Goal: Task Accomplishment & Management: Manage account settings

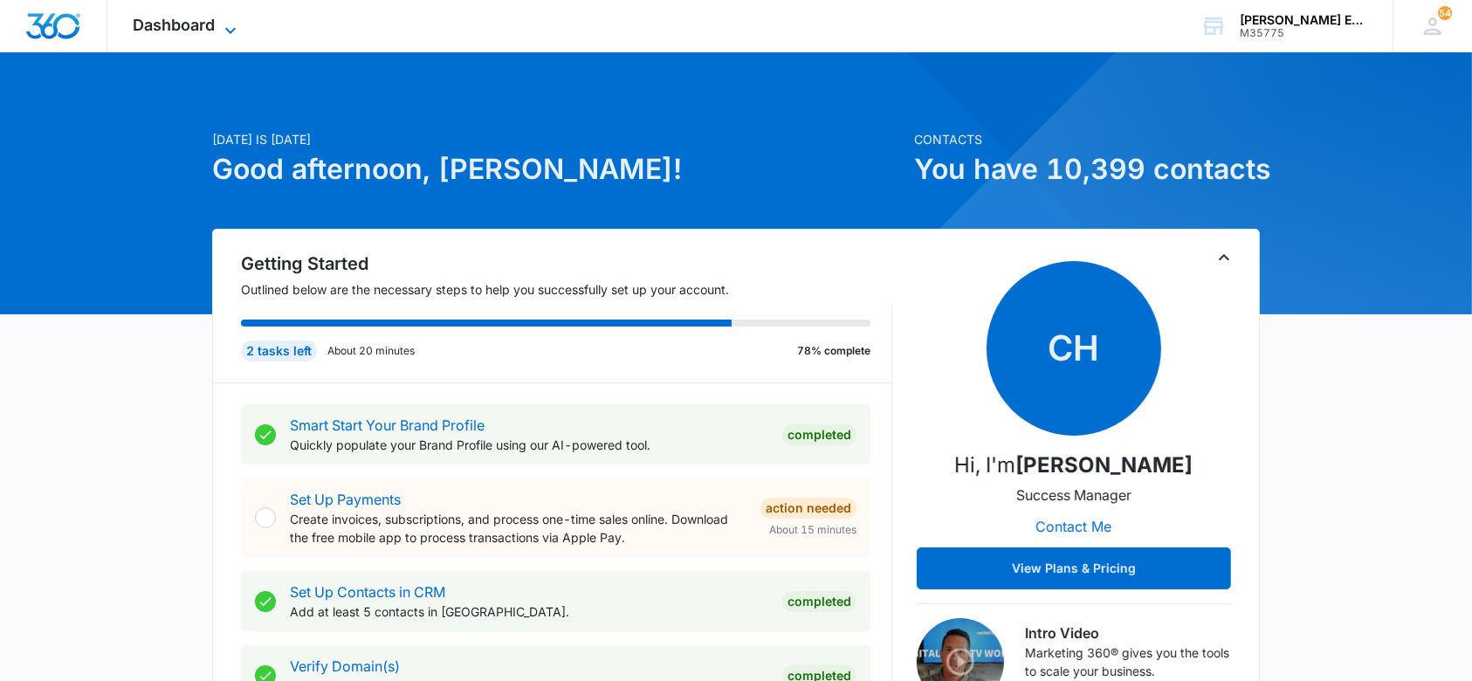
click at [223, 23] on icon at bounding box center [230, 30] width 21 height 21
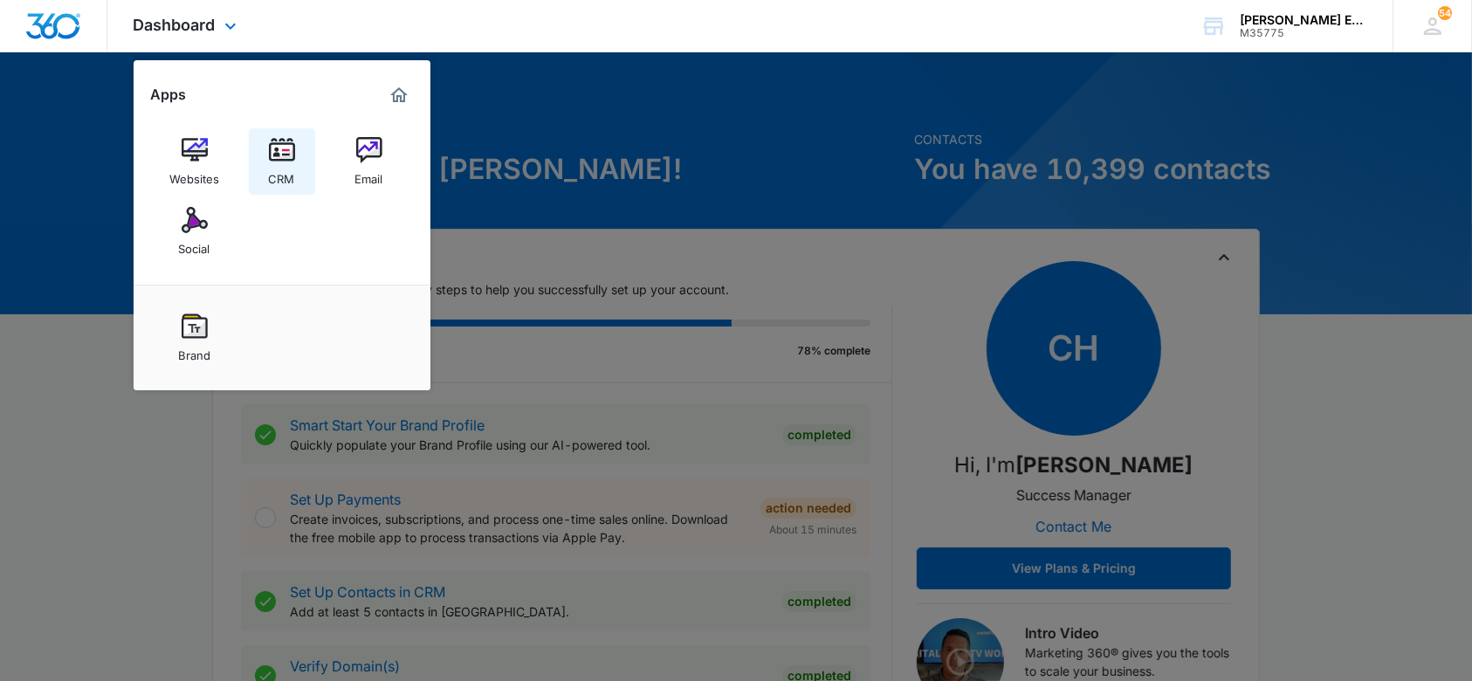
click at [283, 143] on img at bounding box center [282, 150] width 26 height 26
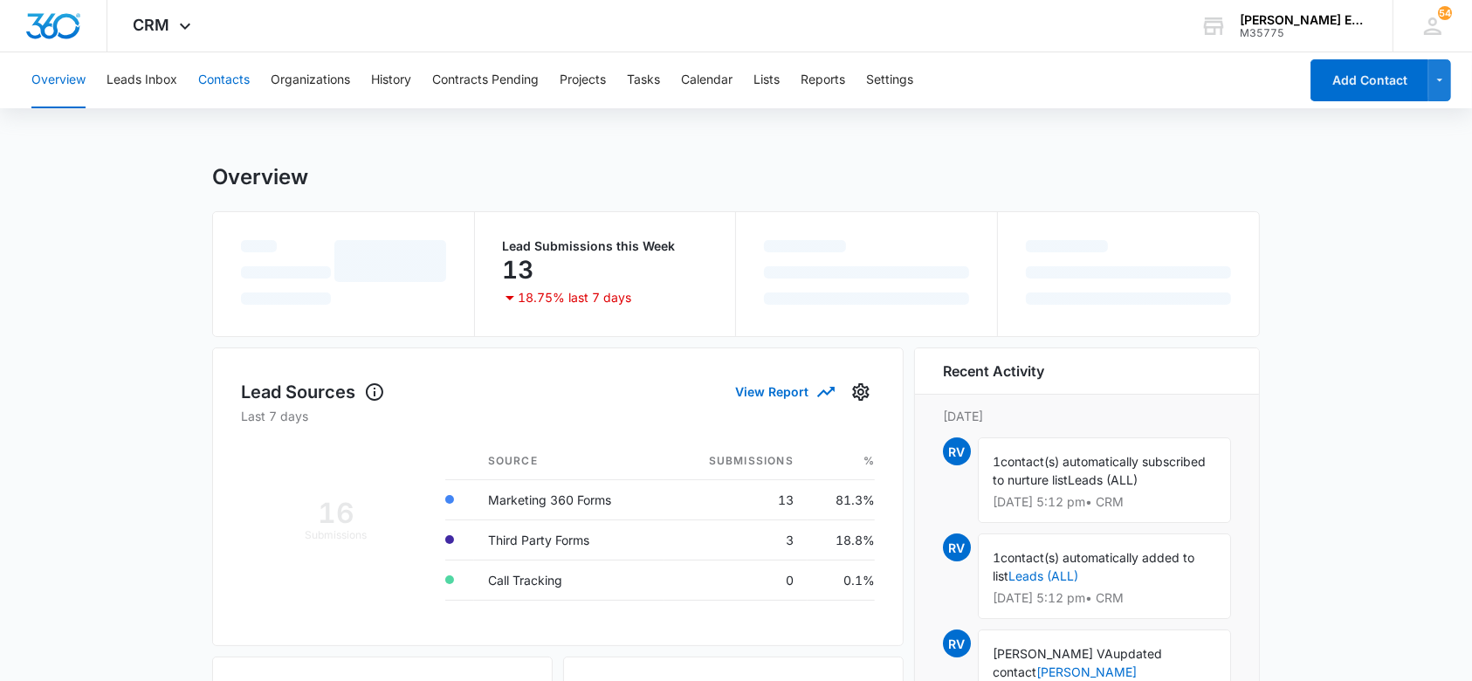
click at [247, 85] on button "Contacts" at bounding box center [224, 80] width 52 height 56
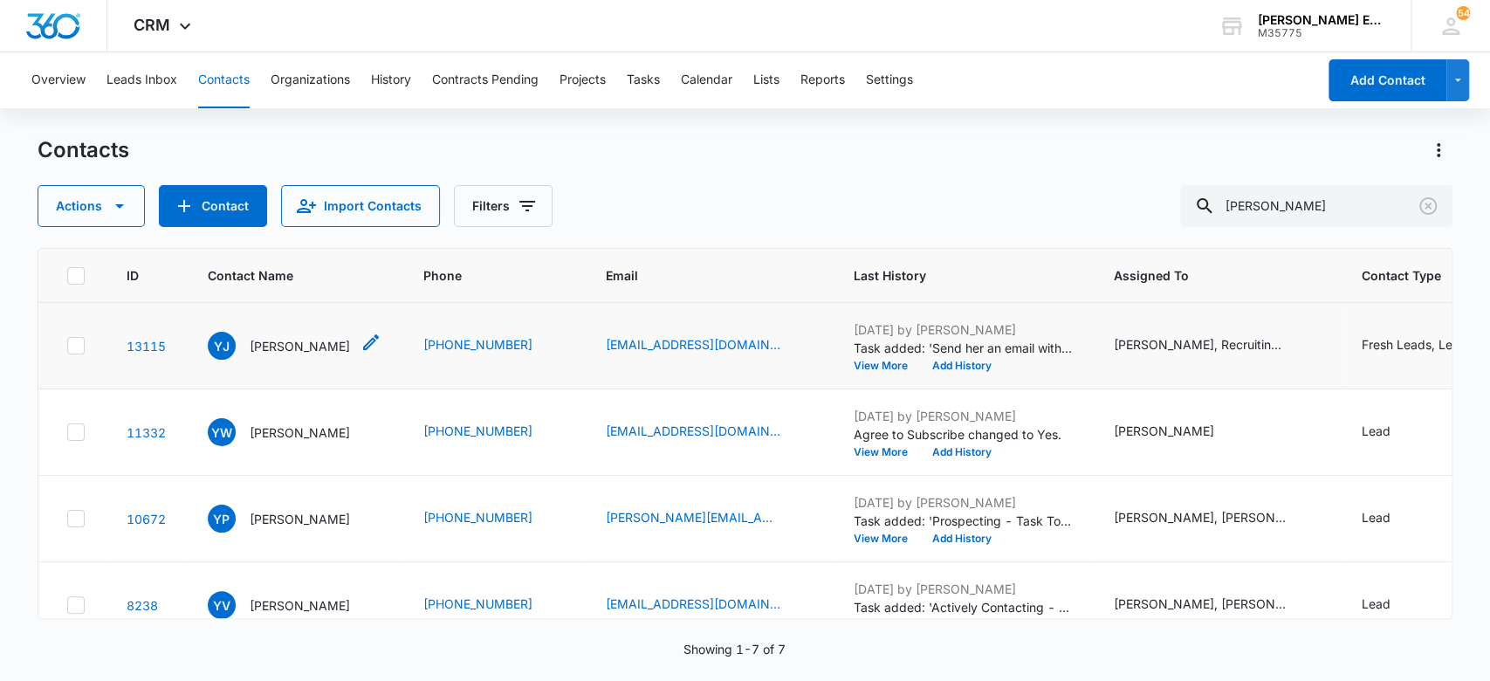
click at [340, 340] on p "Yolanda Jackson" at bounding box center [300, 346] width 100 height 18
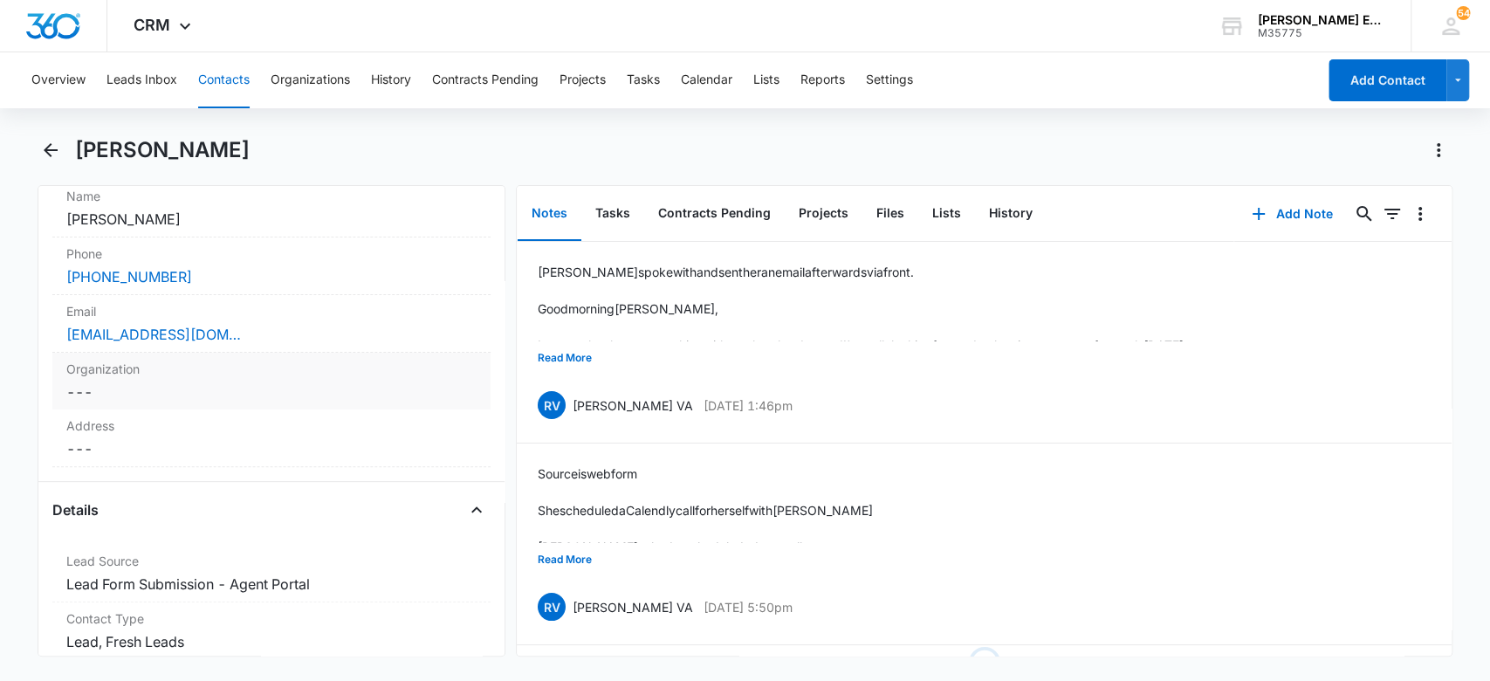
scroll to position [581, 0]
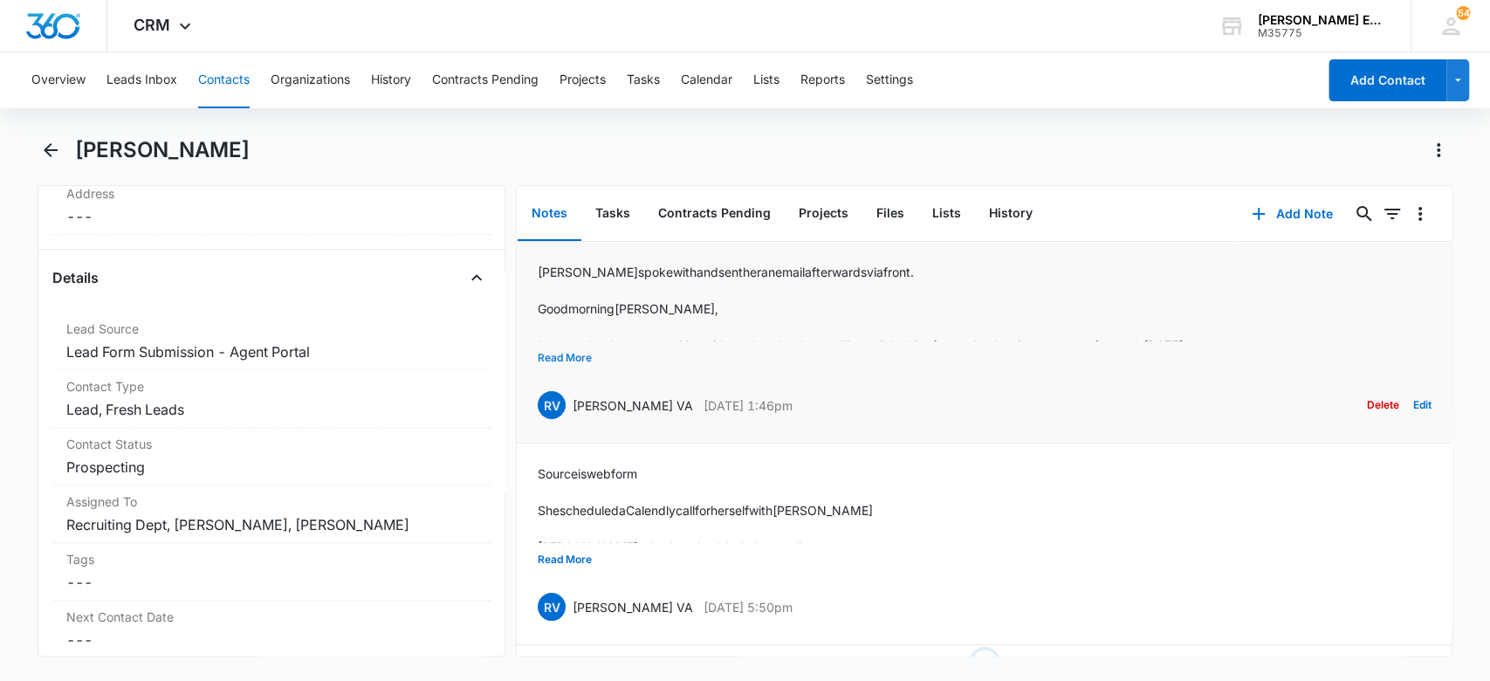
click at [580, 354] on button "Read More" at bounding box center [565, 357] width 54 height 33
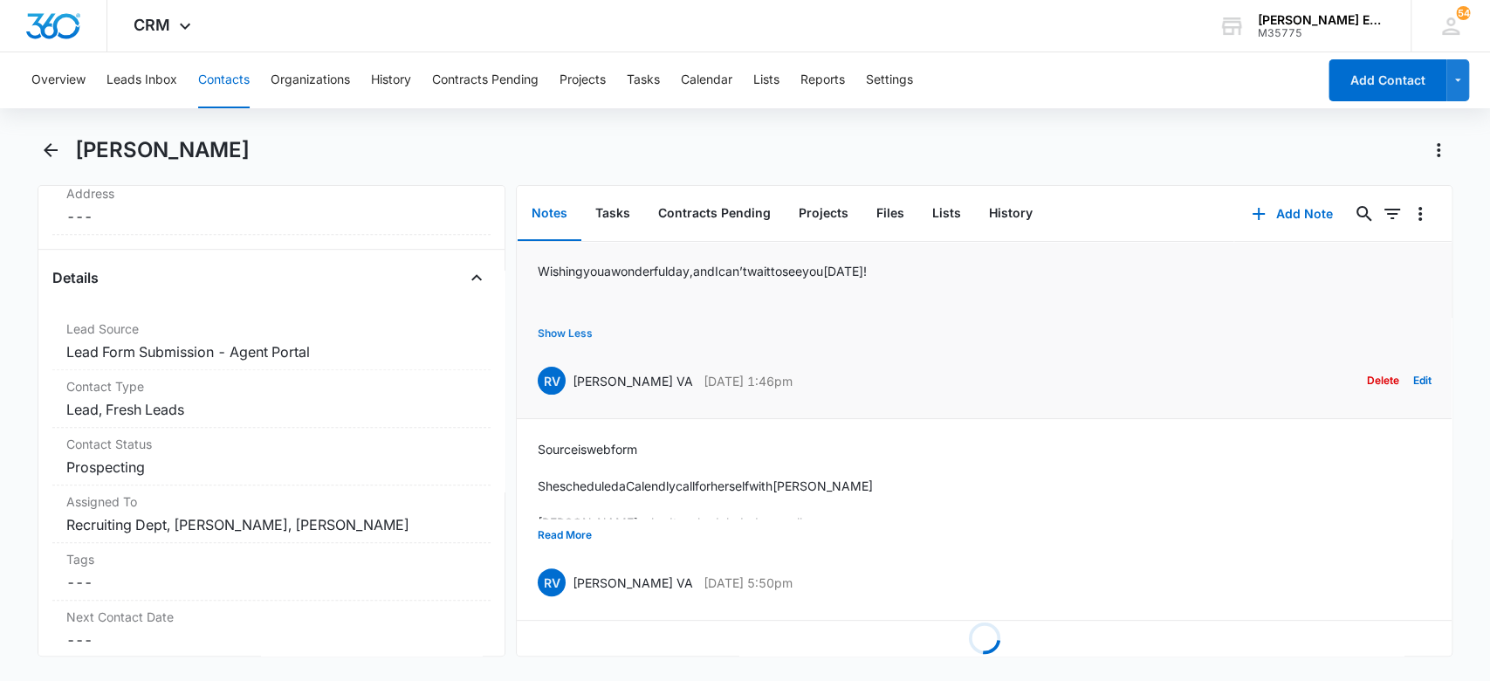
scroll to position [367, 0]
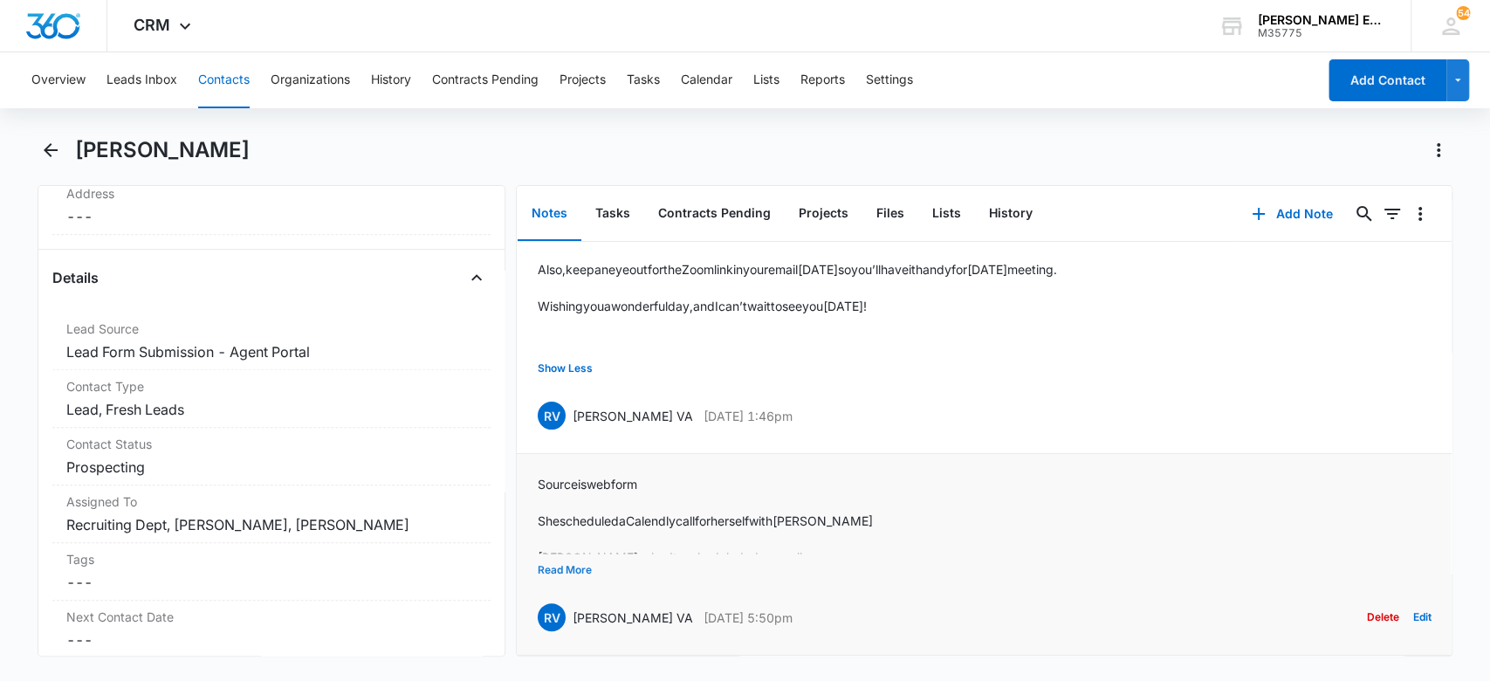
click at [553, 554] on button "Read More" at bounding box center [565, 569] width 54 height 33
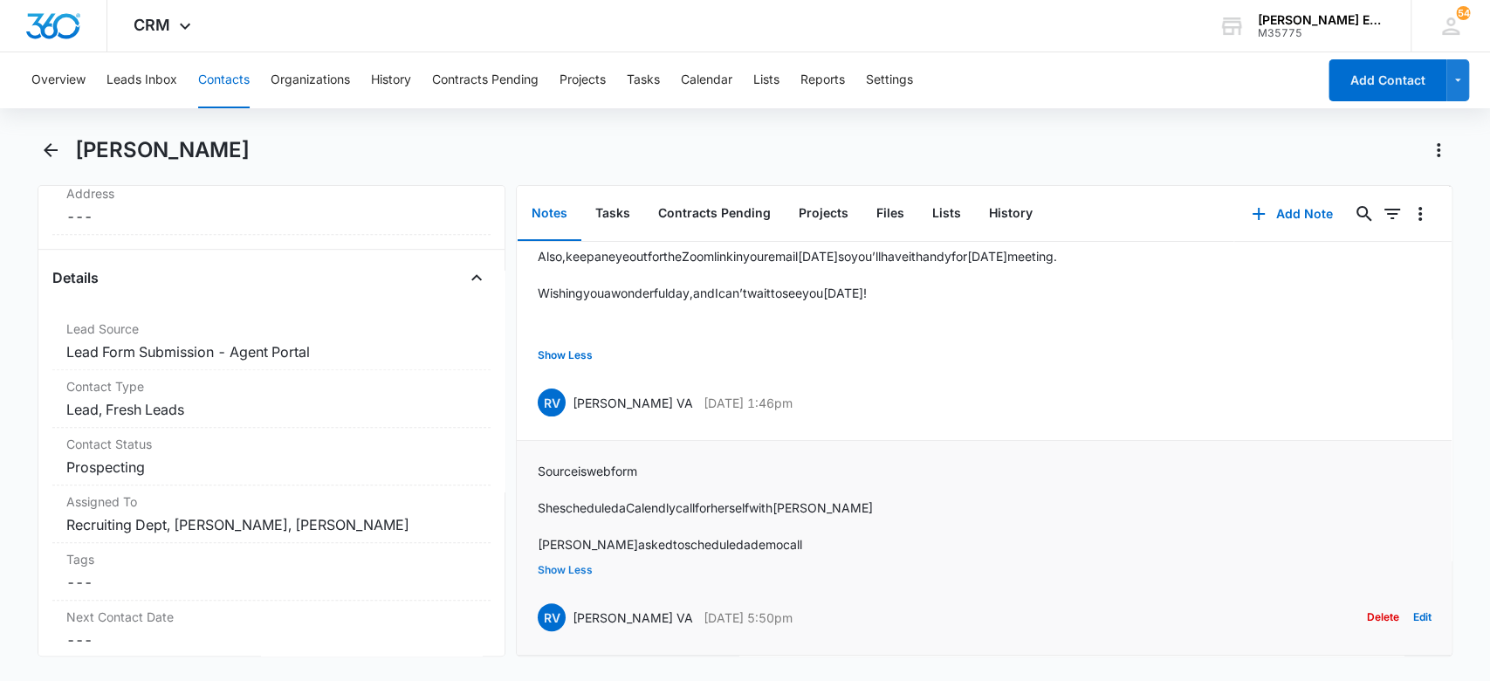
scroll to position [381, 0]
drag, startPoint x: 254, startPoint y: 153, endPoint x: 81, endPoint y: 150, distance: 172.9
click at [81, 150] on div "[PERSON_NAME]" at bounding box center [763, 150] width 1377 height 28
copy h1 "[PERSON_NAME]"
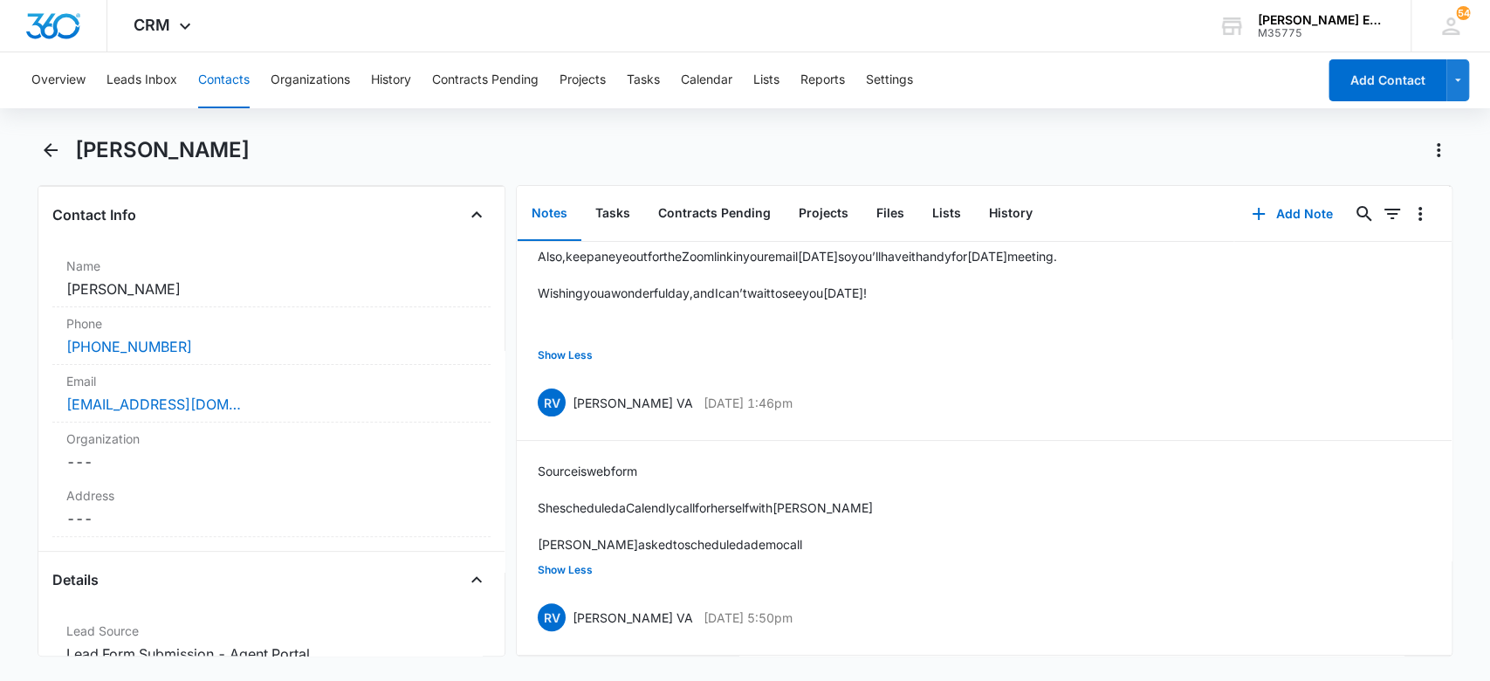
scroll to position [214, 0]
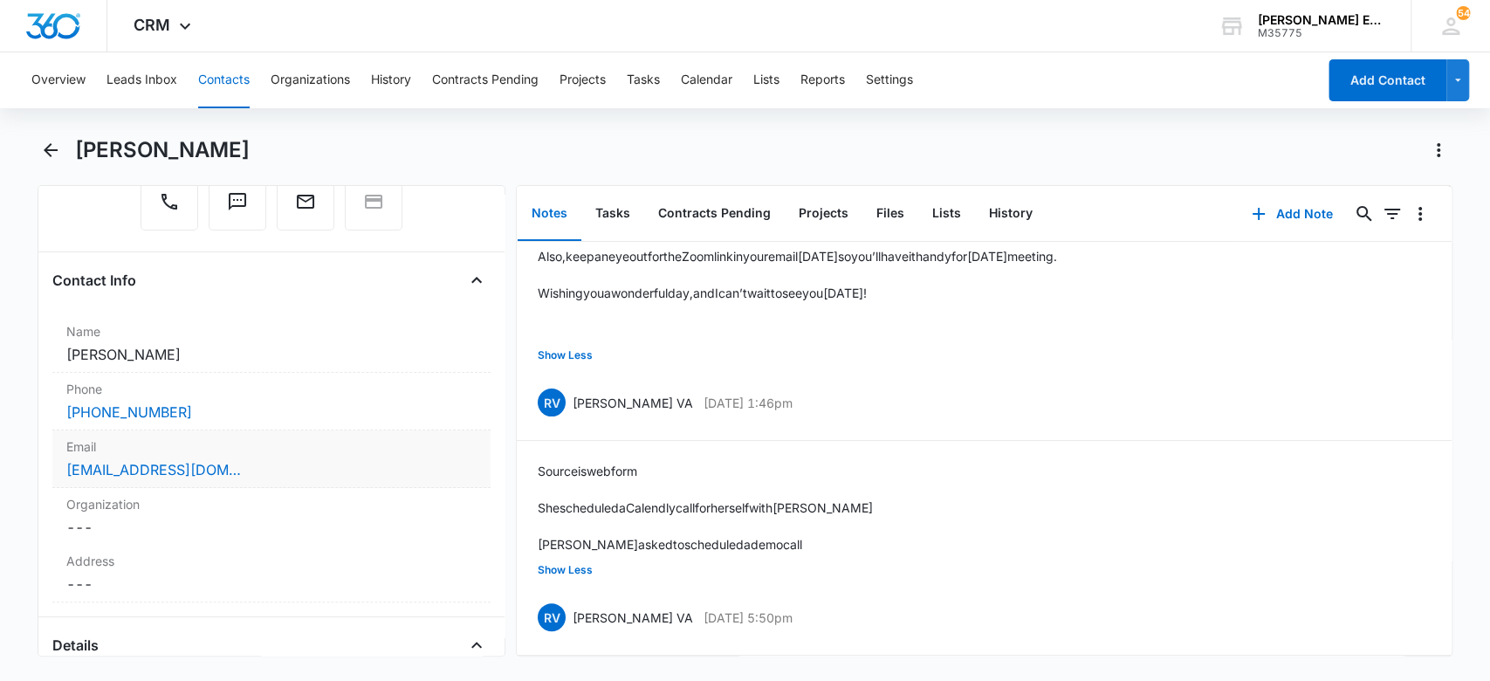
click at [253, 467] on div "[EMAIL_ADDRESS][DOMAIN_NAME]" at bounding box center [271, 469] width 411 height 21
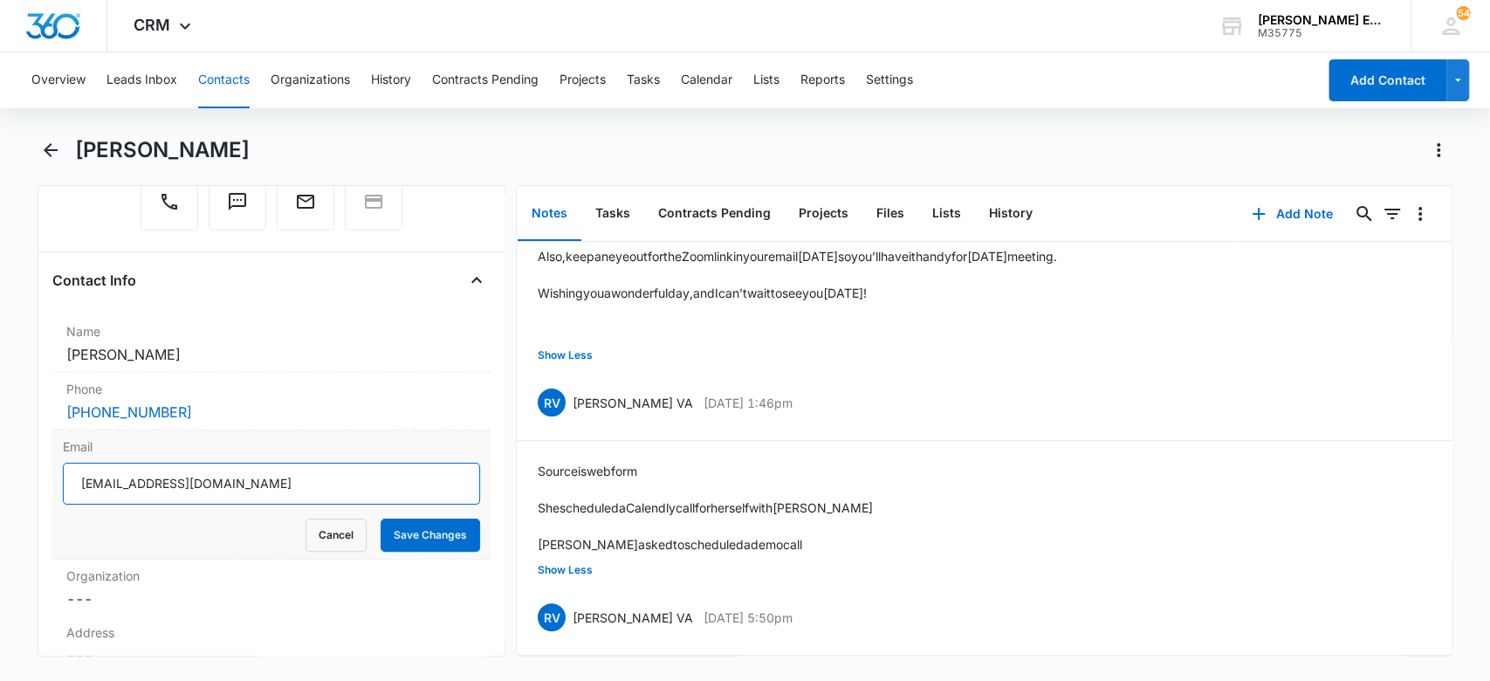
drag, startPoint x: 338, startPoint y: 484, endPoint x: 77, endPoint y: 486, distance: 261.0
click at [77, 486] on input "[EMAIL_ADDRESS][DOMAIN_NAME]" at bounding box center [272, 484] width 418 height 42
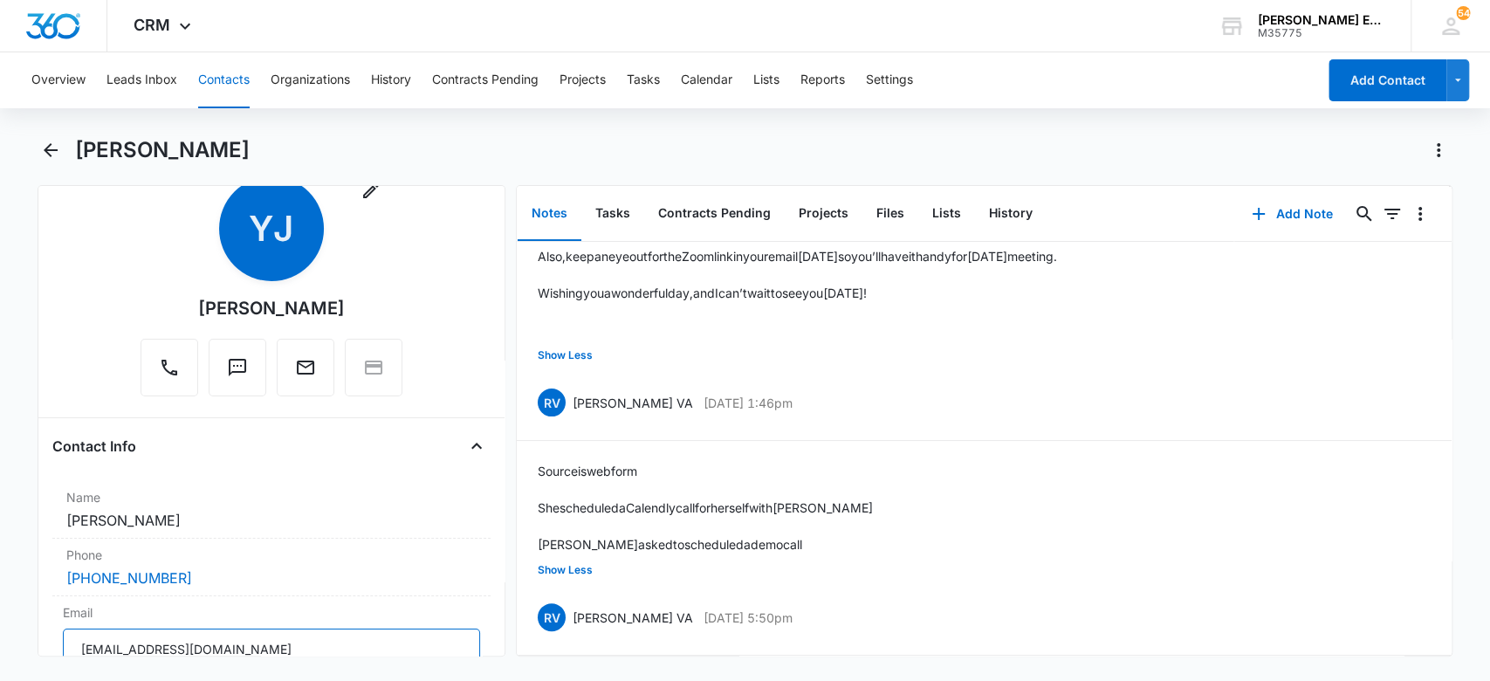
scroll to position [0, 0]
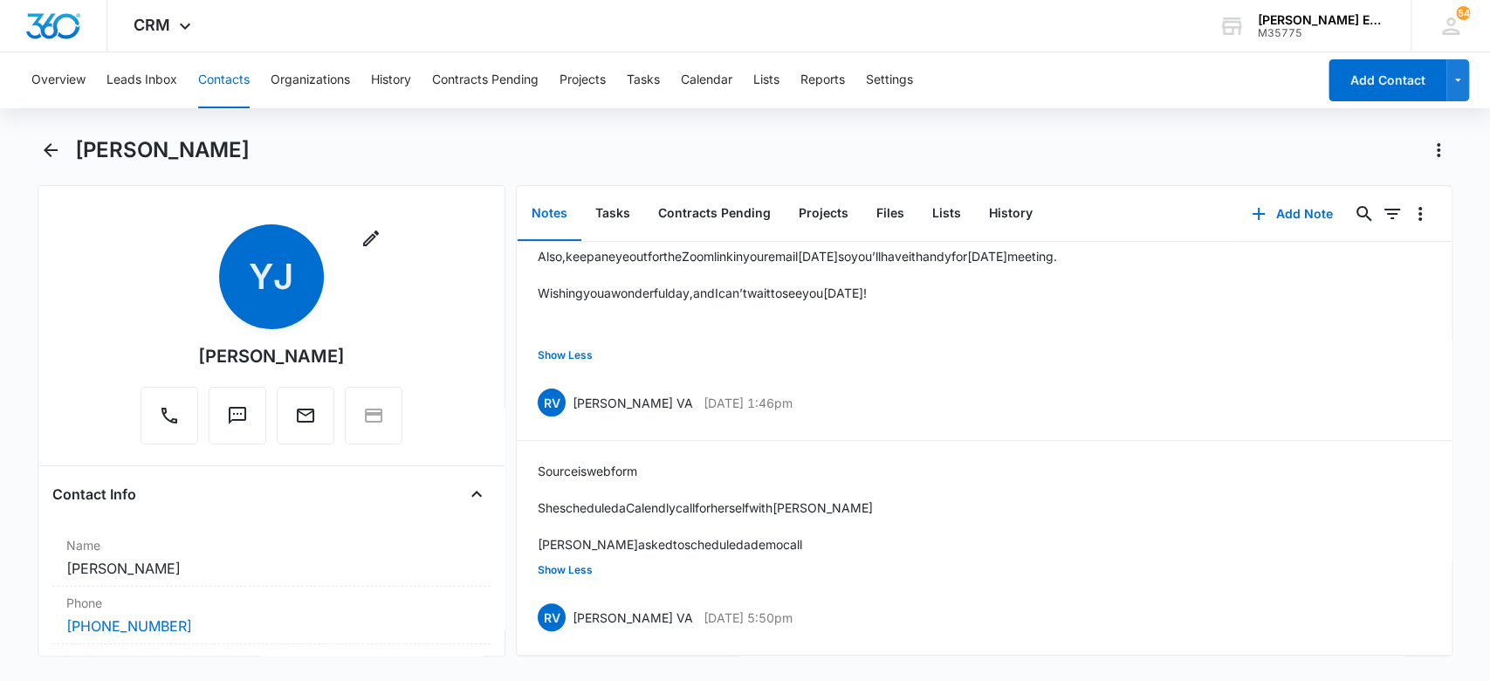
drag, startPoint x: 251, startPoint y: 153, endPoint x: 79, endPoint y: 152, distance: 172.8
click at [79, 152] on div "[PERSON_NAME]" at bounding box center [763, 150] width 1377 height 28
copy h1 "[PERSON_NAME]"
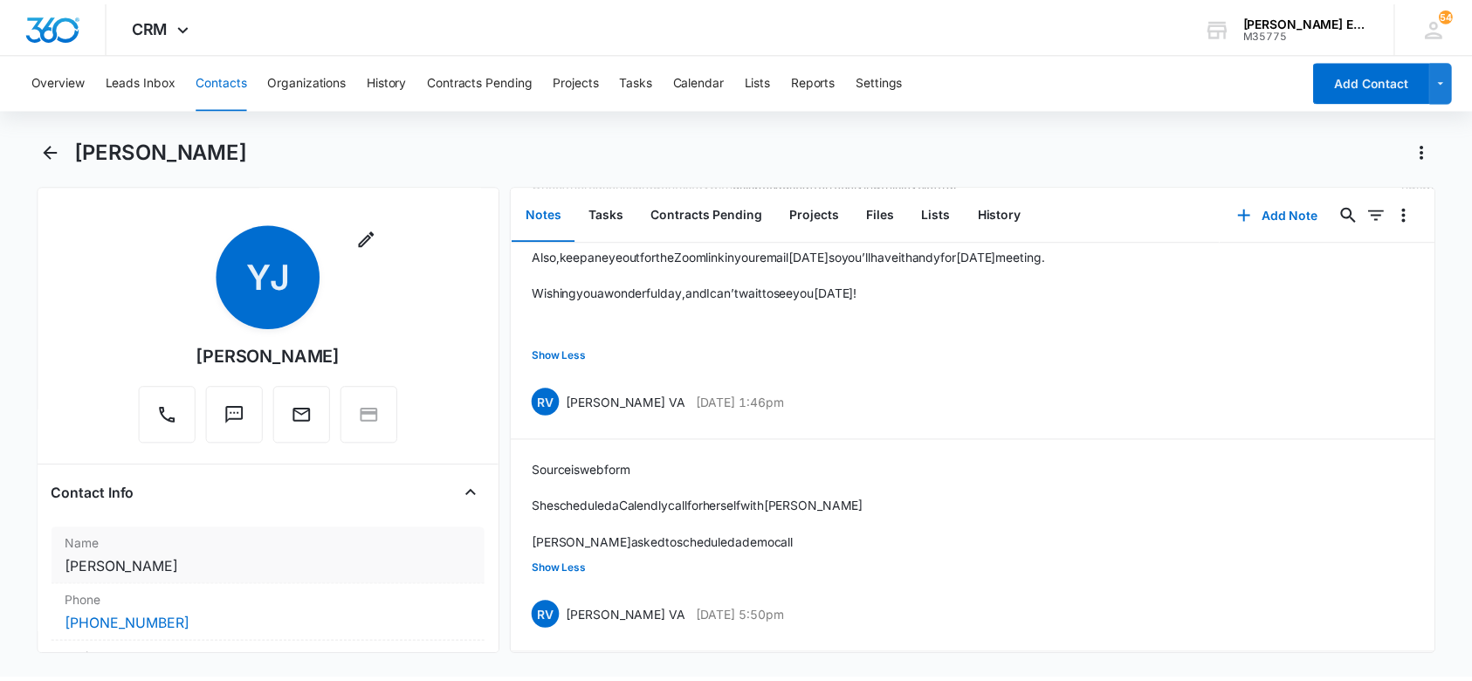
scroll to position [232, 0]
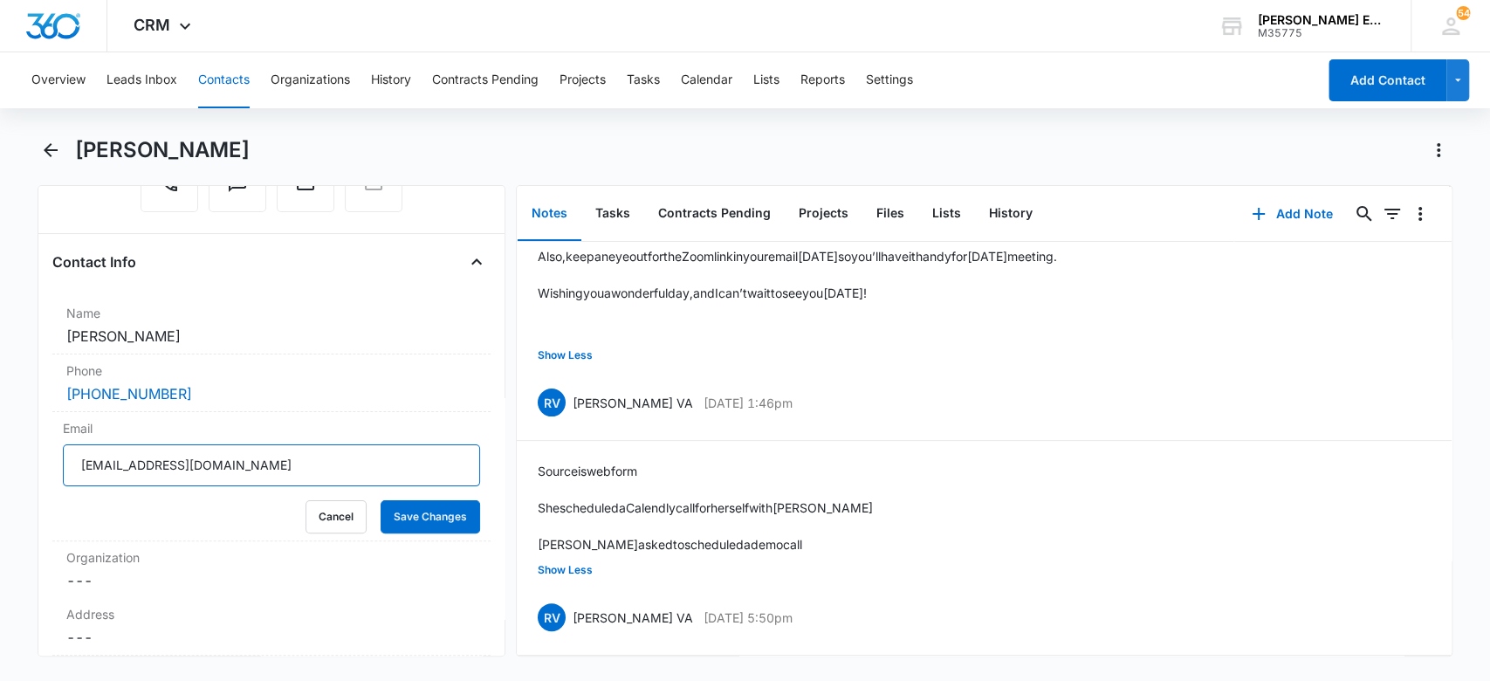
drag, startPoint x: 300, startPoint y: 471, endPoint x: 41, endPoint y: 468, distance: 259.3
click at [41, 468] on div "Remove YJ Yolanda Jackson Contact Info Name Cancel Save Changes Yolanda Jackson…" at bounding box center [272, 420] width 469 height 471
drag, startPoint x: 253, startPoint y: 157, endPoint x: 111, endPoint y: 150, distance: 142.5
click at [75, 150] on div "[PERSON_NAME]" at bounding box center [763, 150] width 1377 height 28
copy h1 "[PERSON_NAME]"
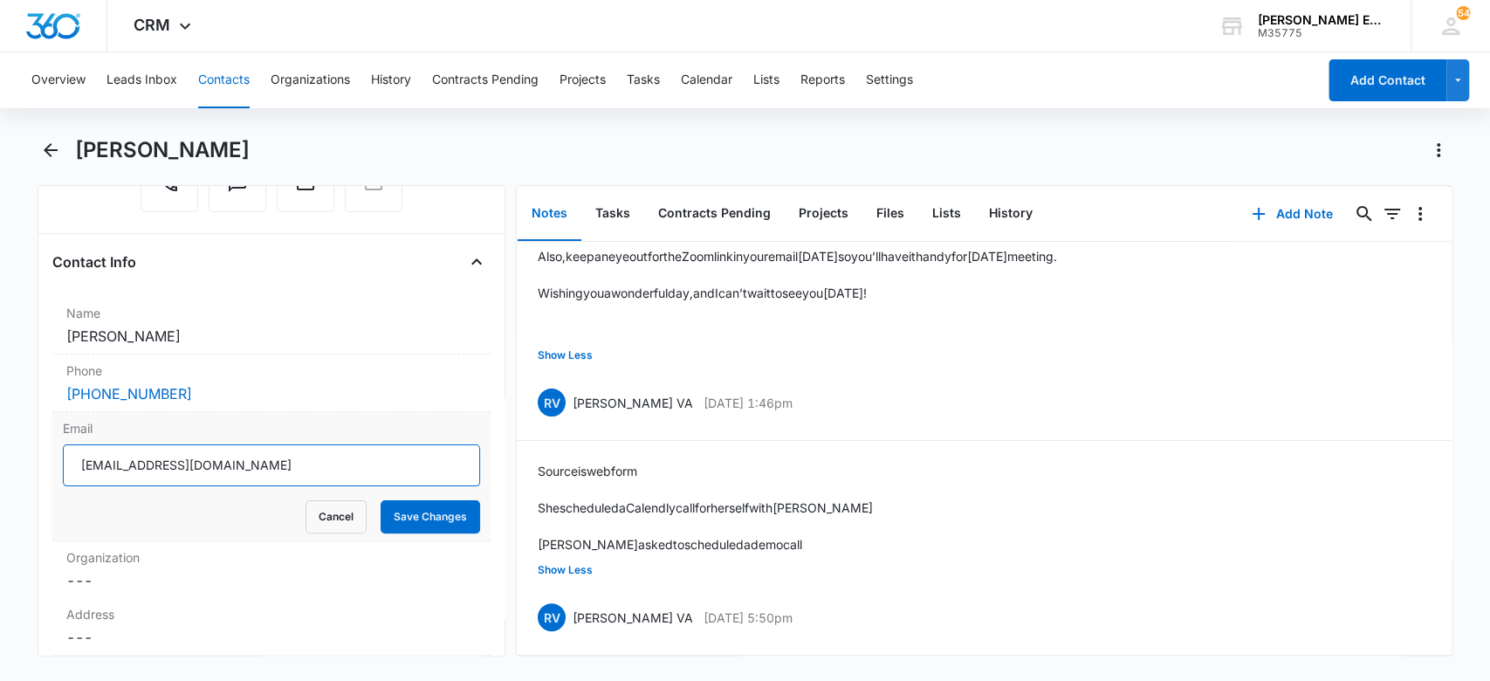
drag, startPoint x: 306, startPoint y: 466, endPoint x: 111, endPoint y: 458, distance: 194.8
click at [74, 460] on input "[EMAIL_ADDRESS][DOMAIN_NAME]" at bounding box center [272, 465] width 418 height 42
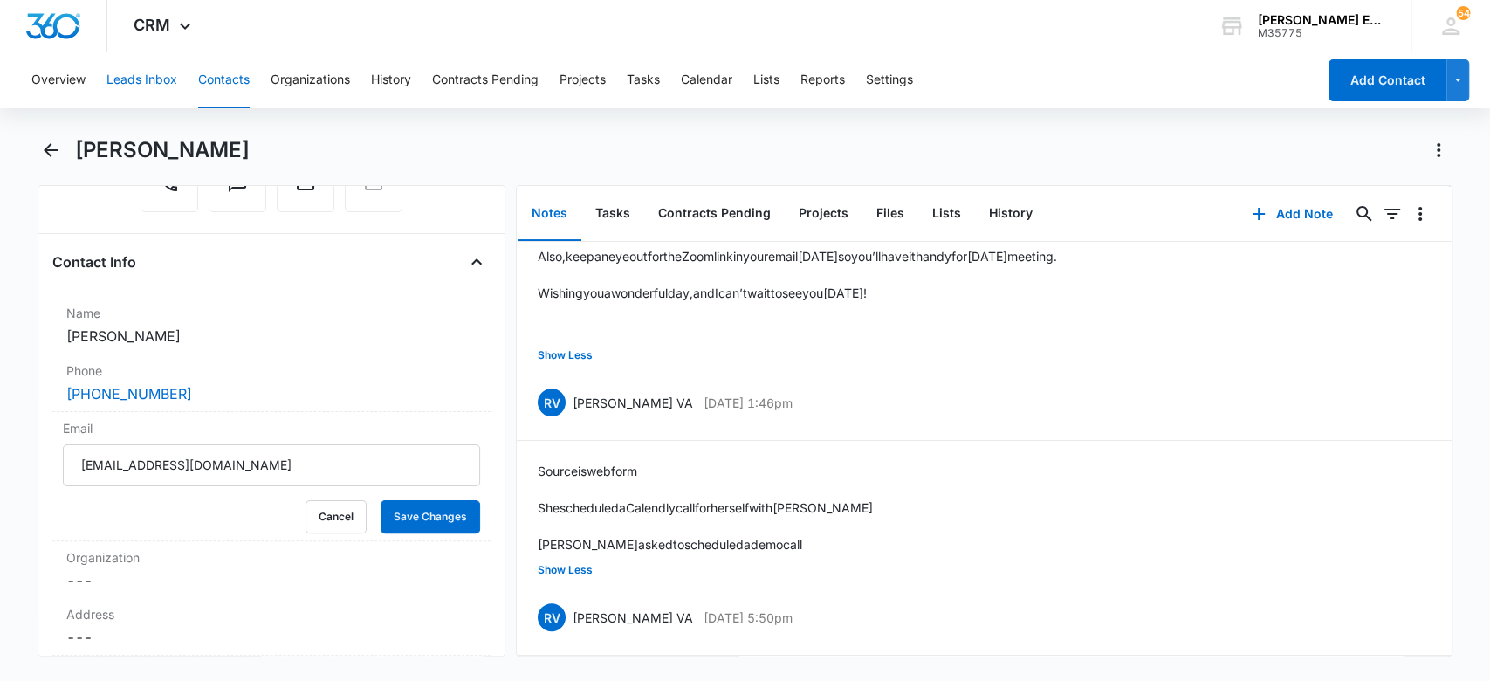
drag, startPoint x: 155, startPoint y: 85, endPoint x: 100, endPoint y: 123, distance: 67.1
click at [155, 85] on button "Leads Inbox" at bounding box center [141, 80] width 71 height 56
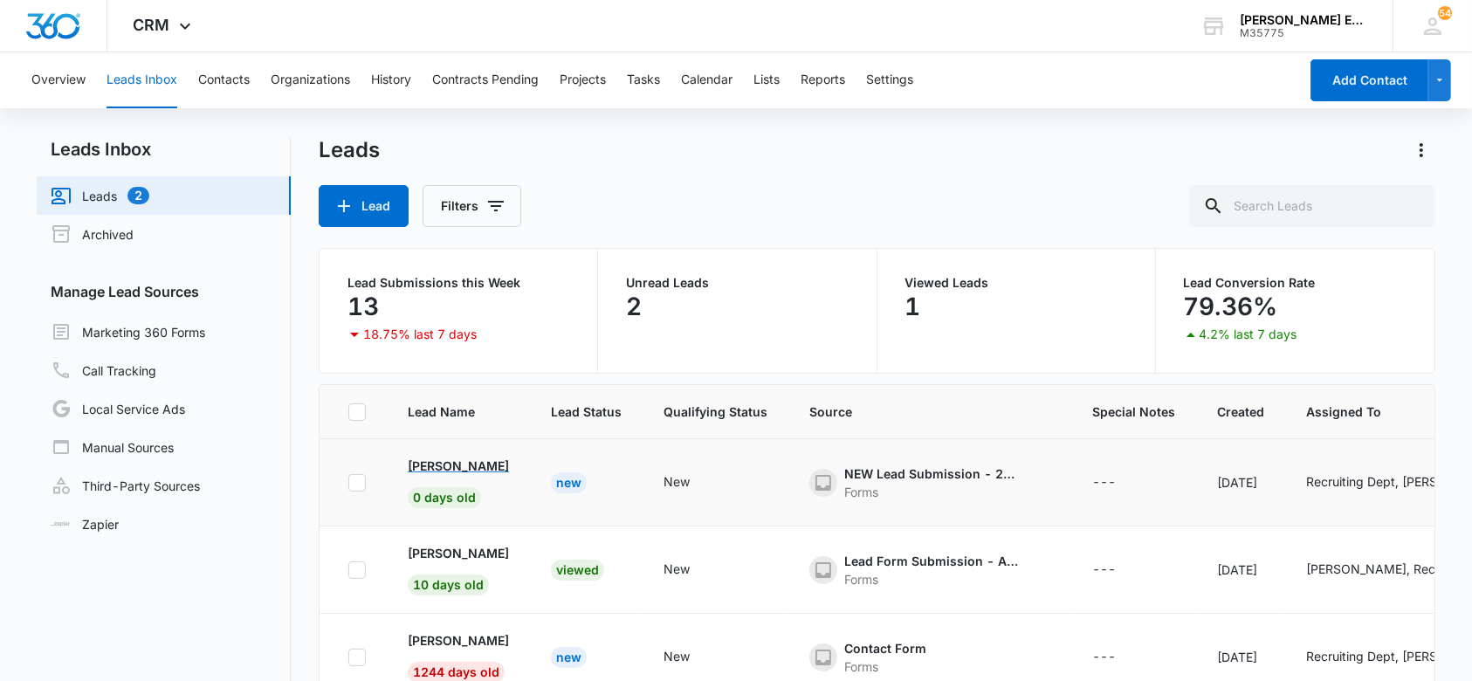
click at [481, 470] on p "[PERSON_NAME]" at bounding box center [458, 466] width 101 height 18
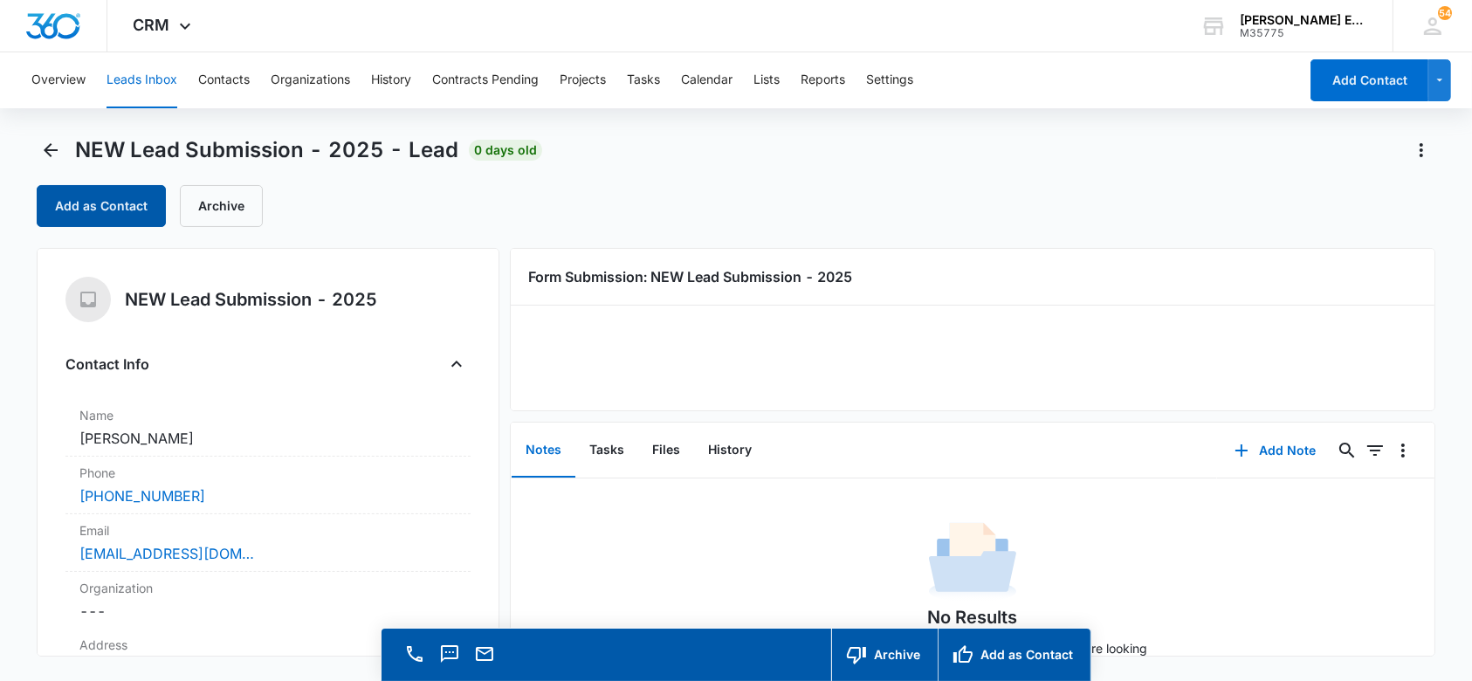
drag, startPoint x: 115, startPoint y: 212, endPoint x: 114, endPoint y: 221, distance: 8.8
click at [114, 221] on button "Add as Contact" at bounding box center [101, 206] width 129 height 42
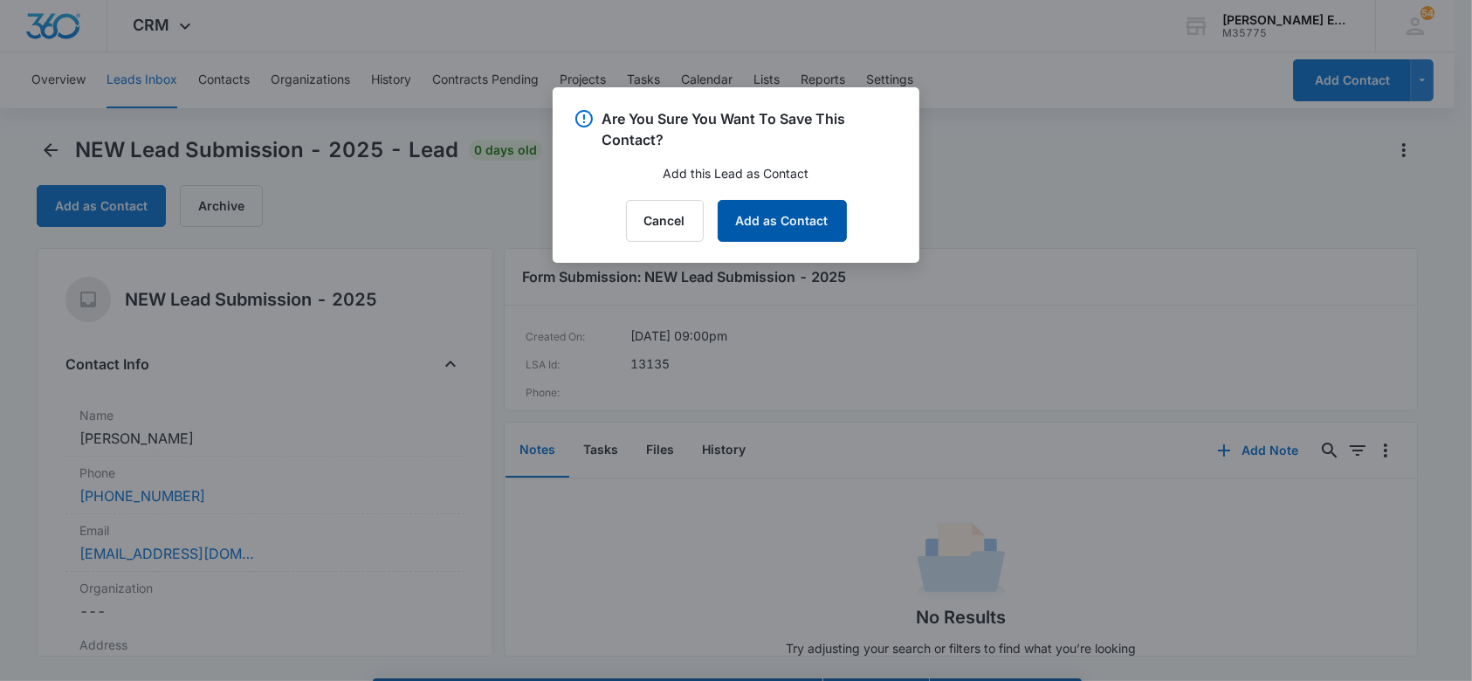
click at [752, 230] on button "Add as Contact" at bounding box center [782, 221] width 129 height 42
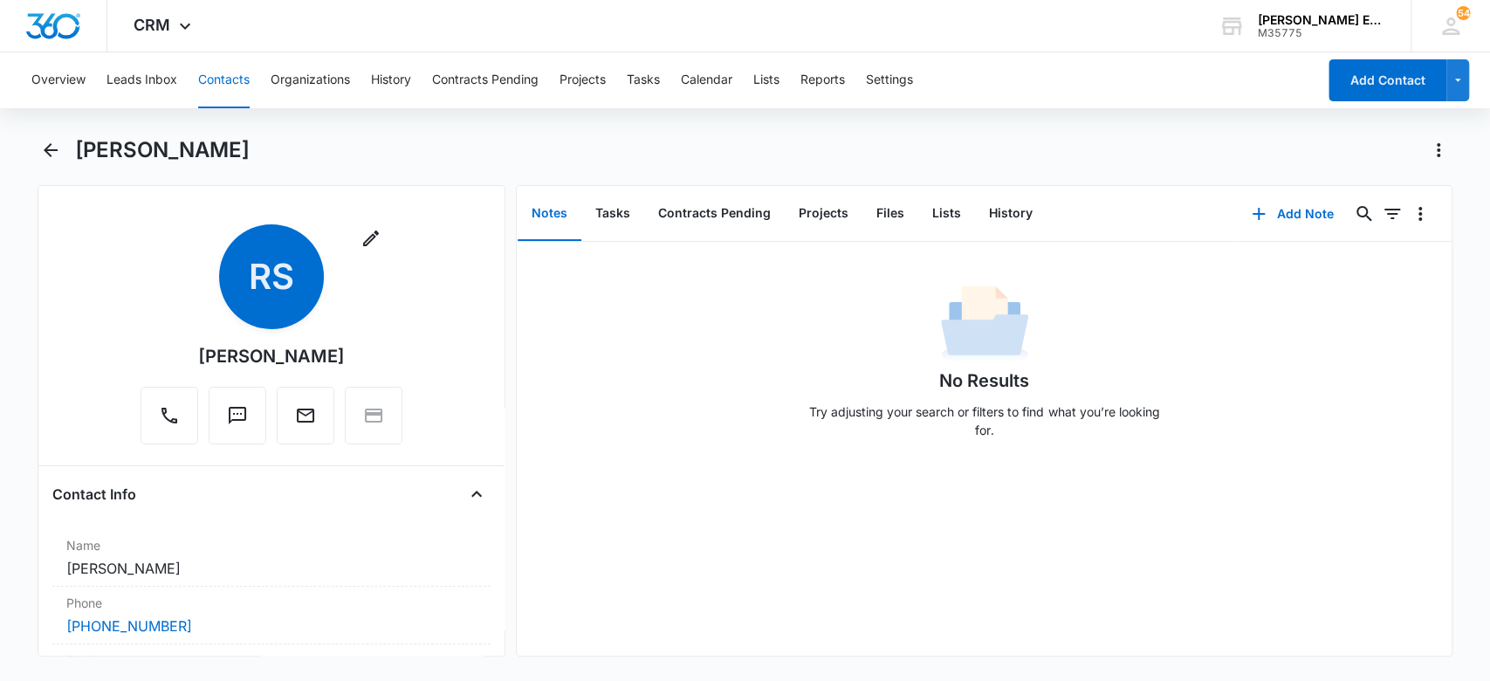
click at [215, 84] on button "Contacts" at bounding box center [224, 80] width 52 height 56
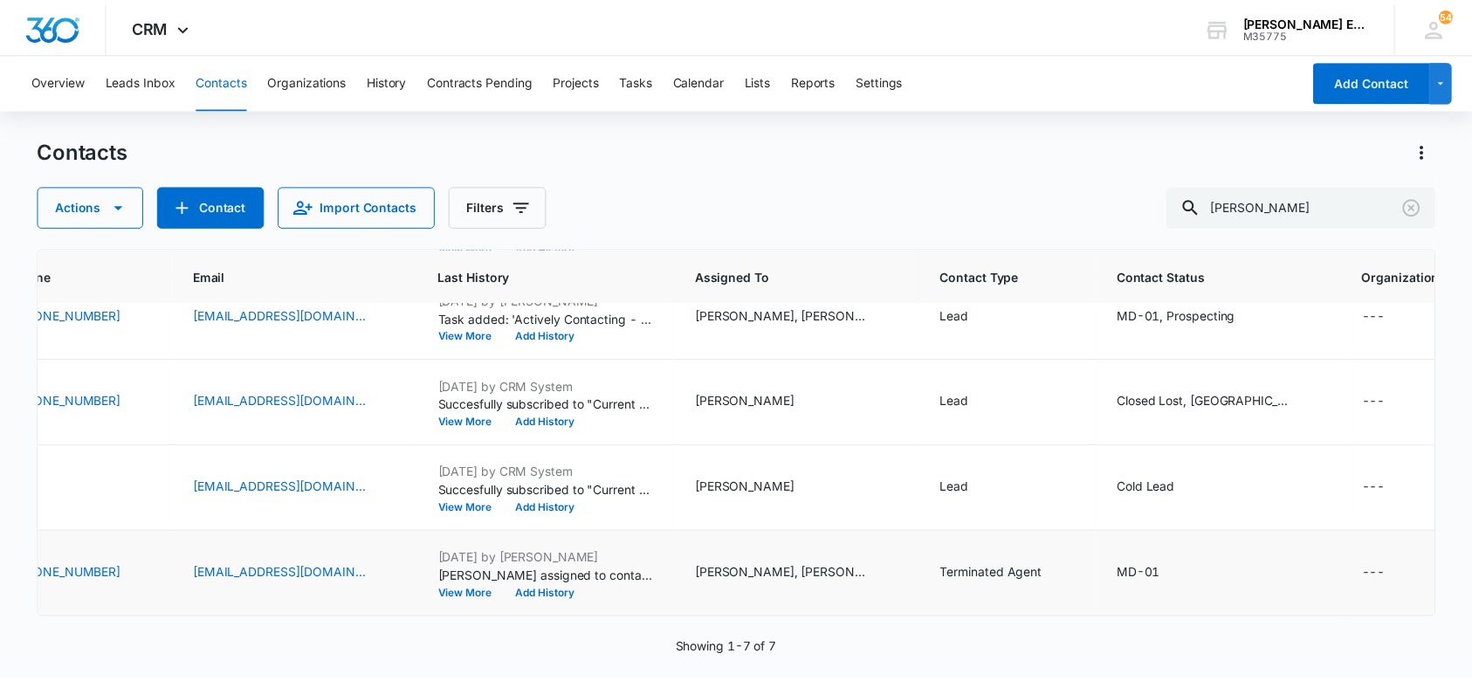
scroll to position [383, 410]
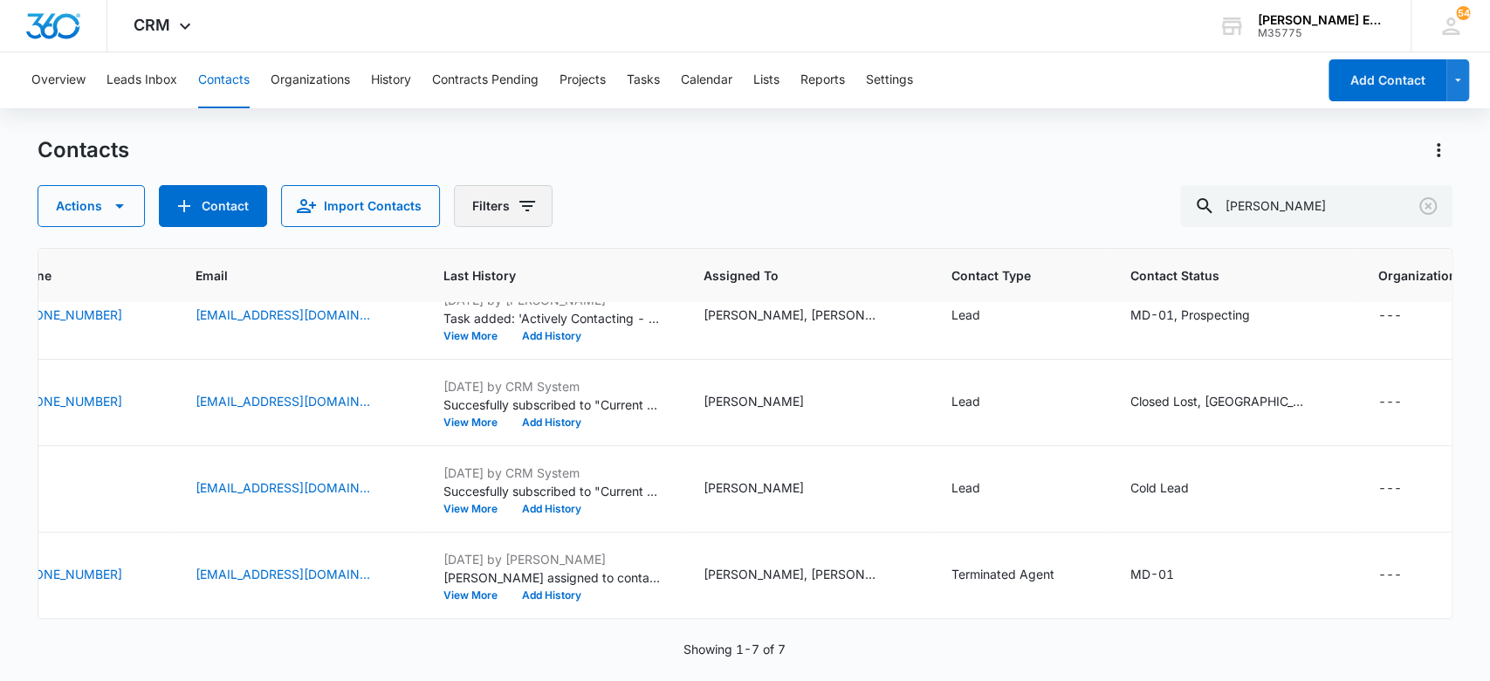
click at [491, 199] on button "Filters" at bounding box center [503, 206] width 99 height 42
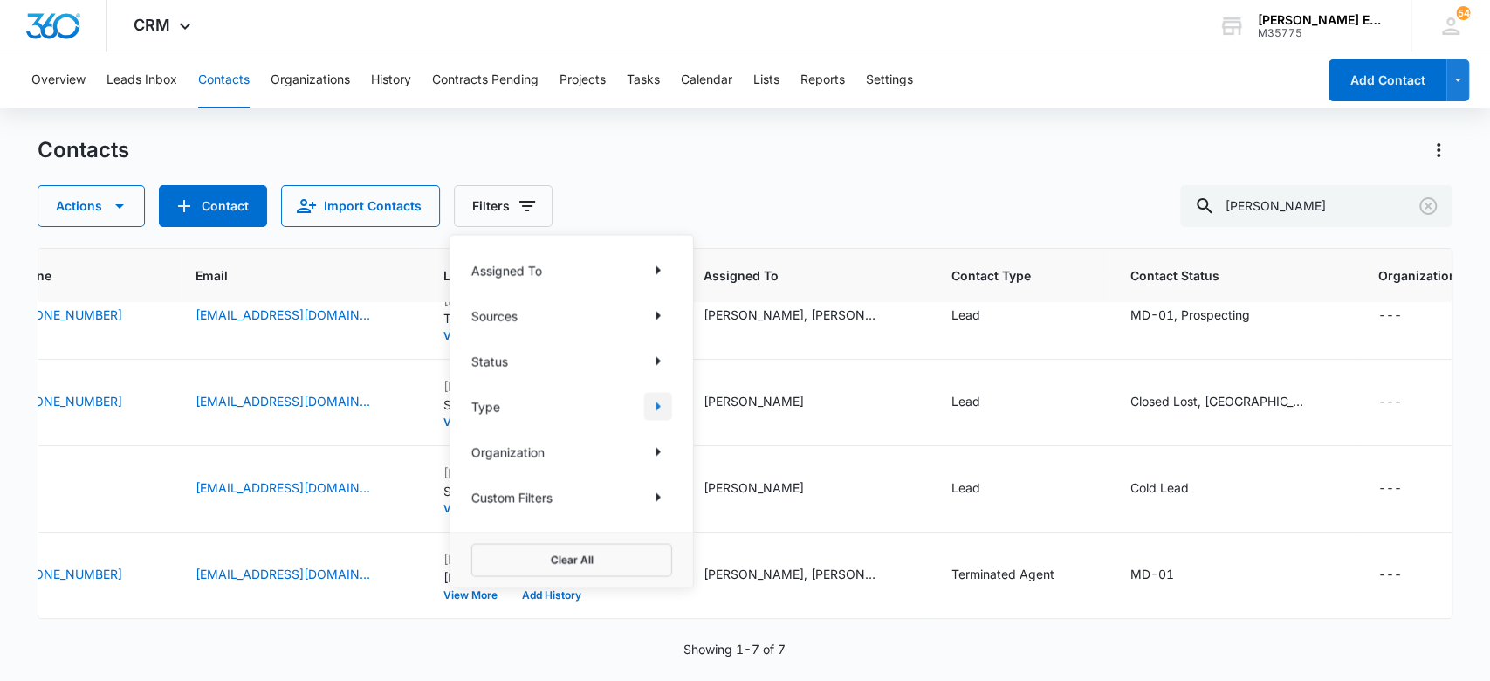
click at [656, 402] on icon "Show Type filters" at bounding box center [658, 405] width 21 height 21
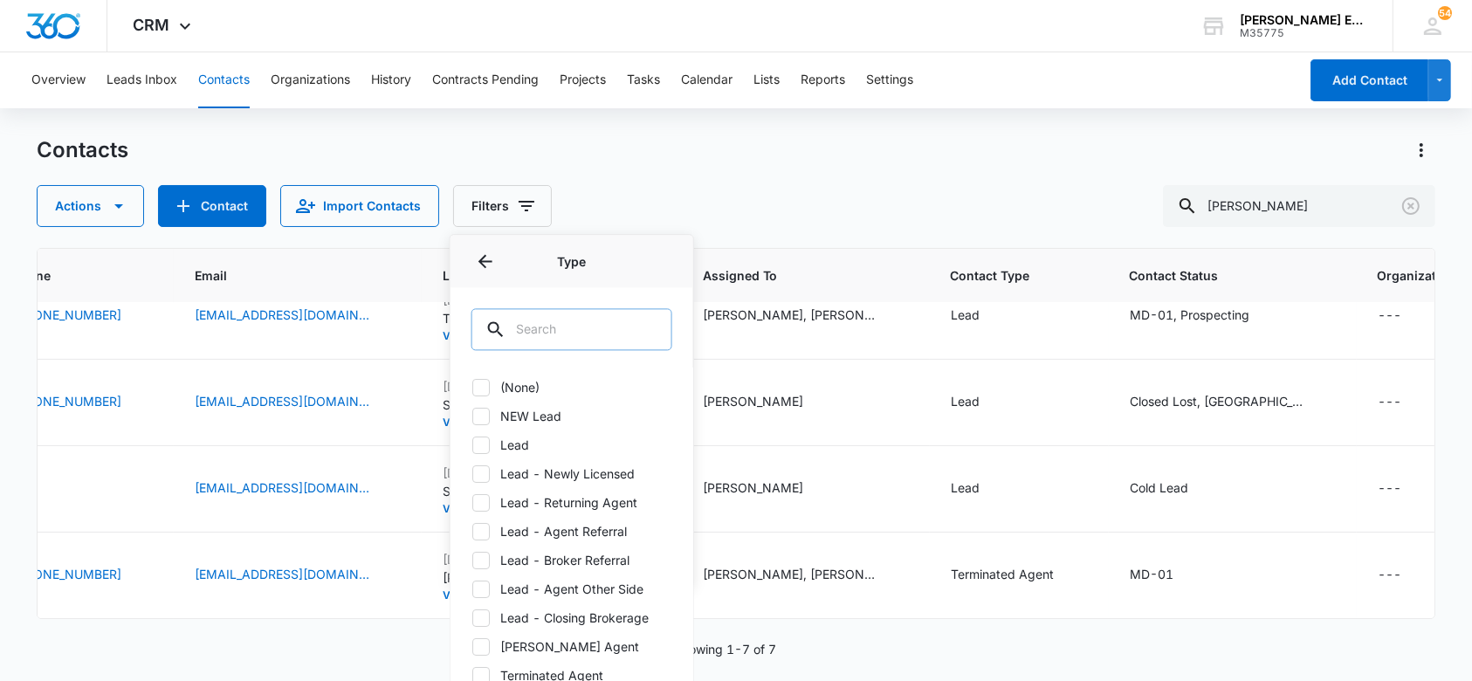
click at [563, 326] on input "text" at bounding box center [571, 329] width 201 height 42
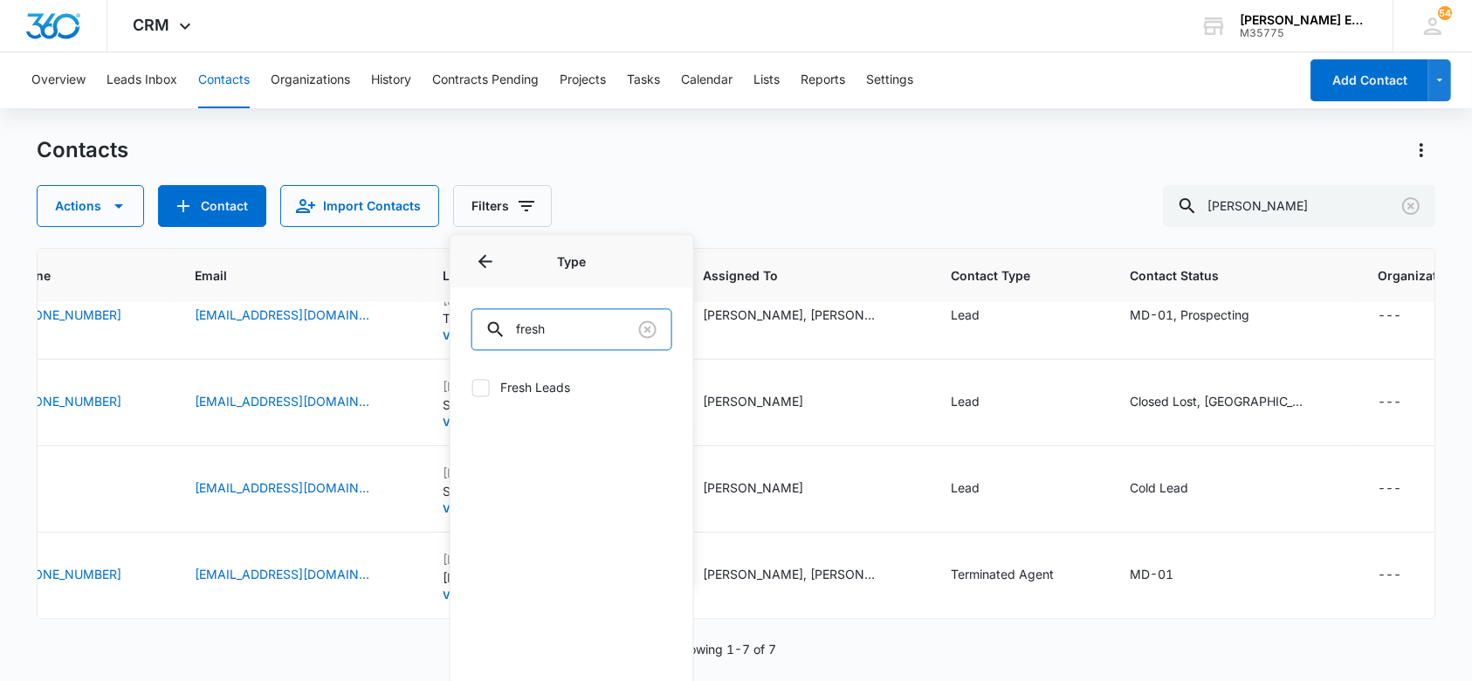
type input "fresh"
click at [476, 384] on icon at bounding box center [481, 388] width 16 height 16
click at [472, 387] on input "Fresh Leads" at bounding box center [471, 387] width 1 height 1
checkbox input "true"
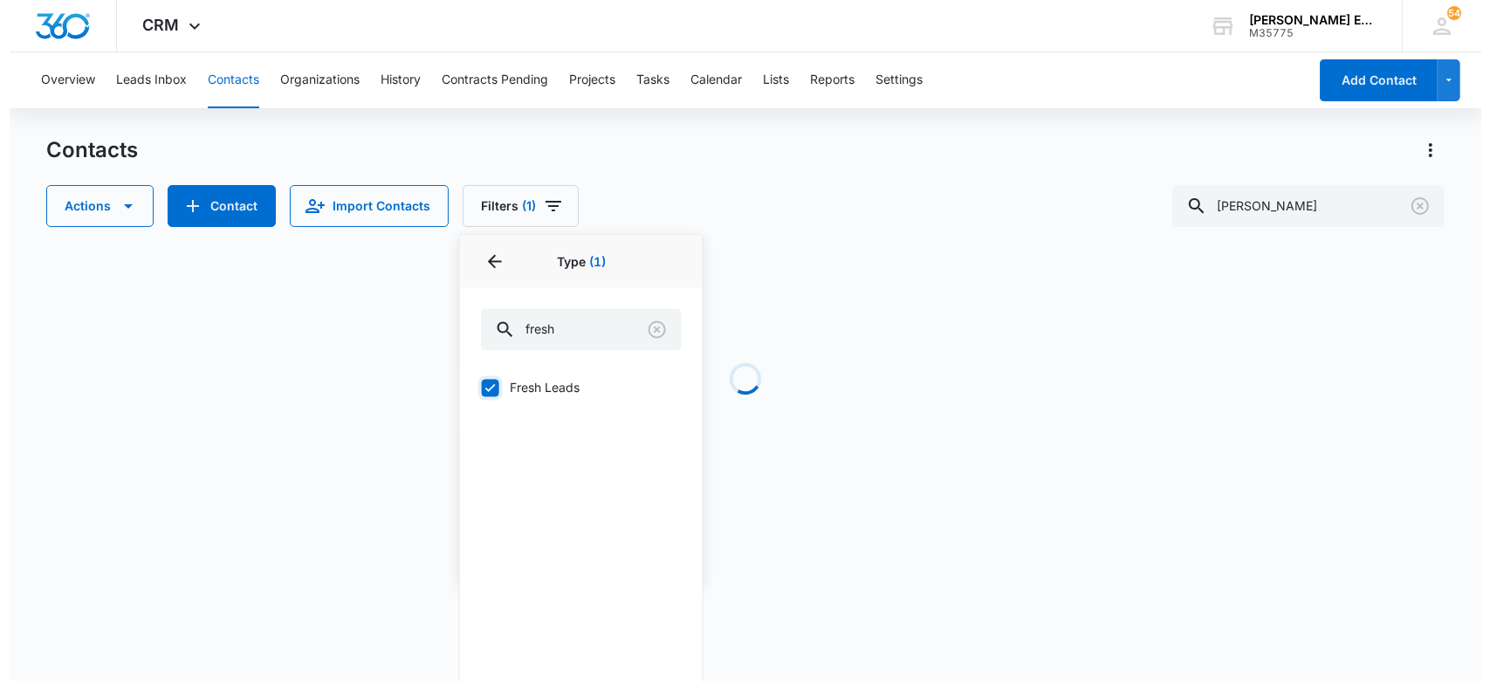
scroll to position [0, 410]
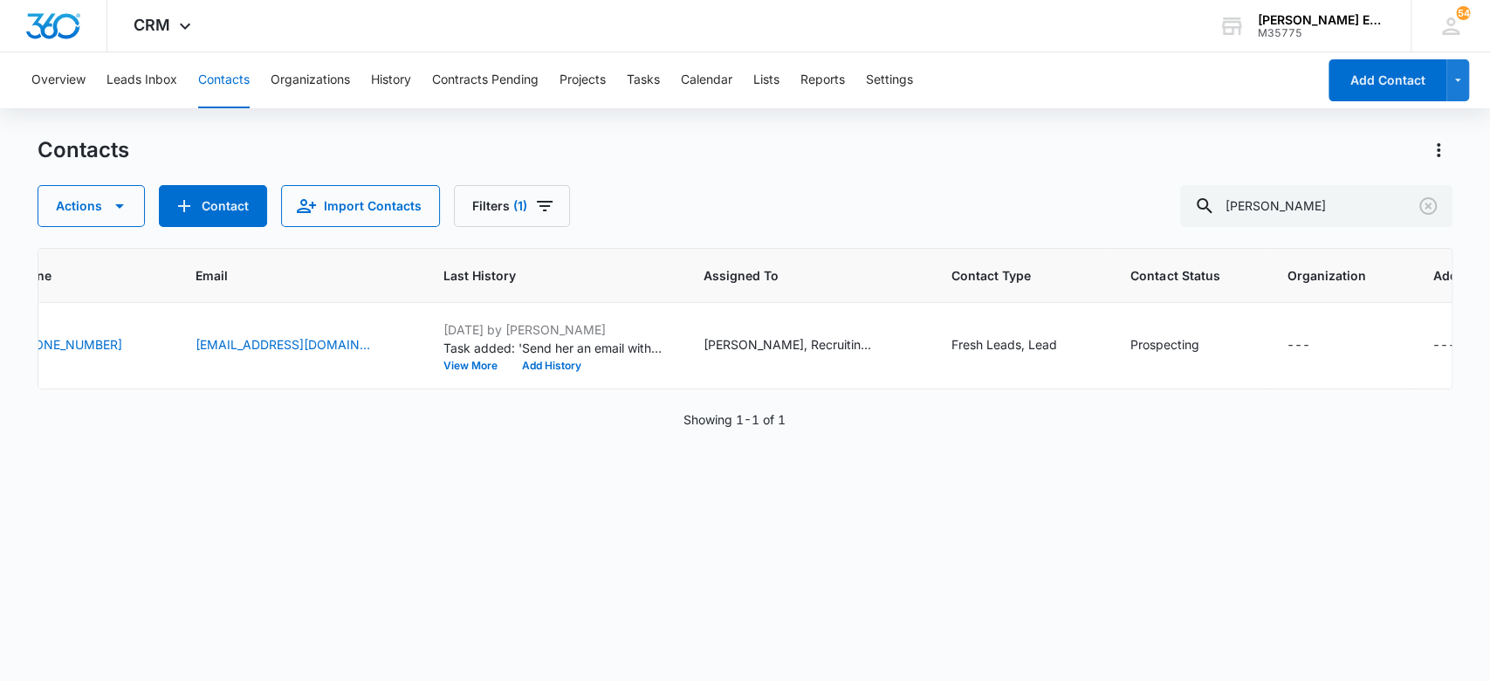
click at [624, 127] on div "Overview Leads Inbox Contacts Organizations History Contracts Pending Projects …" at bounding box center [745, 365] width 1490 height 627
drag, startPoint x: 1298, startPoint y: 212, endPoint x: 1200, endPoint y: 217, distance: 97.9
click at [1192, 205] on div "Actions Contact Import Contacts Filters (1) yolanda" at bounding box center [746, 206] width 1416 height 42
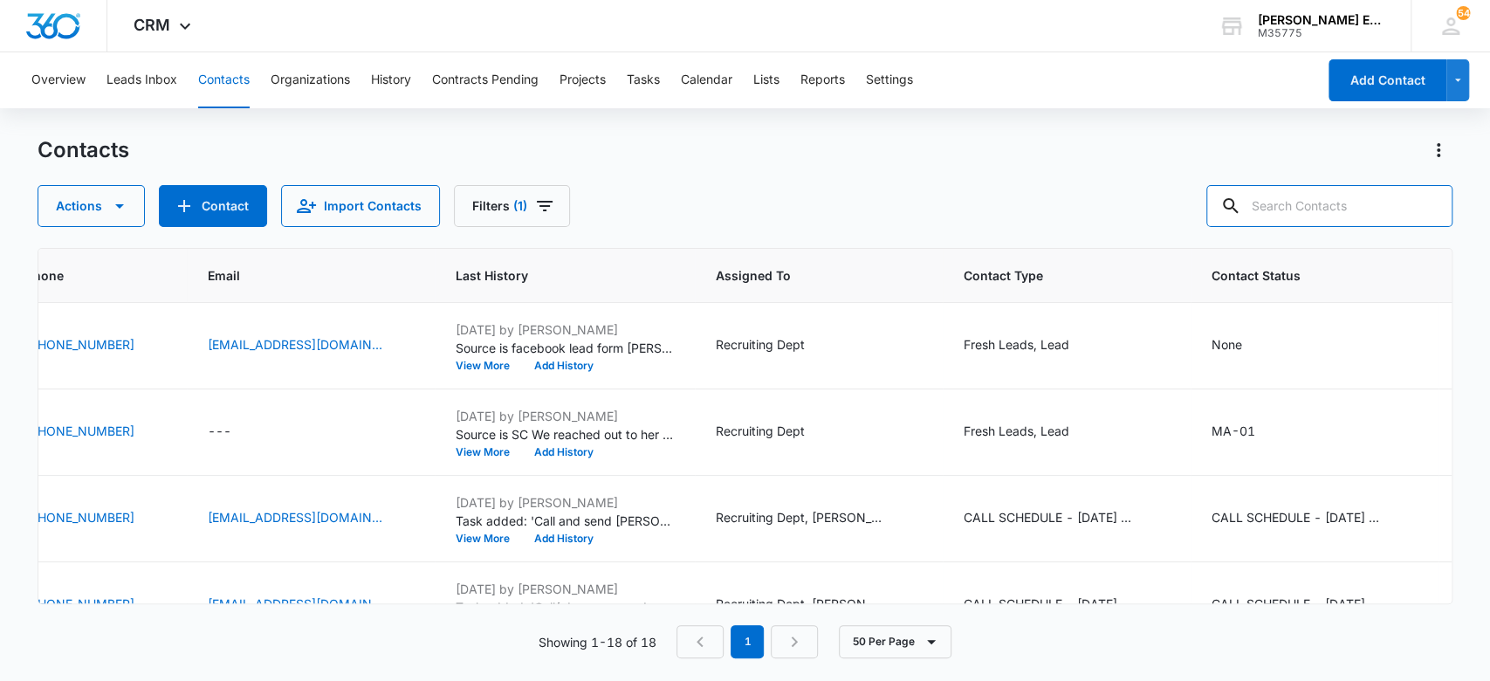
scroll to position [0, 678]
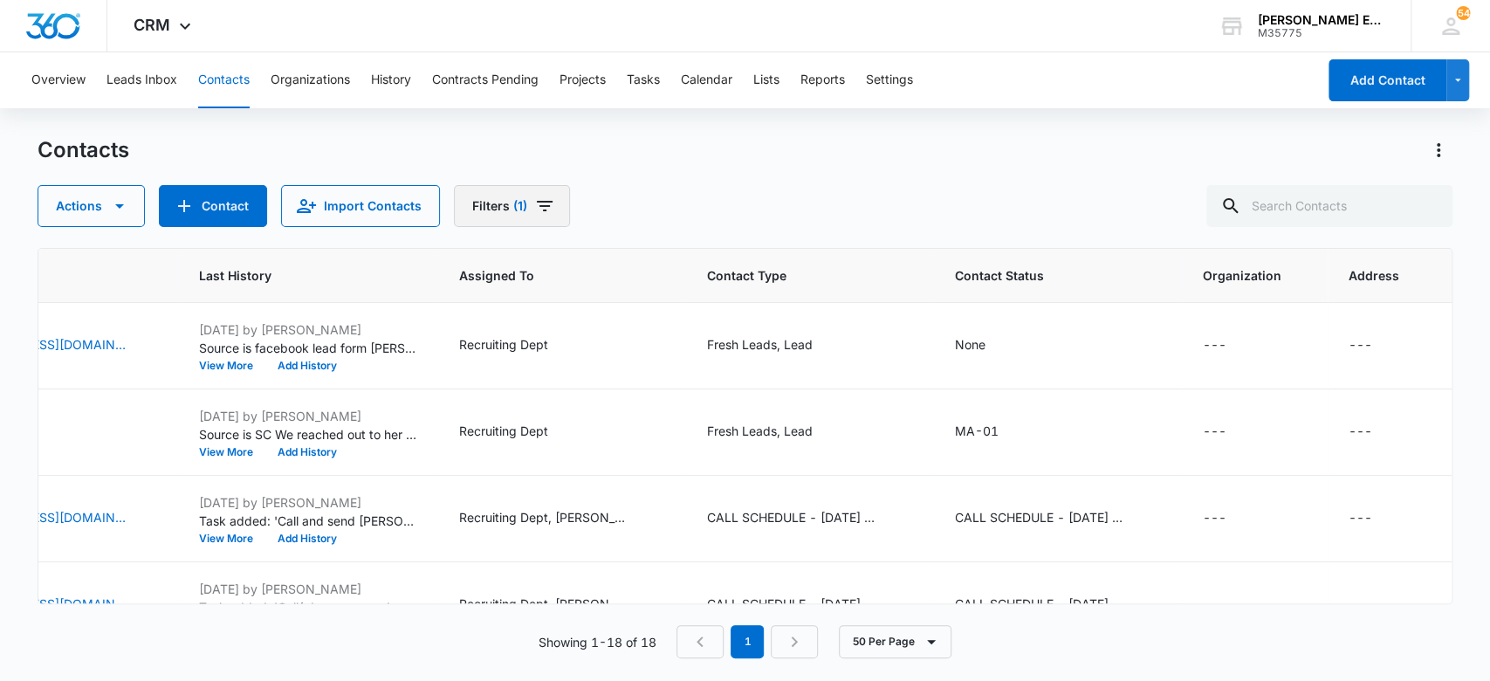
click at [527, 215] on button "Filters (1)" at bounding box center [512, 206] width 116 height 42
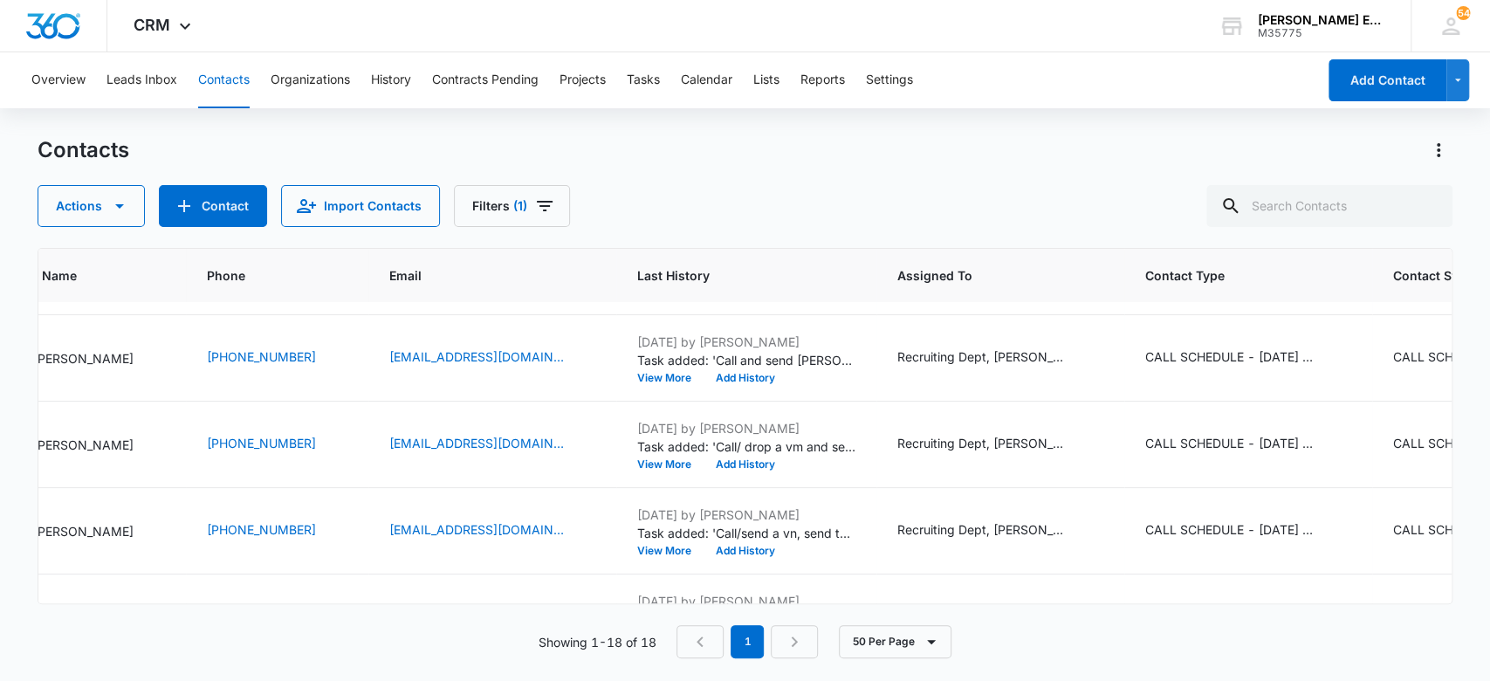
scroll to position [0, 216]
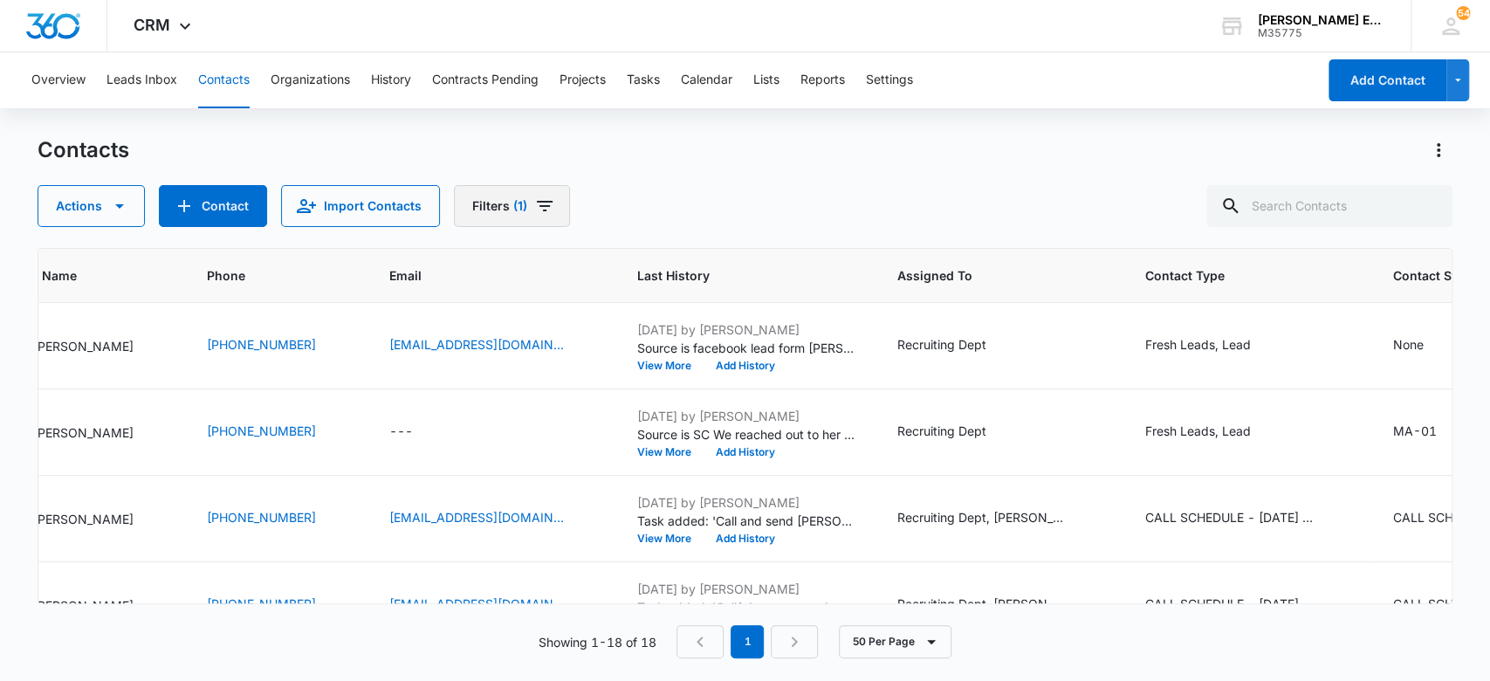
click at [513, 207] on span "(1)" at bounding box center [520, 206] width 14 height 12
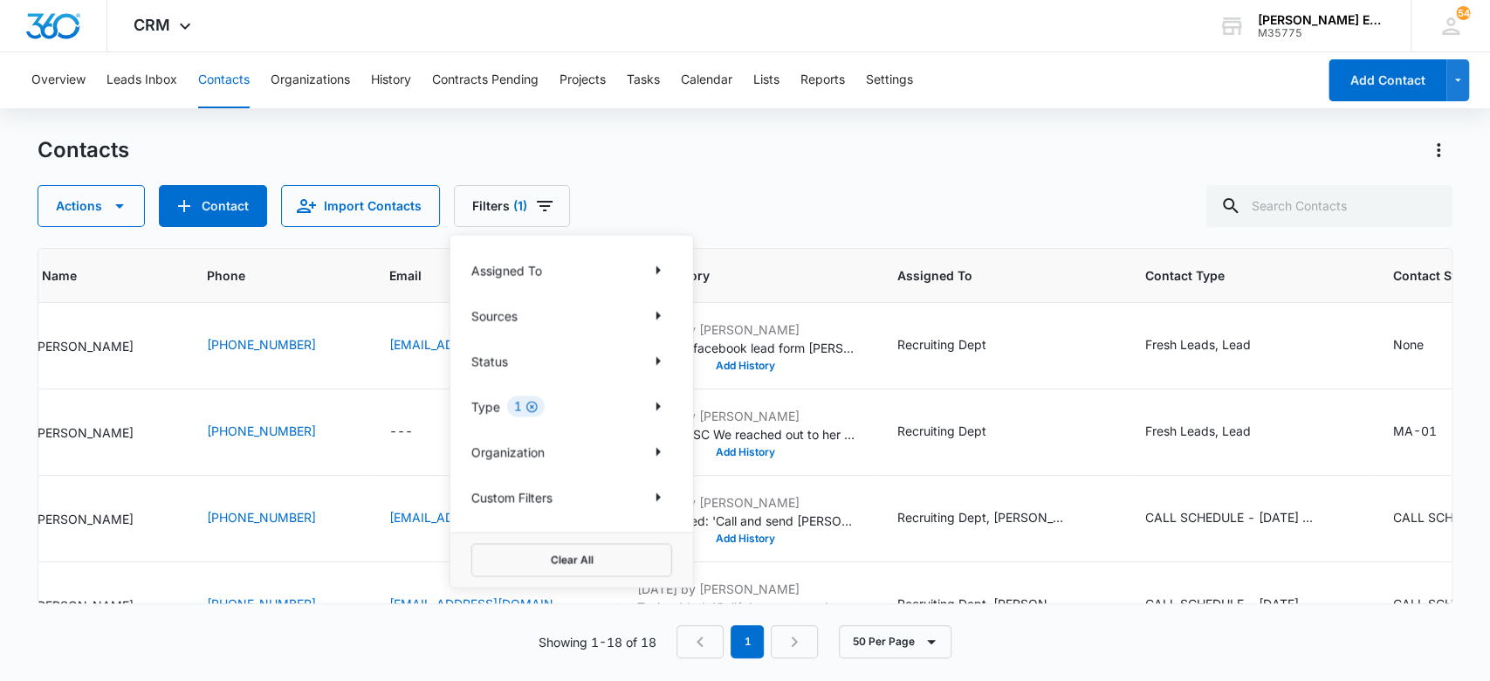
click at [532, 404] on icon "Clear" at bounding box center [531, 407] width 11 height 11
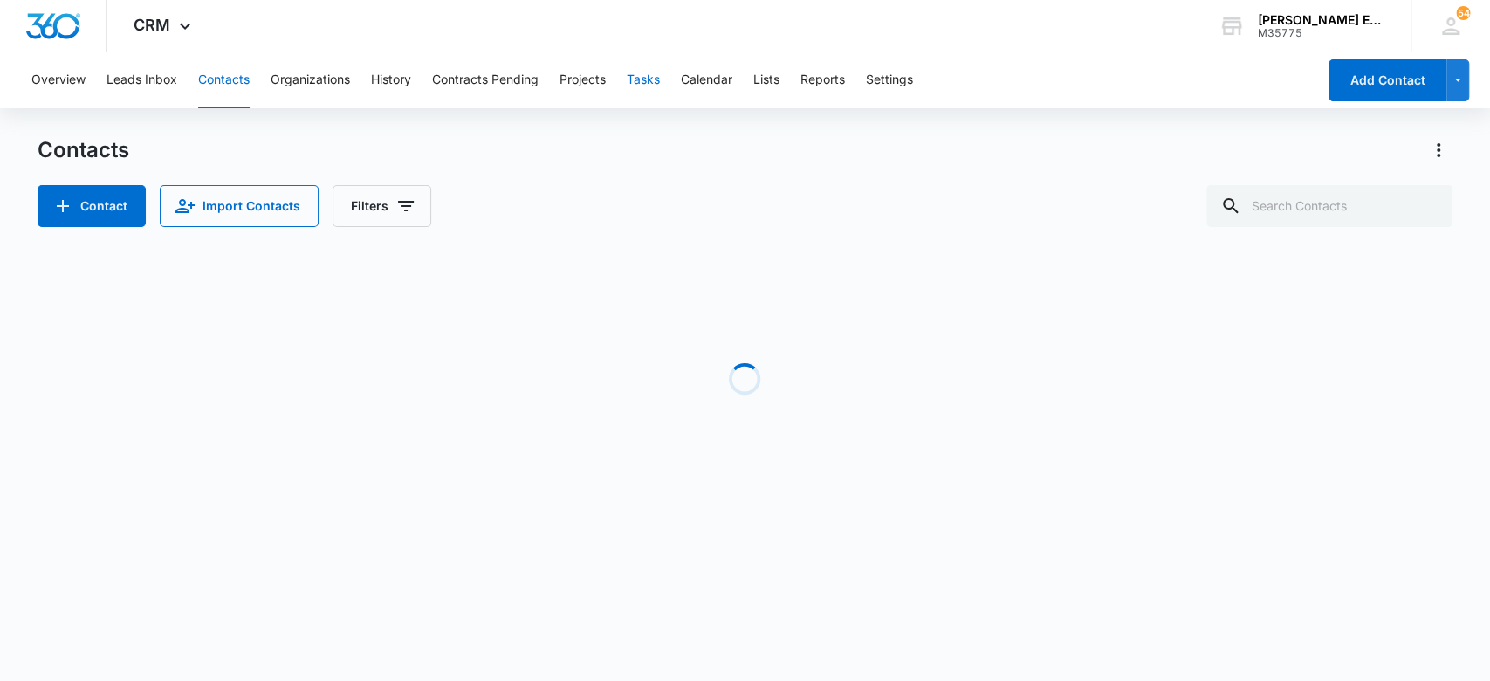
click at [649, 81] on button "Tasks" at bounding box center [643, 80] width 33 height 56
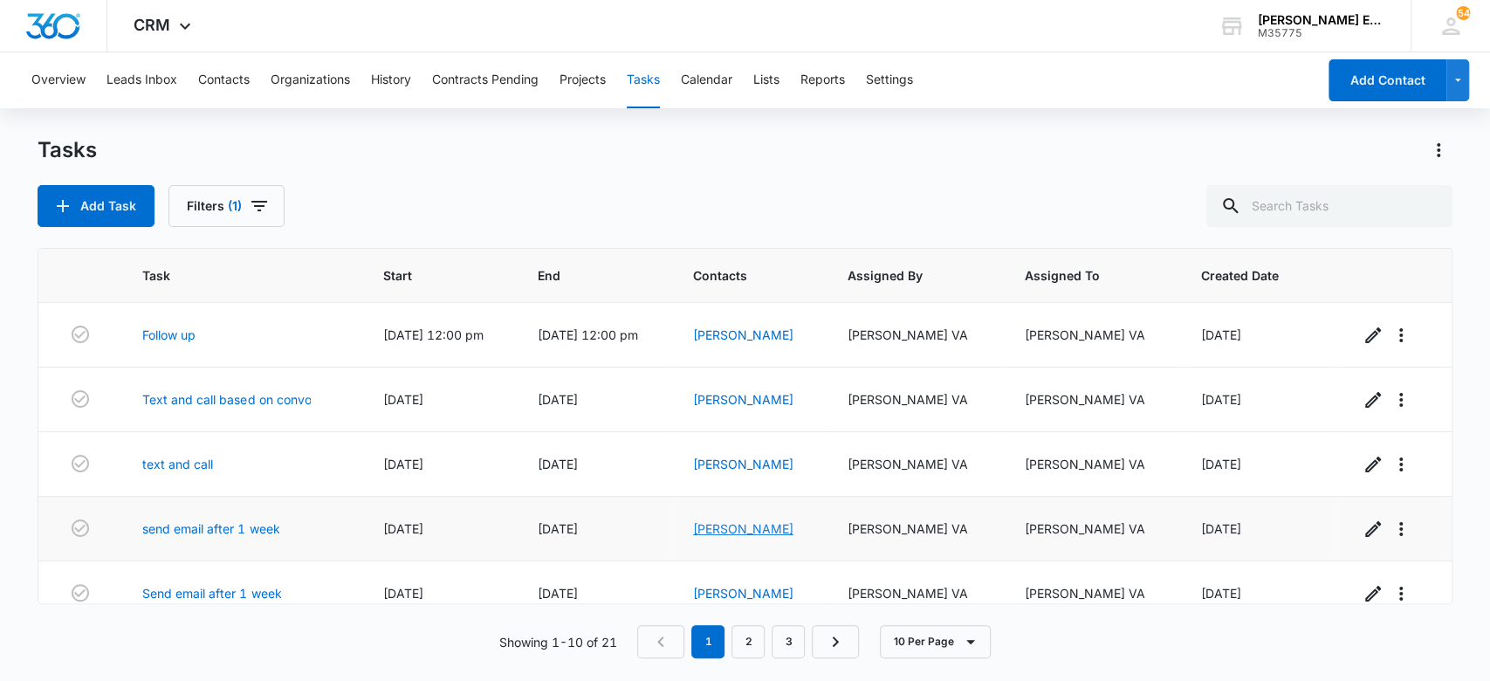
drag, startPoint x: 768, startPoint y: 529, endPoint x: 705, endPoint y: 536, distance: 63.2
click at [768, 529] on link "[PERSON_NAME]" at bounding box center [743, 528] width 100 height 15
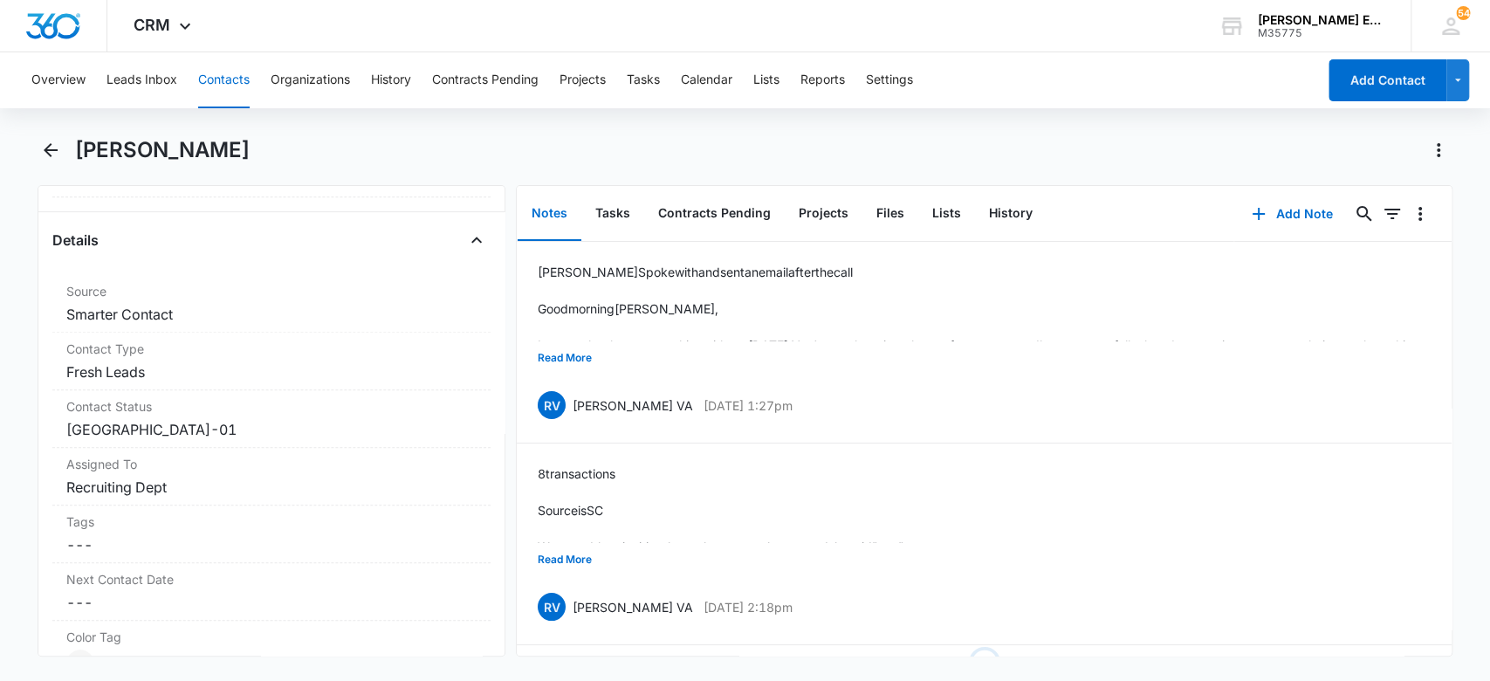
scroll to position [587, 0]
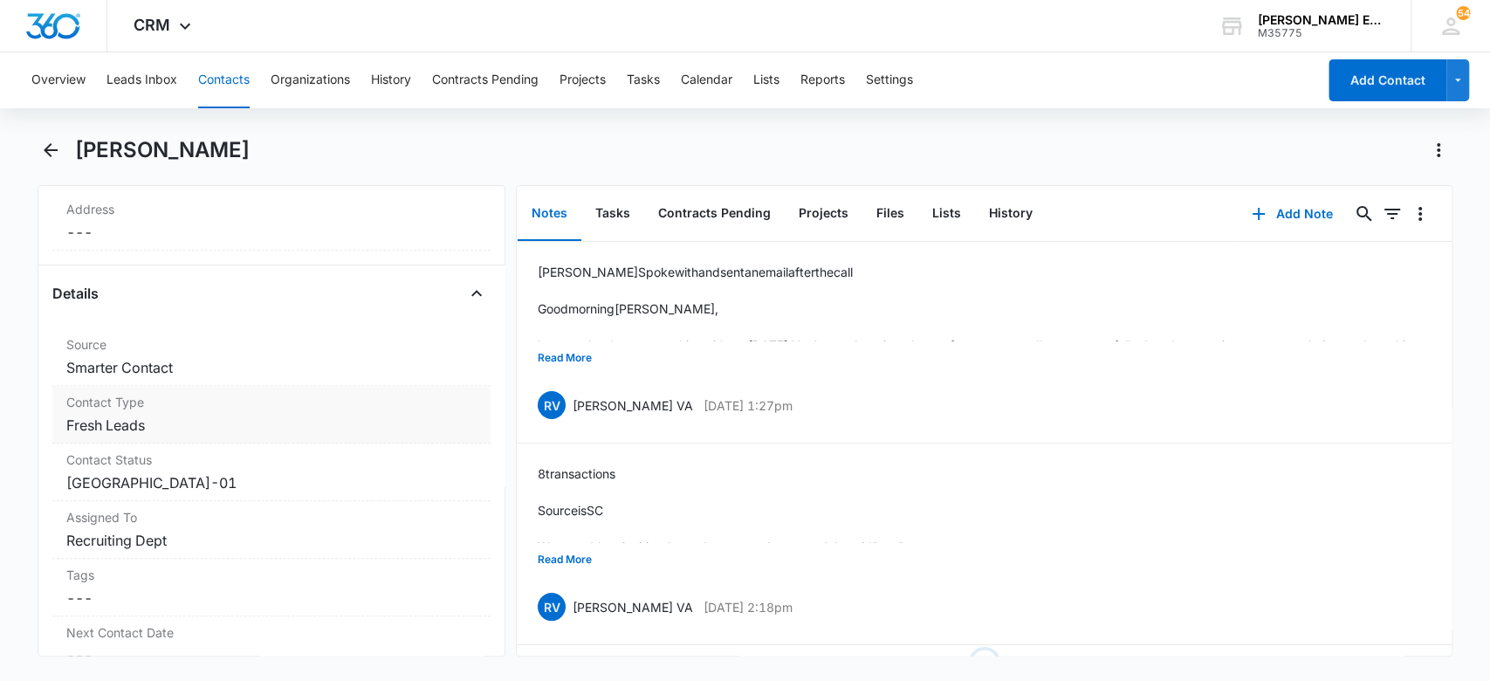
click at [223, 409] on label "Contact Type" at bounding box center [271, 402] width 411 height 18
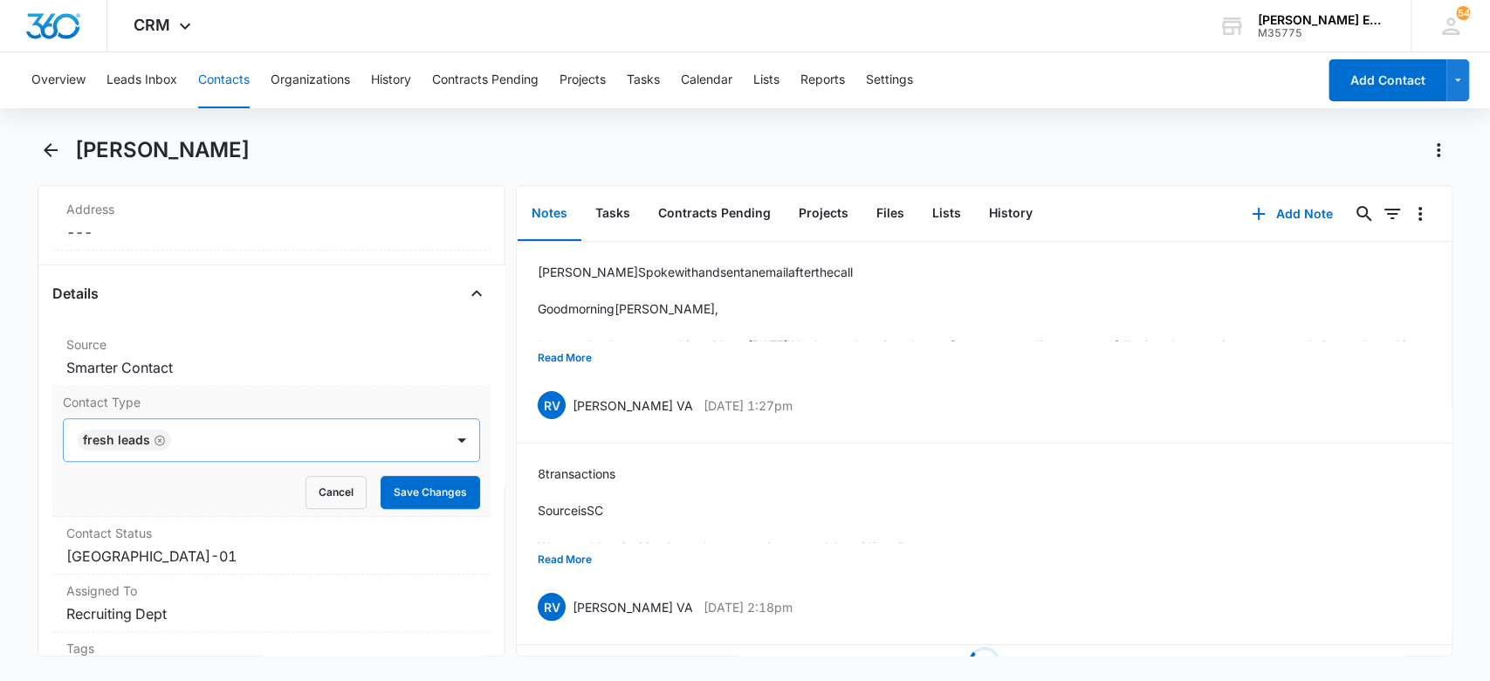
click at [156, 435] on icon "Remove Fresh Leads" at bounding box center [160, 440] width 10 height 10
type input "l"
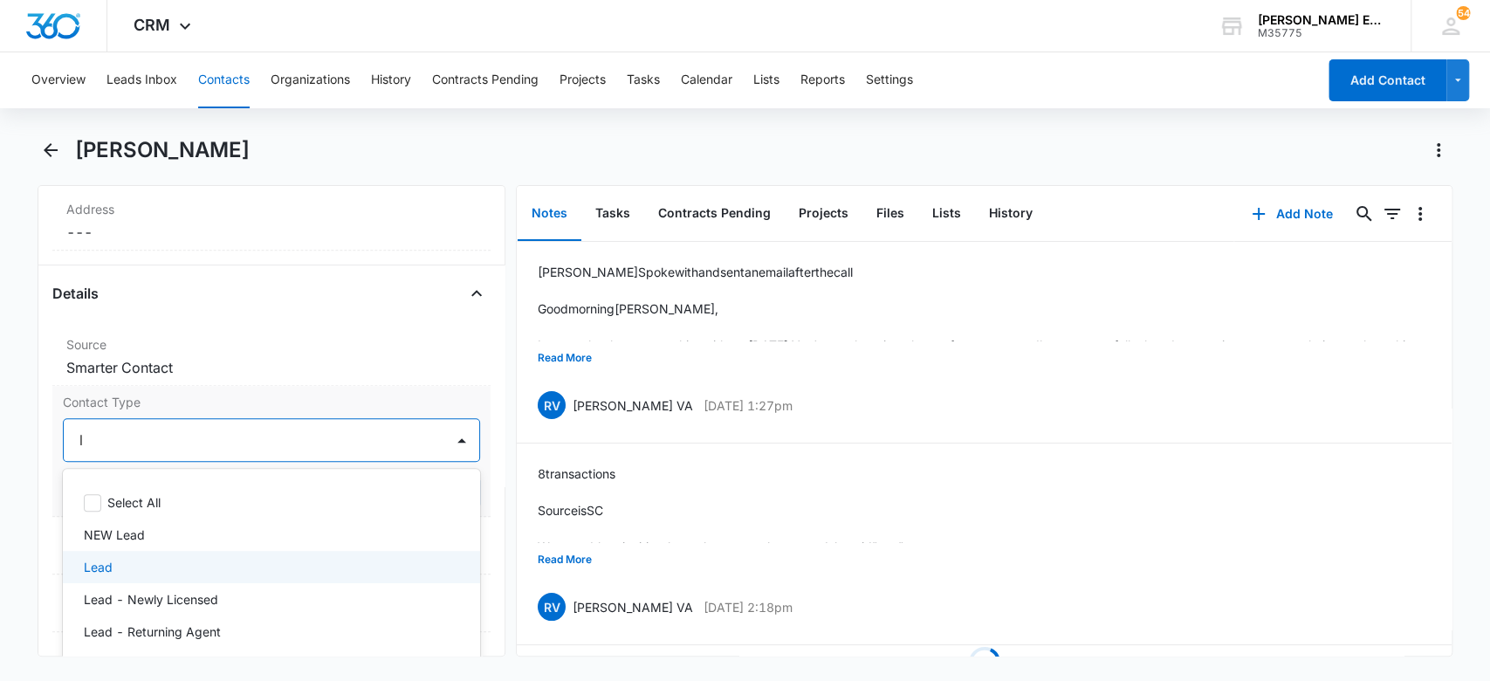
click at [230, 566] on div "Lead" at bounding box center [270, 567] width 373 height 18
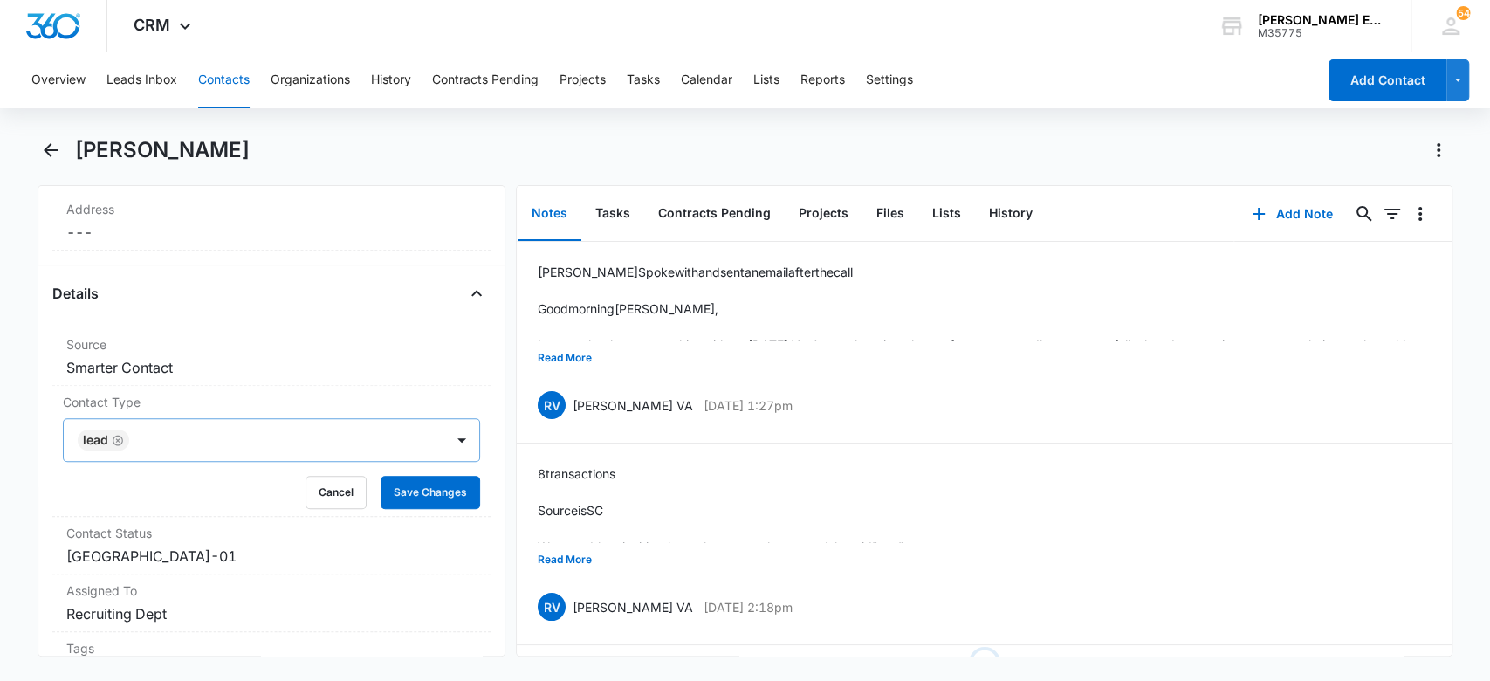
click at [26, 455] on main "Jessica Attocknie Remove JA Jessica Attocknie KW Contact Info Name Cancel Save …" at bounding box center [745, 406] width 1490 height 541
click at [418, 489] on button "Save Changes" at bounding box center [431, 492] width 100 height 33
click at [53, 147] on icon "Back" at bounding box center [50, 150] width 21 height 21
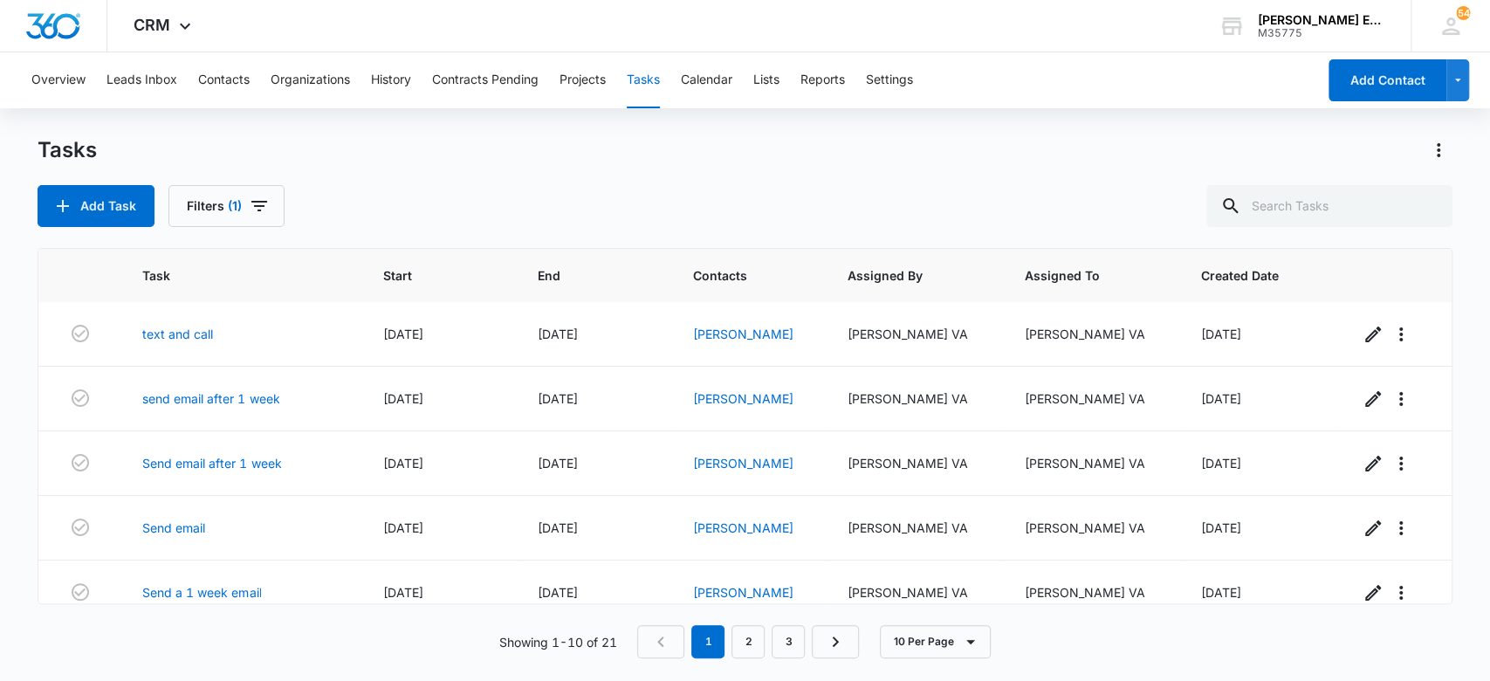
scroll to position [232, 0]
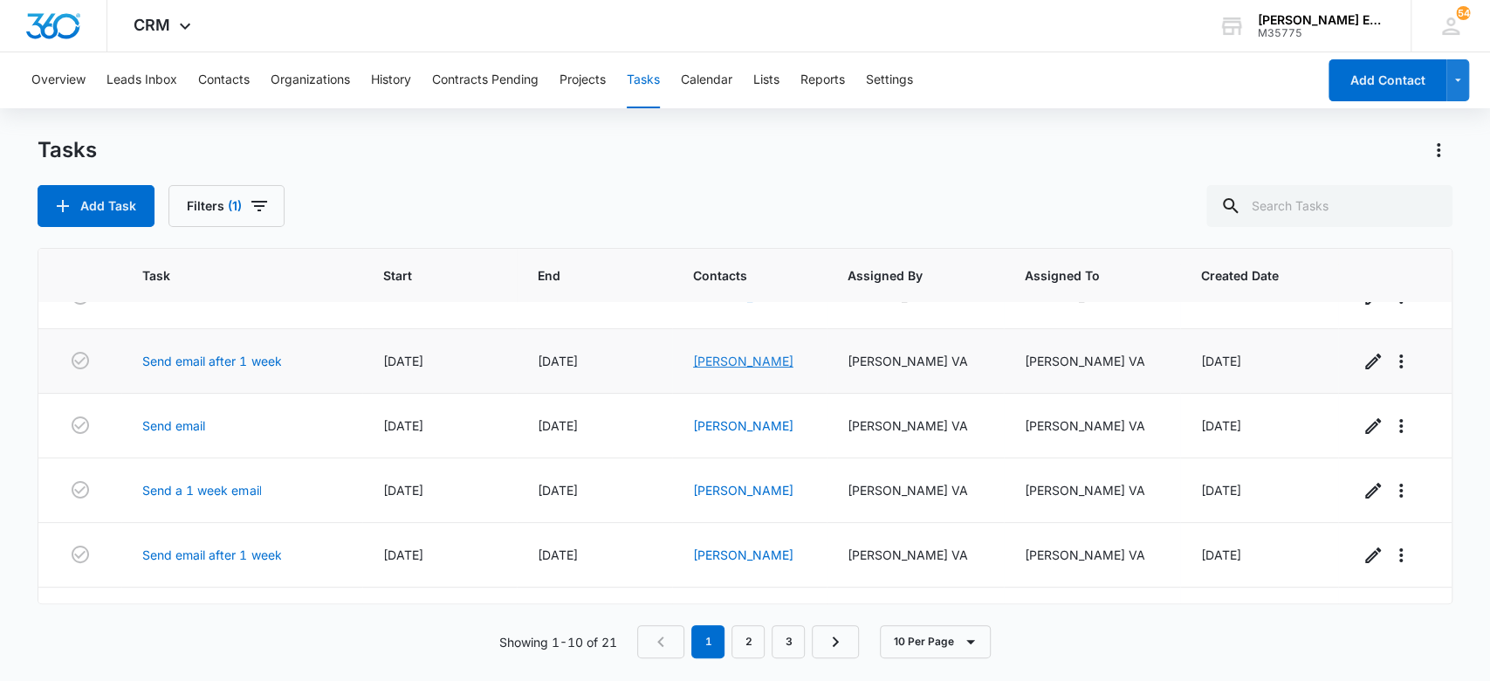
click at [763, 362] on link "[PERSON_NAME]" at bounding box center [743, 361] width 100 height 15
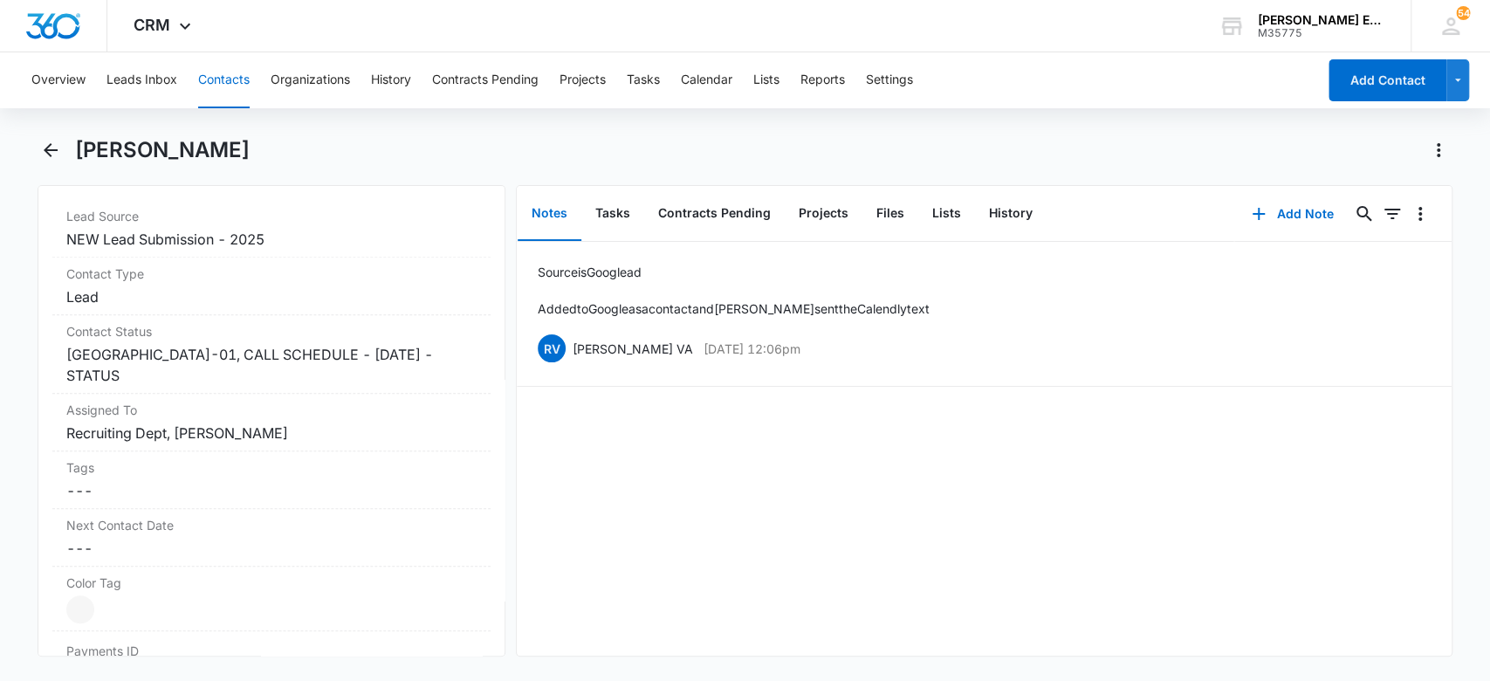
scroll to position [675, 0]
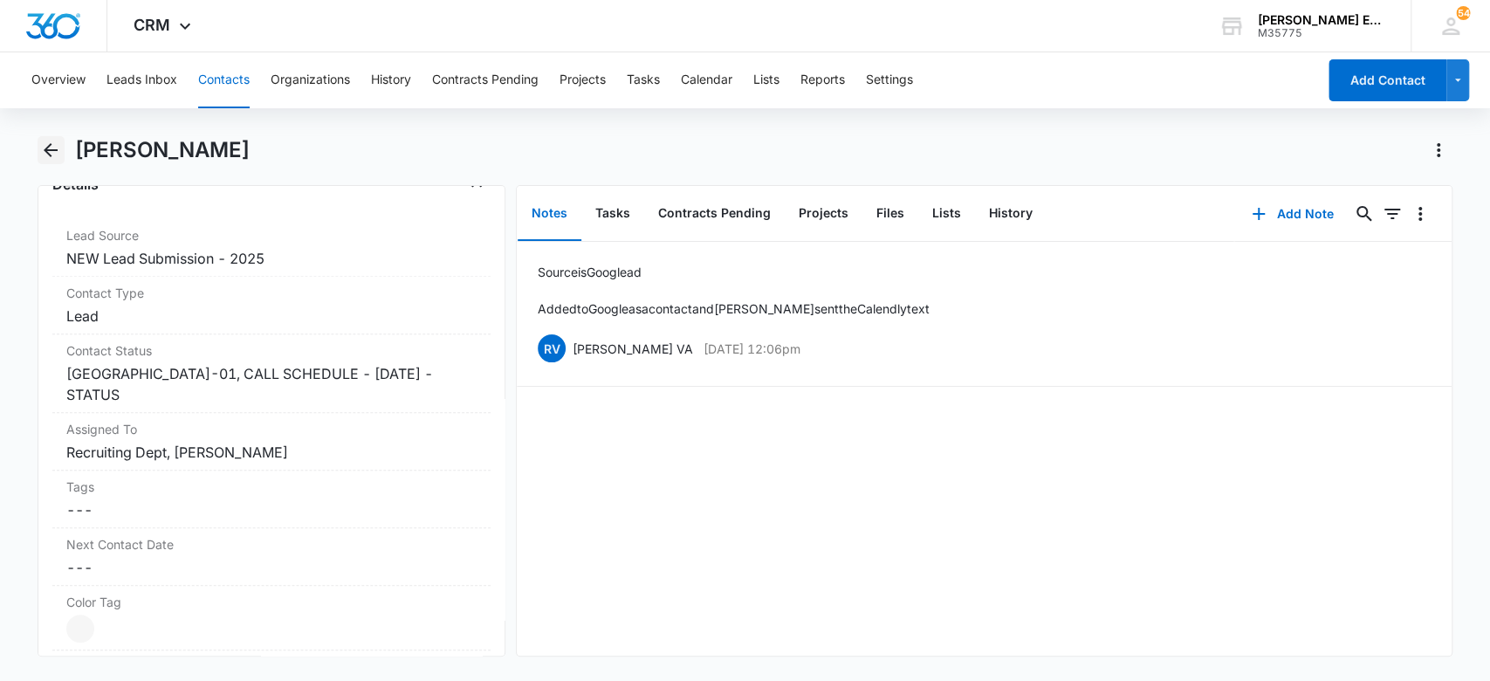
click at [42, 144] on icon "Back" at bounding box center [50, 150] width 21 height 21
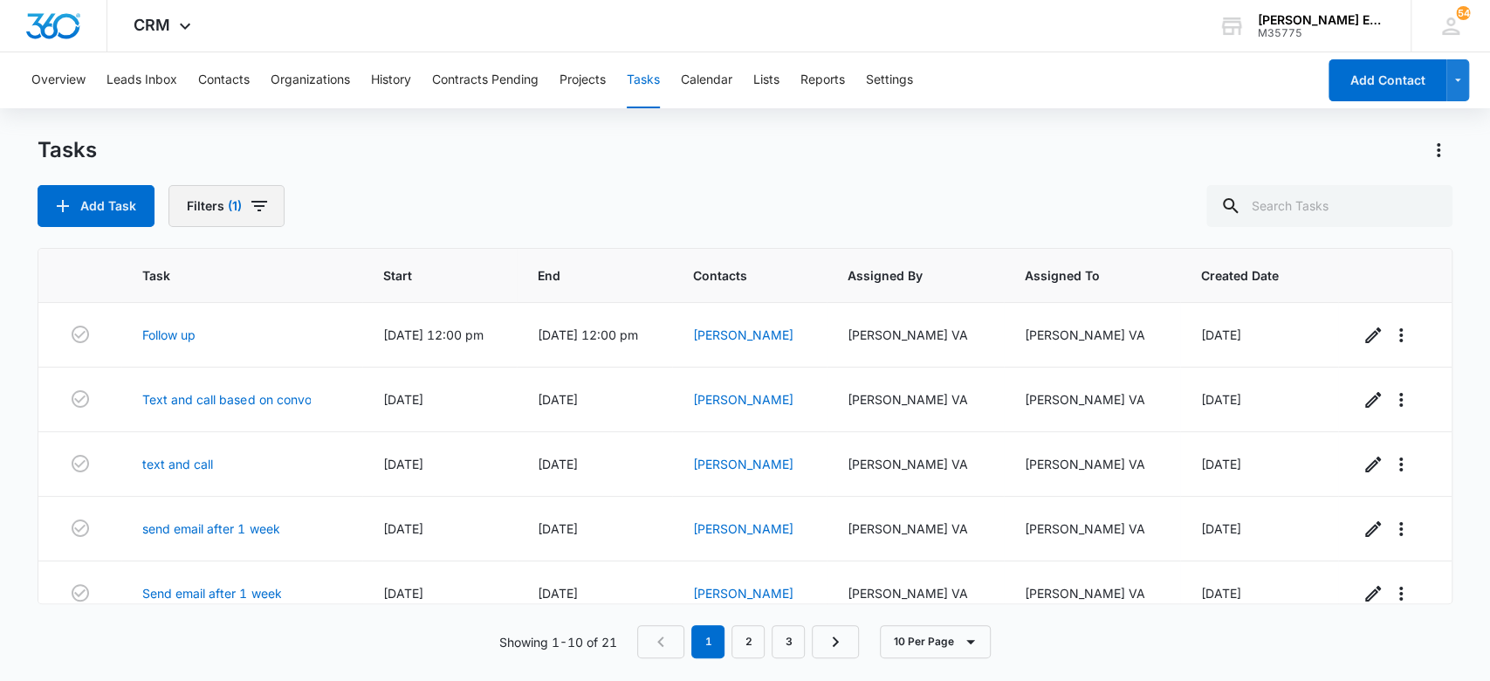
click at [250, 217] on button "Filters (1)" at bounding box center [226, 206] width 116 height 42
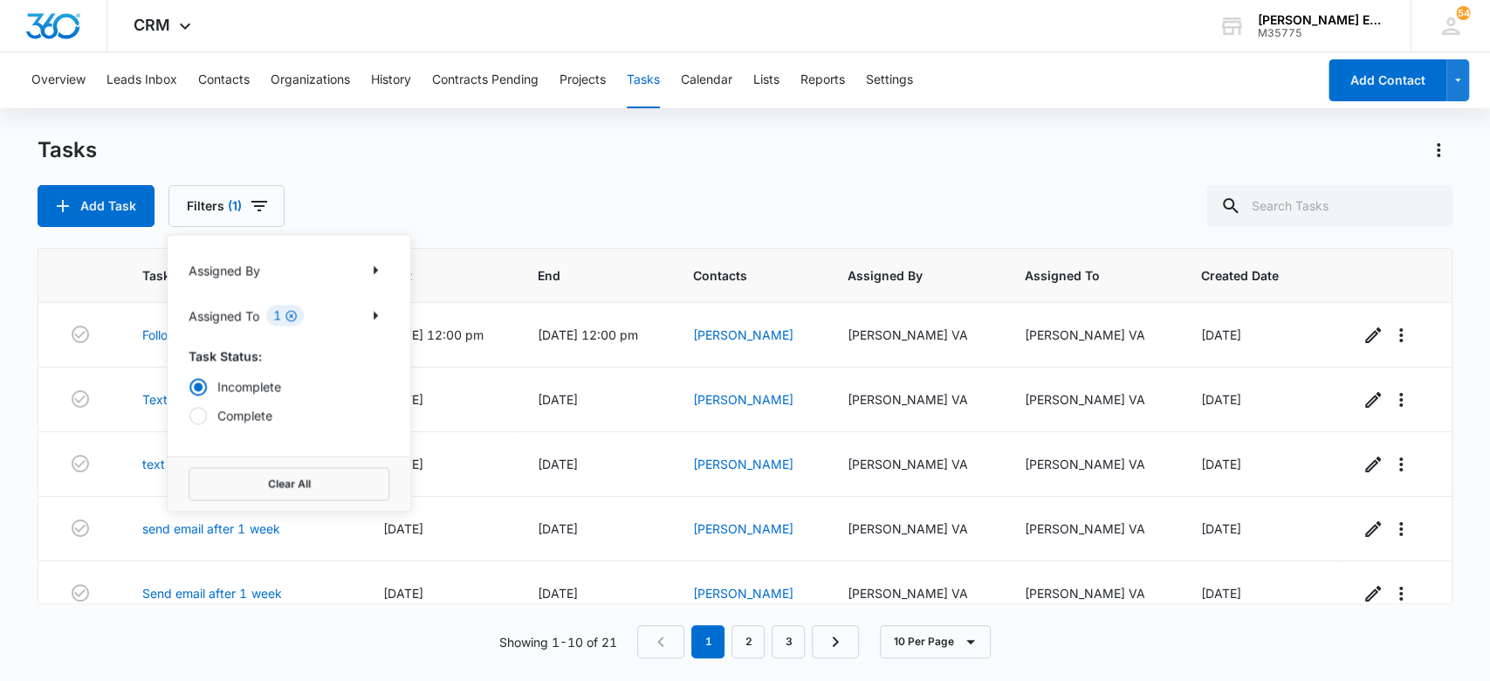
click at [294, 318] on icon "Clear" at bounding box center [291, 315] width 13 height 13
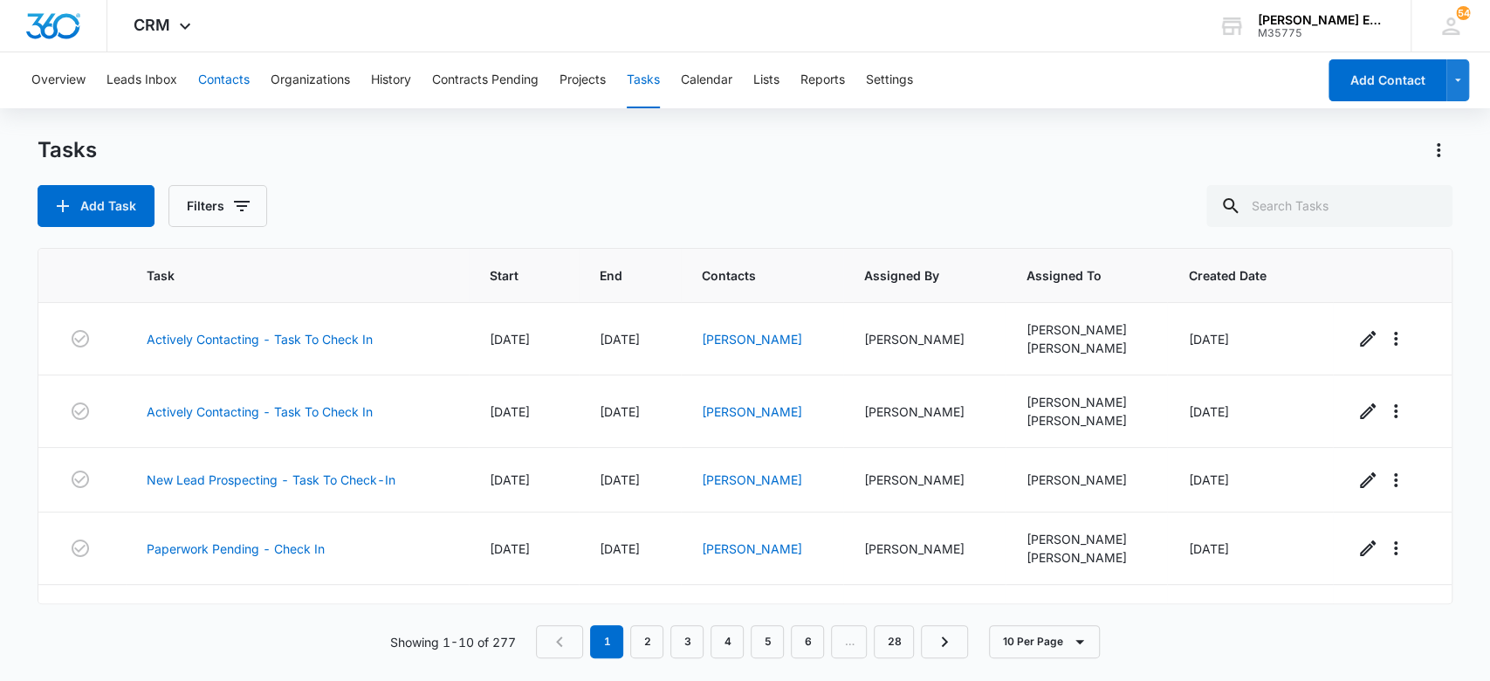
click at [223, 72] on button "Contacts" at bounding box center [224, 80] width 52 height 56
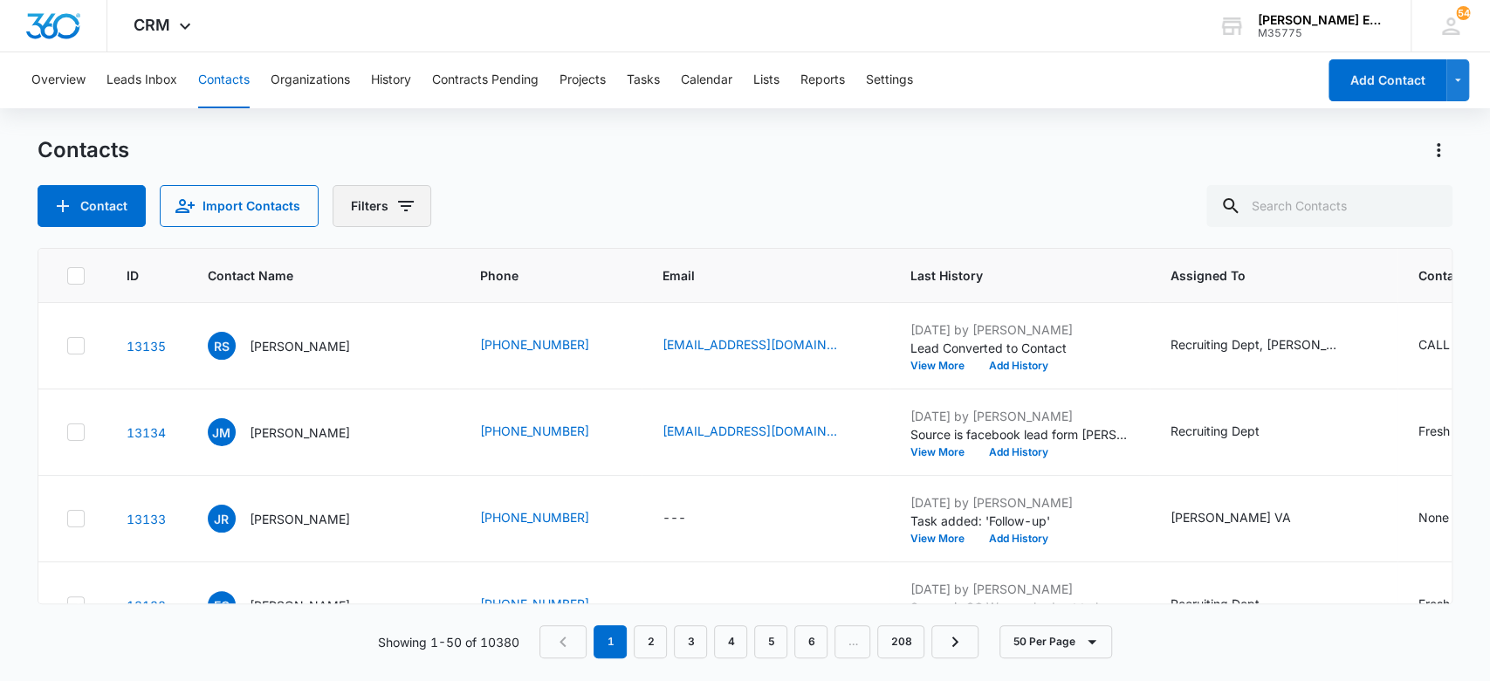
click at [397, 209] on icon "Filters" at bounding box center [405, 206] width 21 height 21
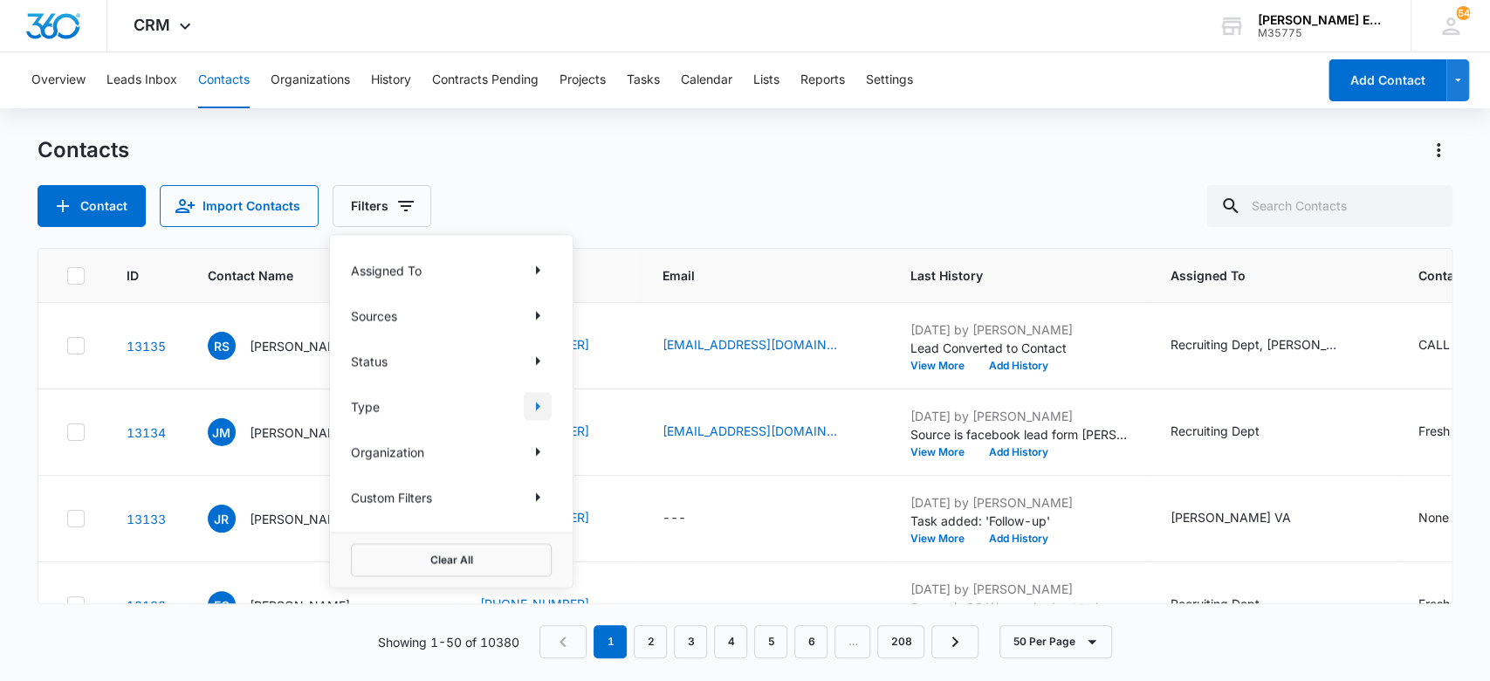
click at [546, 407] on icon "Show Type filters" at bounding box center [537, 405] width 21 height 21
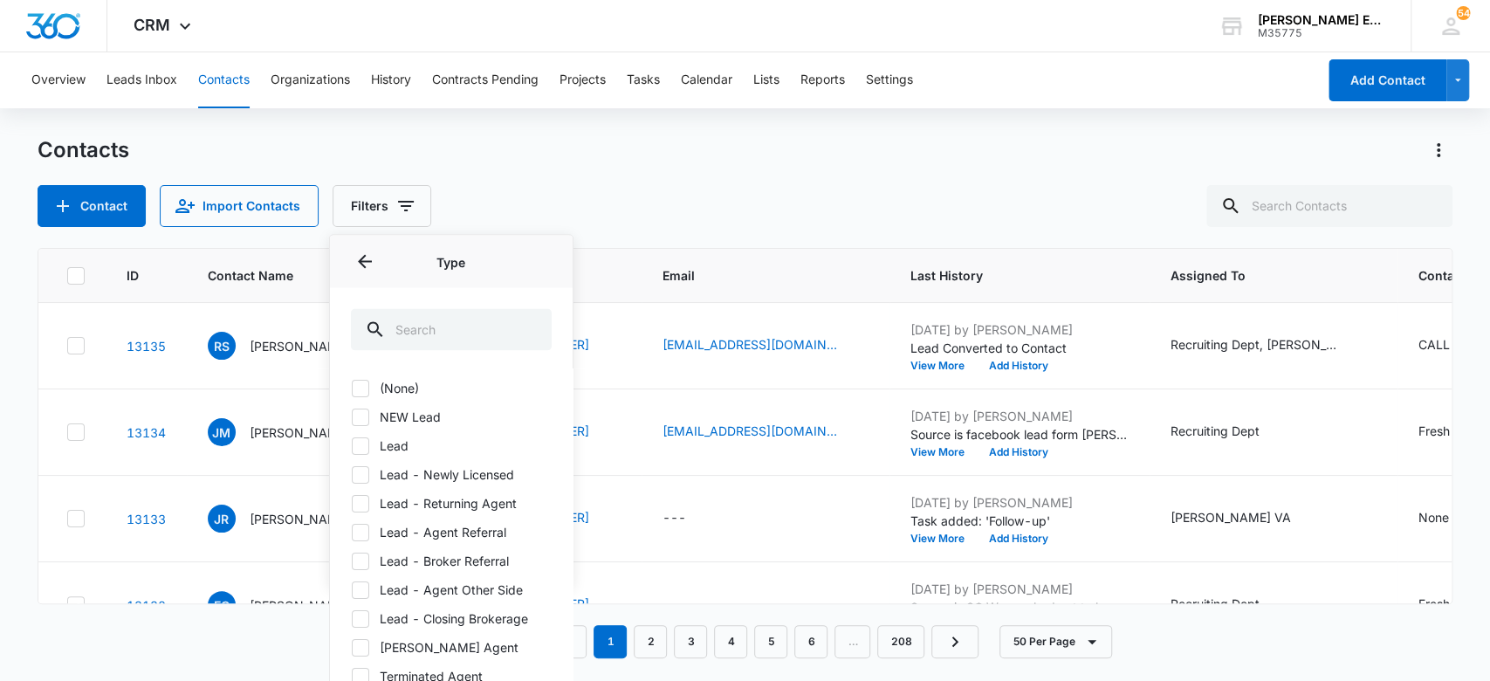
click at [420, 336] on input "text" at bounding box center [451, 329] width 201 height 42
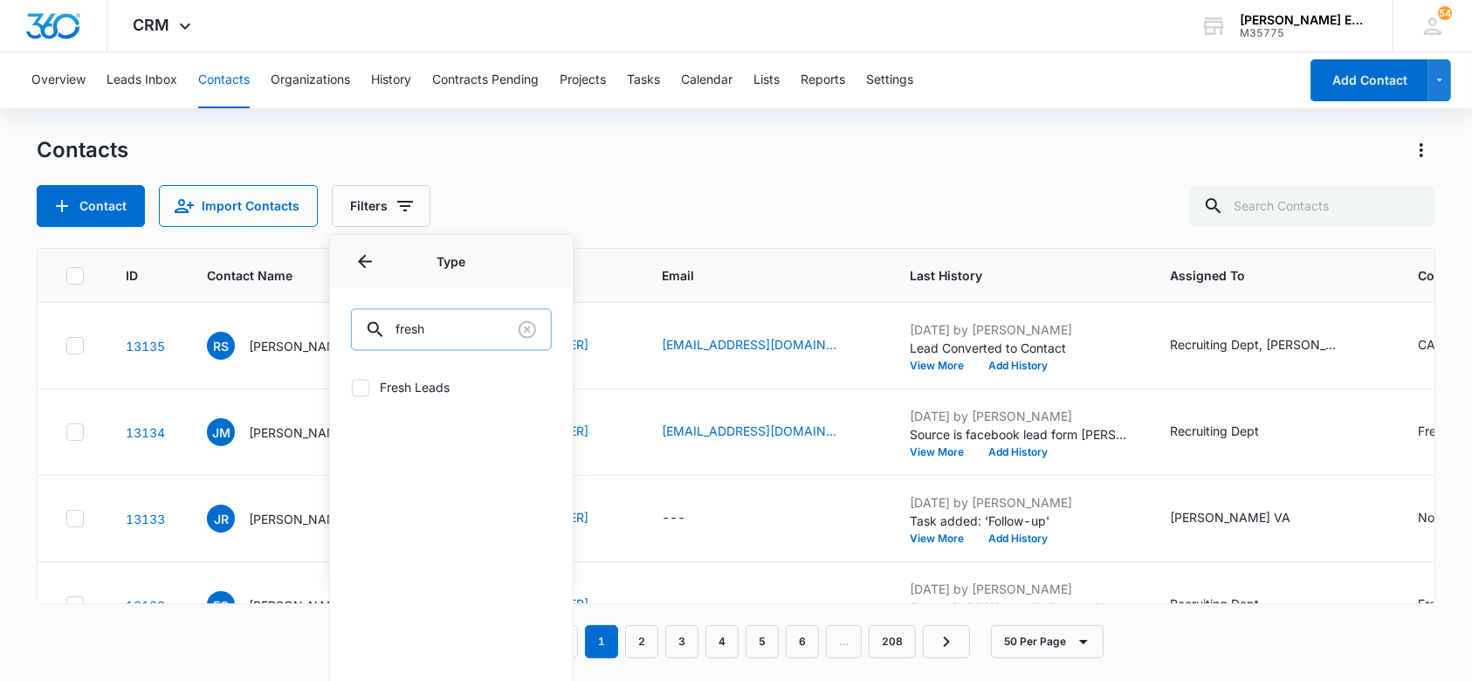
type input "fresh"
click at [409, 388] on label "Fresh Leads" at bounding box center [451, 387] width 201 height 18
click at [352, 388] on input "Fresh Leads" at bounding box center [351, 387] width 1 height 1
checkbox input "true"
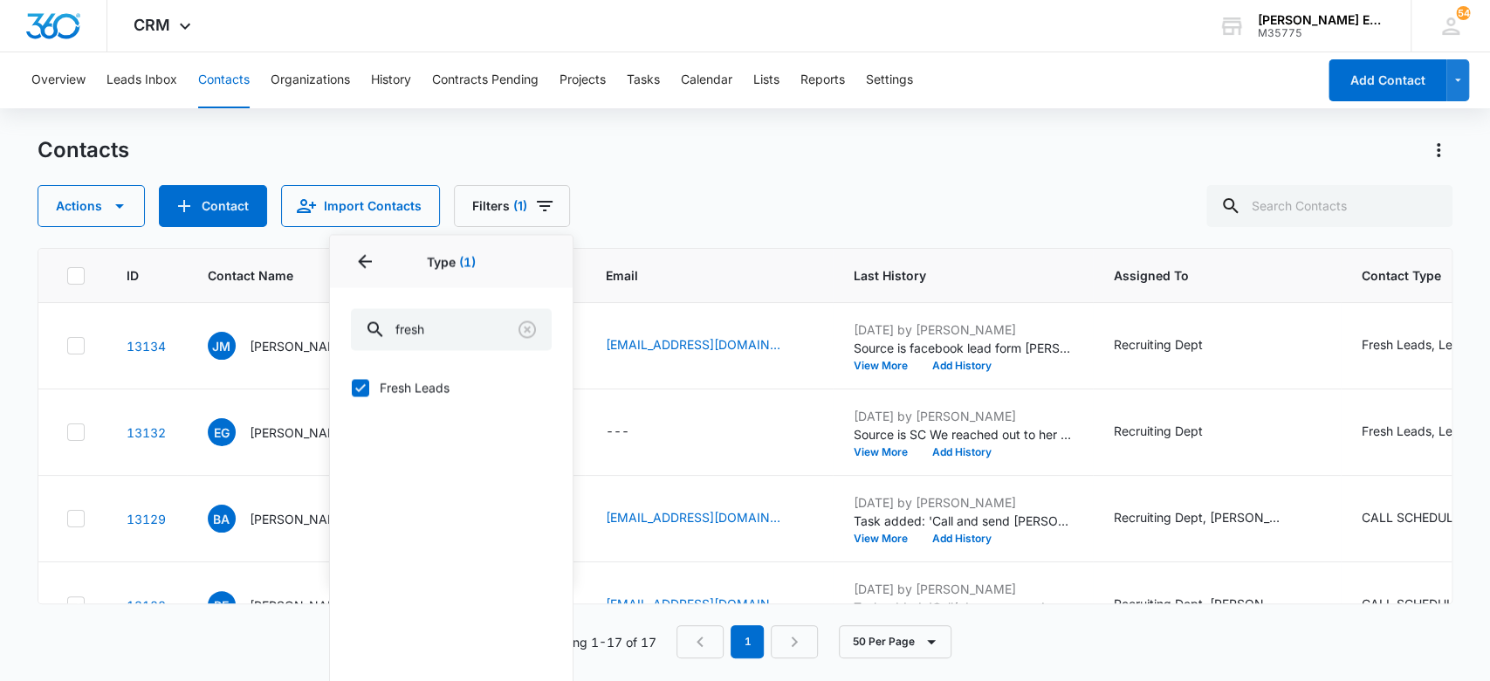
click at [683, 185] on div "Actions Contact Import Contacts Filters (1) Assigned To Sources Status Type 1 T…" at bounding box center [746, 206] width 1416 height 42
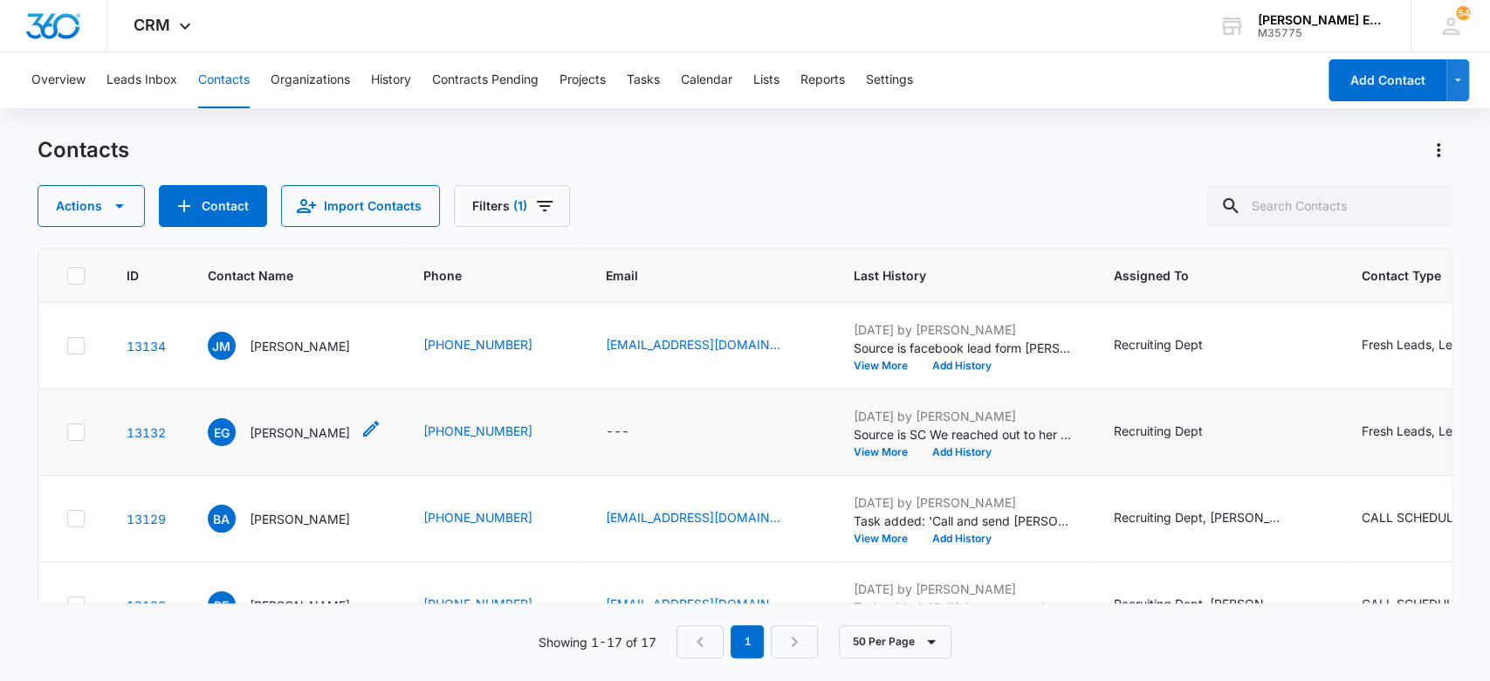
click at [273, 427] on p "[PERSON_NAME]" at bounding box center [300, 432] width 100 height 18
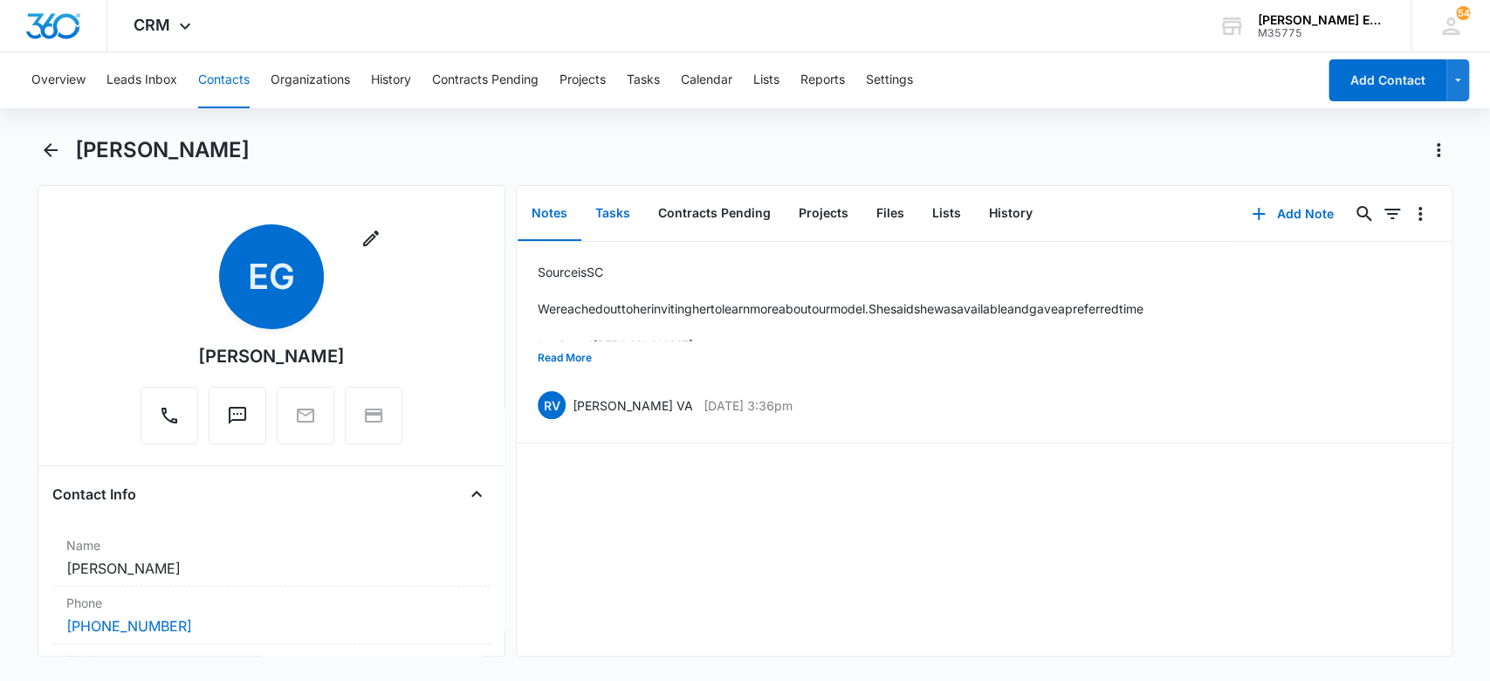
click at [612, 218] on button "Tasks" at bounding box center [612, 214] width 63 height 54
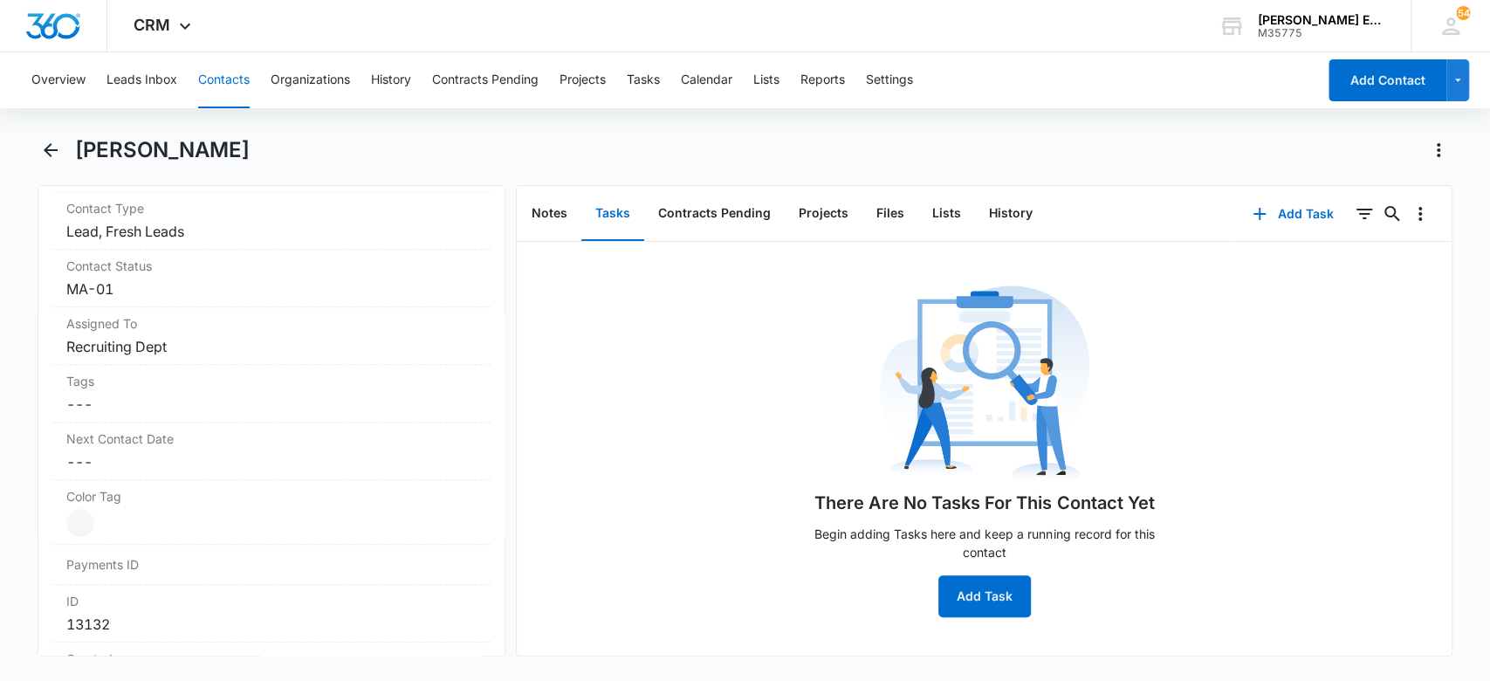
scroll to position [448, 0]
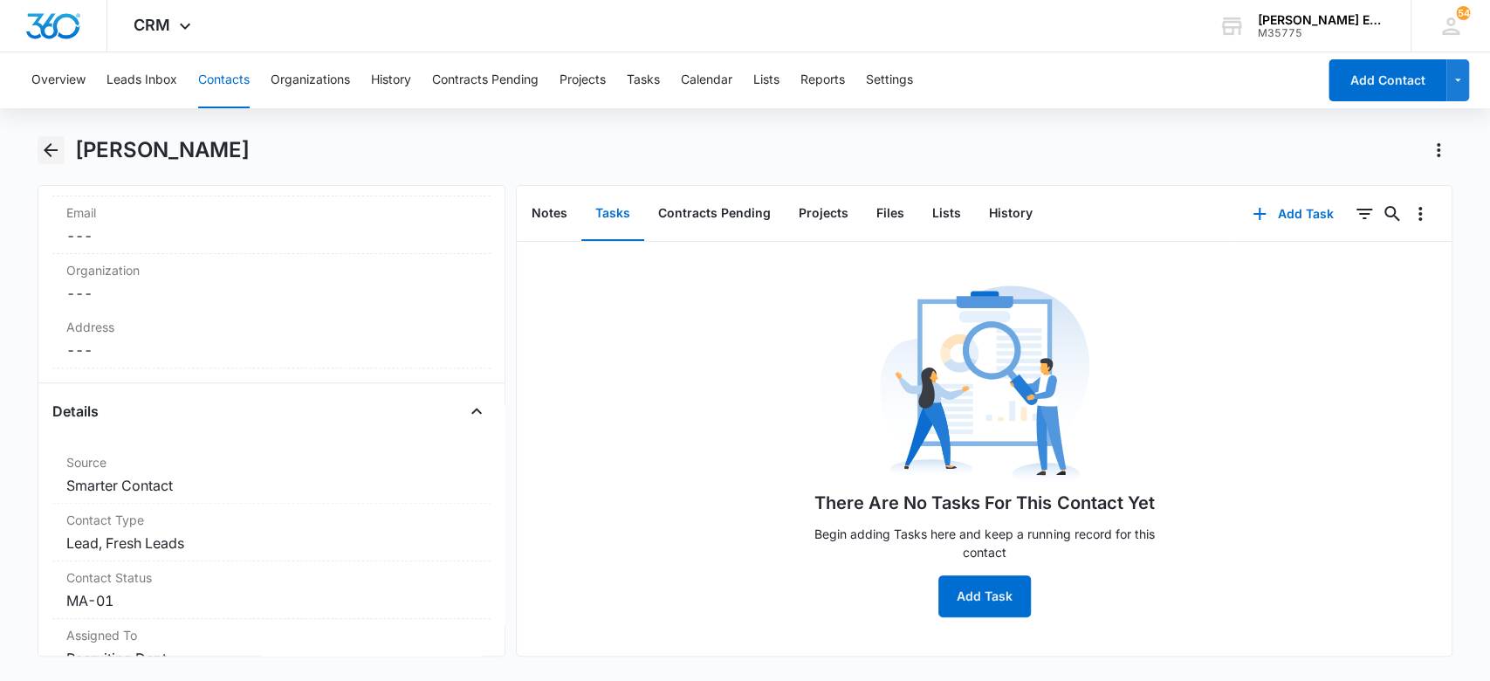
click at [52, 141] on icon "Back" at bounding box center [50, 150] width 21 height 21
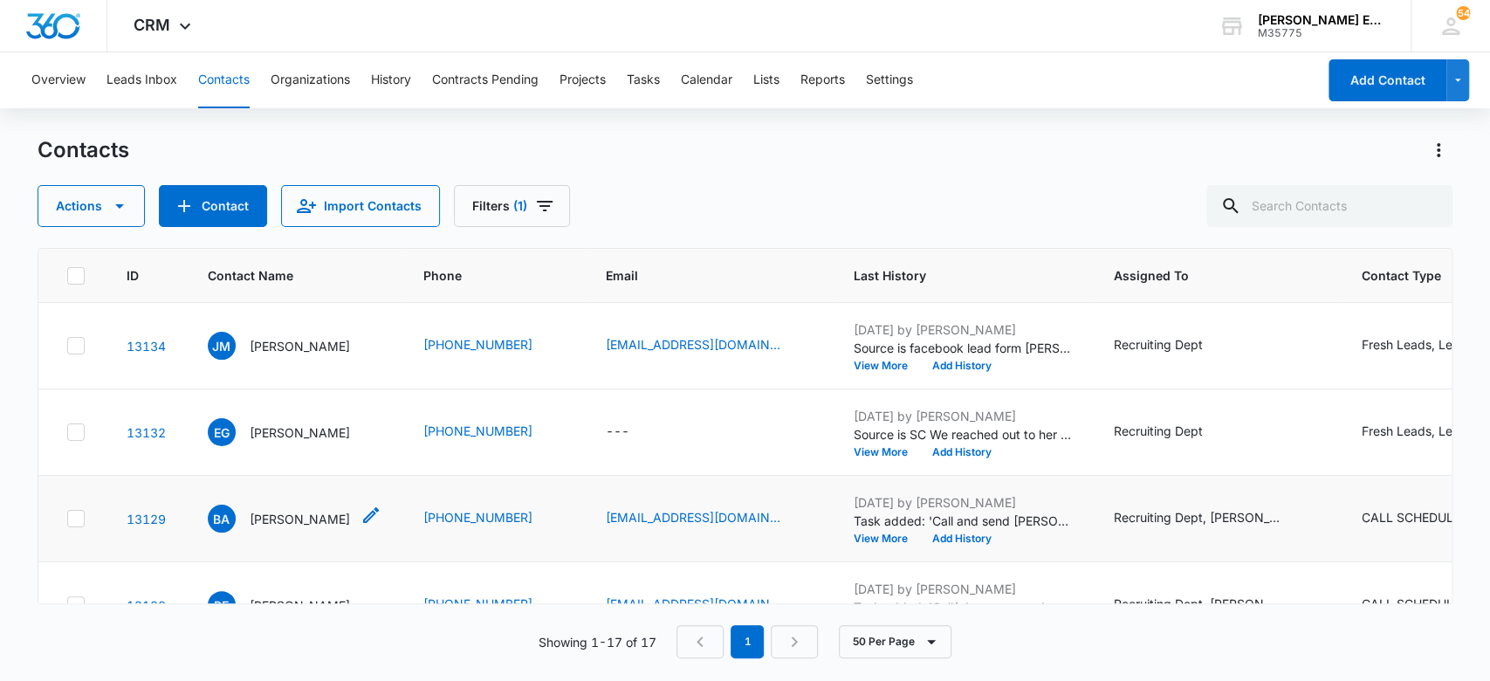
click at [307, 521] on p "[PERSON_NAME]" at bounding box center [300, 519] width 100 height 18
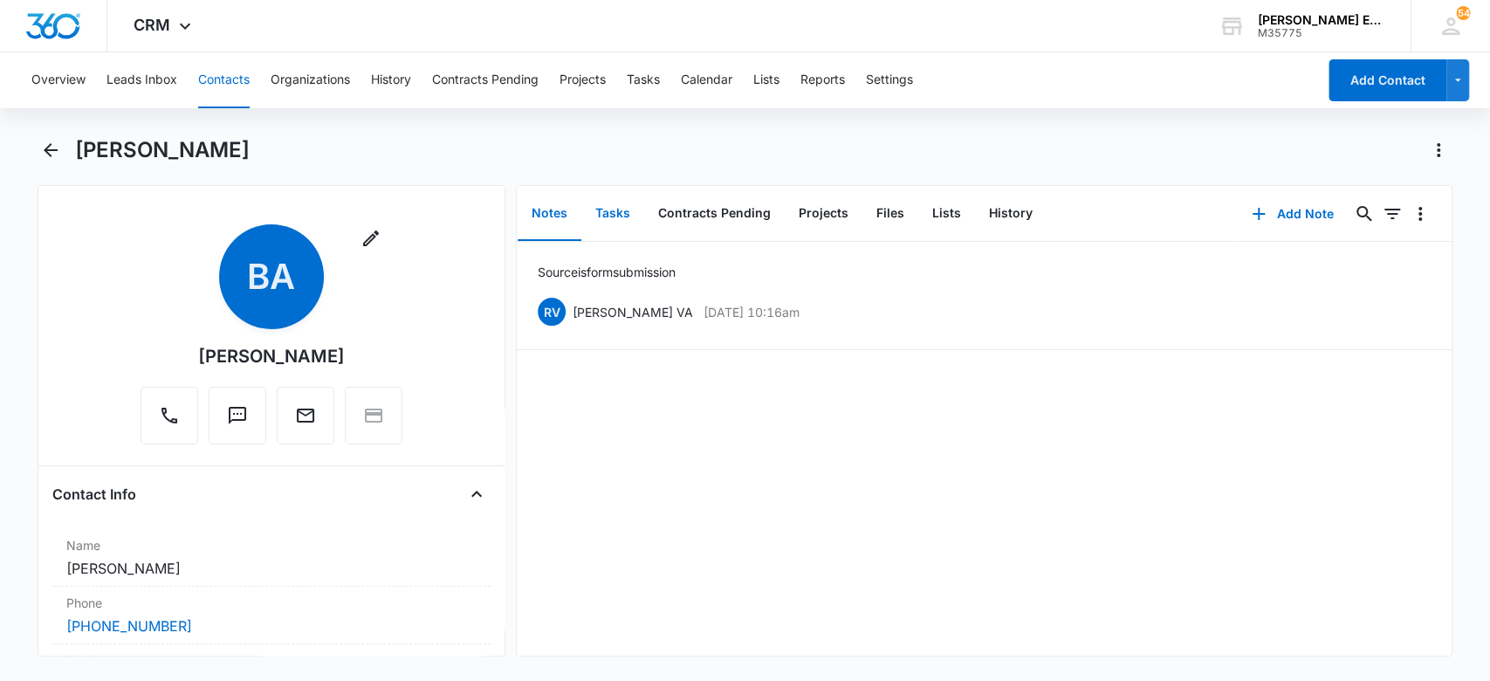
drag, startPoint x: 607, startPoint y: 201, endPoint x: 590, endPoint y: 218, distance: 24.1
click at [607, 201] on button "Tasks" at bounding box center [612, 214] width 63 height 54
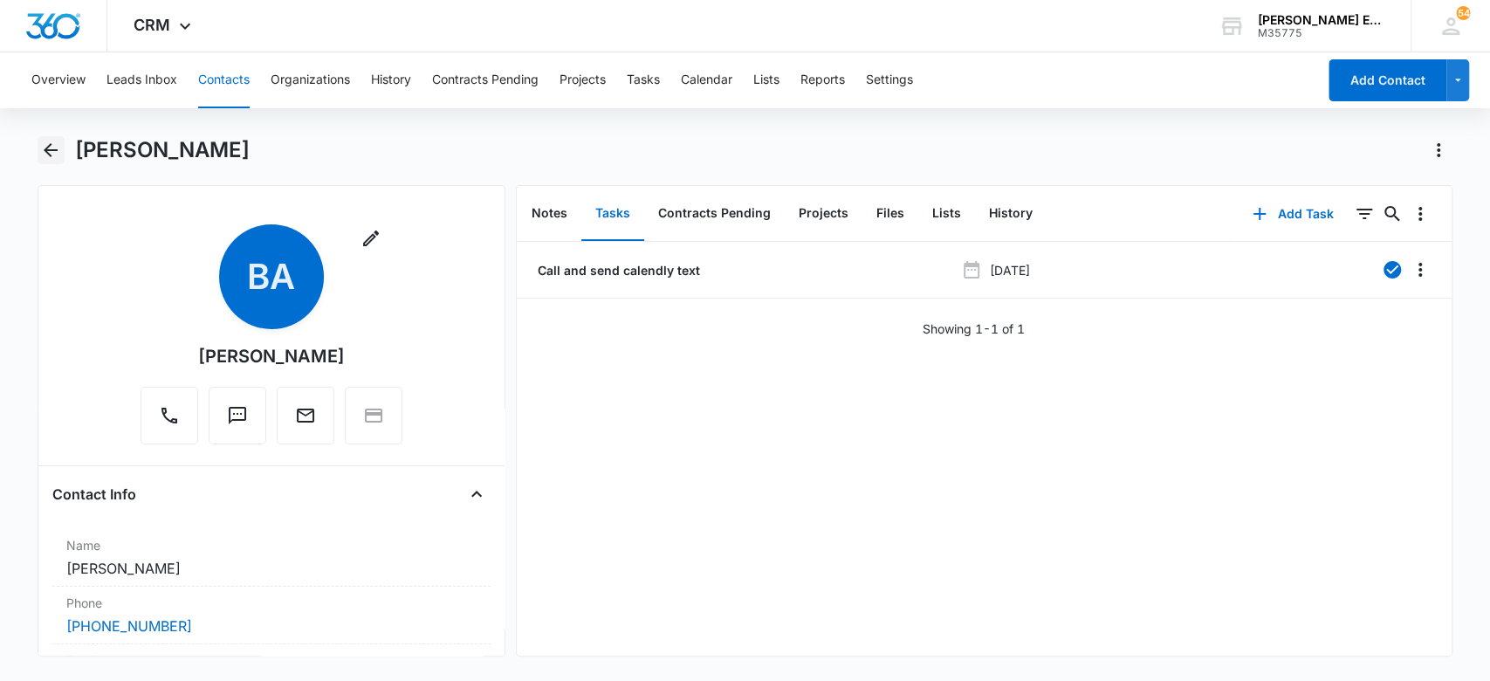
click at [55, 151] on icon "Back" at bounding box center [50, 150] width 21 height 21
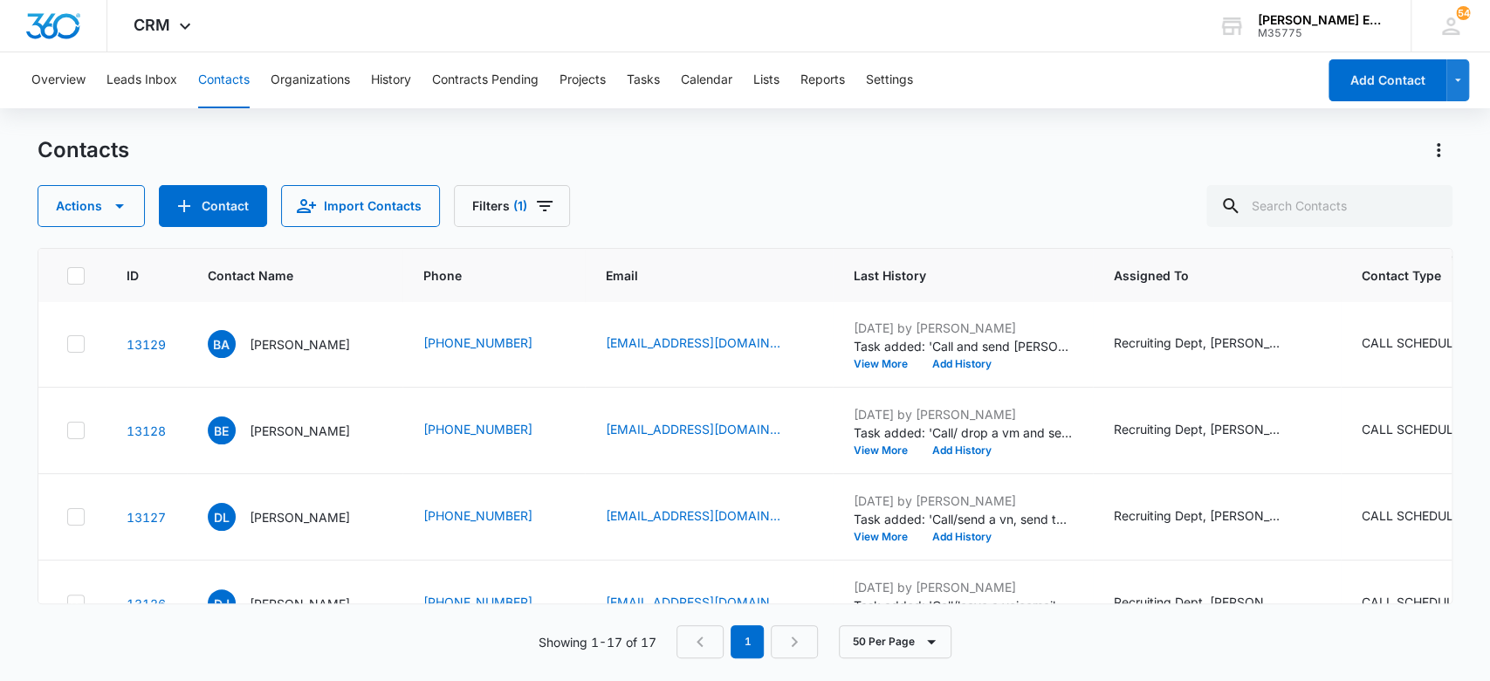
scroll to position [186, 0]
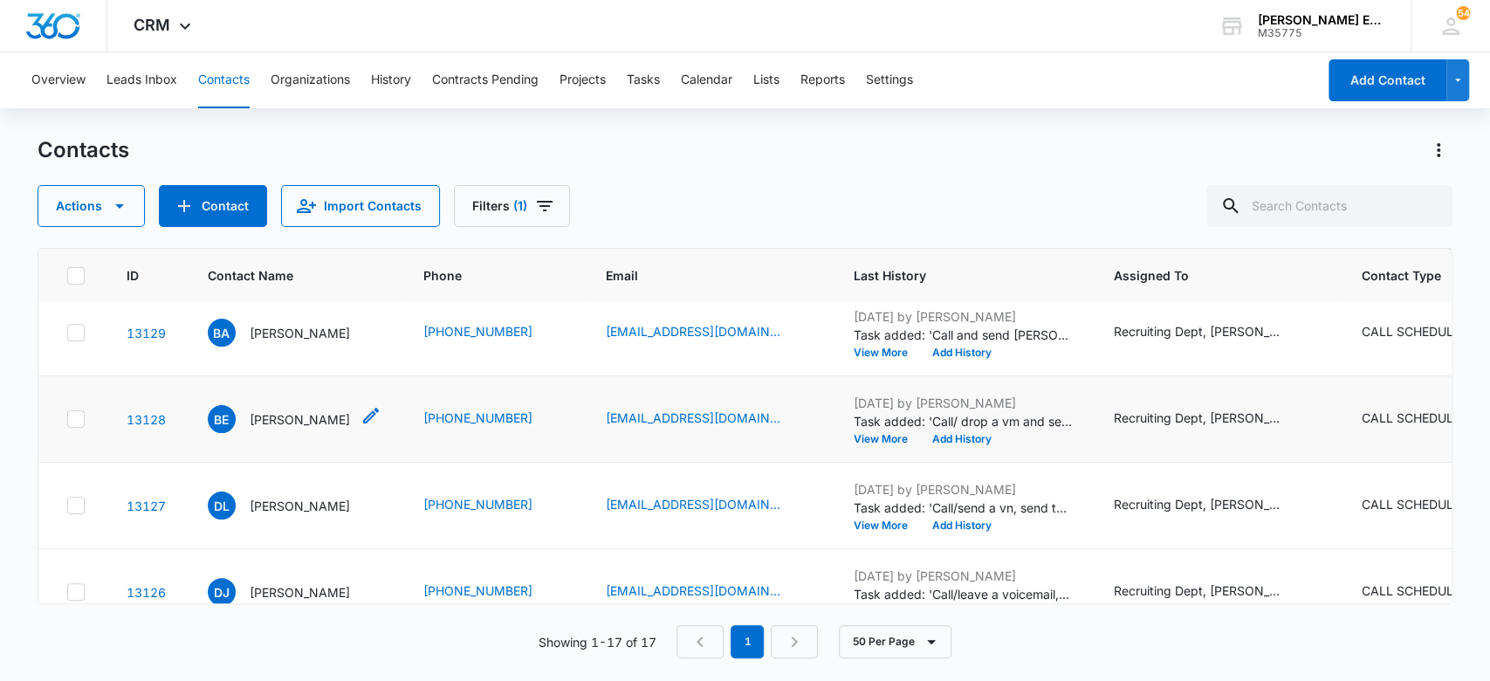
click at [318, 419] on p "[PERSON_NAME]" at bounding box center [300, 419] width 100 height 18
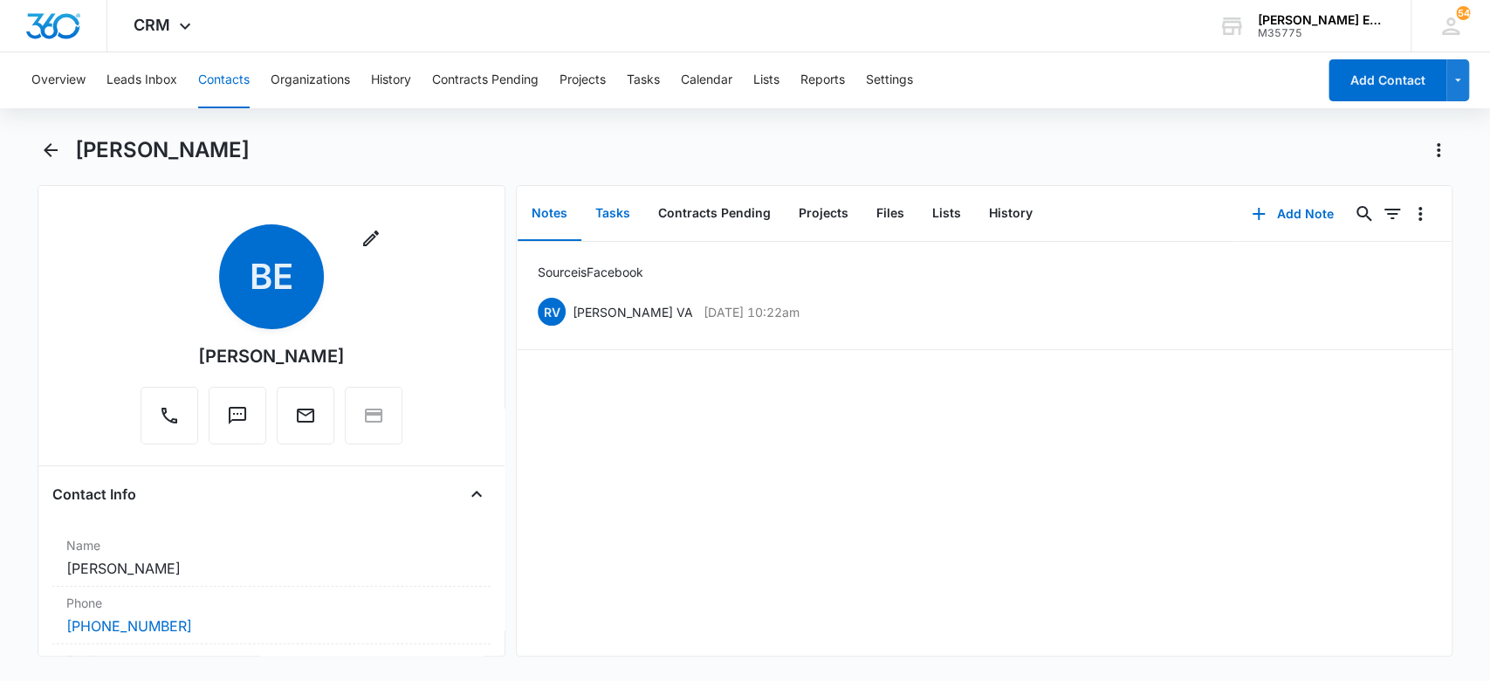
click at [629, 210] on button "Tasks" at bounding box center [612, 214] width 63 height 54
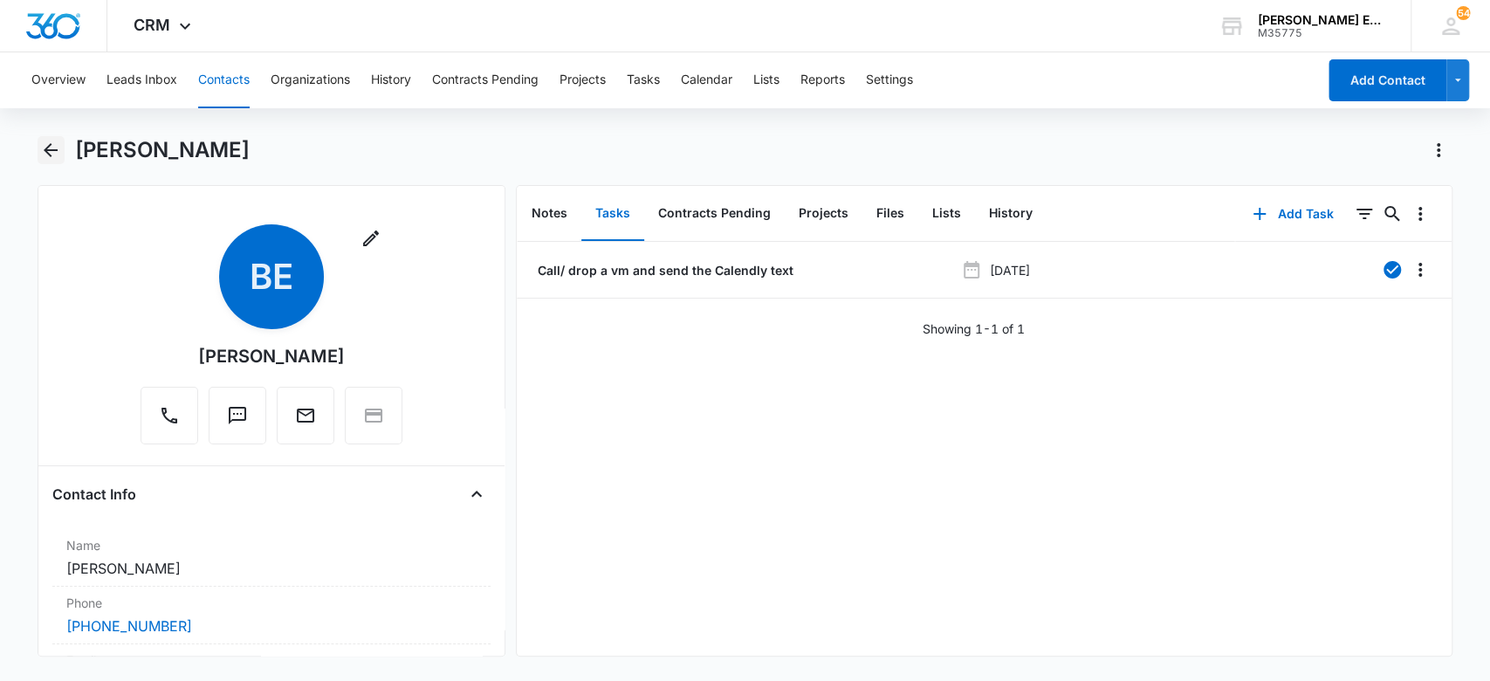
click at [52, 149] on icon "Back" at bounding box center [51, 150] width 14 height 14
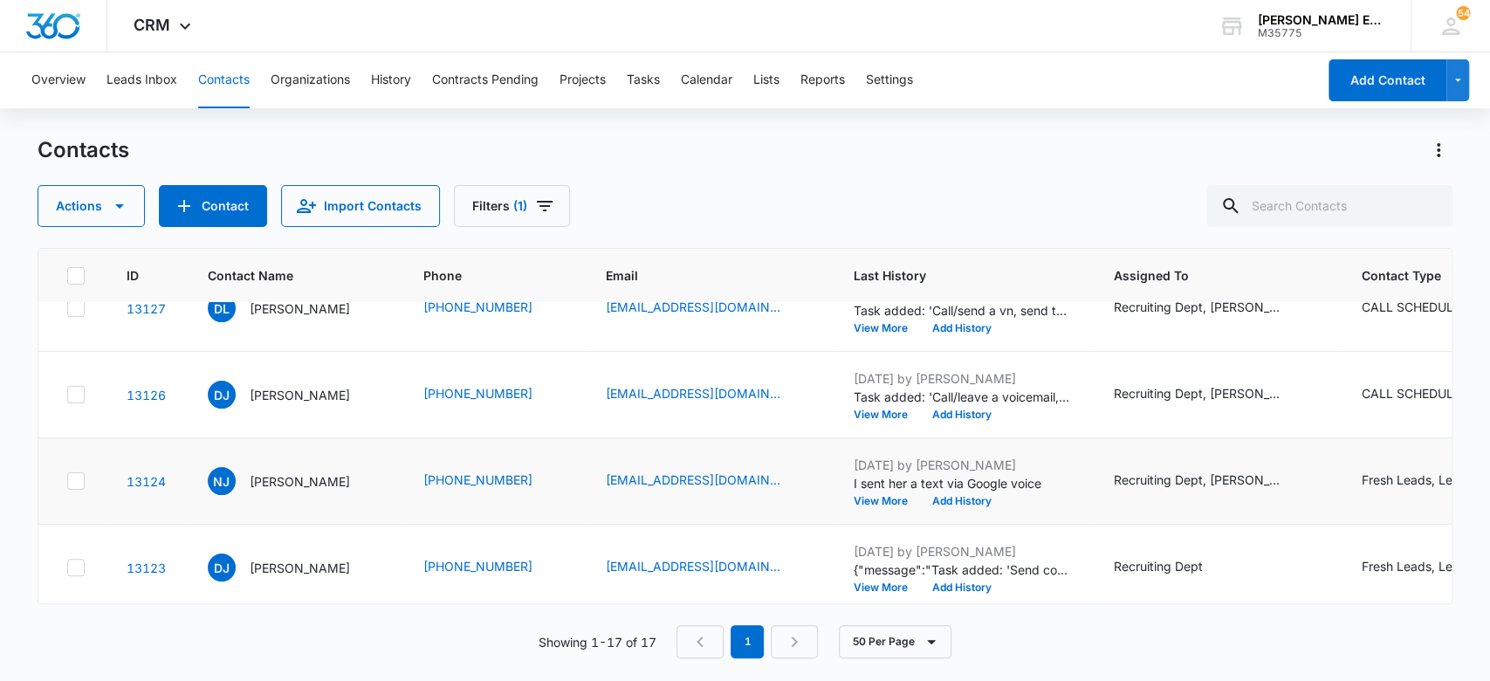
scroll to position [419, 0]
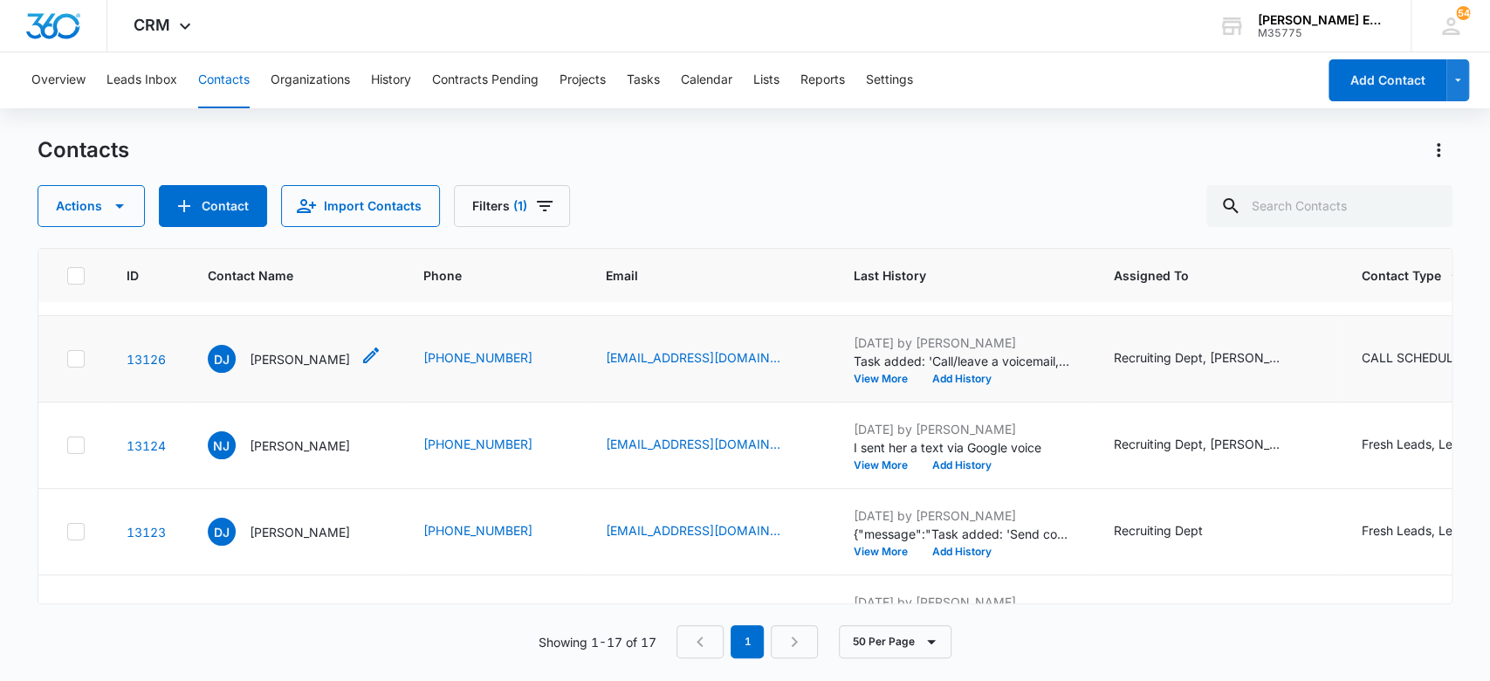
click at [285, 357] on p "[PERSON_NAME]" at bounding box center [300, 359] width 100 height 18
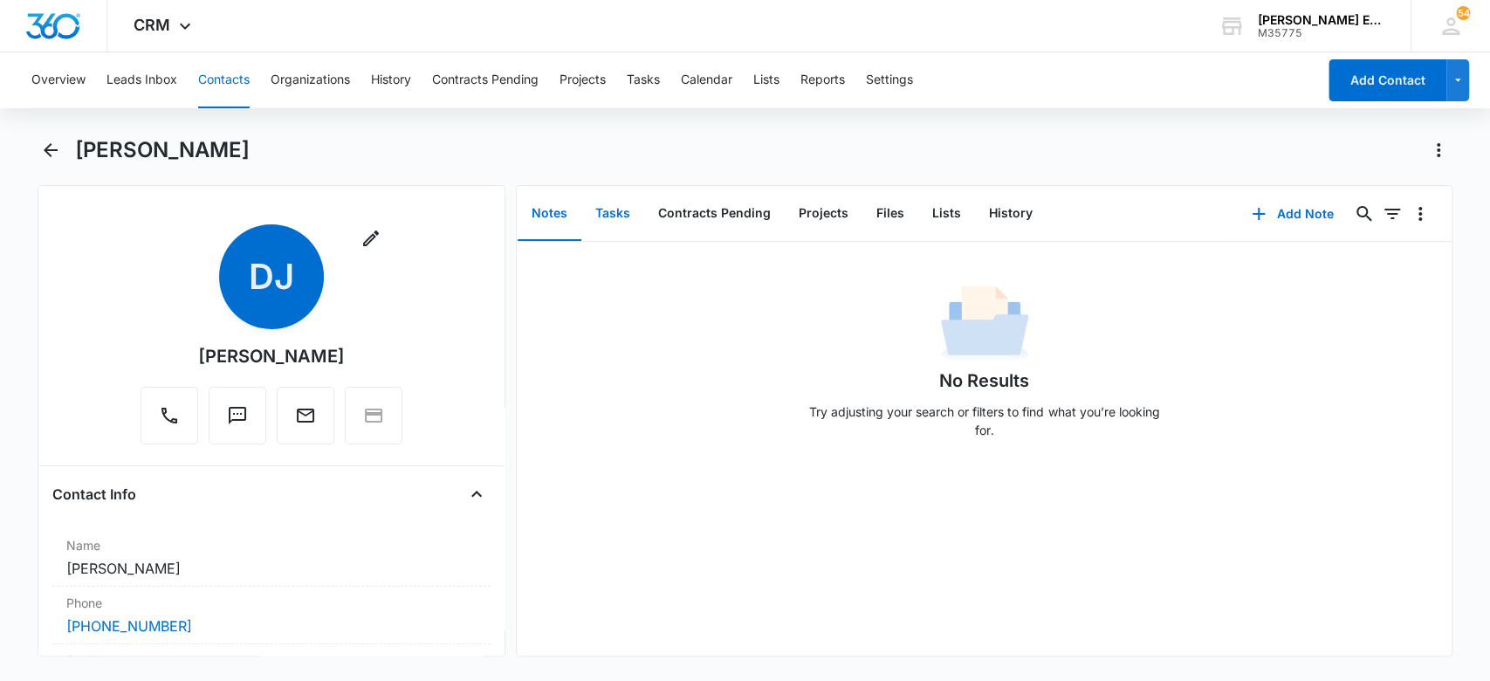
click at [608, 206] on button "Tasks" at bounding box center [612, 214] width 63 height 54
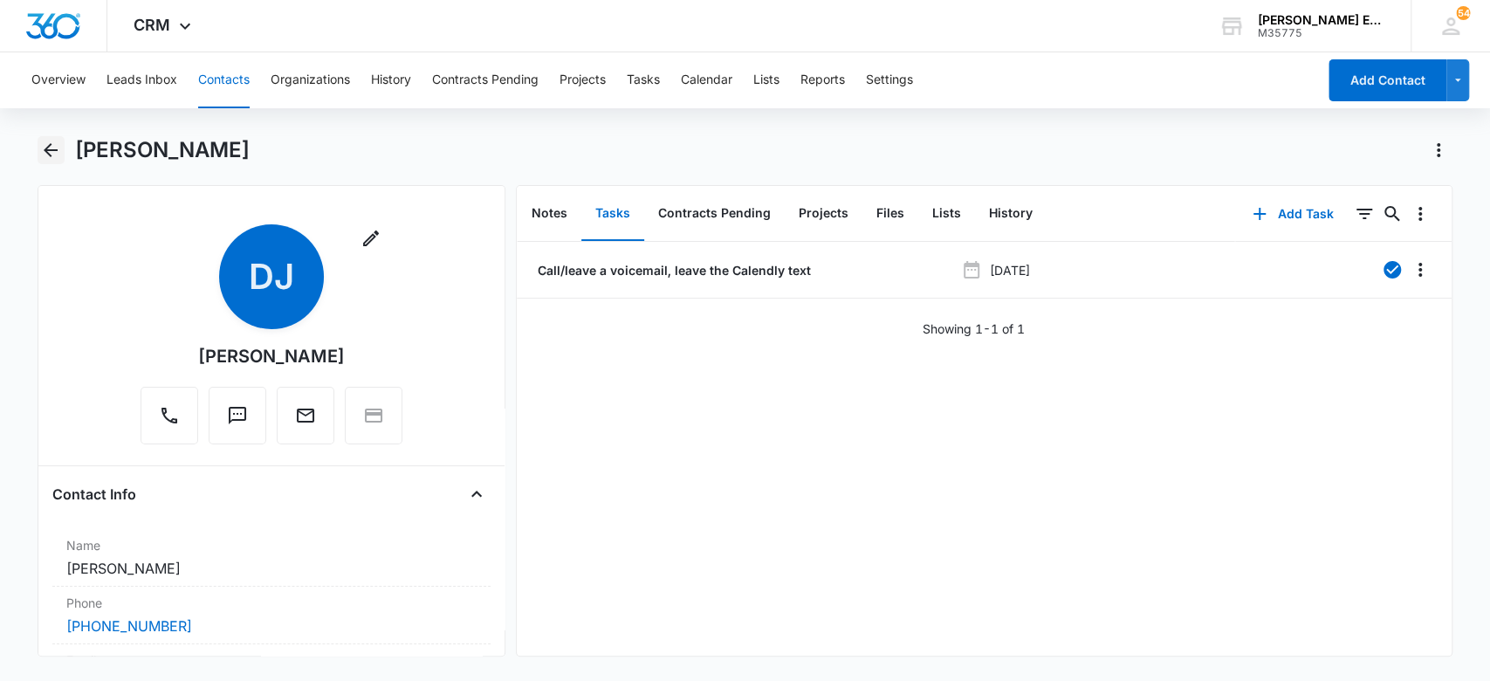
click at [59, 143] on icon "Back" at bounding box center [50, 150] width 21 height 21
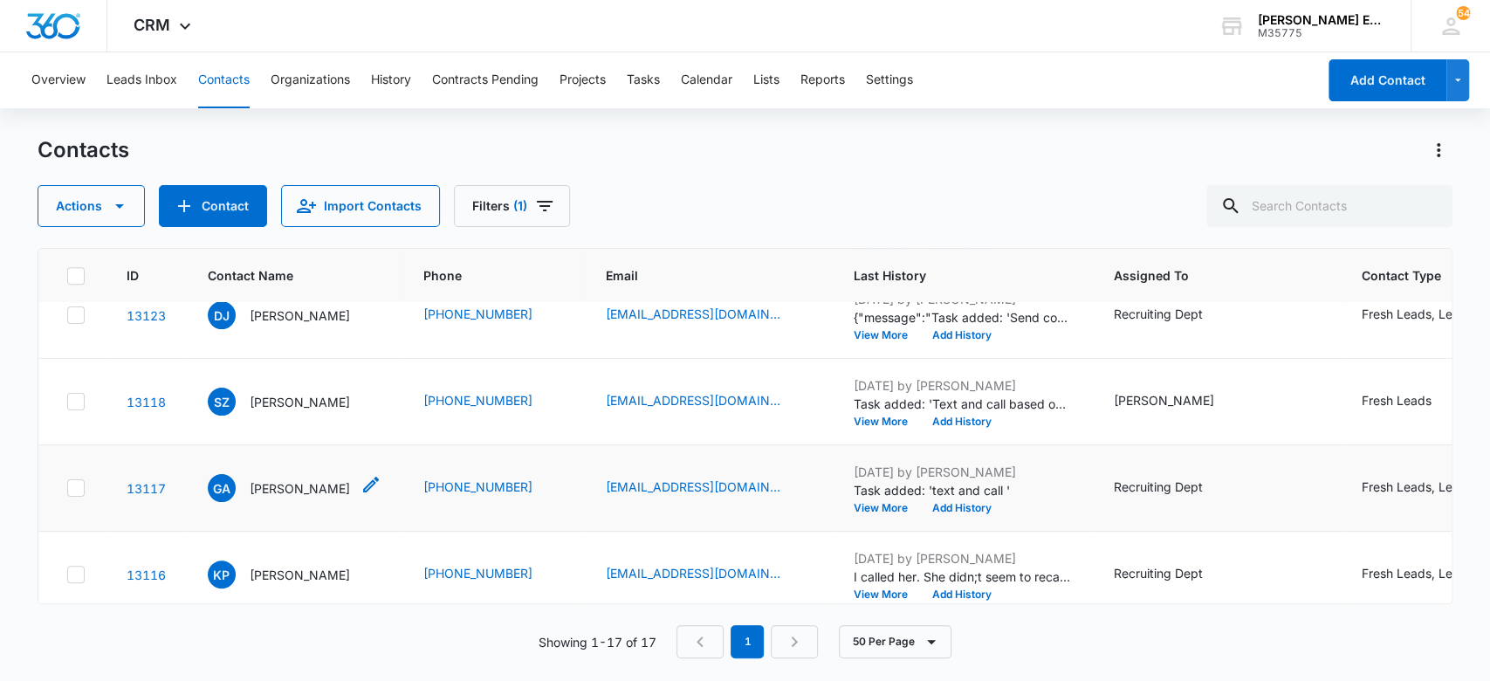
scroll to position [651, 0]
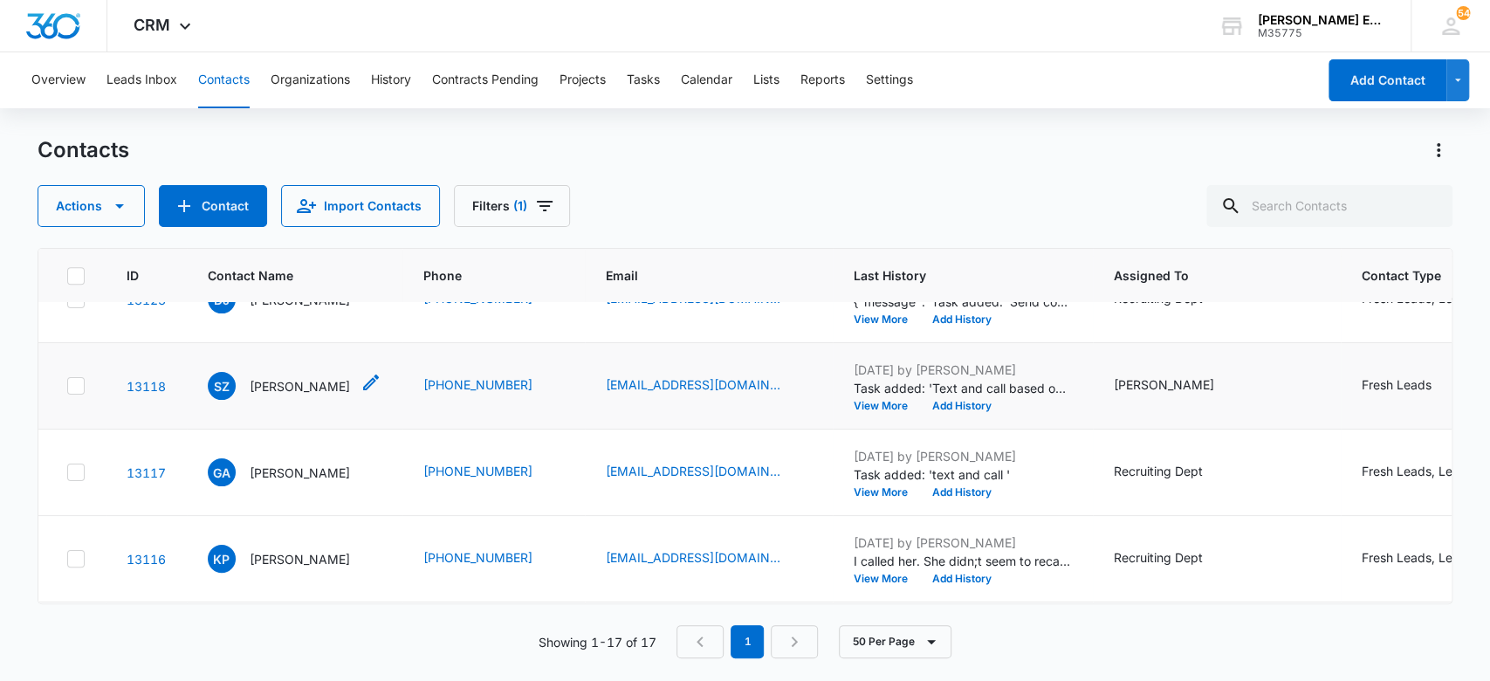
click at [327, 381] on p "[PERSON_NAME]" at bounding box center [300, 386] width 100 height 18
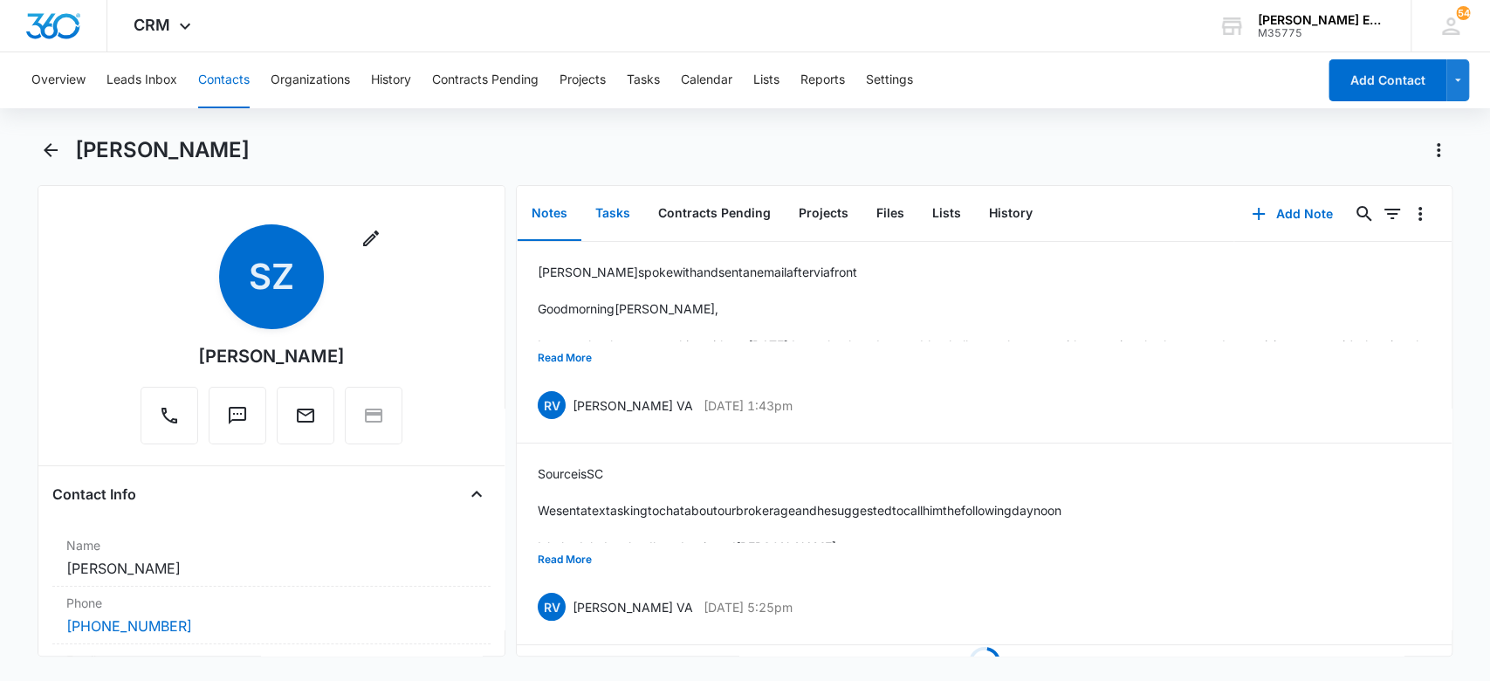
click at [622, 206] on button "Tasks" at bounding box center [612, 214] width 63 height 54
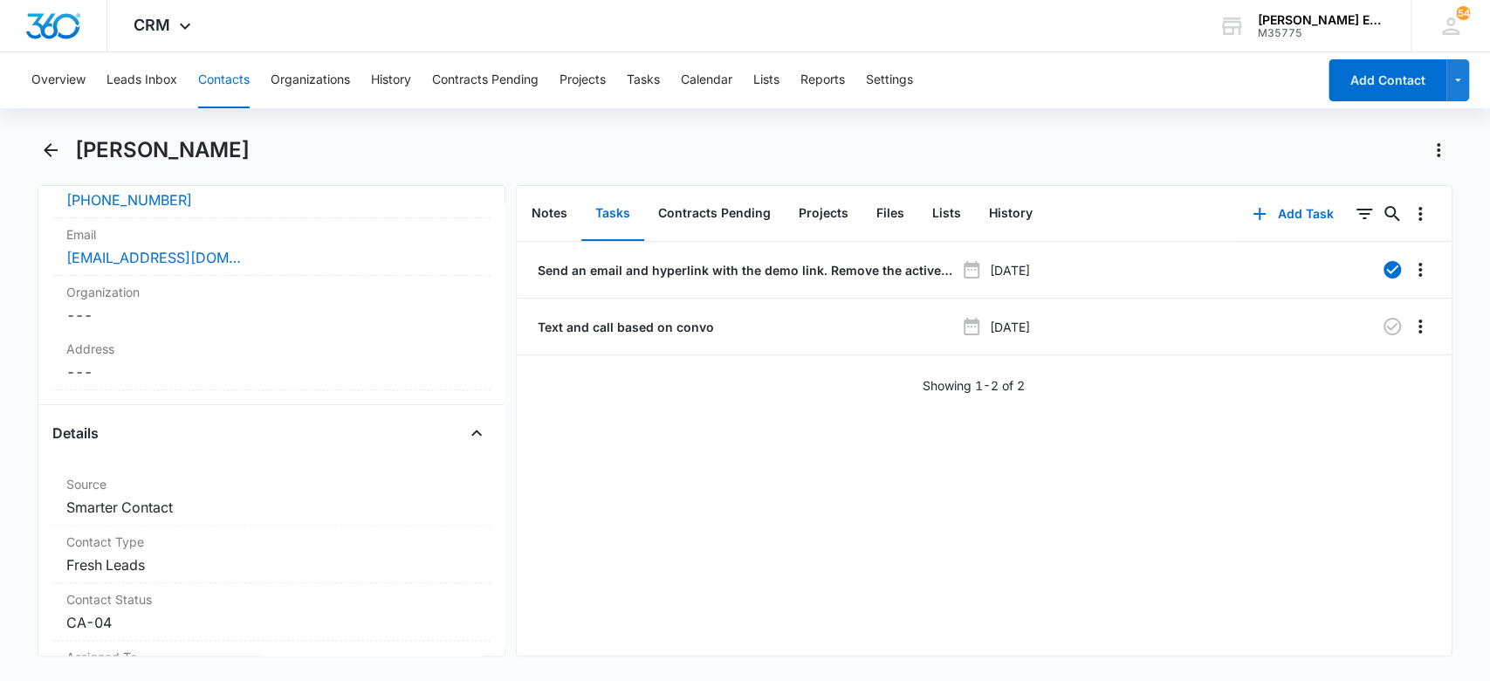
scroll to position [581, 0]
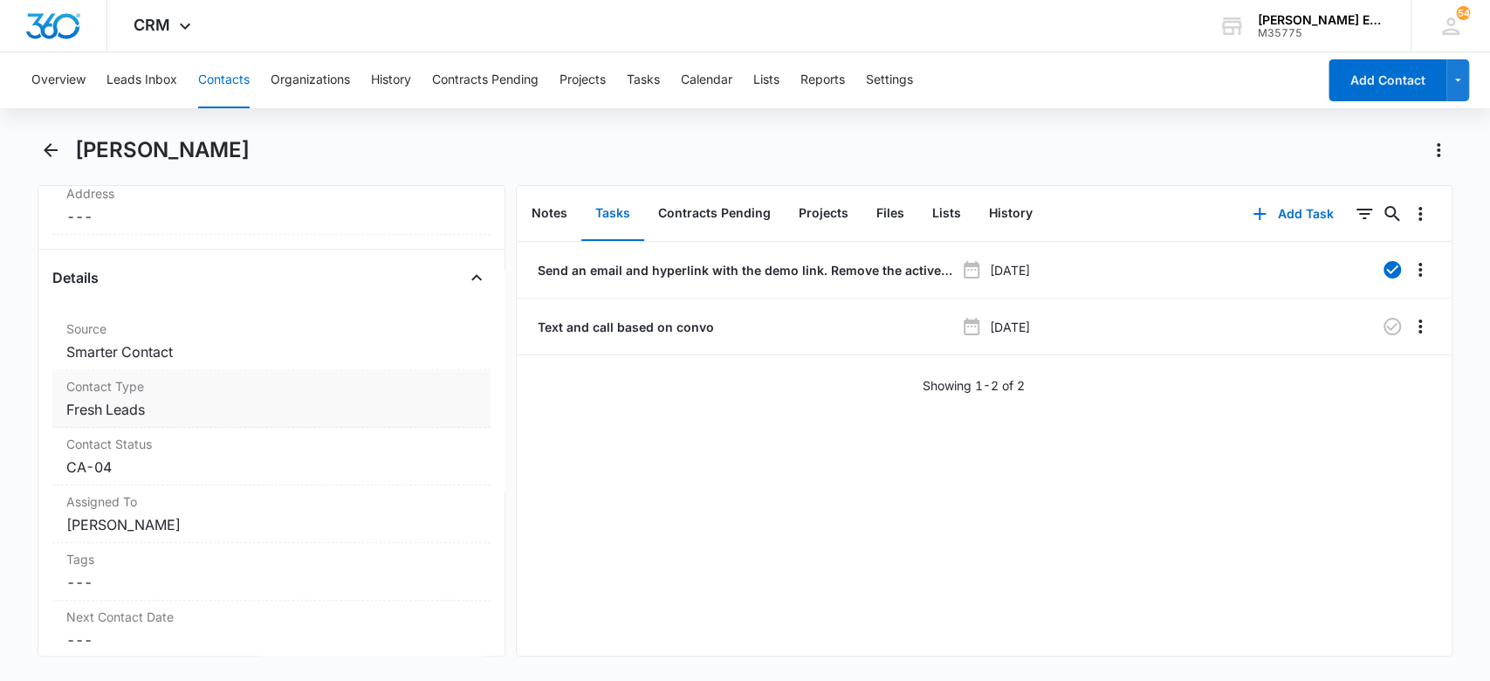
click at [271, 416] on dd "Cancel Save Changes Fresh Leads" at bounding box center [271, 409] width 411 height 21
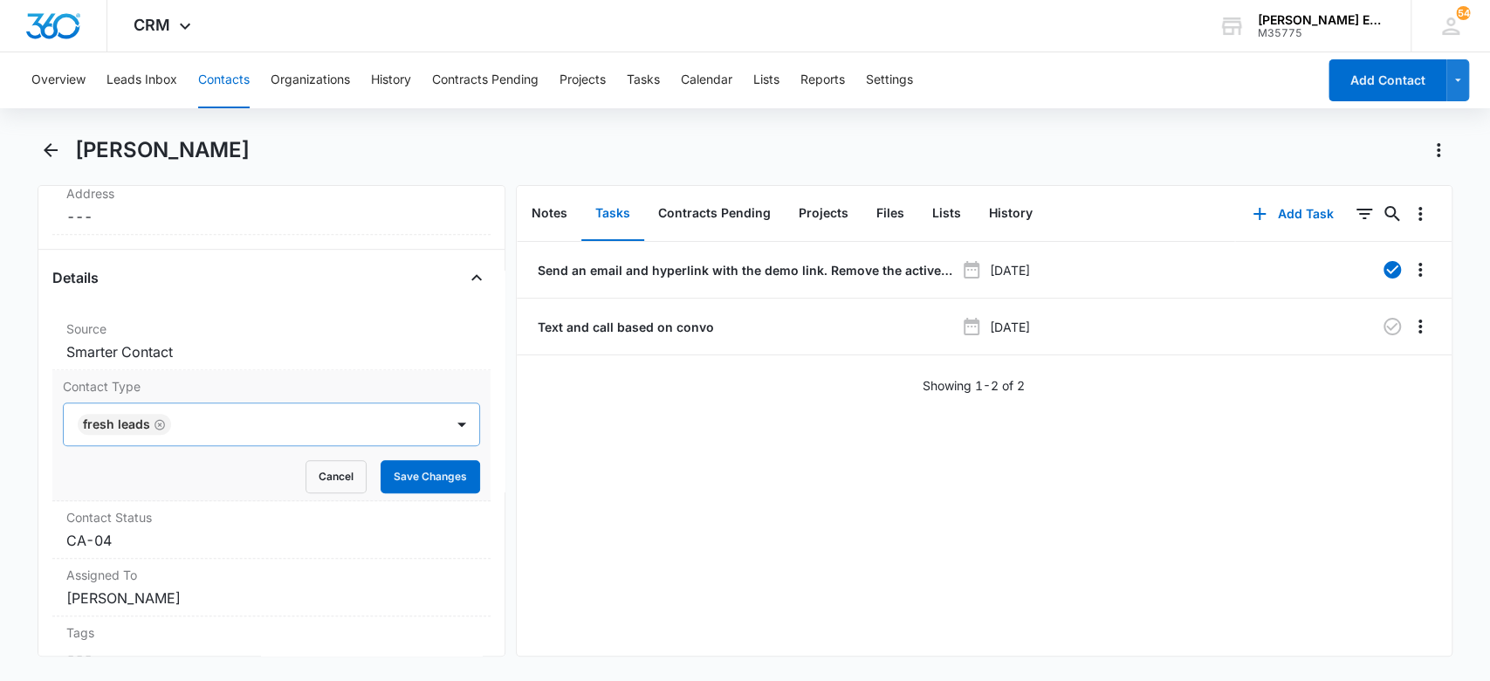
click at [186, 429] on div at bounding box center [299, 424] width 246 height 24
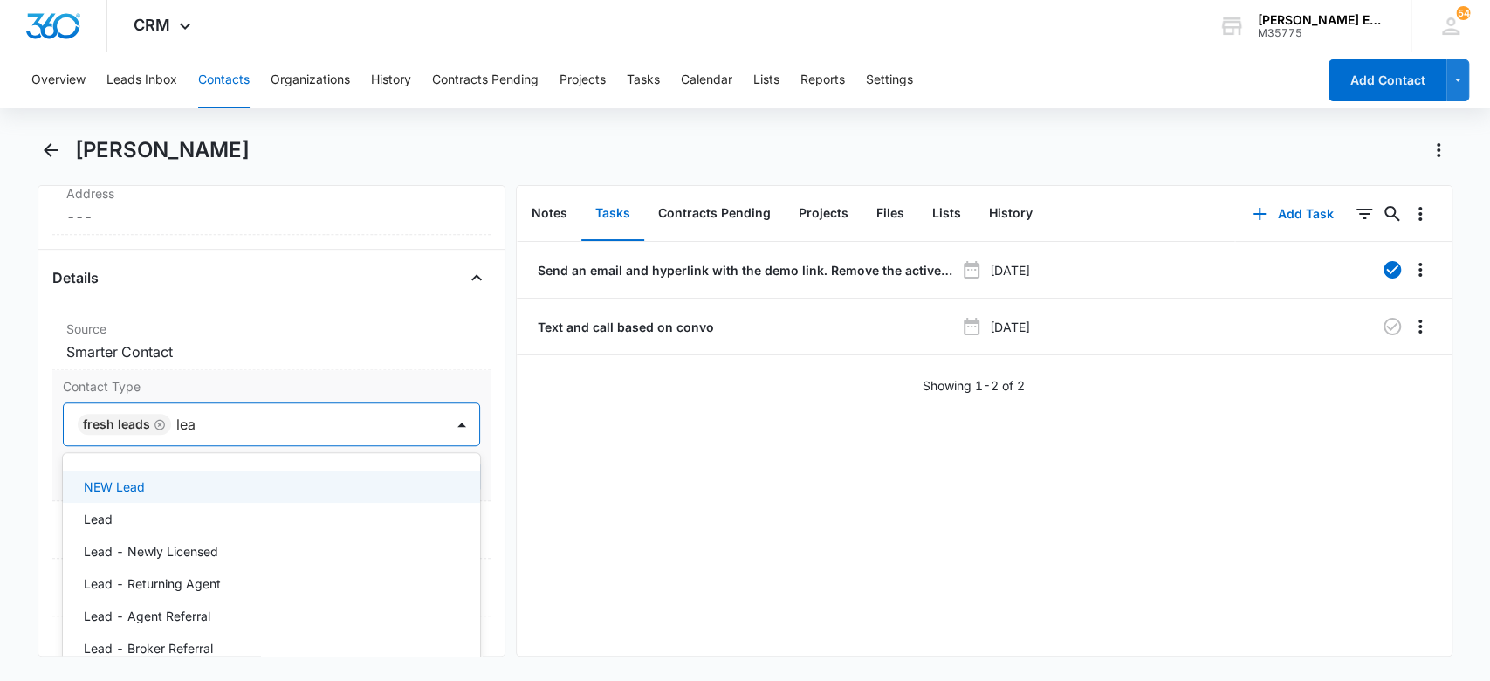
type input "lead"
click at [109, 513] on p "Lead" at bounding box center [98, 519] width 29 height 18
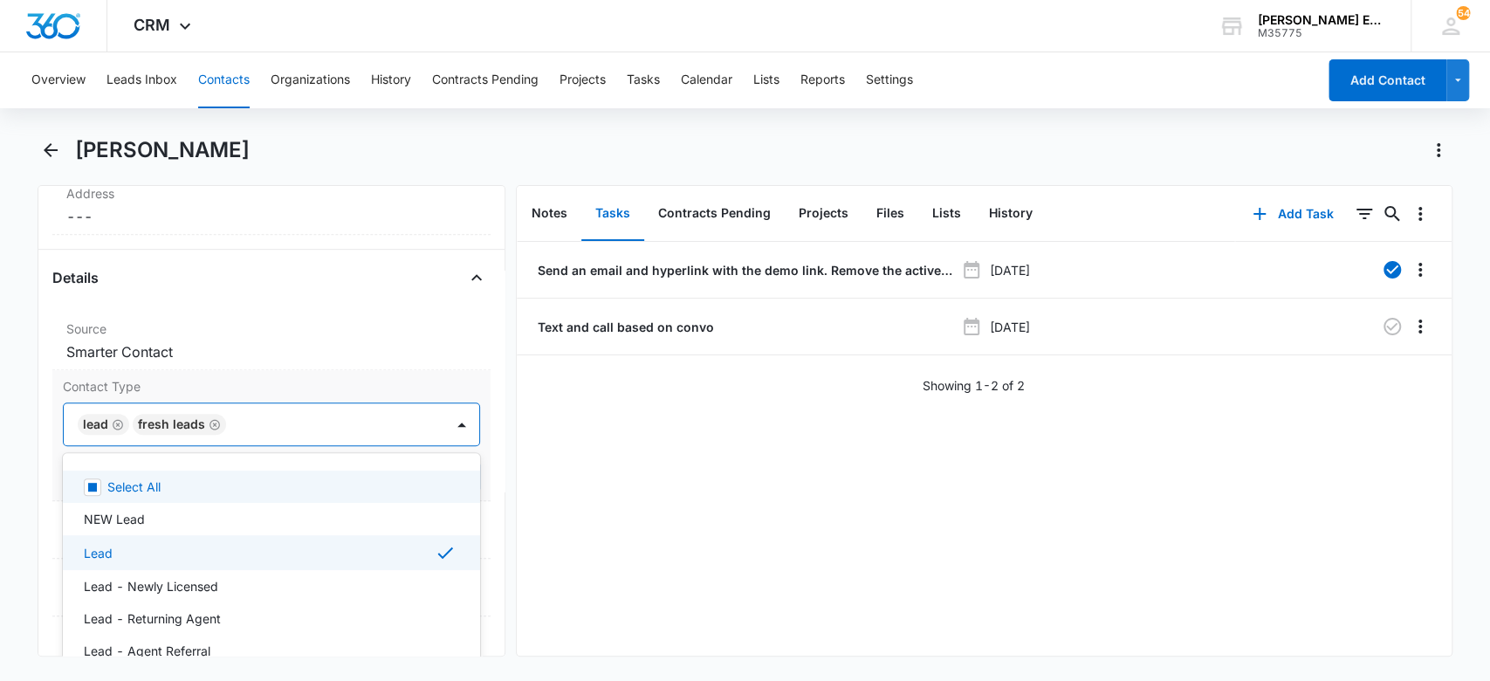
click at [215, 419] on icon "Remove Fresh Leads" at bounding box center [215, 424] width 12 height 13
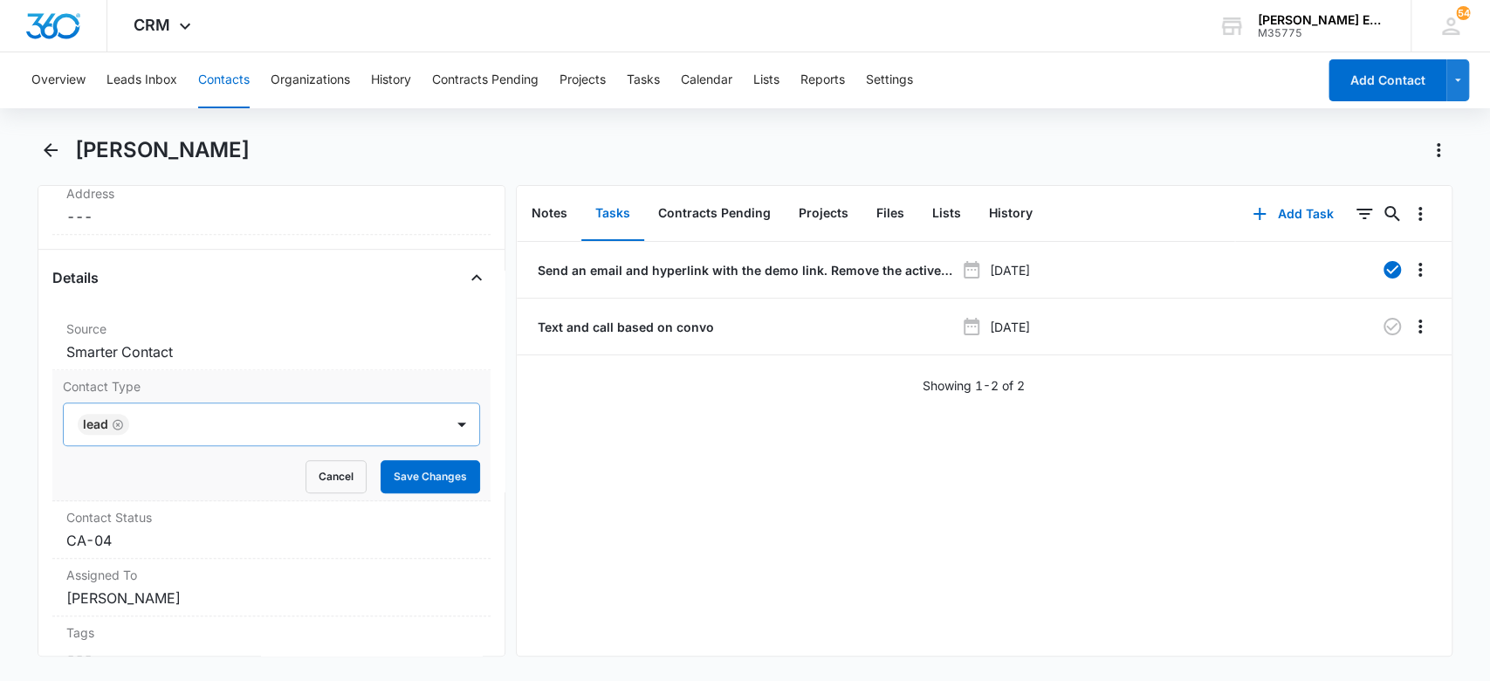
drag, startPoint x: 558, startPoint y: 480, endPoint x: 489, endPoint y: 464, distance: 70.7
click at [558, 478] on div "Send an email and hyperlink with the demo link. Remove the active lead tag Sep …" at bounding box center [984, 449] width 935 height 414
click at [421, 467] on button "Save Changes" at bounding box center [431, 476] width 100 height 33
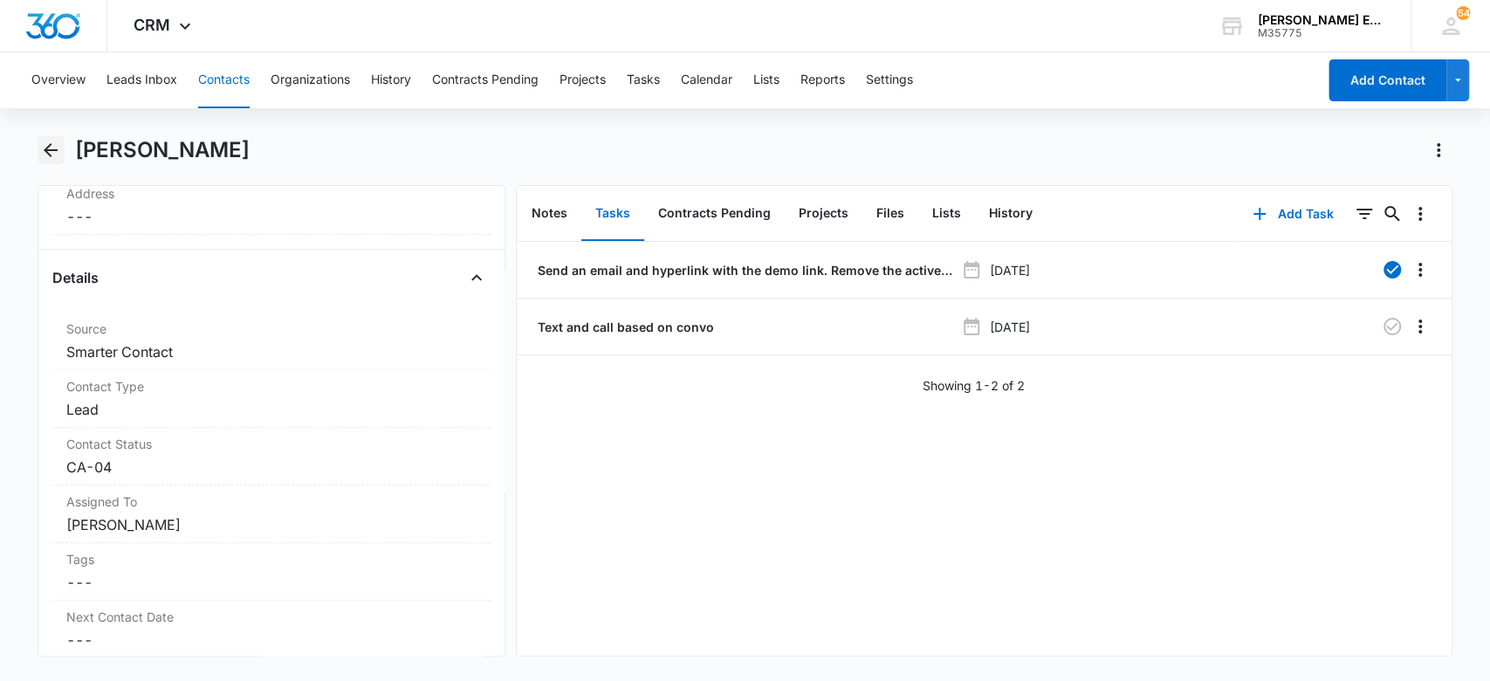
click at [47, 150] on icon "Back" at bounding box center [51, 150] width 14 height 14
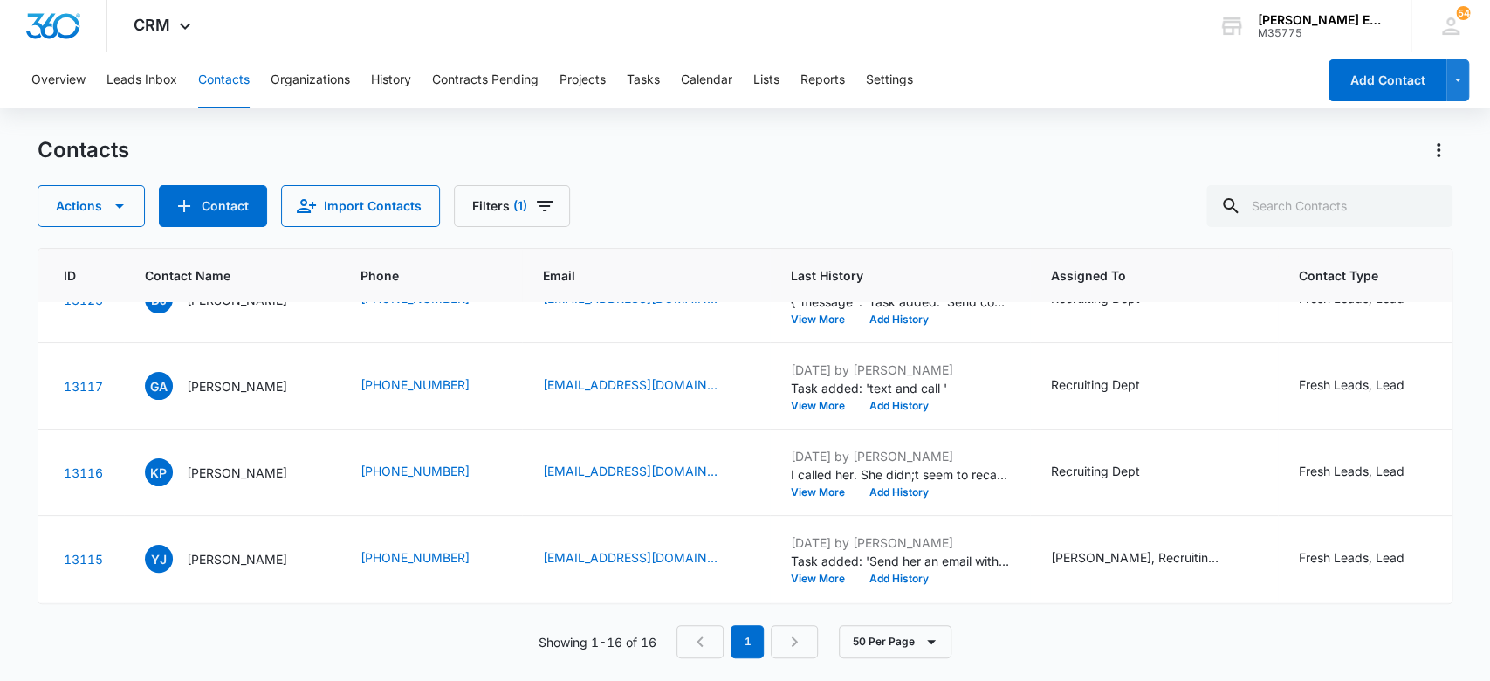
scroll to position [651, 83]
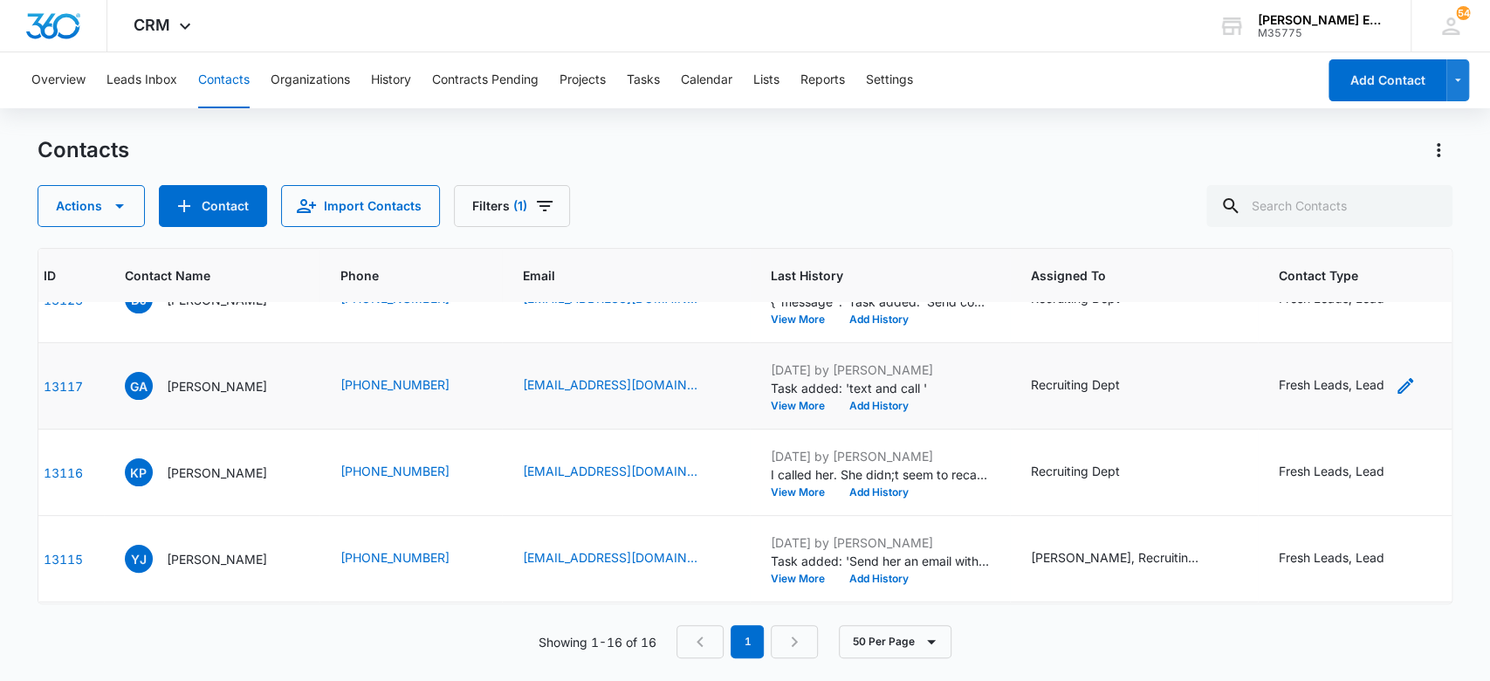
click at [1406, 386] on icon "Contact Type - Fresh Leads, Lead - Select to Edit Field" at bounding box center [1405, 385] width 21 height 21
click at [1180, 366] on icon "Remove Fresh Leads" at bounding box center [1179, 370] width 10 height 10
click at [1236, 423] on button "Save" at bounding box center [1232, 425] width 52 height 33
click at [1408, 472] on icon "Contact Type - Fresh Leads, Lead - Select to Edit Field" at bounding box center [1405, 472] width 21 height 21
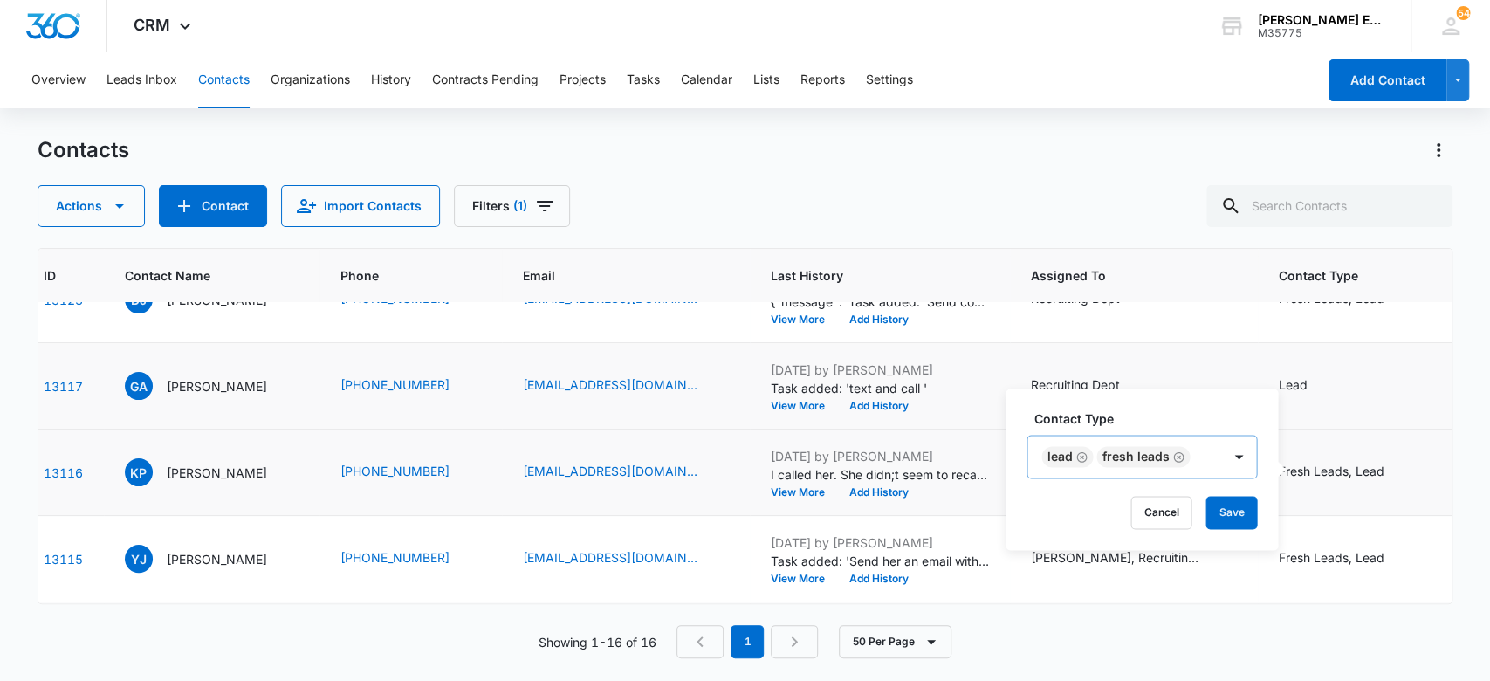
click at [1177, 457] on icon "Remove Fresh Leads" at bounding box center [1178, 456] width 12 height 13
click at [1231, 509] on button "Save" at bounding box center [1232, 512] width 52 height 33
click at [1413, 557] on icon "Contact Type - Fresh Leads, Lead - Select to Edit Field" at bounding box center [1406, 559] width 16 height 16
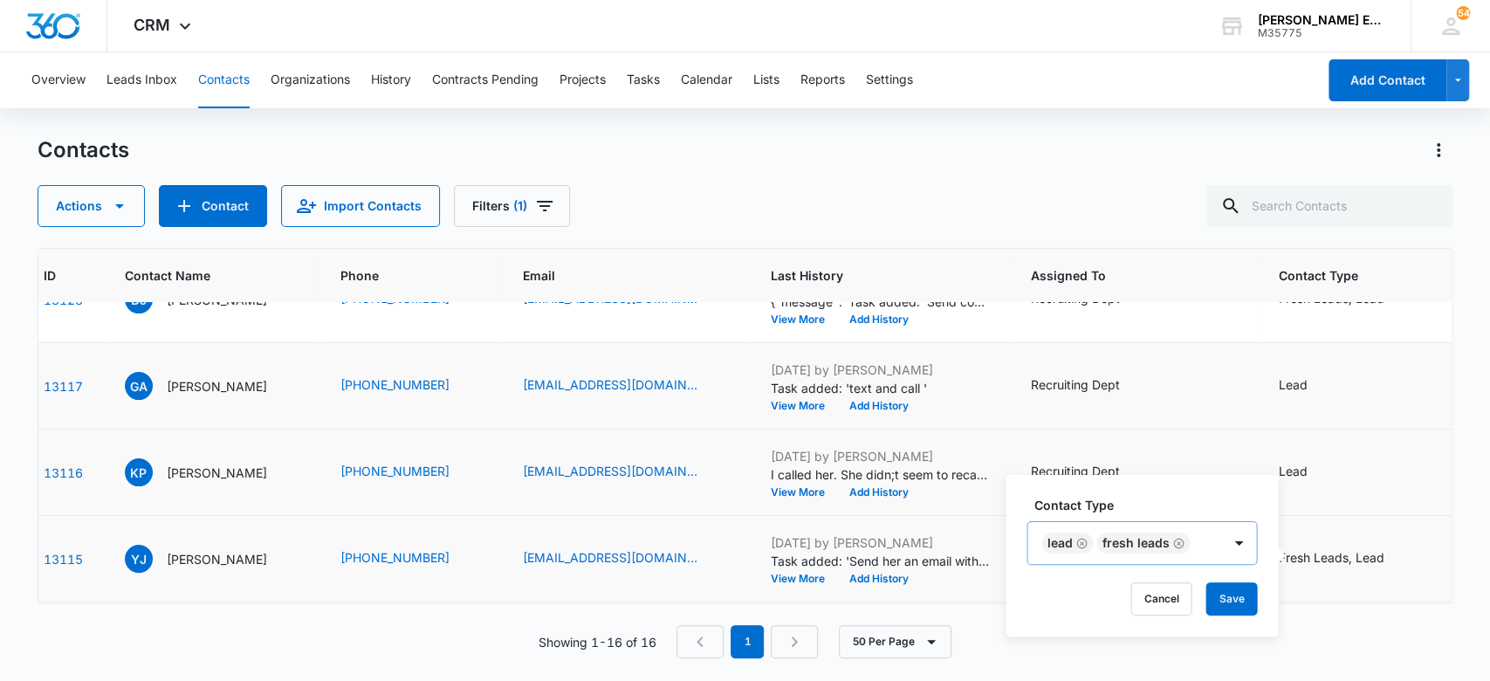
click at [1181, 540] on icon "Remove Fresh Leads" at bounding box center [1178, 543] width 12 height 13
click at [1226, 598] on button "Save" at bounding box center [1232, 598] width 52 height 33
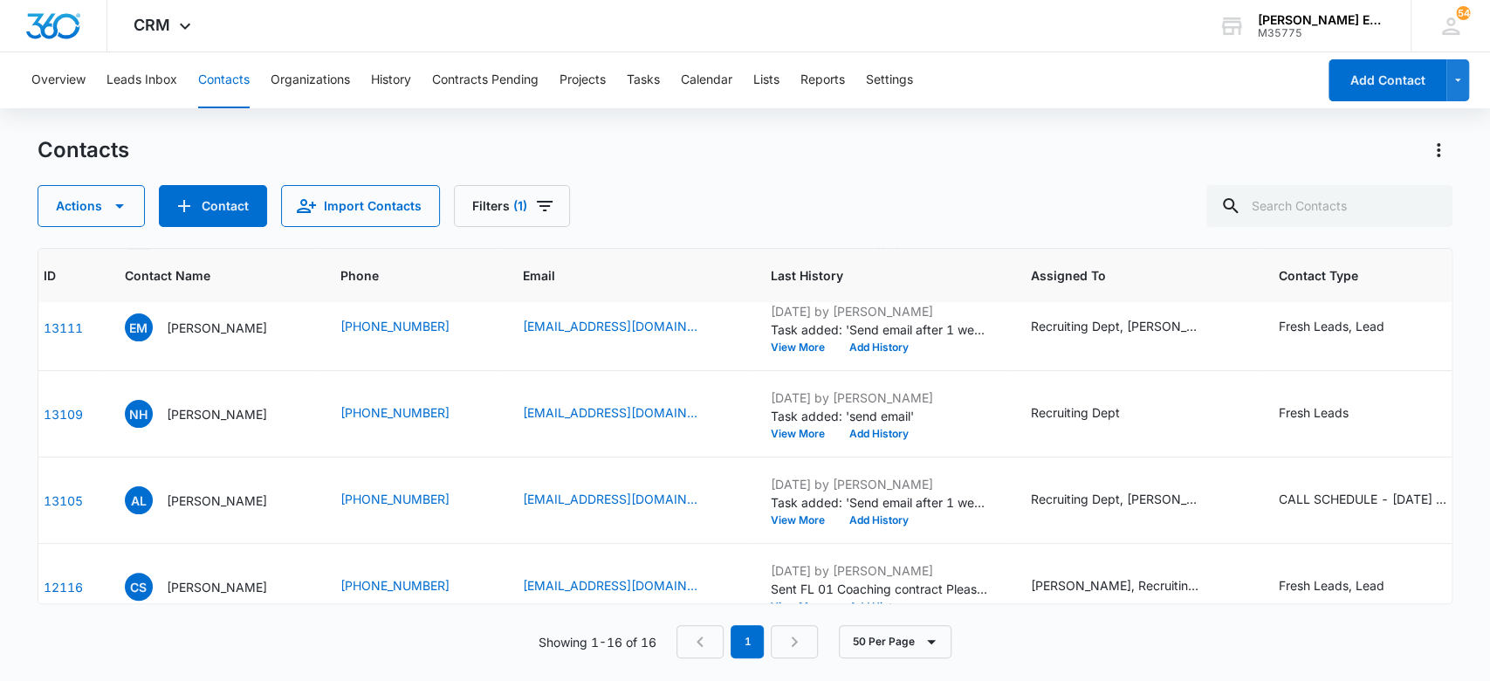
scroll to position [1096, 83]
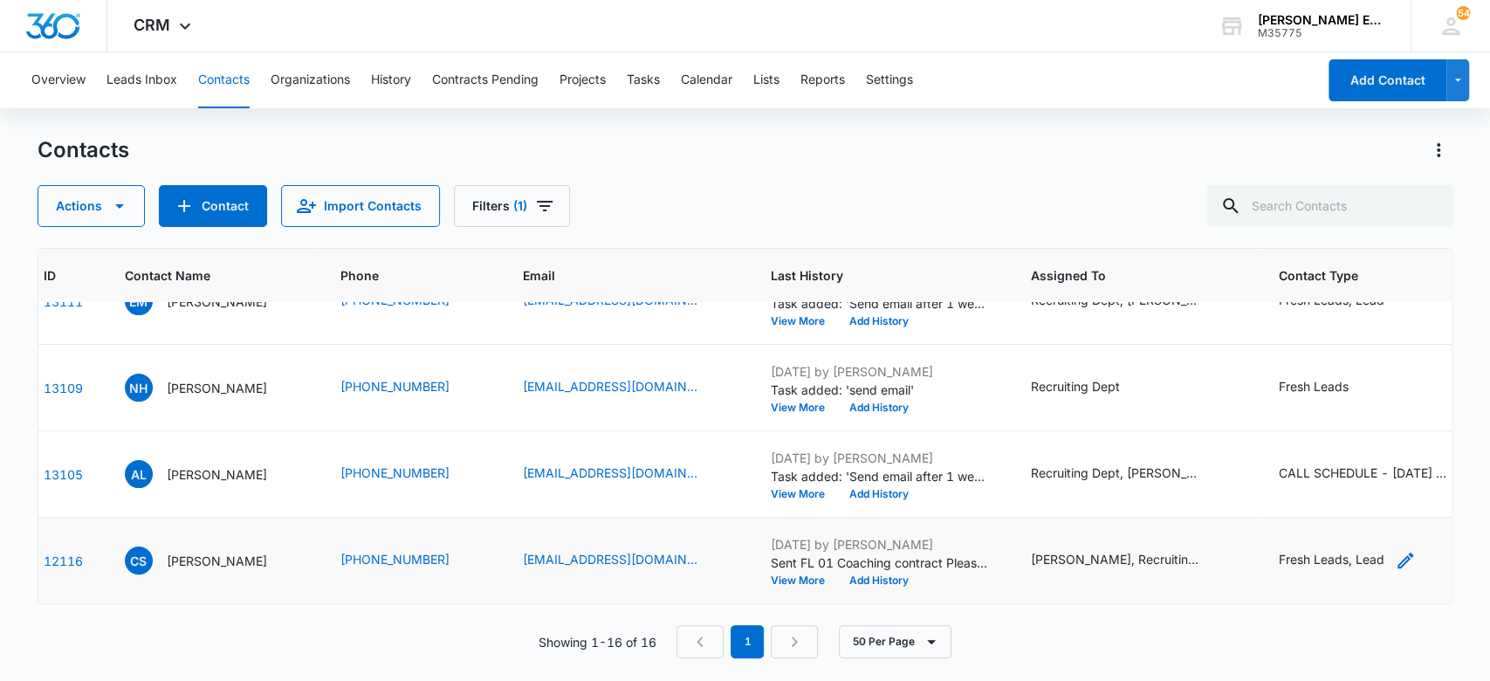
click at [1411, 553] on icon "Contact Type - Fresh Leads, Lead - Select to Edit Field" at bounding box center [1406, 561] width 16 height 16
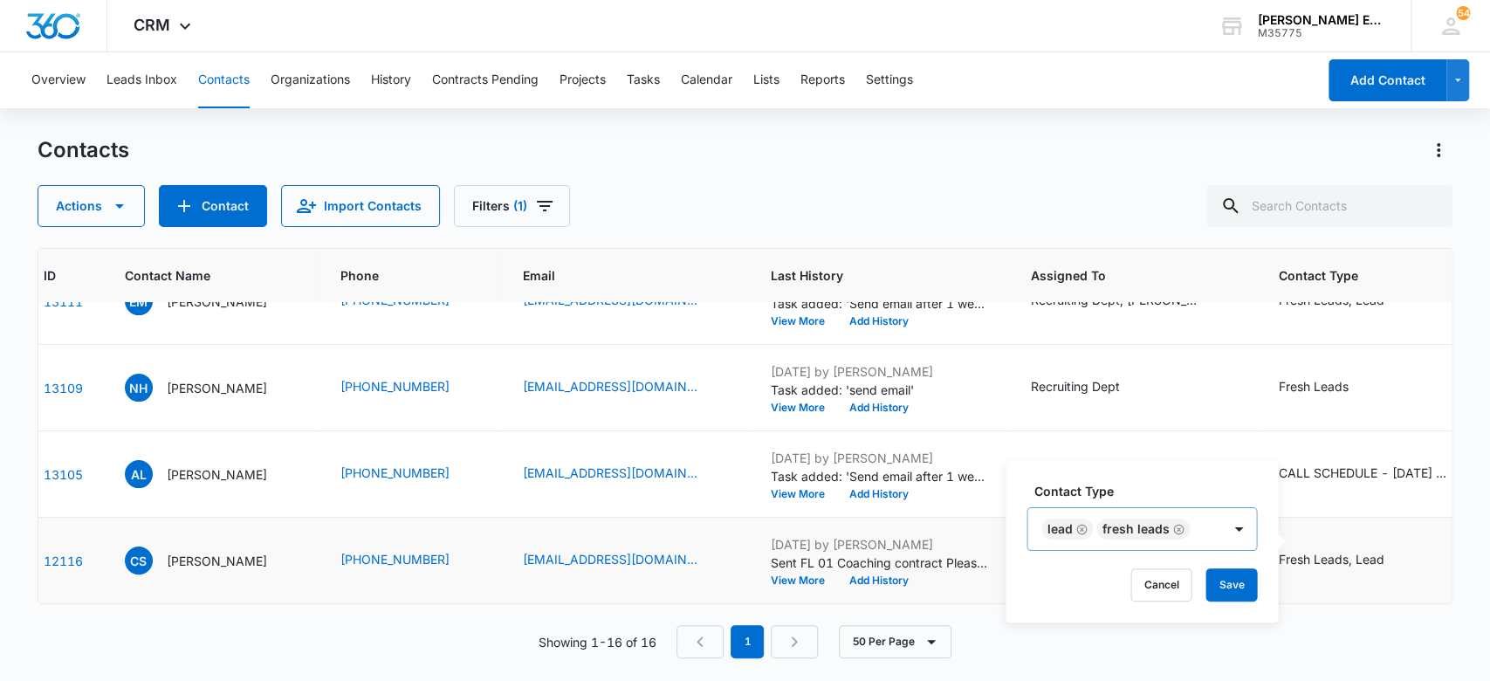
click at [1178, 527] on icon "Remove Fresh Leads" at bounding box center [1178, 529] width 12 height 13
click at [1228, 580] on button "Save" at bounding box center [1232, 584] width 52 height 33
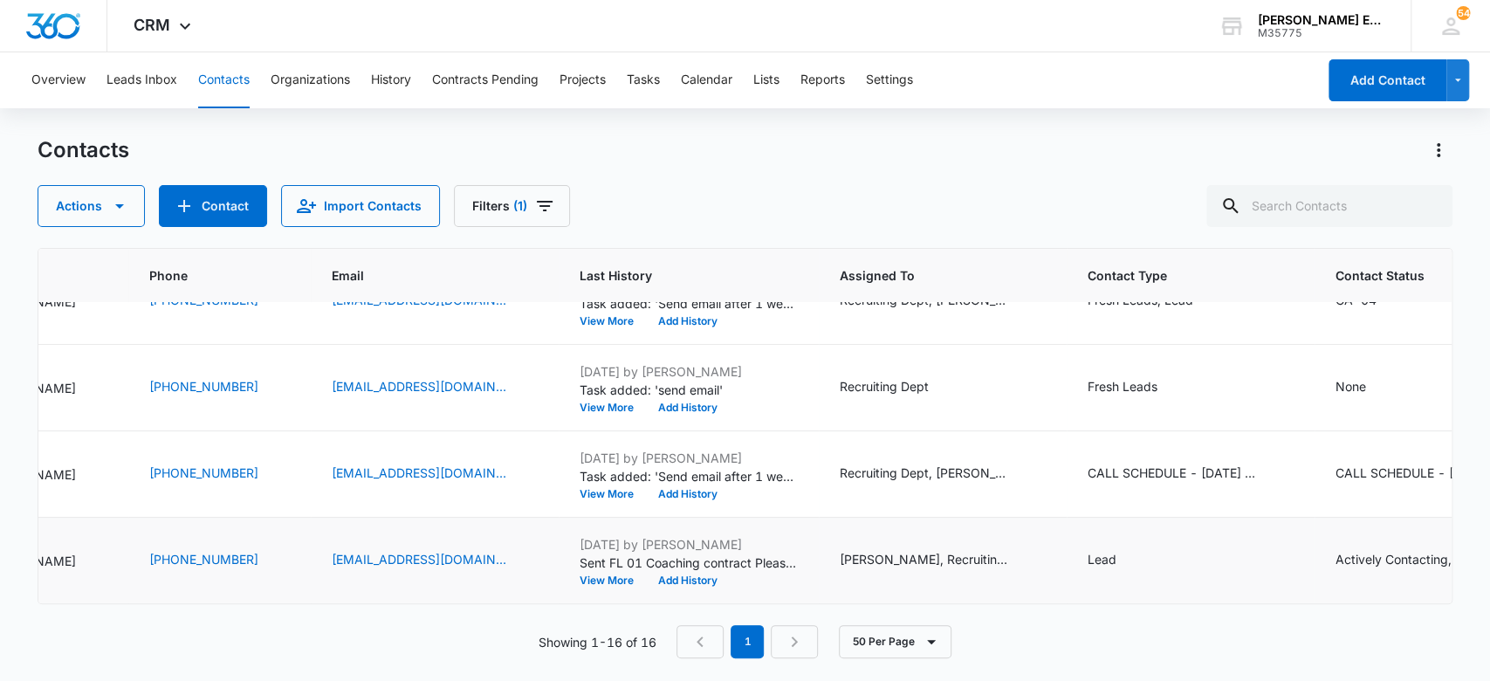
scroll to position [1096, 281]
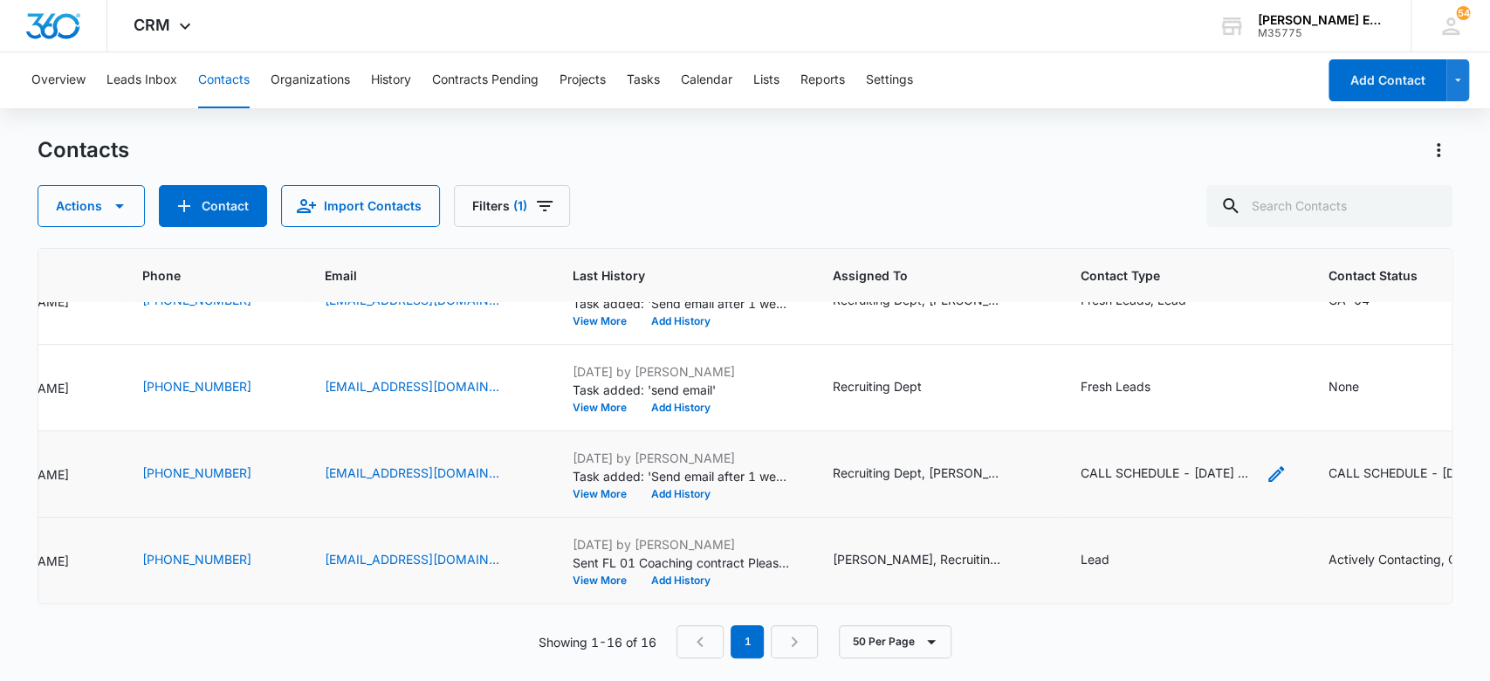
click at [1284, 464] on icon "Contact Type - CALL SCHEDULE - DEC 2024 - TYPE, Fresh Leads, Lead - Select to E…" at bounding box center [1276, 474] width 21 height 21
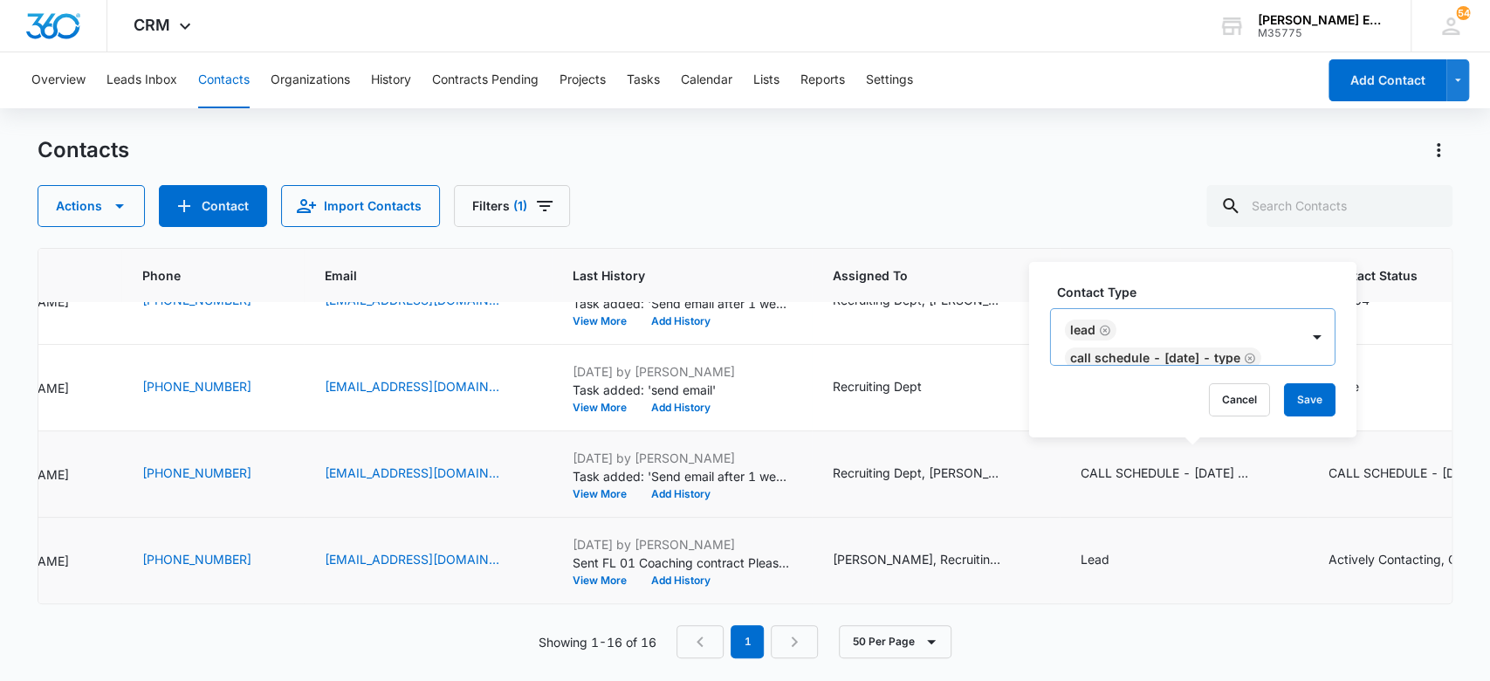
click at [1244, 357] on icon "Remove CALL SCHEDULE - DEC 2024 - TYPE" at bounding box center [1250, 357] width 12 height 13
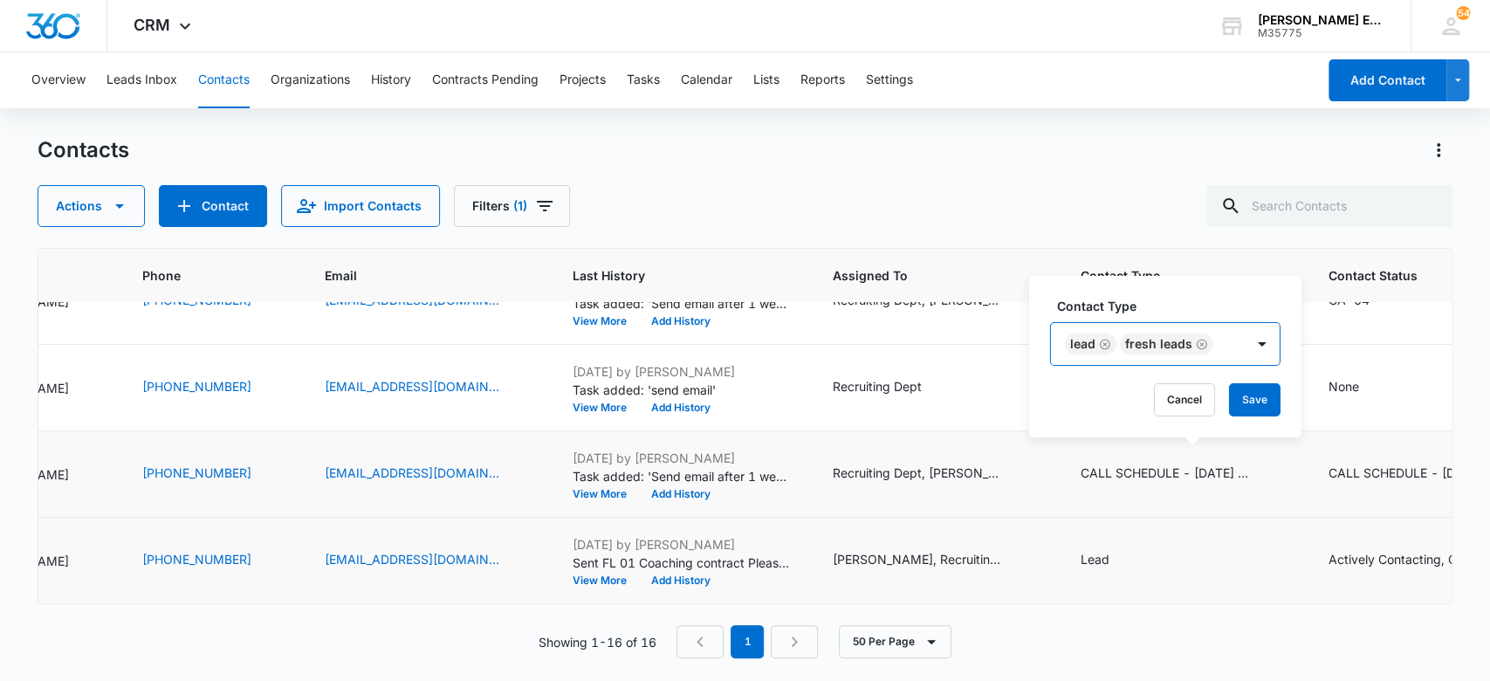
click at [1201, 341] on icon "Remove Fresh Leads" at bounding box center [1202, 343] width 12 height 13
click at [1162, 402] on button "Save" at bounding box center [1158, 399] width 52 height 33
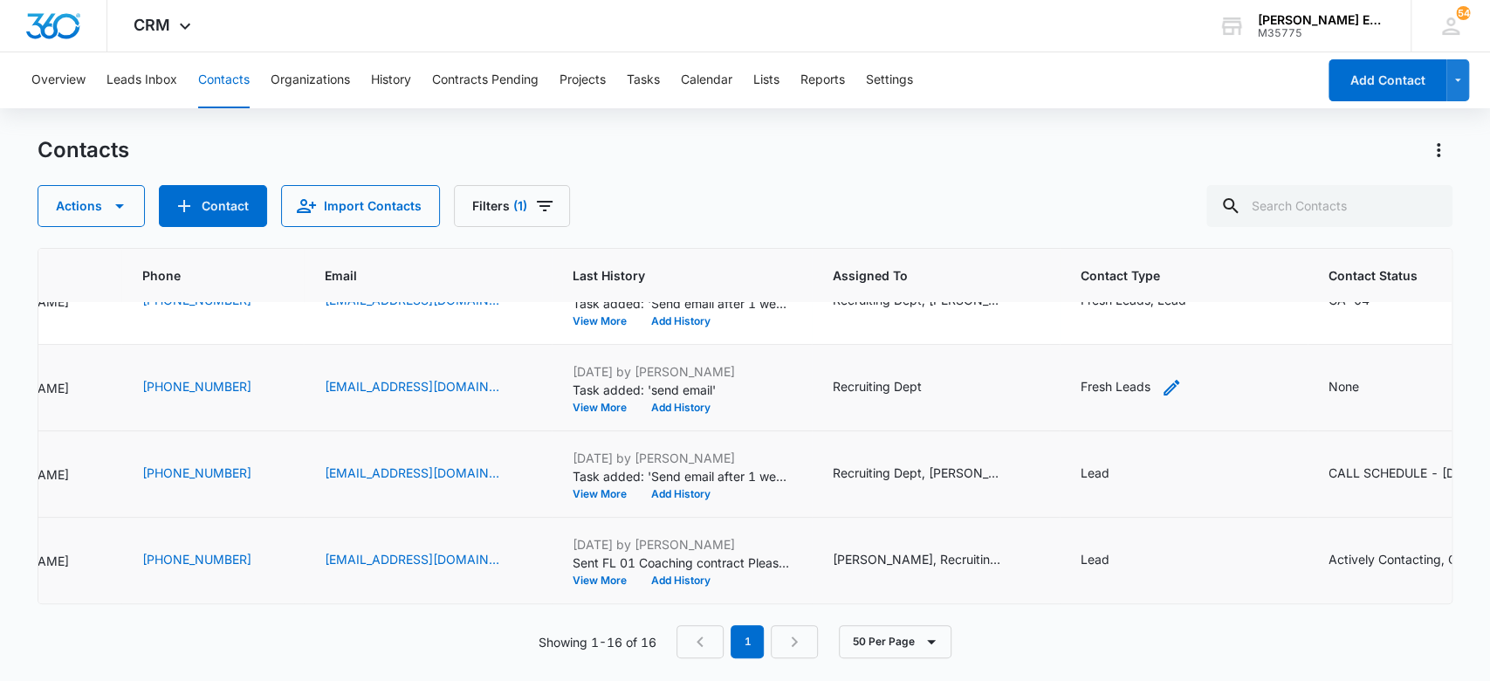
click at [1178, 377] on icon "Contact Type - Fresh Leads - Select to Edit Field" at bounding box center [1171, 387] width 21 height 21
click at [1168, 258] on input "text" at bounding box center [1168, 258] width 3 height 18
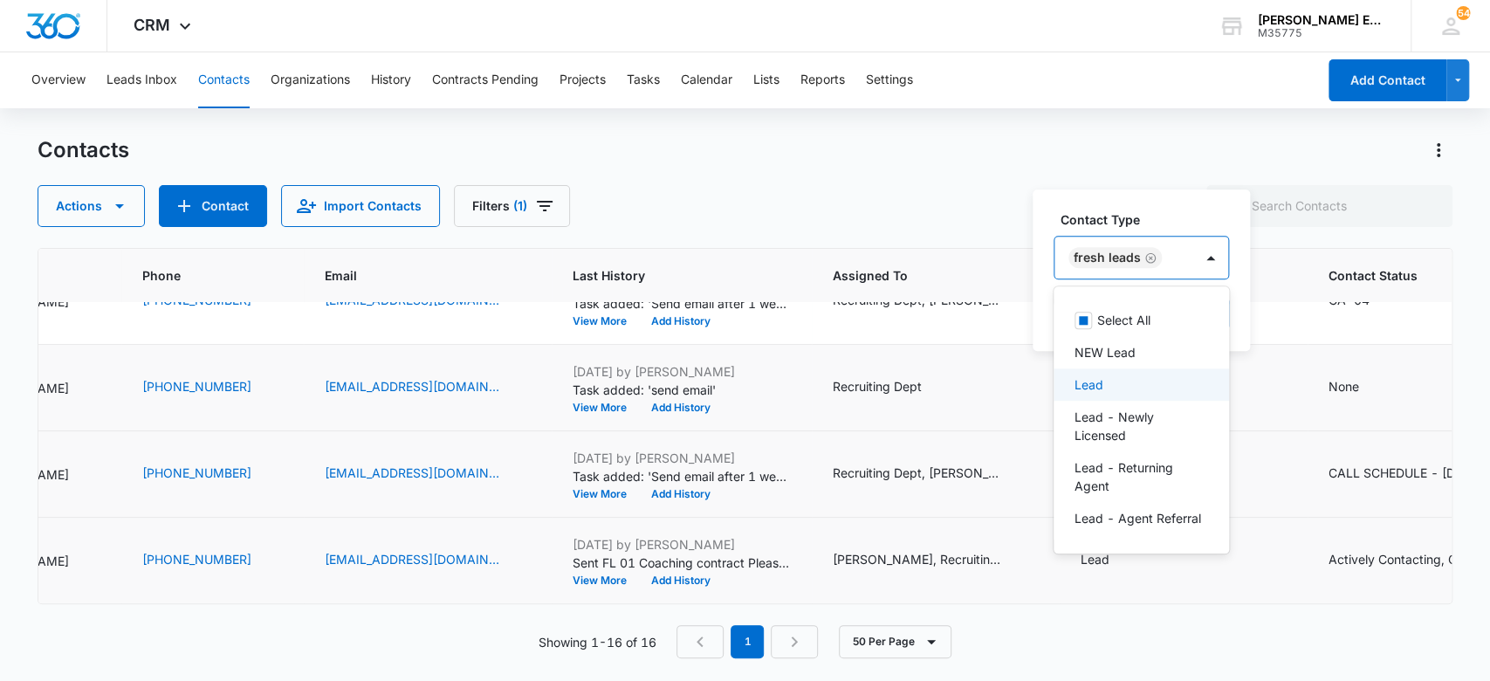
click at [1128, 377] on div "Lead" at bounding box center [1140, 384] width 130 height 18
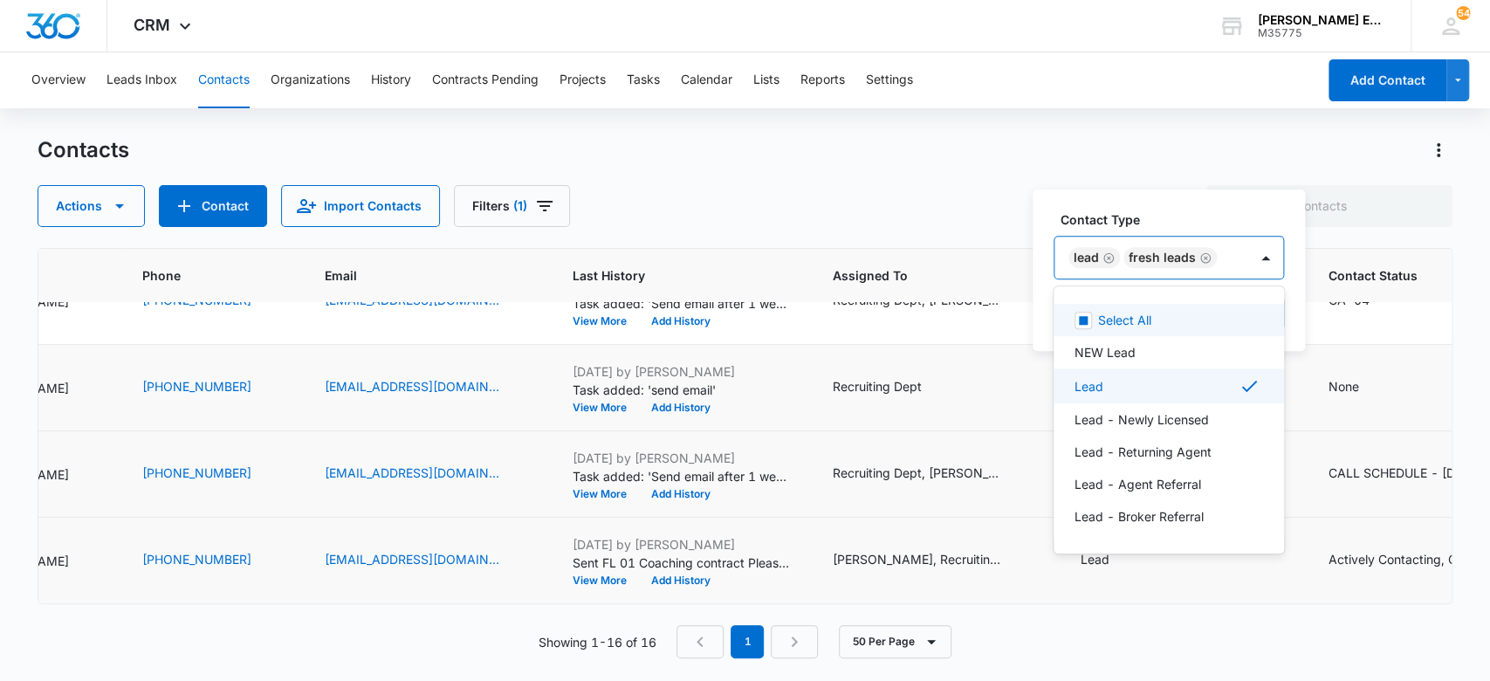
click at [1202, 258] on icon "Remove Fresh Leads" at bounding box center [1205, 257] width 12 height 13
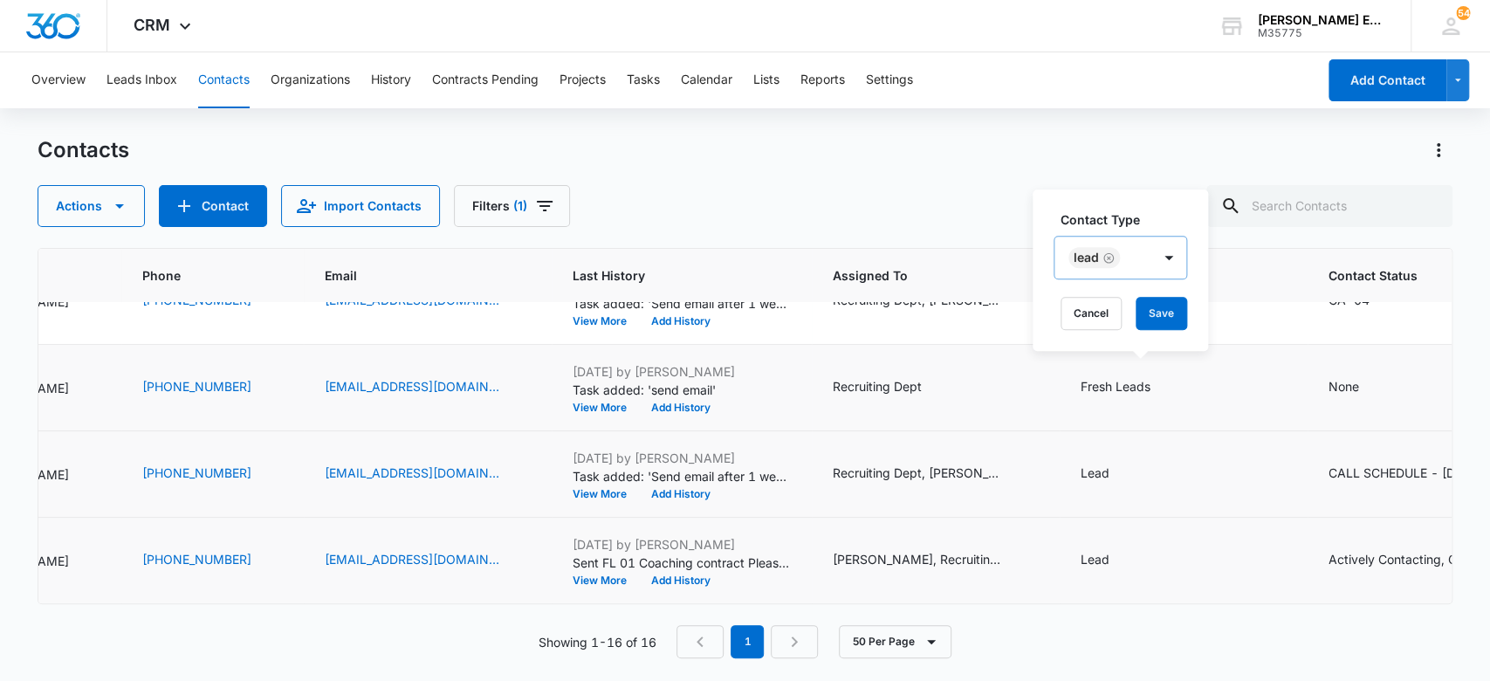
click at [1165, 210] on label "Contact Type" at bounding box center [1128, 219] width 134 height 18
click at [1165, 324] on button "Save" at bounding box center [1162, 313] width 52 height 33
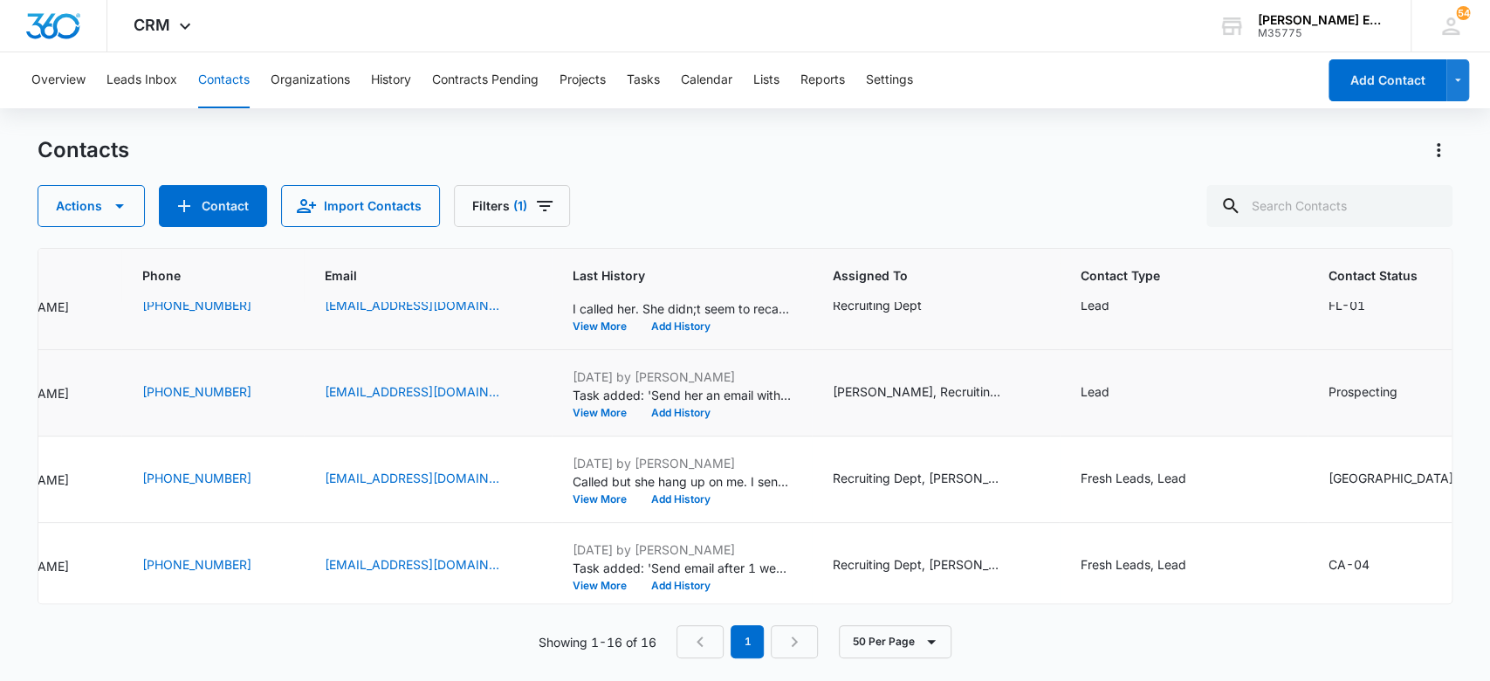
scroll to position [836, 281]
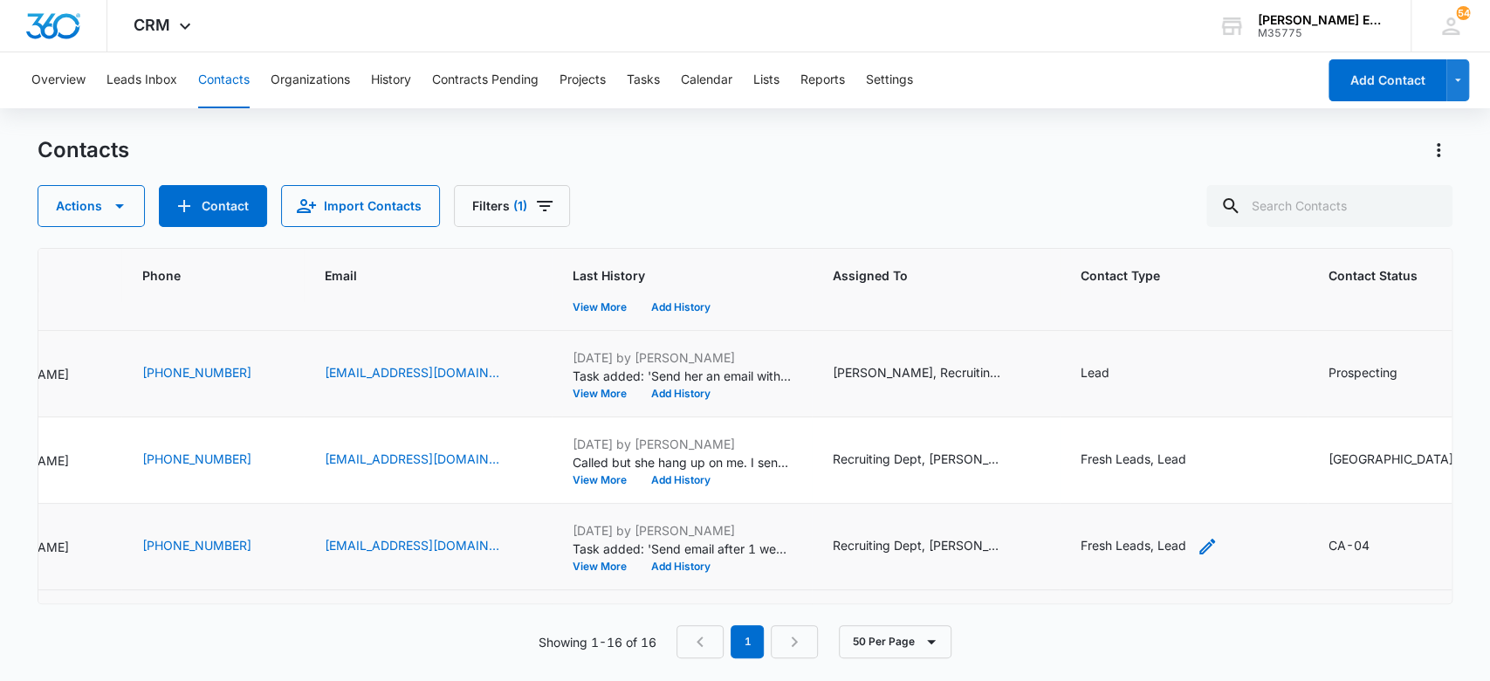
click at [1215, 541] on icon "Contact Type - Fresh Leads, Lead - Select to Edit Field" at bounding box center [1207, 547] width 16 height 16
click at [1195, 433] on icon "Remove Fresh Leads" at bounding box center [1196, 432] width 12 height 13
click at [1172, 480] on button "Save" at bounding box center [1152, 487] width 52 height 33
click at [1216, 457] on icon "Contact Type - Fresh Leads, Lead - Select to Edit Field" at bounding box center [1207, 460] width 21 height 21
click at [1194, 349] on icon "Remove Fresh Leads" at bounding box center [1196, 346] width 12 height 13
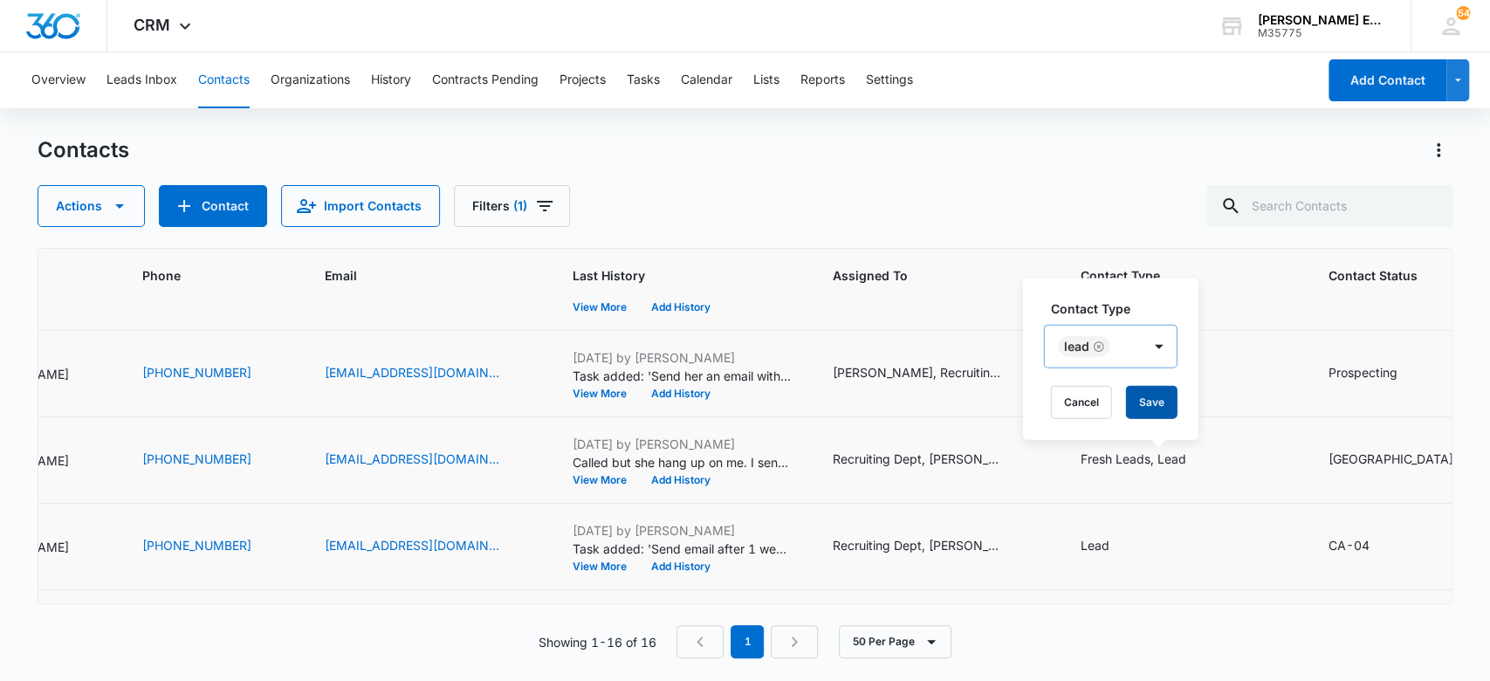
click at [1171, 402] on button "Save" at bounding box center [1152, 402] width 52 height 33
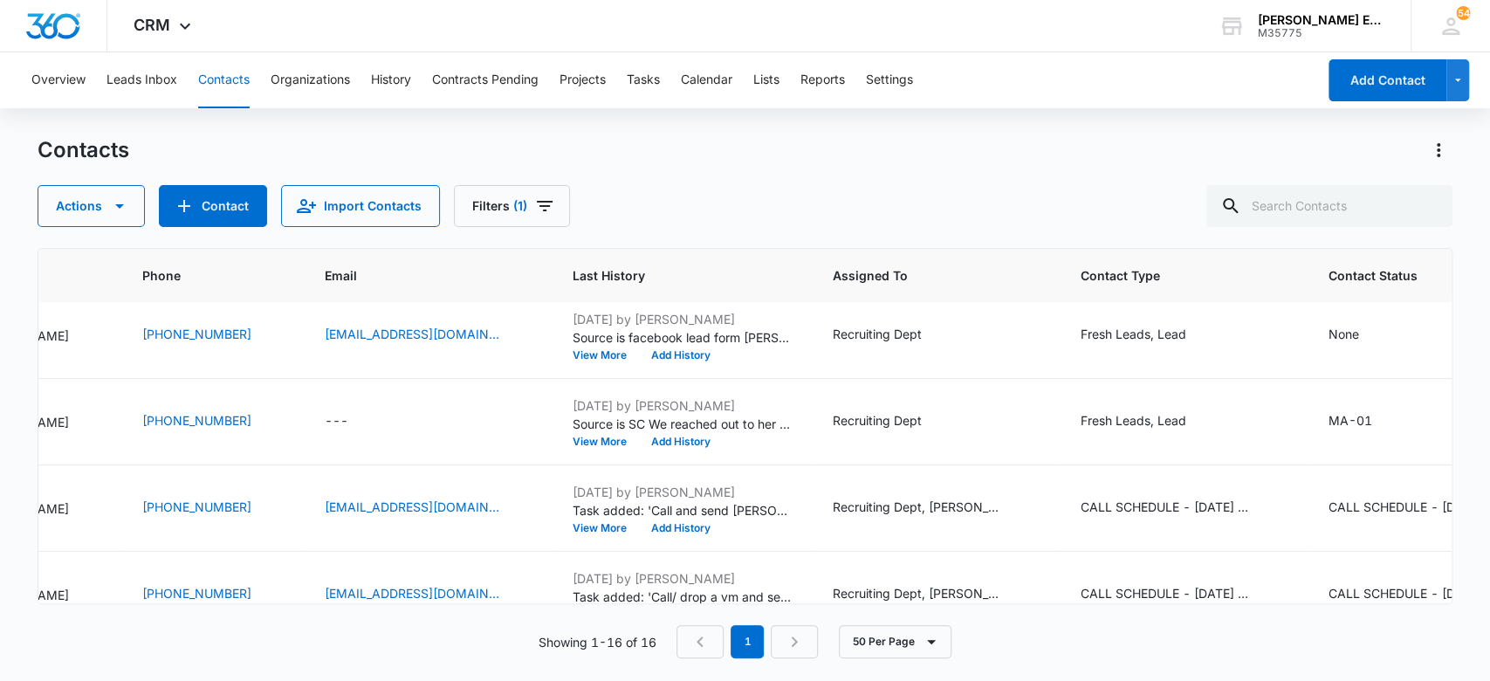
scroll to position [0, 281]
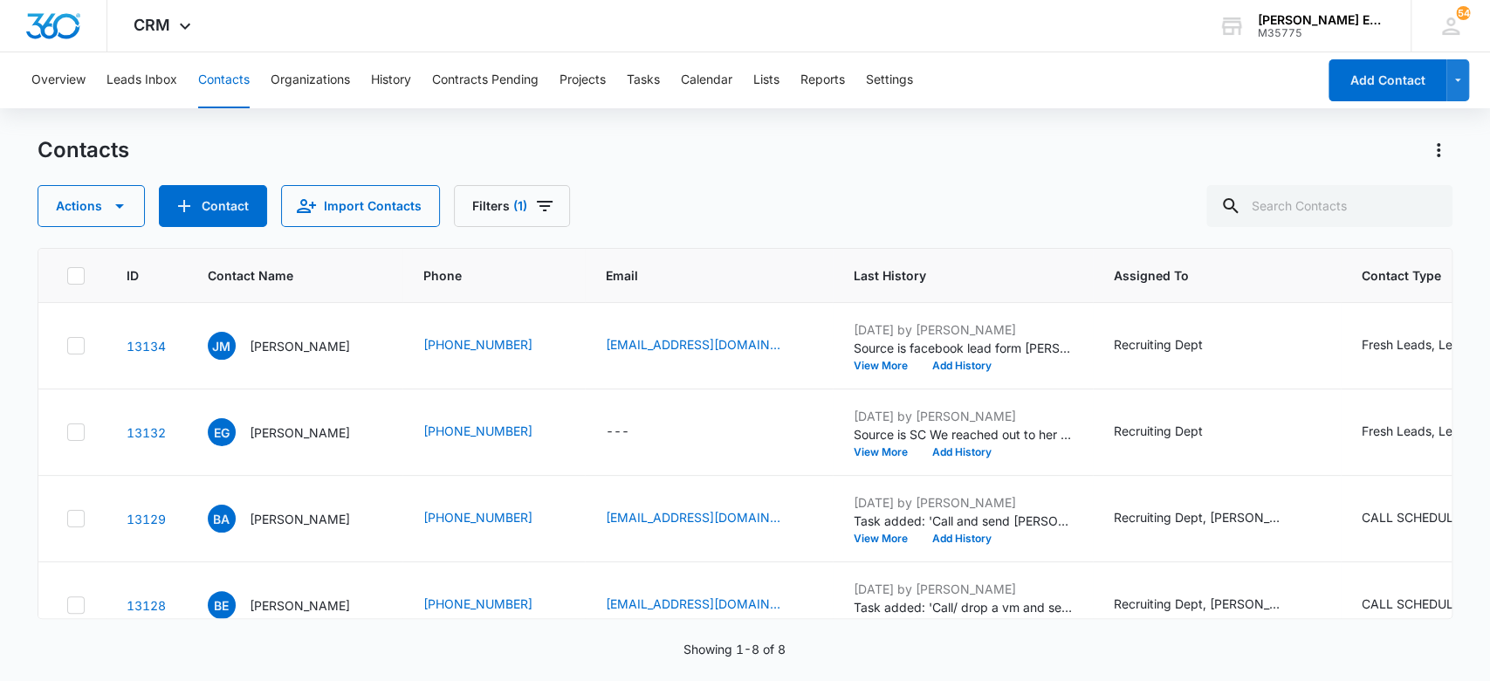
click at [220, 72] on button "Contacts" at bounding box center [224, 80] width 52 height 56
drag, startPoint x: 543, startPoint y: 196, endPoint x: 546, endPoint y: 205, distance: 9.4
click at [542, 197] on icon "Filters" at bounding box center [544, 206] width 21 height 21
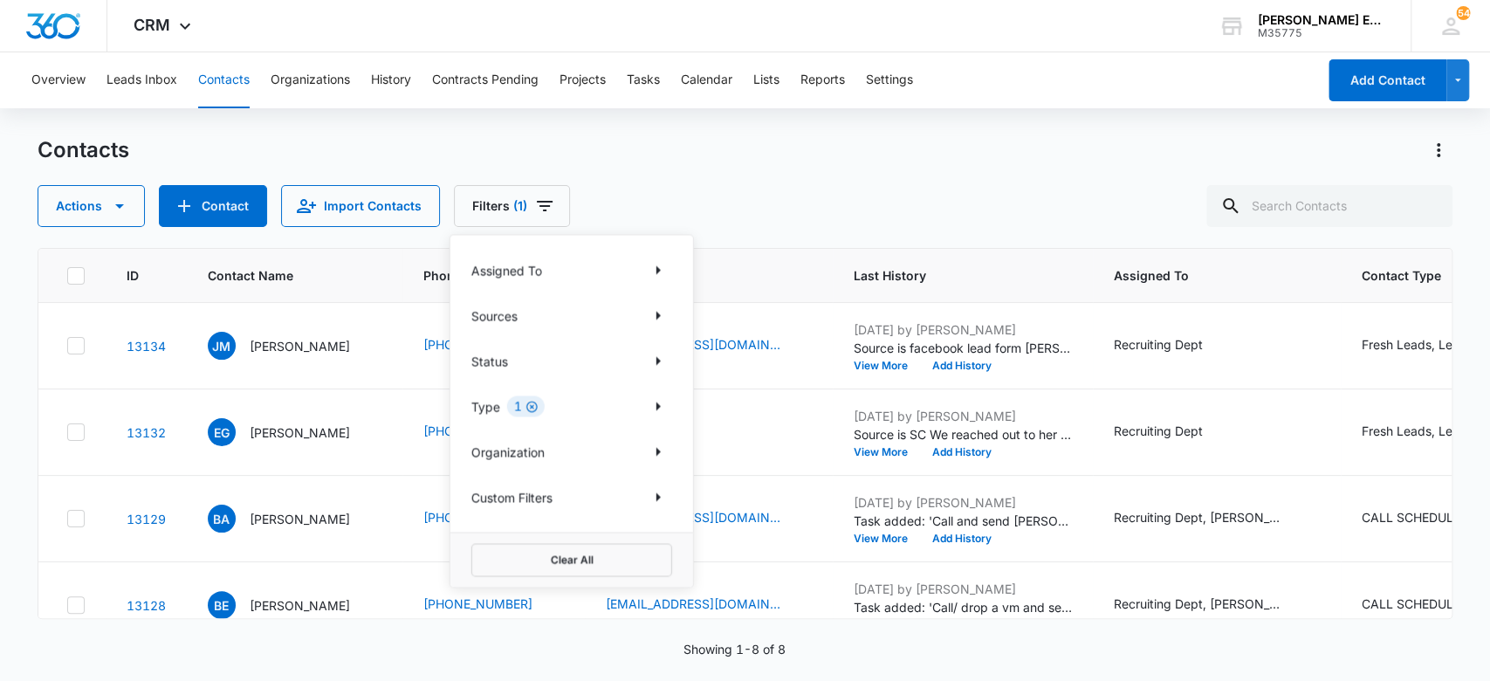
click at [532, 409] on icon "Clear" at bounding box center [531, 407] width 11 height 11
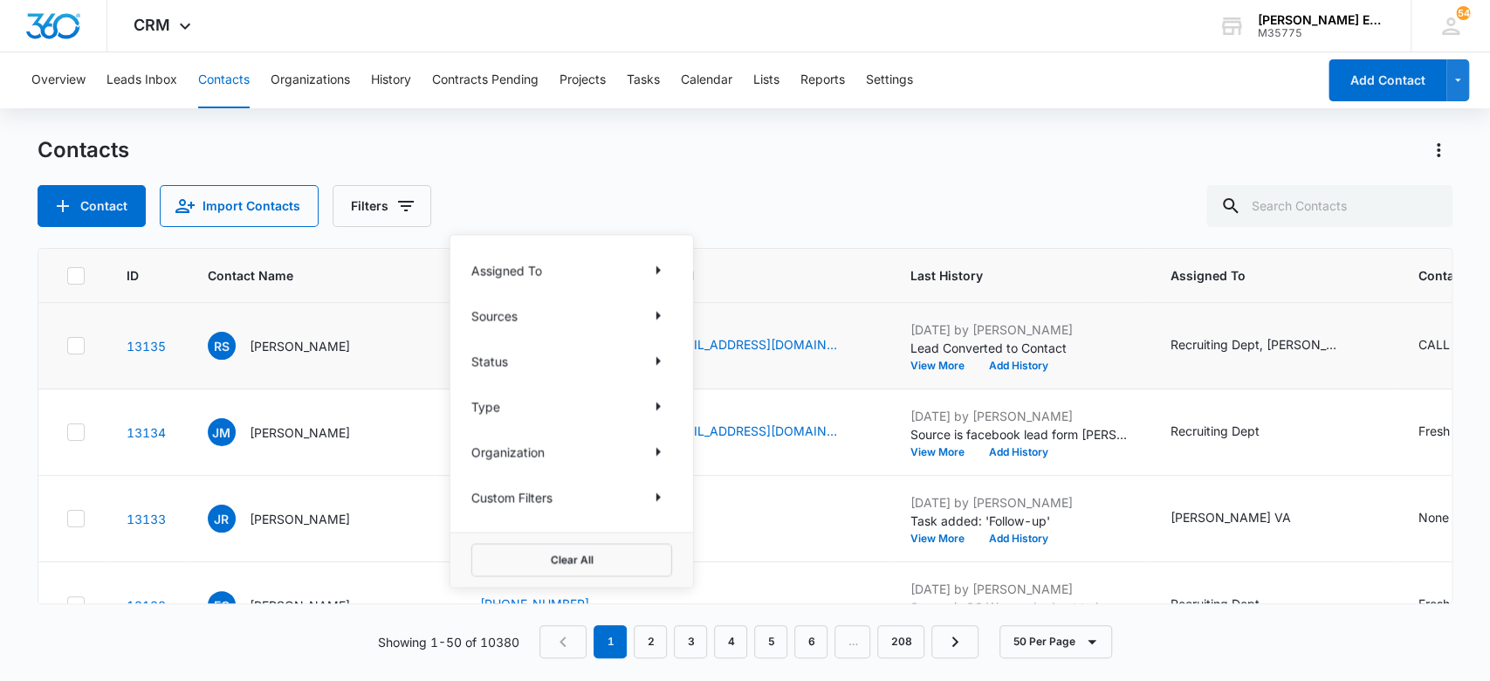
drag, startPoint x: 580, startPoint y: 154, endPoint x: 279, endPoint y: 369, distance: 370.4
click at [580, 155] on div "Contacts" at bounding box center [746, 150] width 1416 height 28
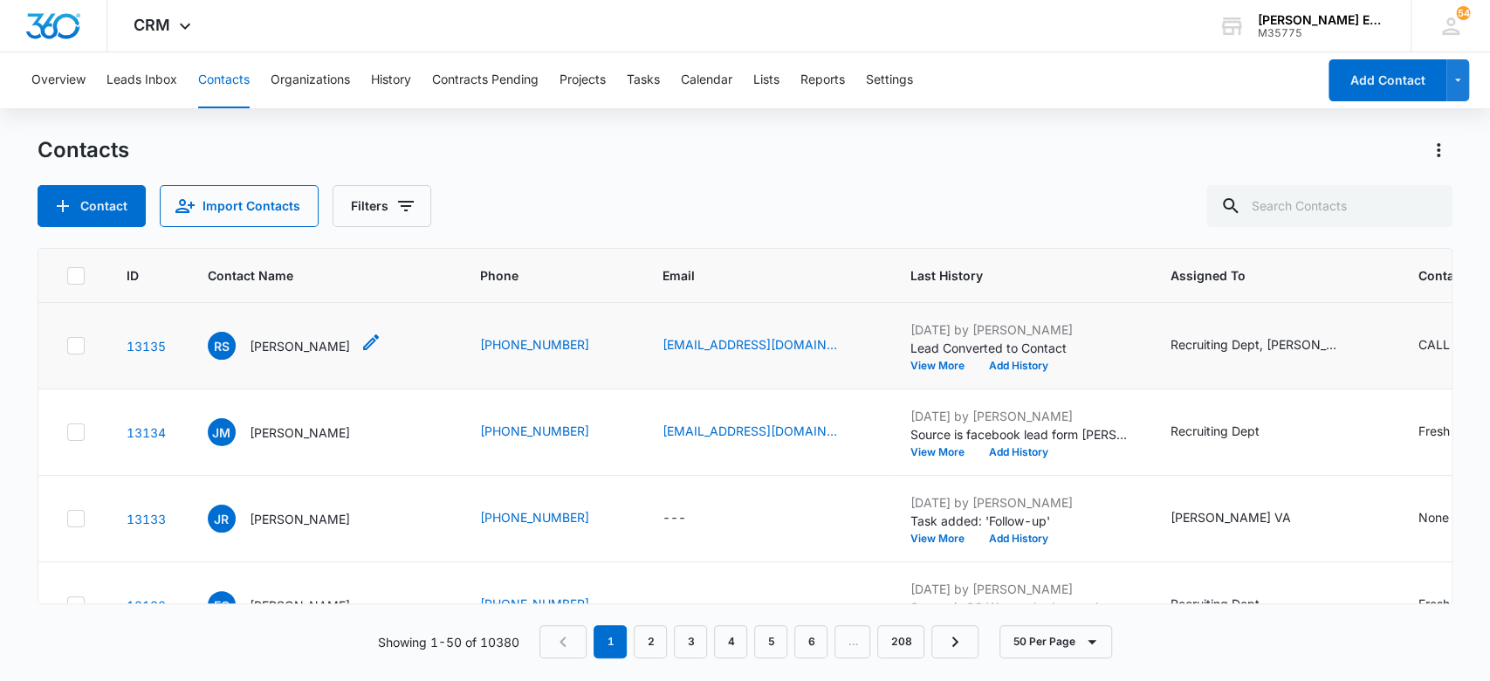
click at [302, 349] on p "[PERSON_NAME]" at bounding box center [300, 346] width 100 height 18
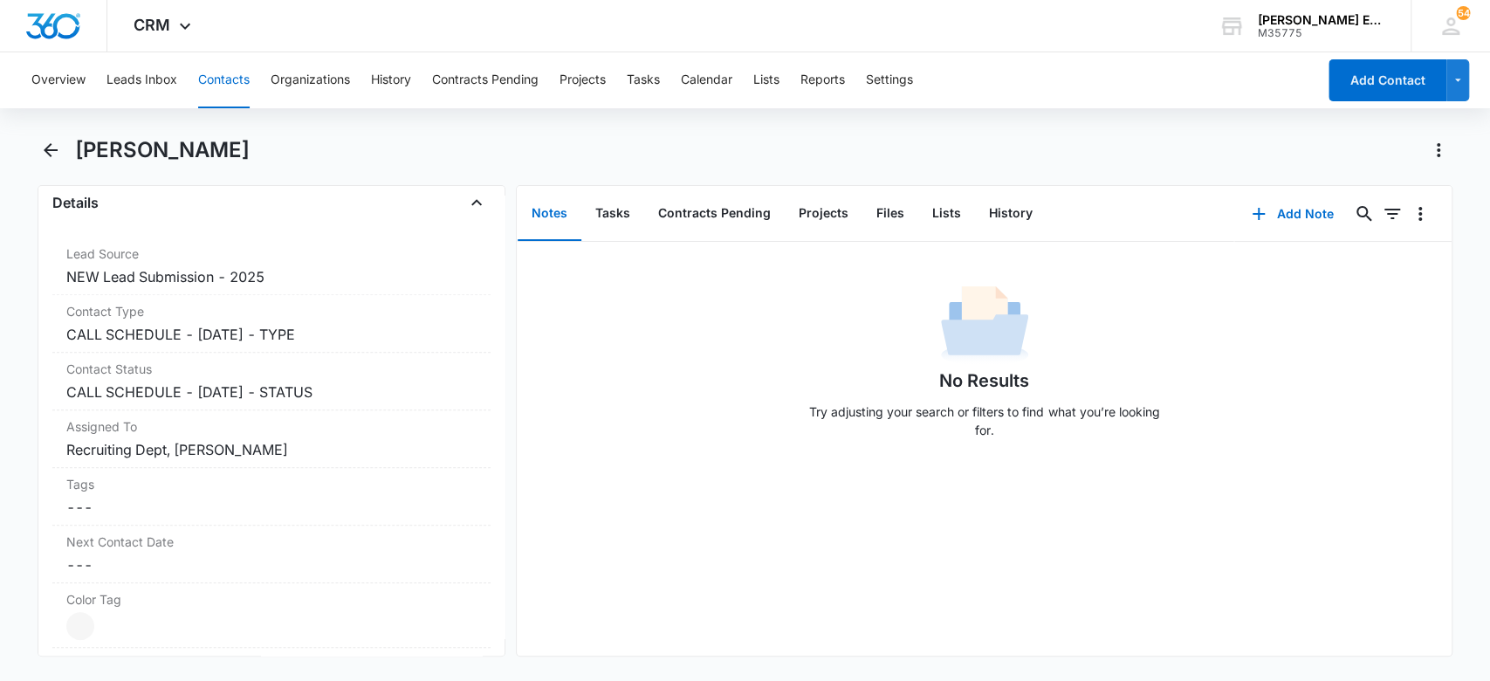
scroll to position [663, 0]
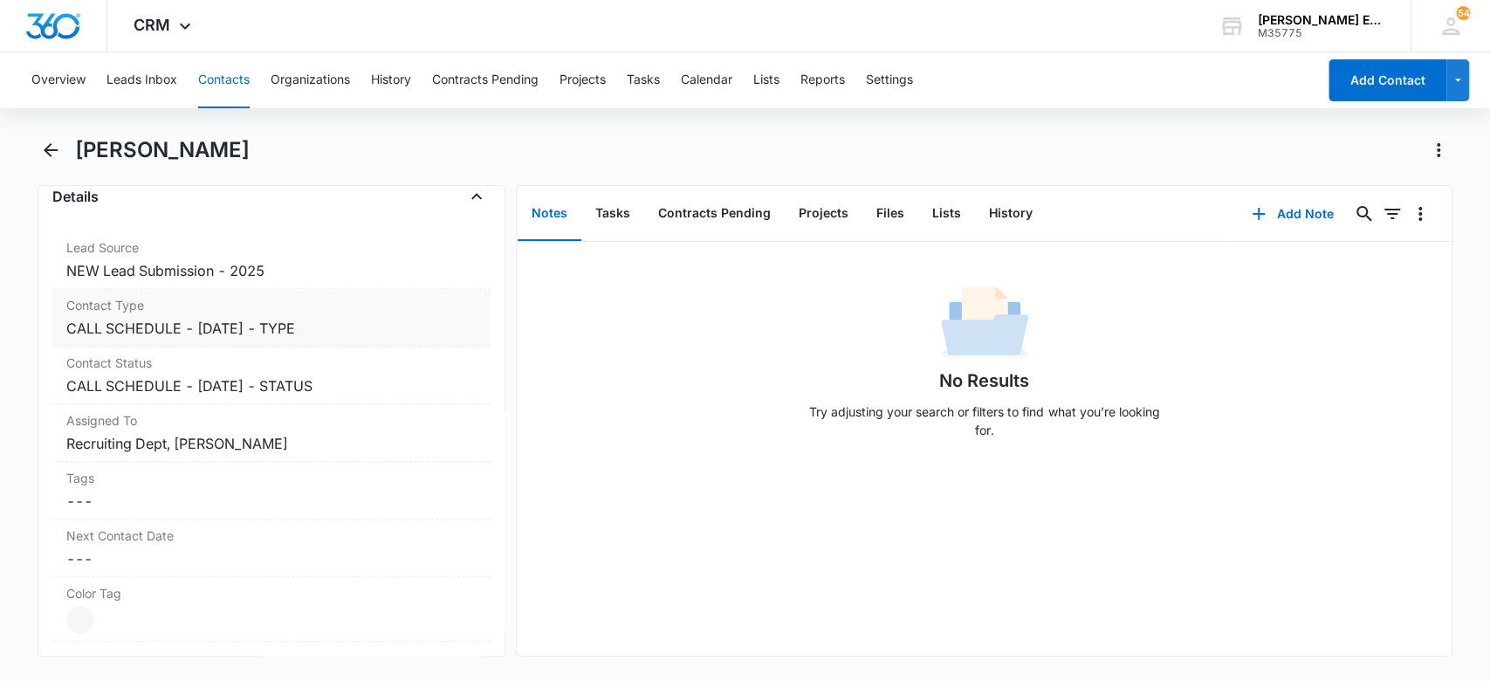
click at [367, 333] on dd "Cancel Save Changes CALL SCHEDULE - DEC 2024 - TYPE" at bounding box center [271, 328] width 411 height 21
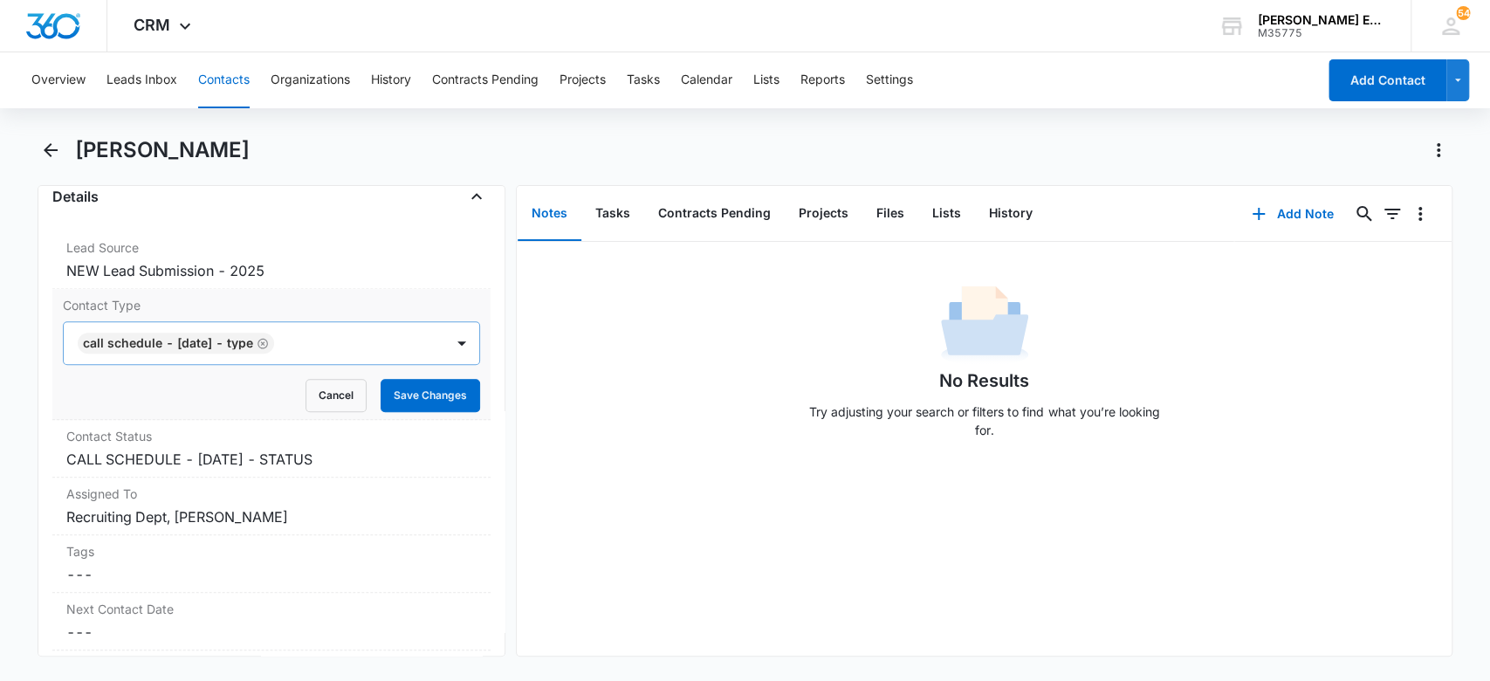
click at [268, 342] on icon "Remove CALL SCHEDULE - DEC 2024 - TYPE" at bounding box center [263, 343] width 10 height 10
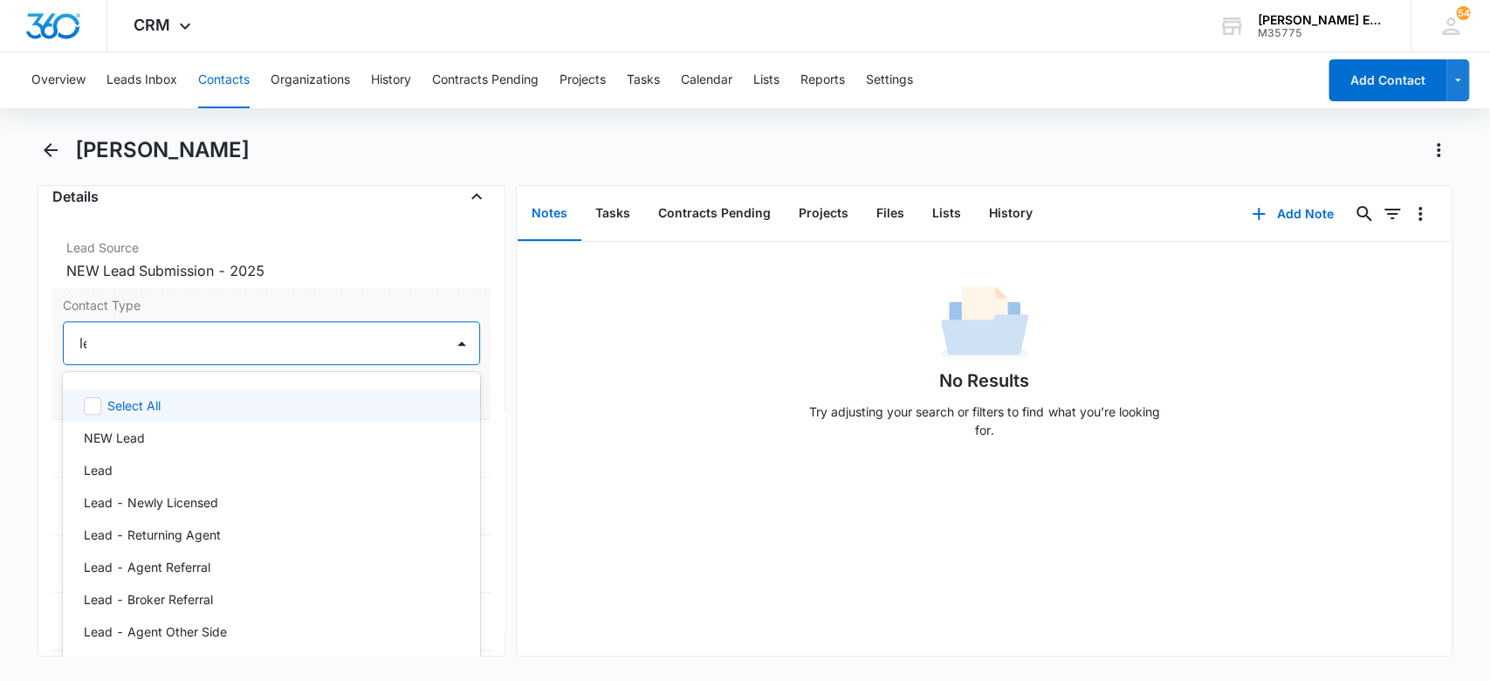
type input "lead"
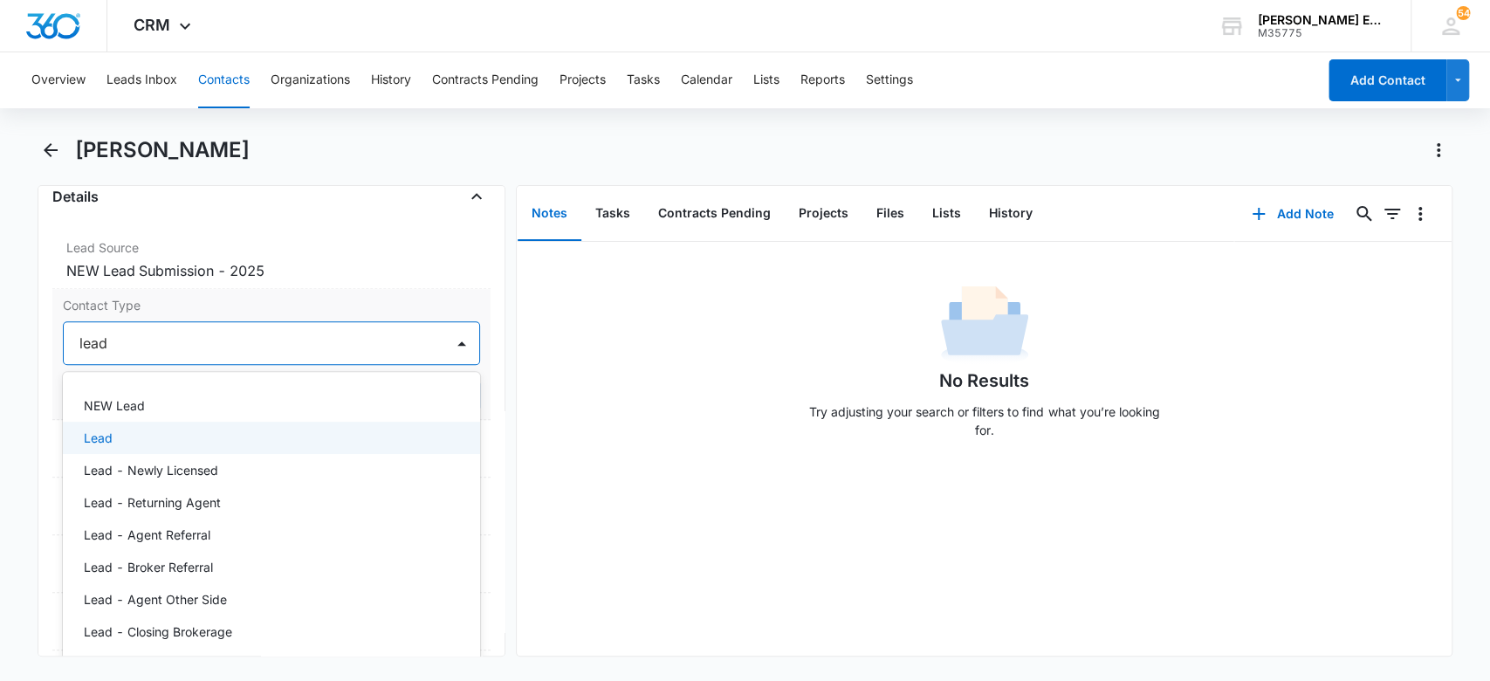
click at [236, 439] on div "Lead" at bounding box center [270, 438] width 373 height 18
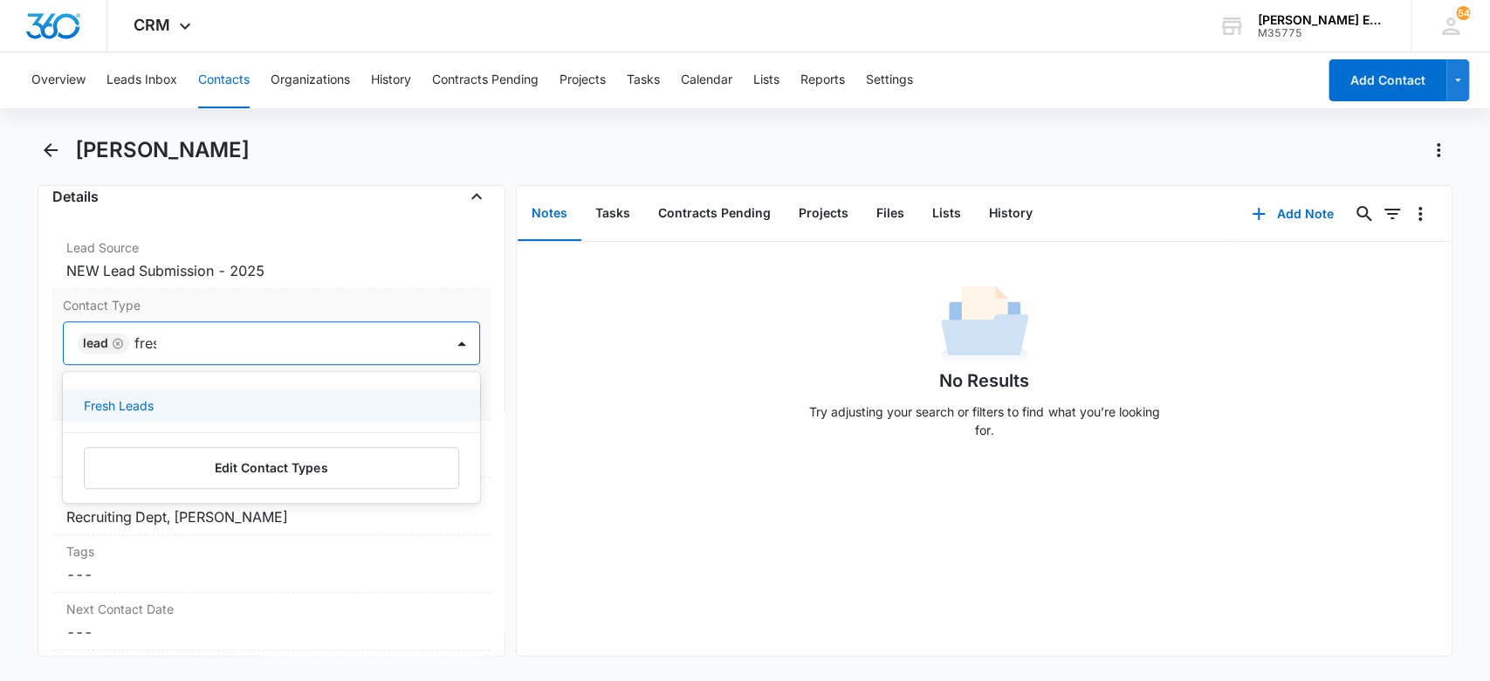
type input "fresh"
click at [202, 397] on div "Fresh Leads" at bounding box center [270, 405] width 373 height 18
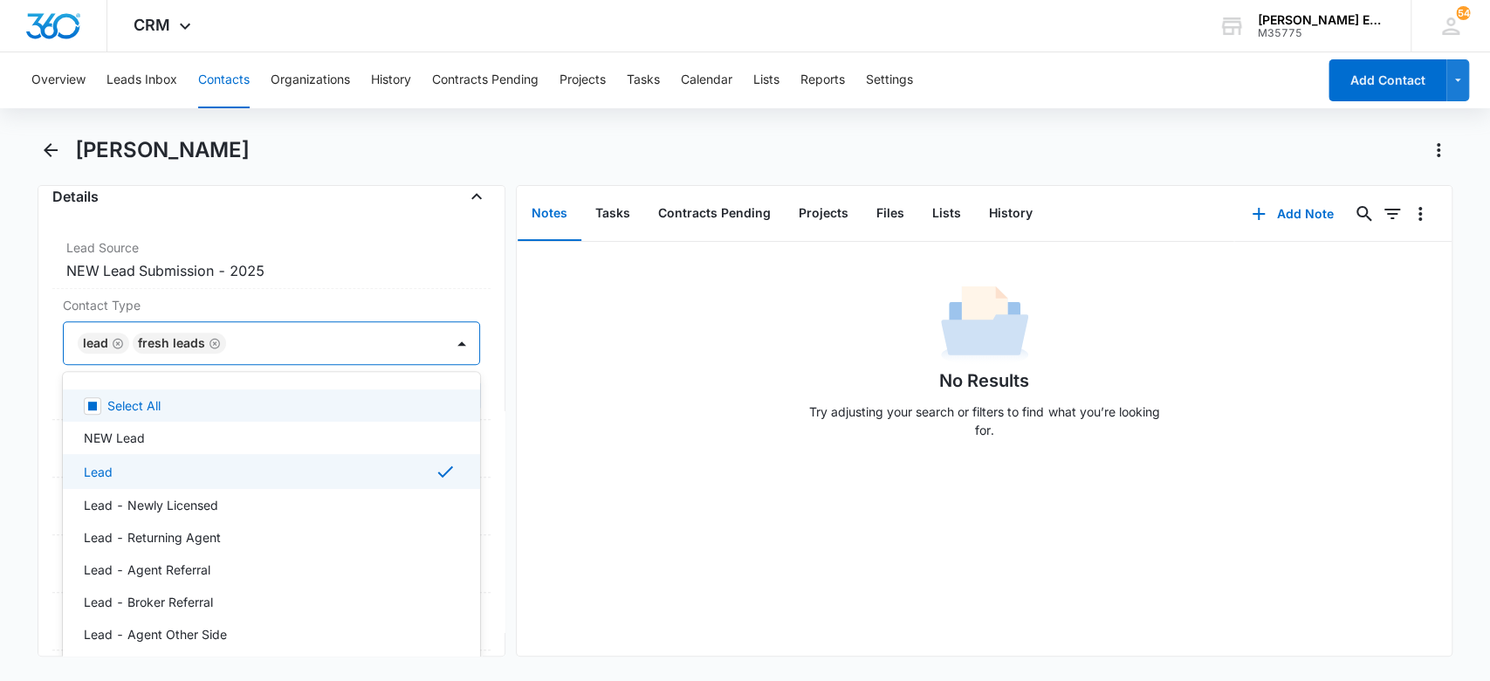
click at [635, 367] on div "No Results Try adjusting your search or filters to find what you’re looking for." at bounding box center [984, 366] width 935 height 173
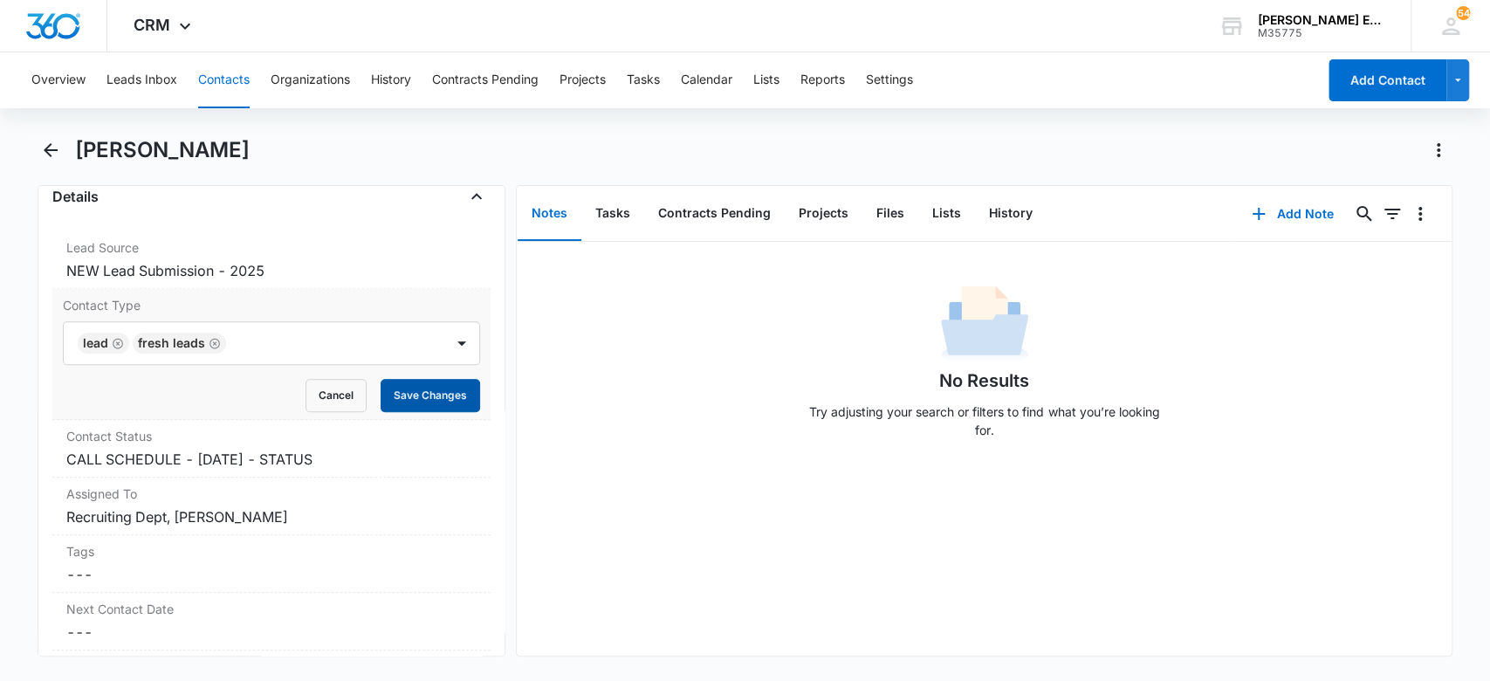
click at [411, 395] on button "Save Changes" at bounding box center [431, 395] width 100 height 33
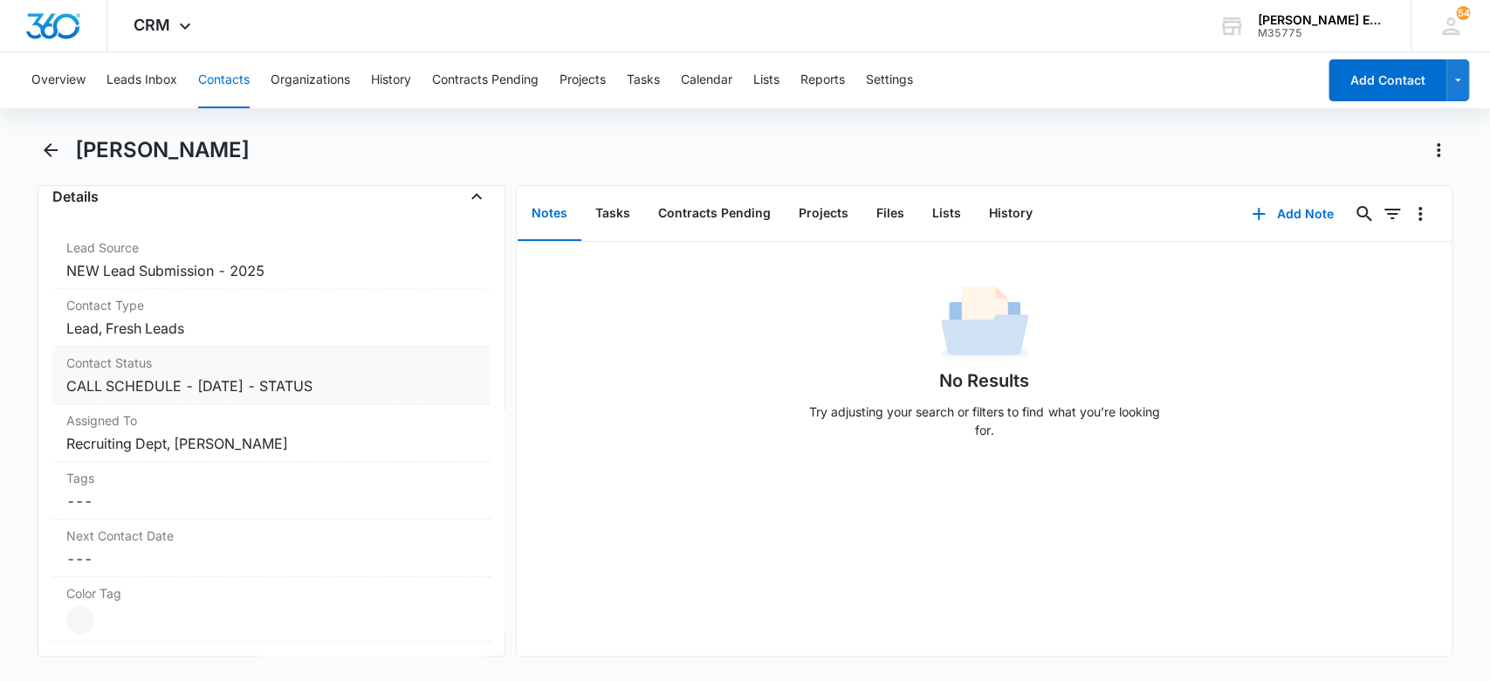
click at [388, 395] on div "Contact Status Cancel Save Changes CALL SCHEDULE - DEC 2024 - STATUS" at bounding box center [271, 376] width 439 height 58
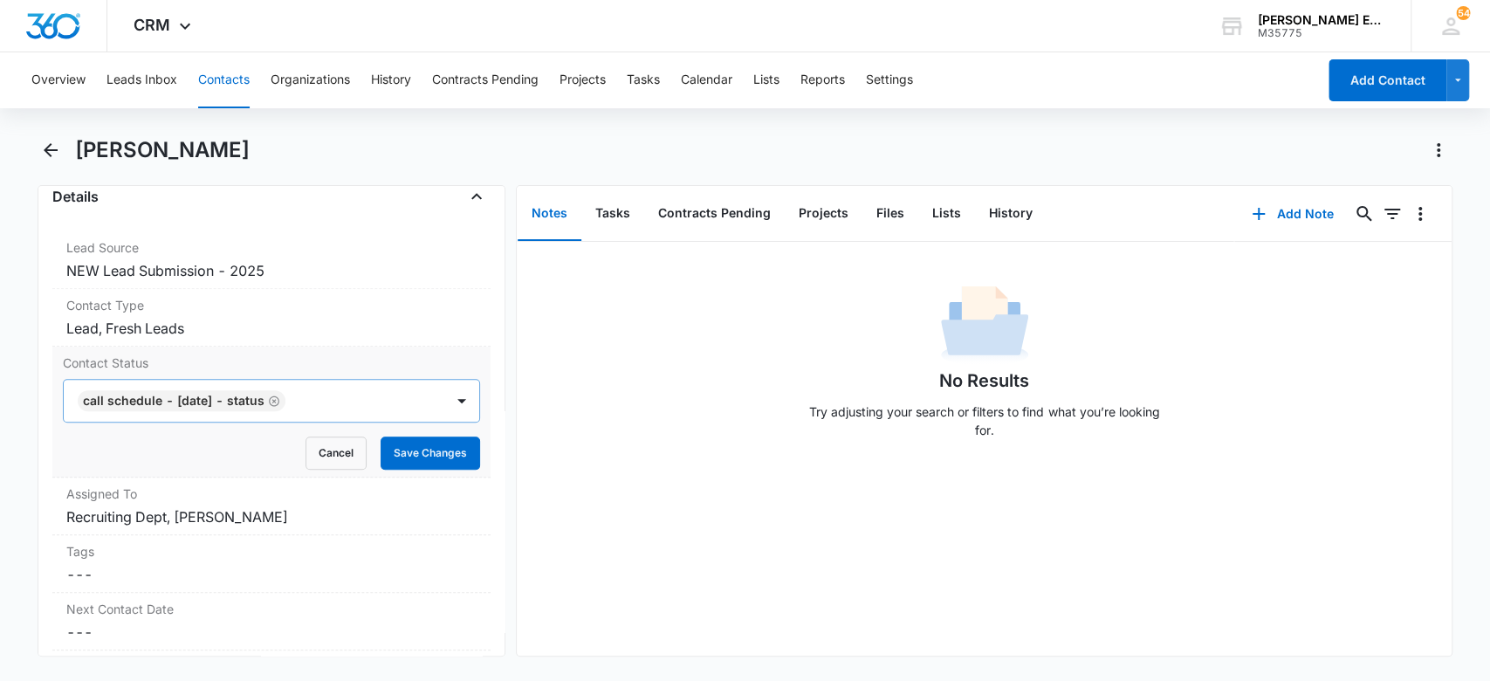
click at [280, 397] on icon "Remove CALL SCHEDULE - DEC 2024 - STATUS" at bounding box center [274, 401] width 12 height 13
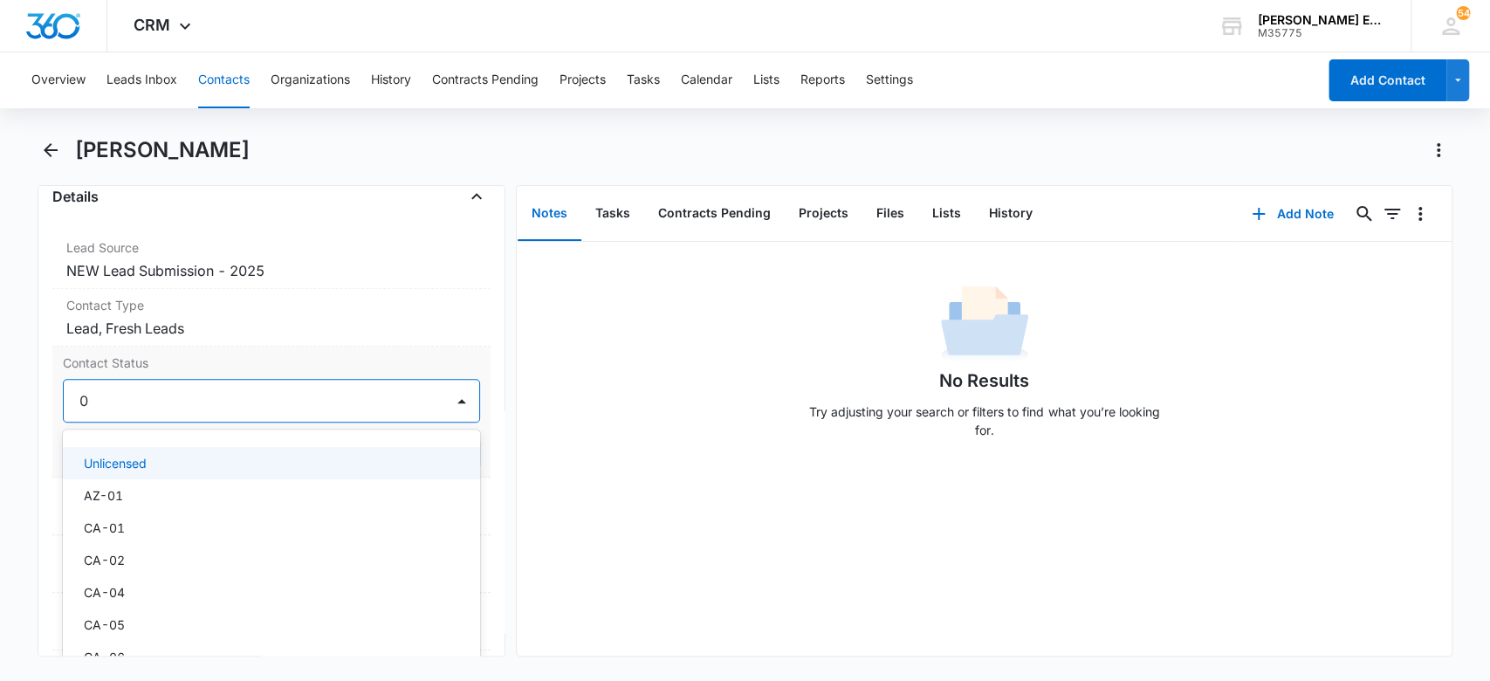
type input "04"
click at [335, 469] on div "CA-04" at bounding box center [270, 463] width 373 height 18
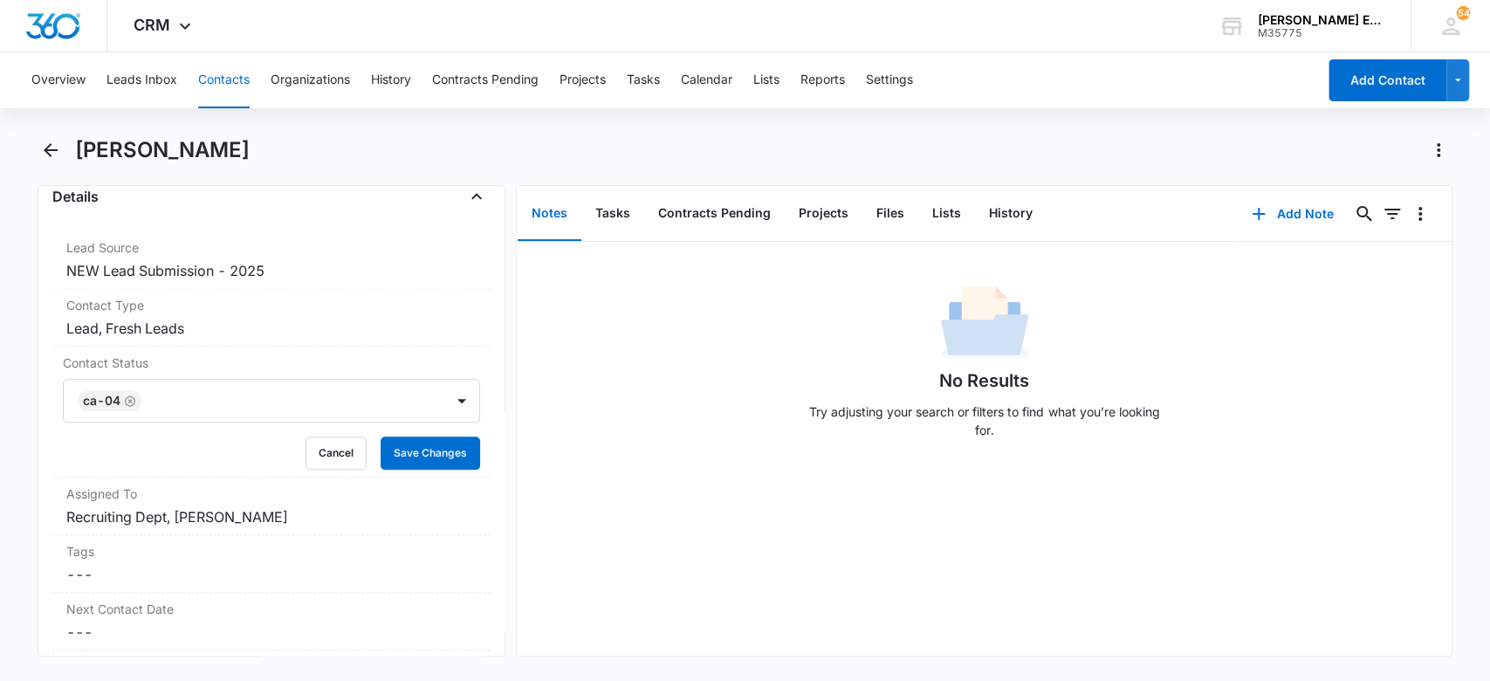
click at [608, 396] on div "No Results Try adjusting your search or filters to find what you’re looking for." at bounding box center [984, 366] width 935 height 173
click at [409, 446] on button "Save Changes" at bounding box center [431, 452] width 100 height 33
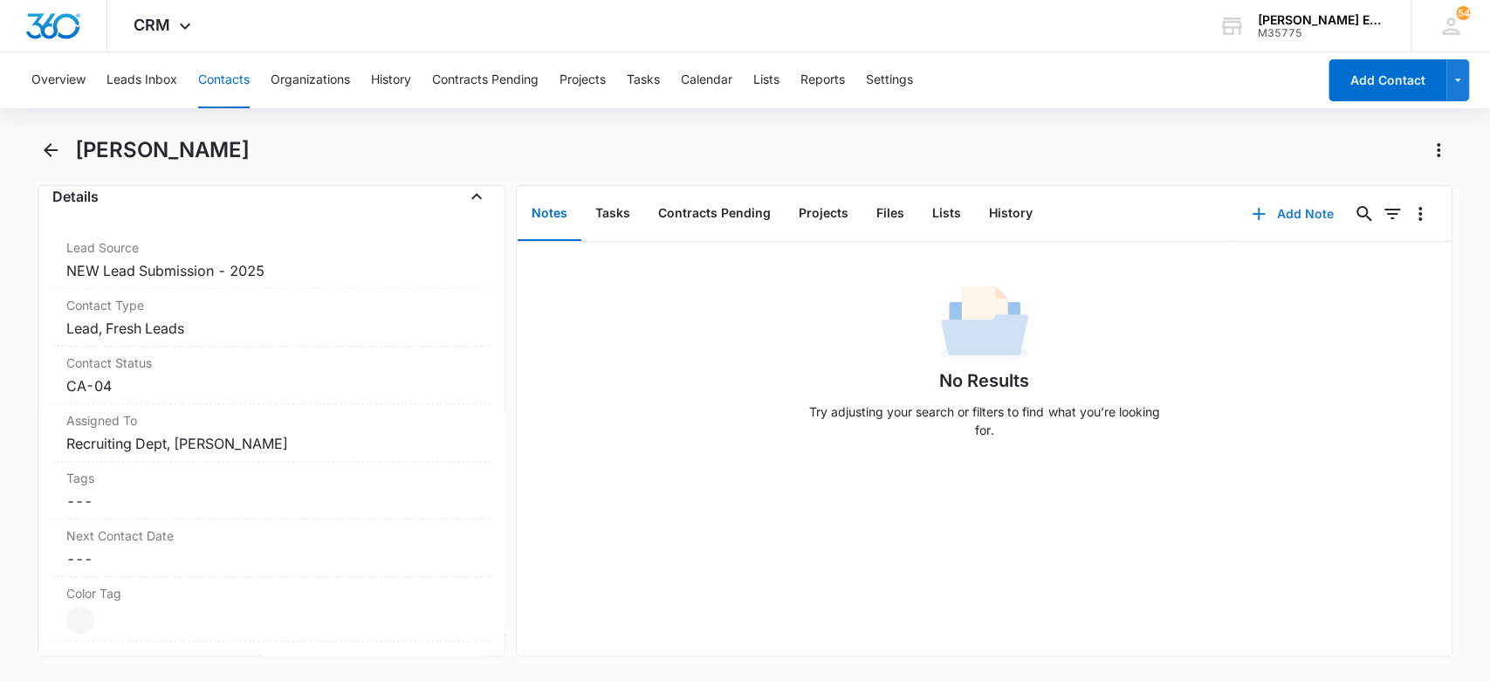
click at [1267, 213] on button "Add Note" at bounding box center [1292, 214] width 116 height 42
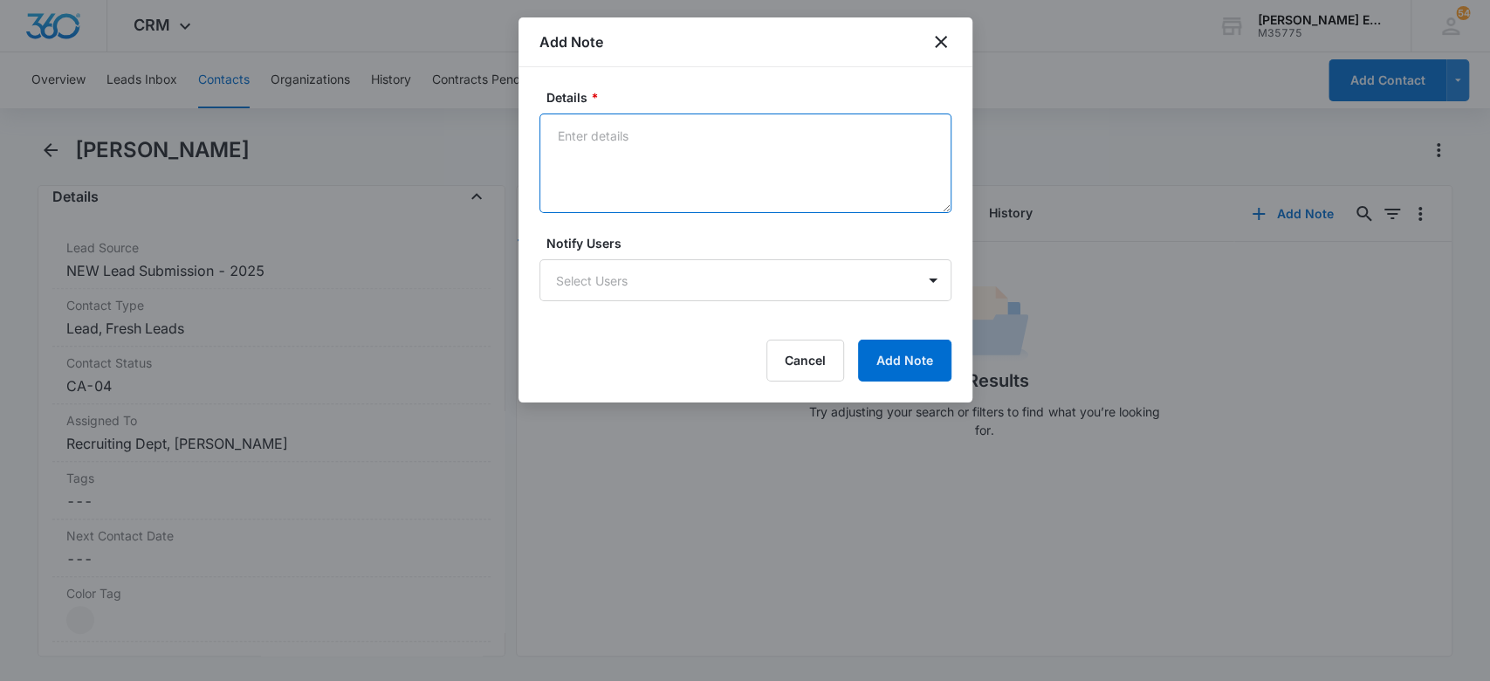
click at [626, 175] on textarea "Details *" at bounding box center [745, 163] width 412 height 100
drag, startPoint x: 594, startPoint y: 171, endPoint x: 800, endPoint y: 182, distance: 206.3
click at [800, 182] on textarea "Source is Facebook Added to m360, Google contacts Called/left a vm and sent the…" at bounding box center [745, 163] width 412 height 100
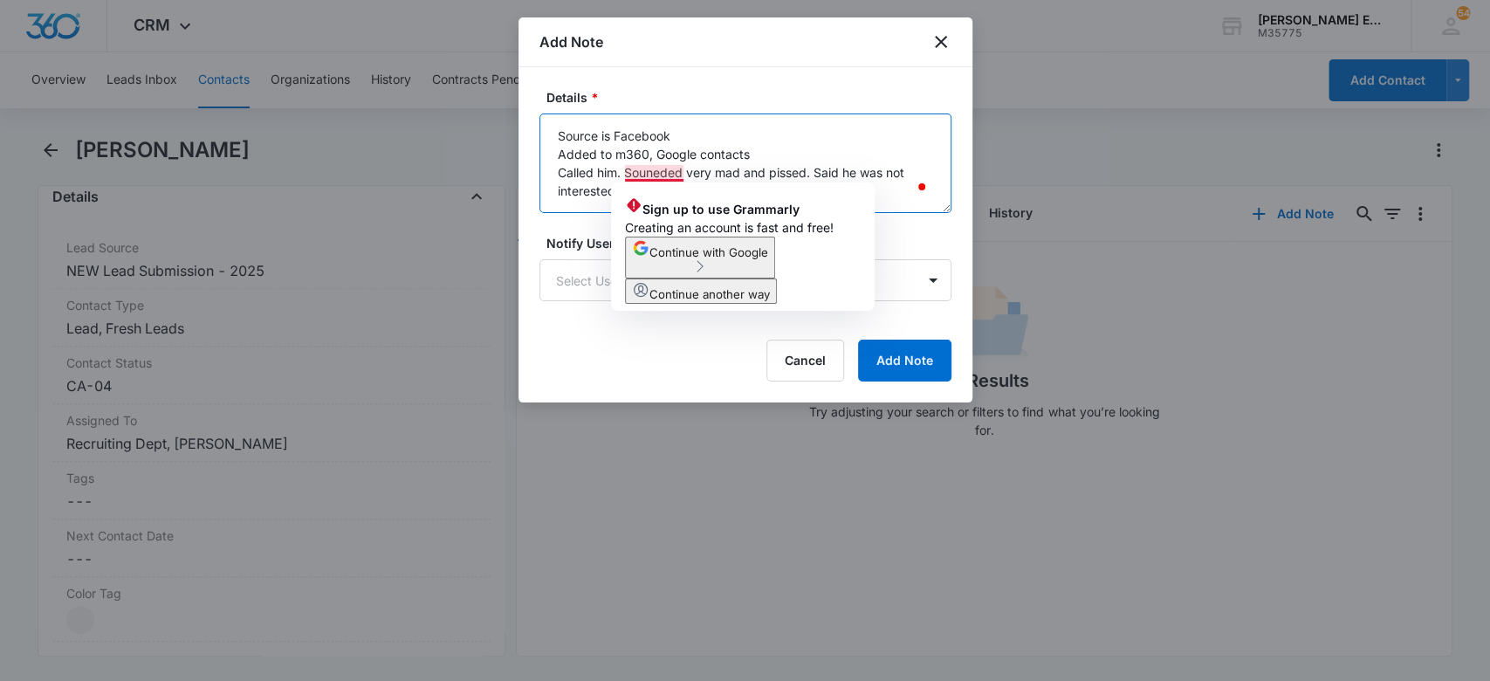
click at [666, 168] on textarea "Source is Facebook Added to m360, Google contacts Called him. Souneded very mad…" at bounding box center [745, 163] width 412 height 100
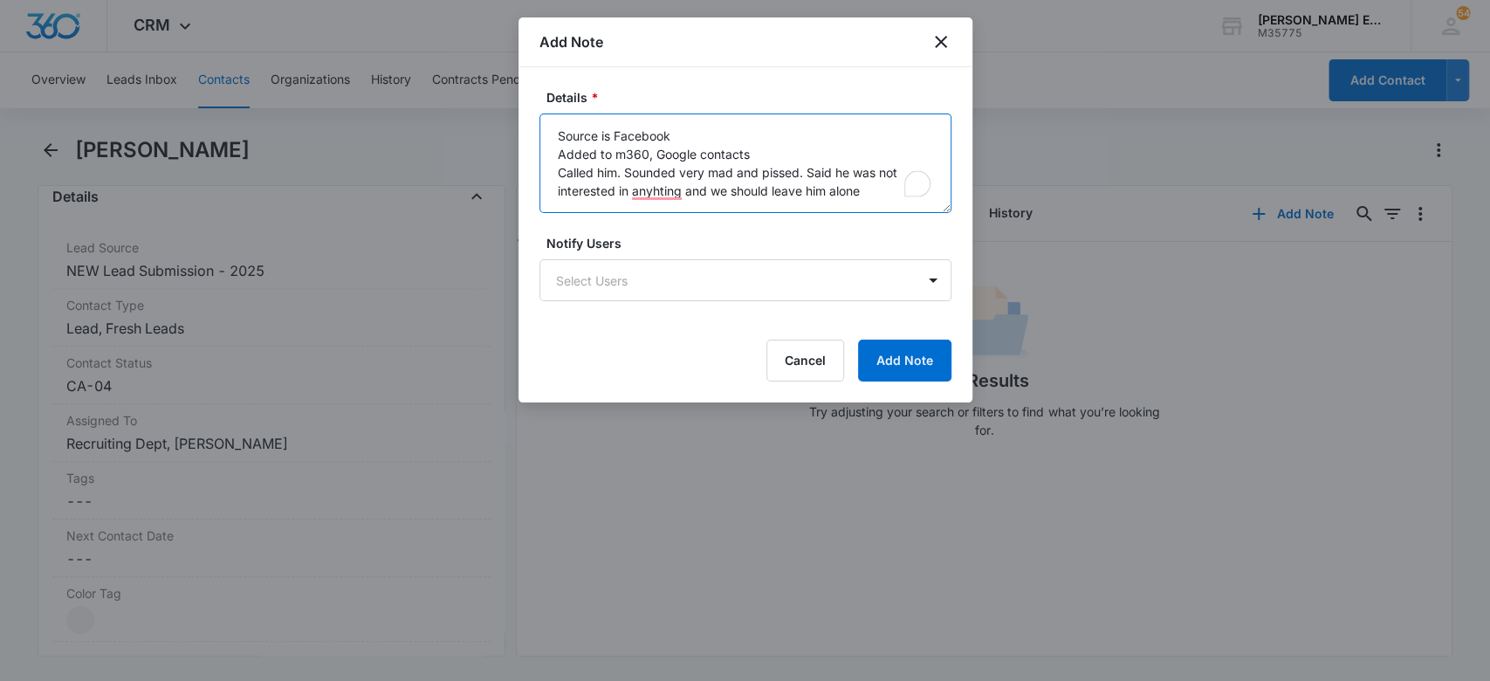
click at [759, 148] on textarea "Source is Facebook Added to m360, Google contacts Called him. Sounded very mad …" at bounding box center [745, 163] width 412 height 100
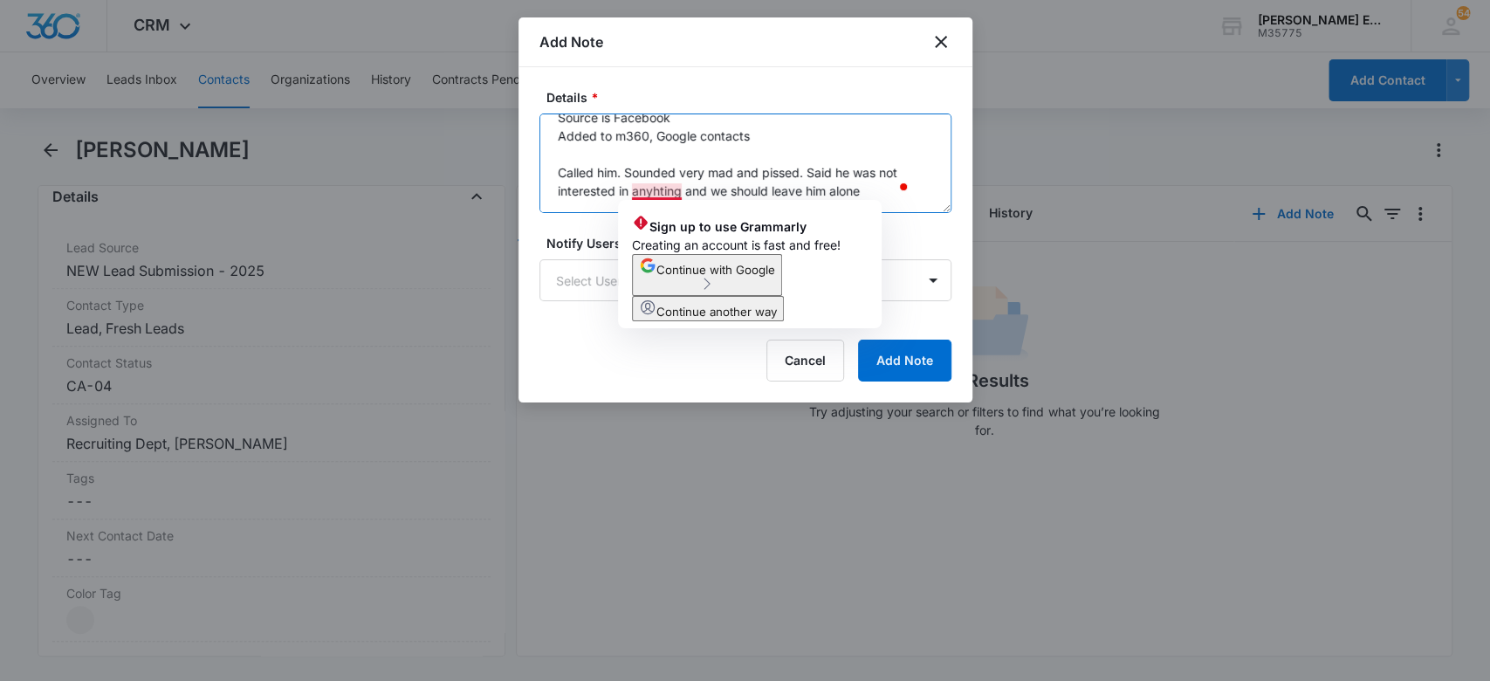
click at [663, 189] on textarea "Source is Facebook Added to m360, Google contacts Called him. Sounded very mad …" at bounding box center [745, 163] width 412 height 100
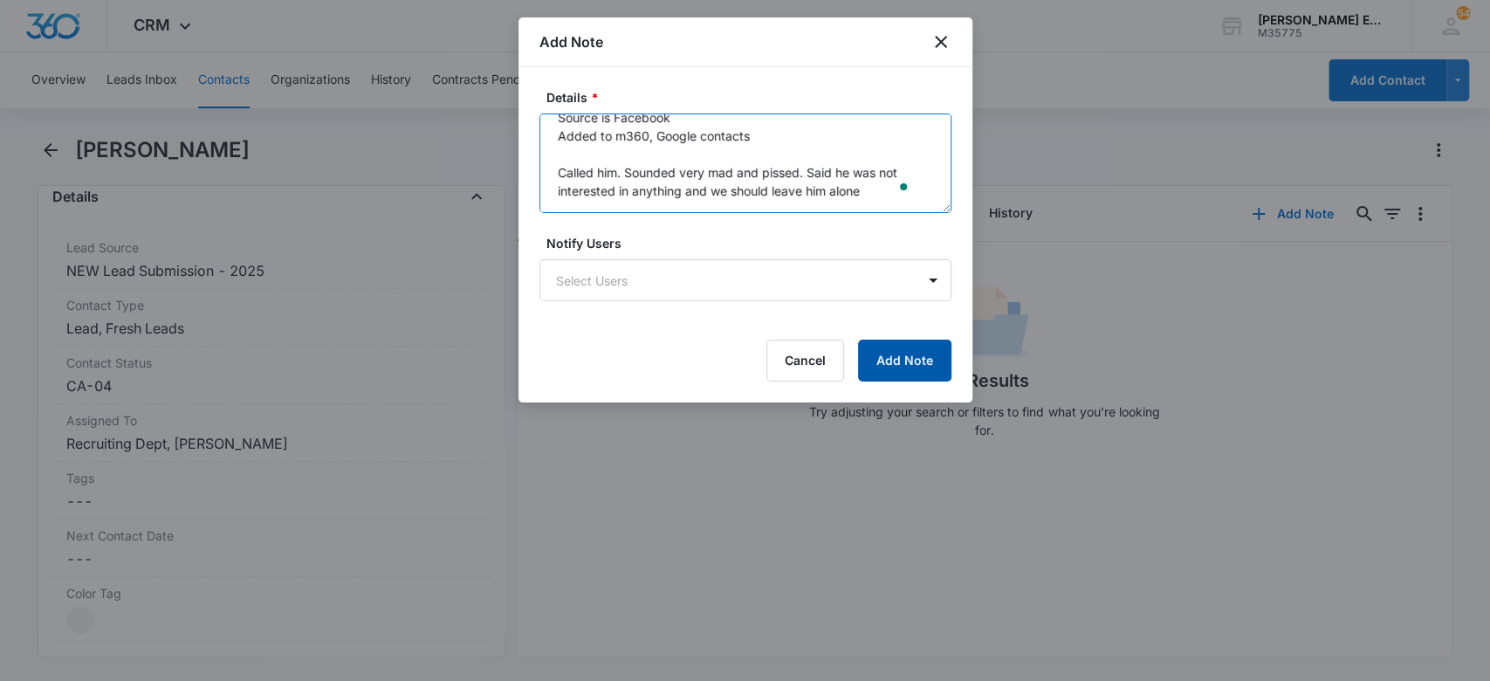
type textarea "Source is Facebook Added to m360, Google contacts Called him. Sounded very mad …"
click at [893, 354] on button "Add Note" at bounding box center [904, 361] width 93 height 42
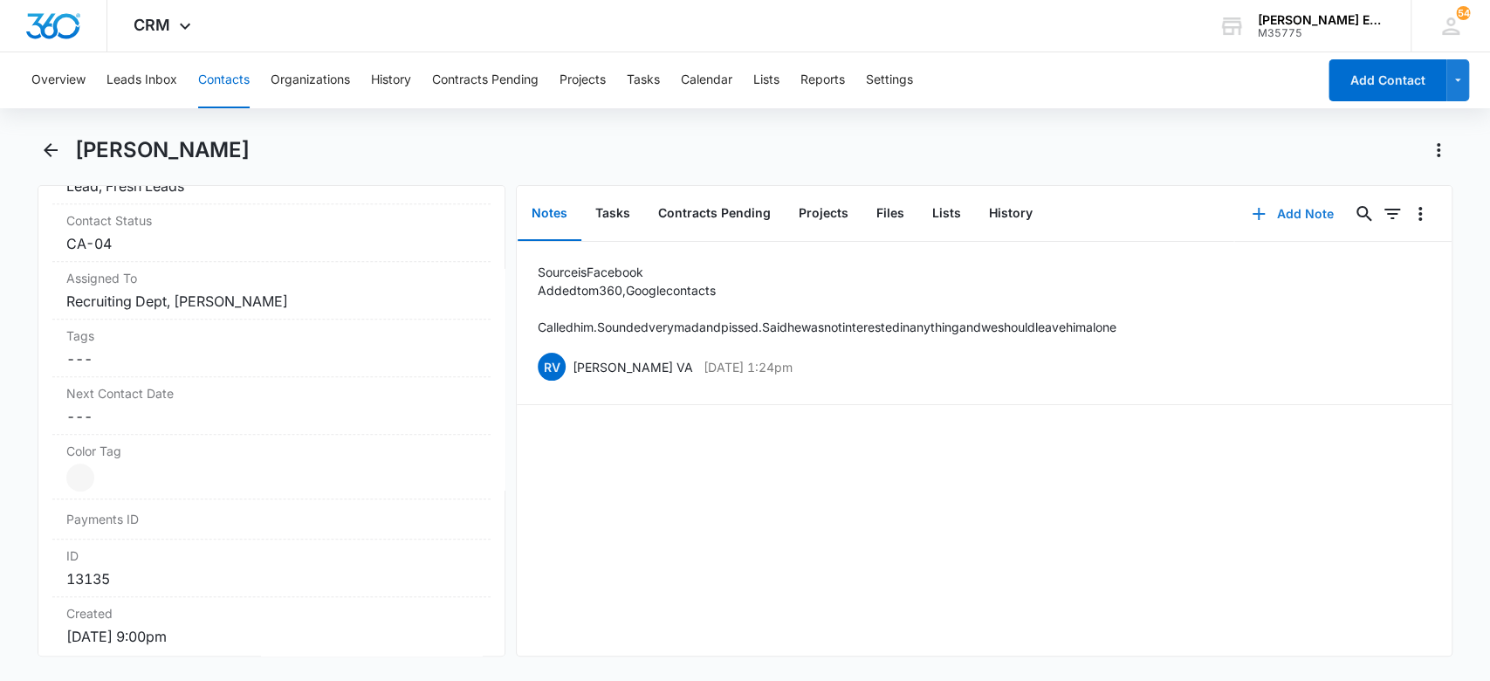
scroll to position [787, 0]
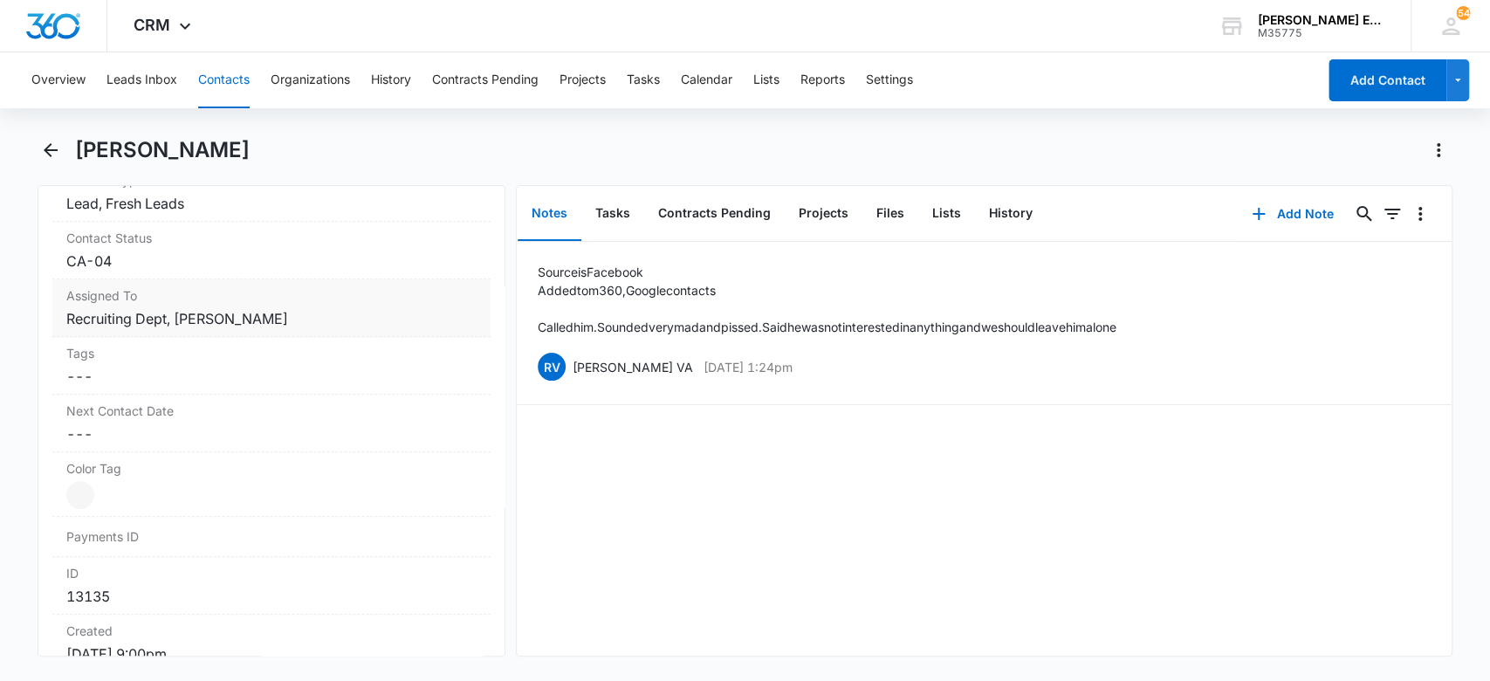
click at [272, 320] on dd "Cancel Save Changes Recruiting Dept, Sandy Lynch" at bounding box center [271, 318] width 411 height 21
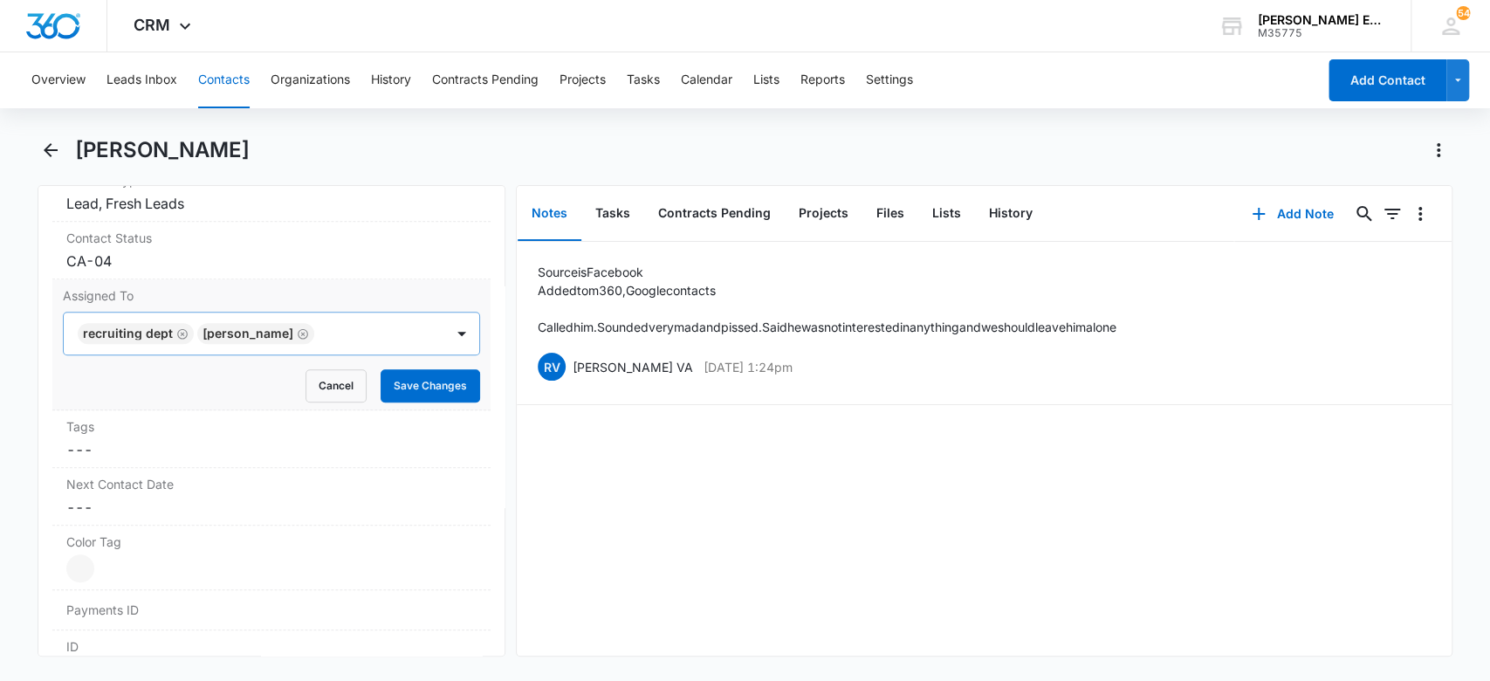
click at [176, 331] on icon "Remove Recruiting Dept" at bounding box center [182, 333] width 12 height 13
click at [177, 330] on icon "Remove Sandy Lynch" at bounding box center [183, 333] width 12 height 13
type input "d"
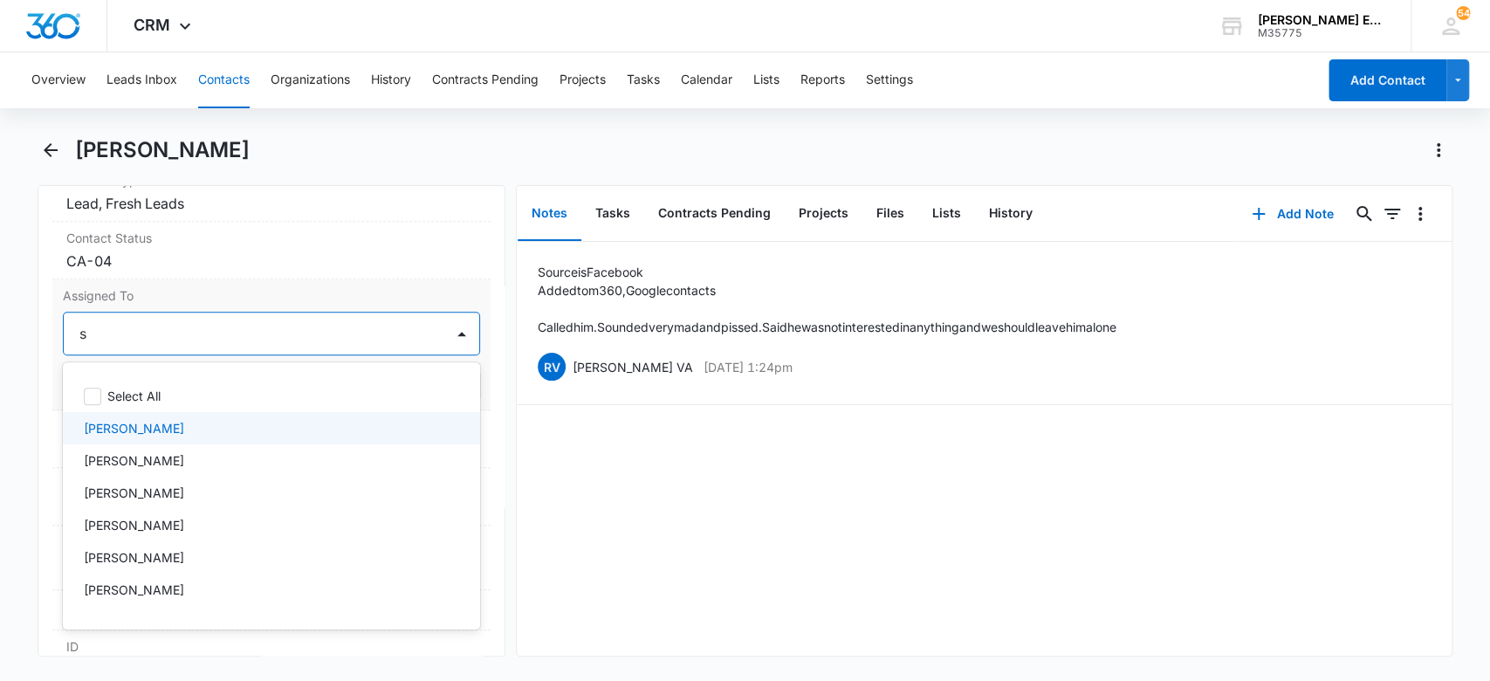
type input "sa"
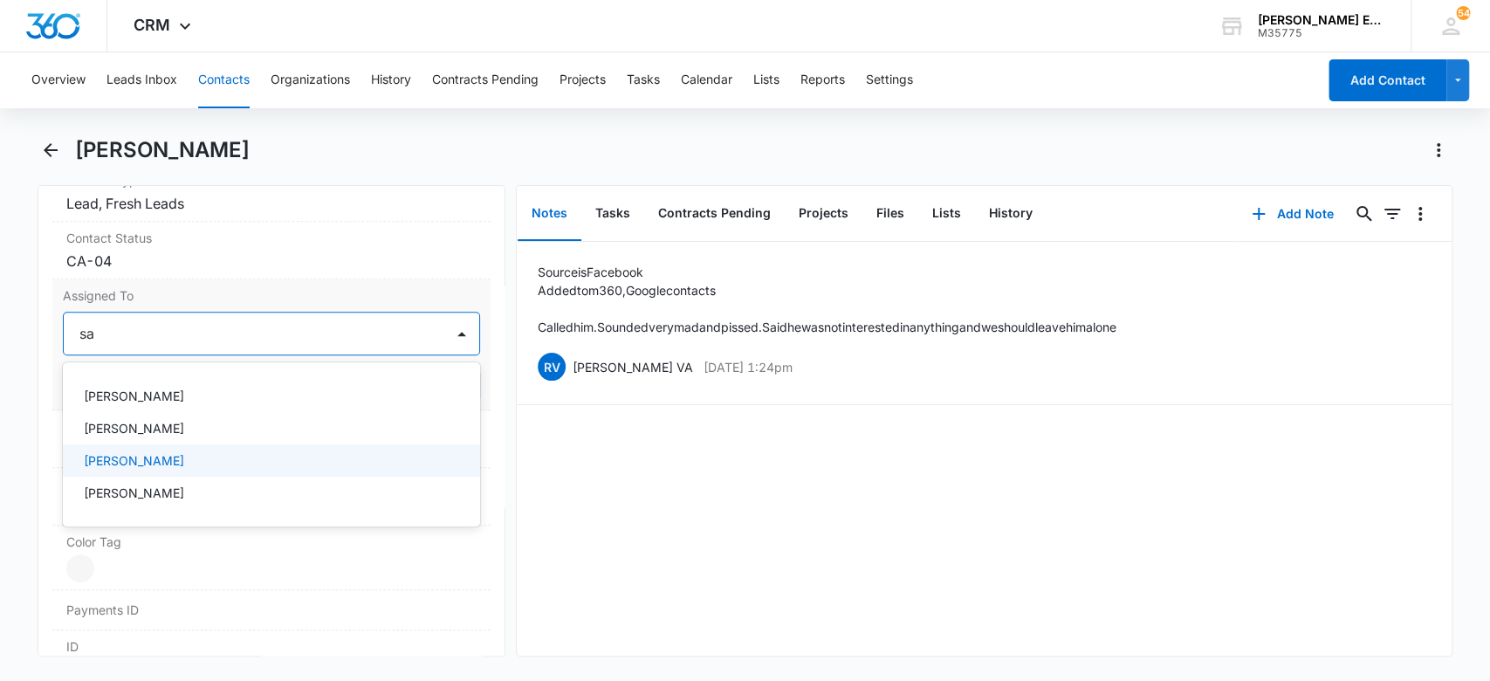
click at [190, 451] on div "[PERSON_NAME]" at bounding box center [270, 460] width 373 height 18
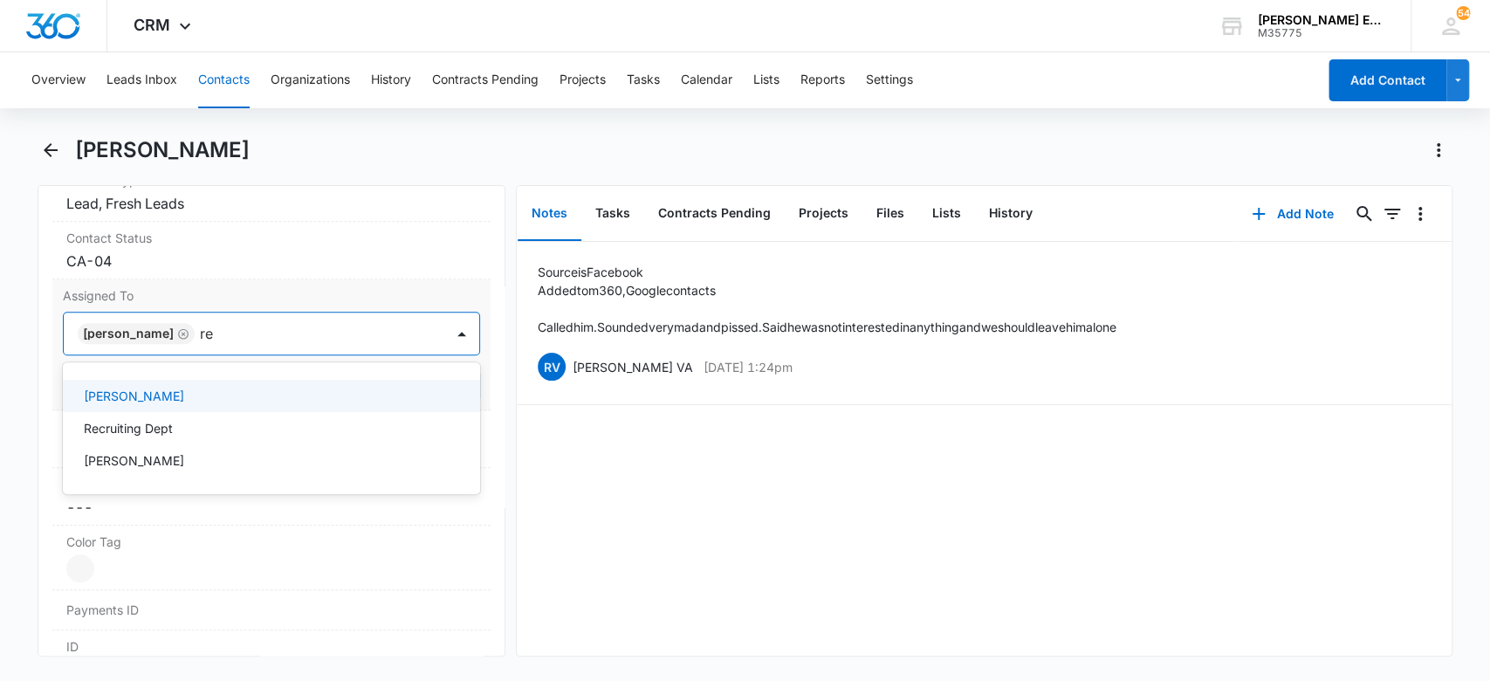
type input "rec"
click at [205, 399] on div "Recruiting Dept" at bounding box center [270, 396] width 373 height 18
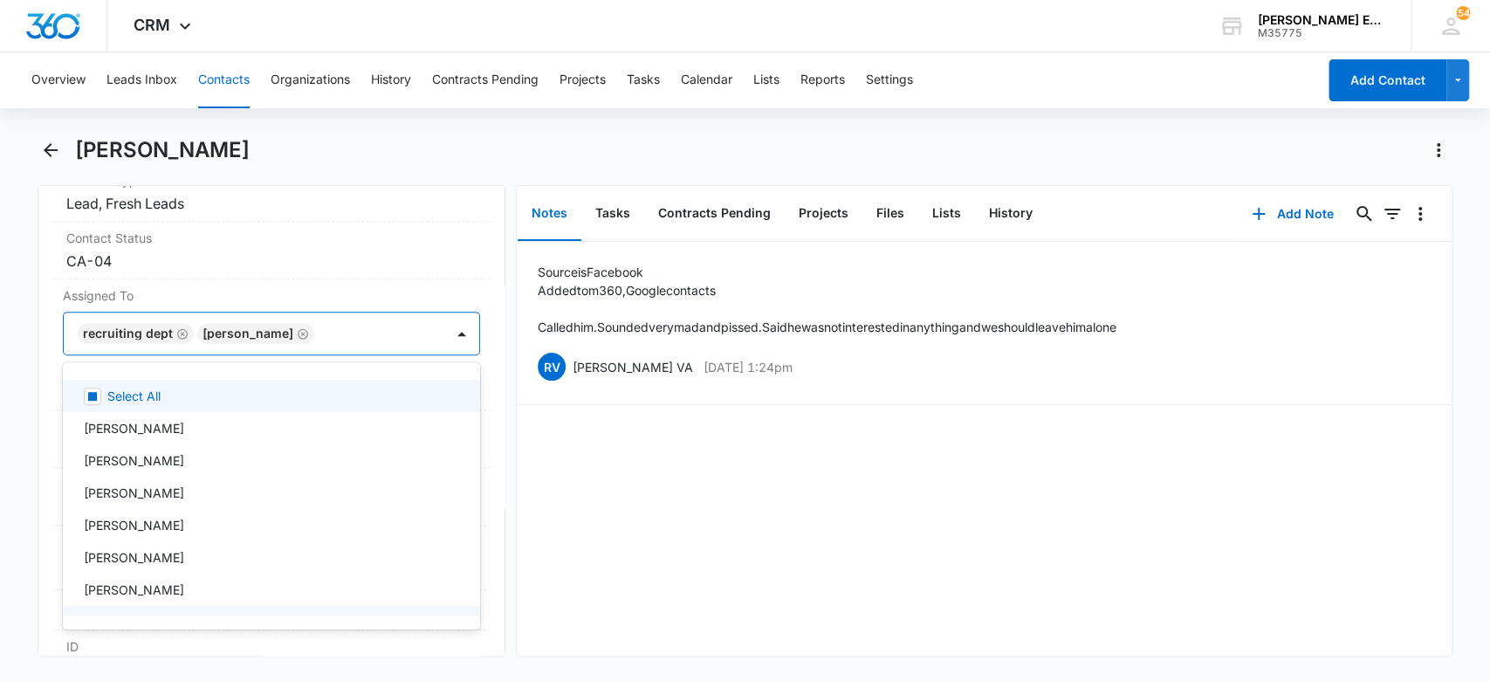
drag, startPoint x: 773, startPoint y: 446, endPoint x: 727, endPoint y: 437, distance: 47.1
click at [773, 447] on div "Source is Facebook Added to m360, Google contacts Called him. Sounded very mad …" at bounding box center [984, 449] width 935 height 414
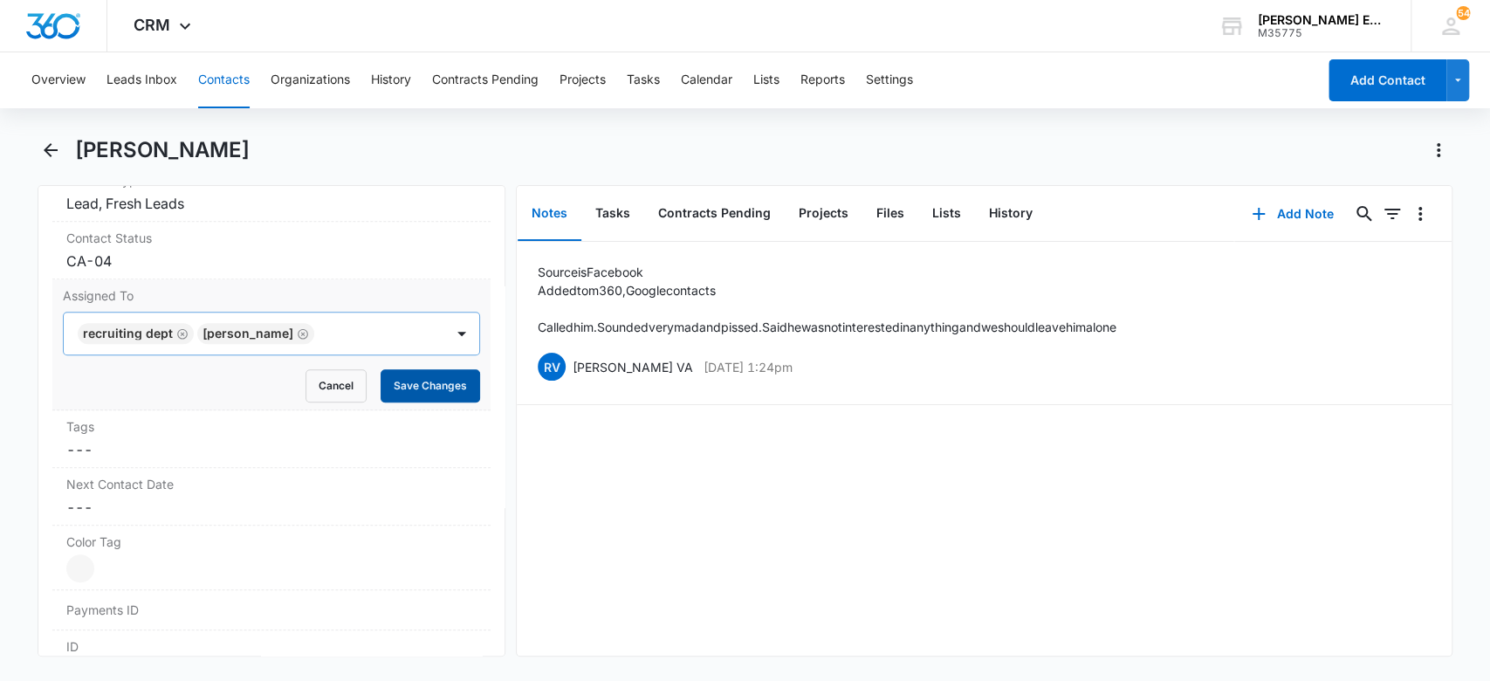
click at [405, 379] on button "Save Changes" at bounding box center [431, 385] width 100 height 33
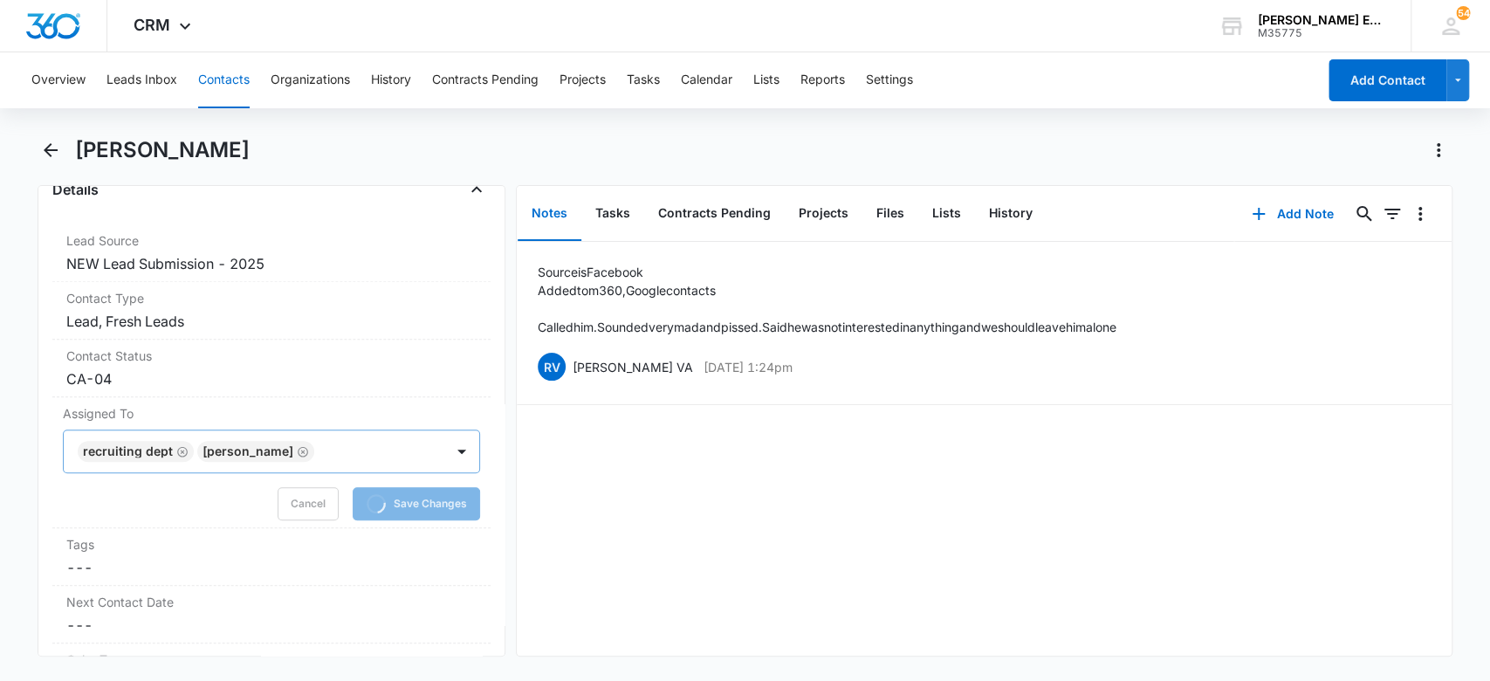
scroll to position [663, 0]
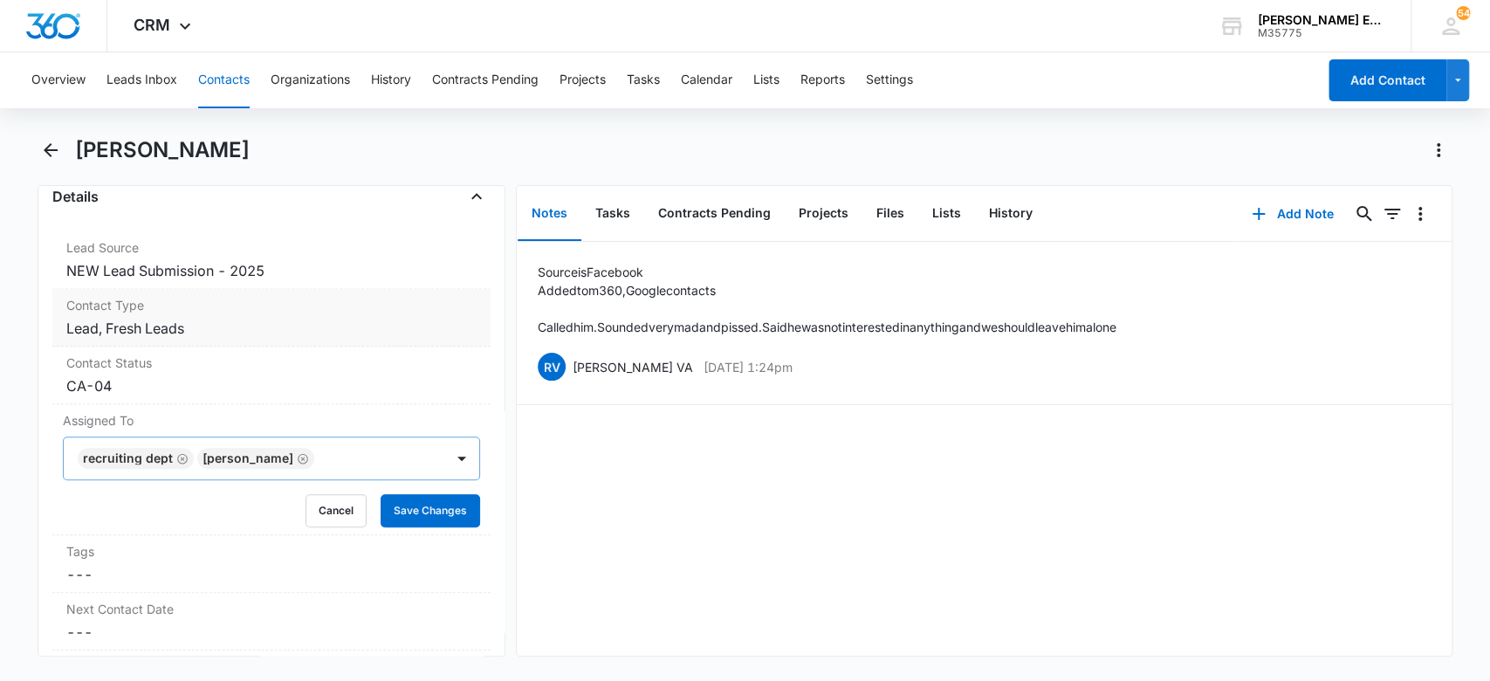
click at [287, 339] on div "Contact Type Cancel Save Changes Lead, Fresh Leads" at bounding box center [271, 318] width 439 height 58
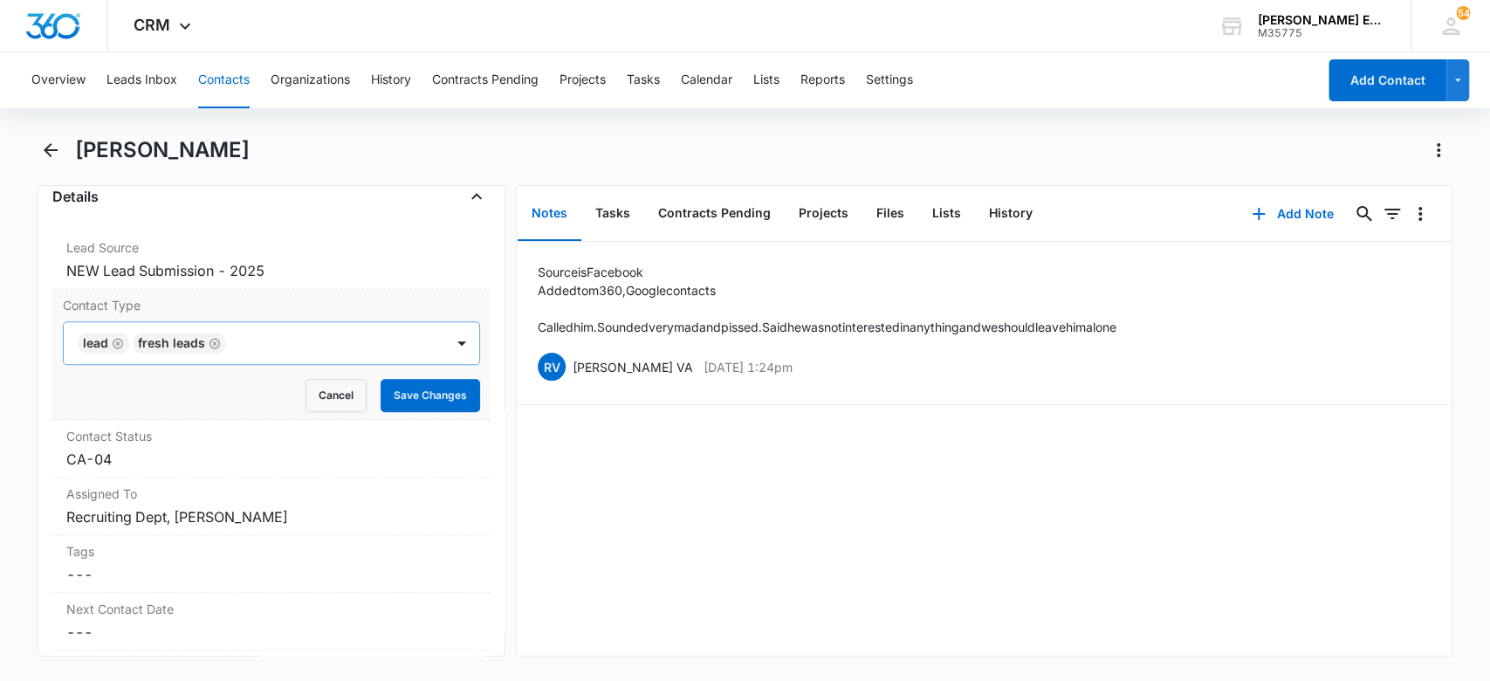
click at [214, 340] on icon "Remove Fresh Leads" at bounding box center [215, 343] width 10 height 10
click at [119, 340] on icon "Remove Lead" at bounding box center [118, 343] width 10 height 10
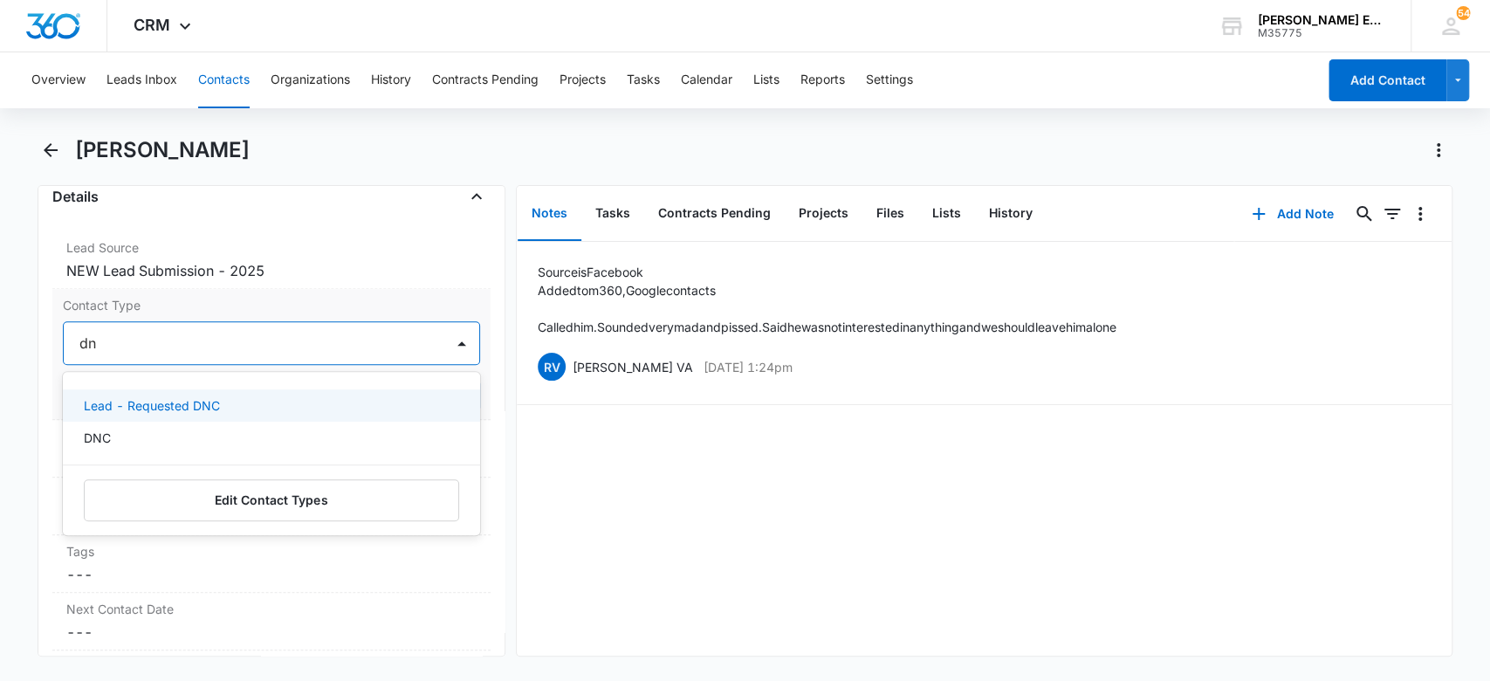
type input "dnc"
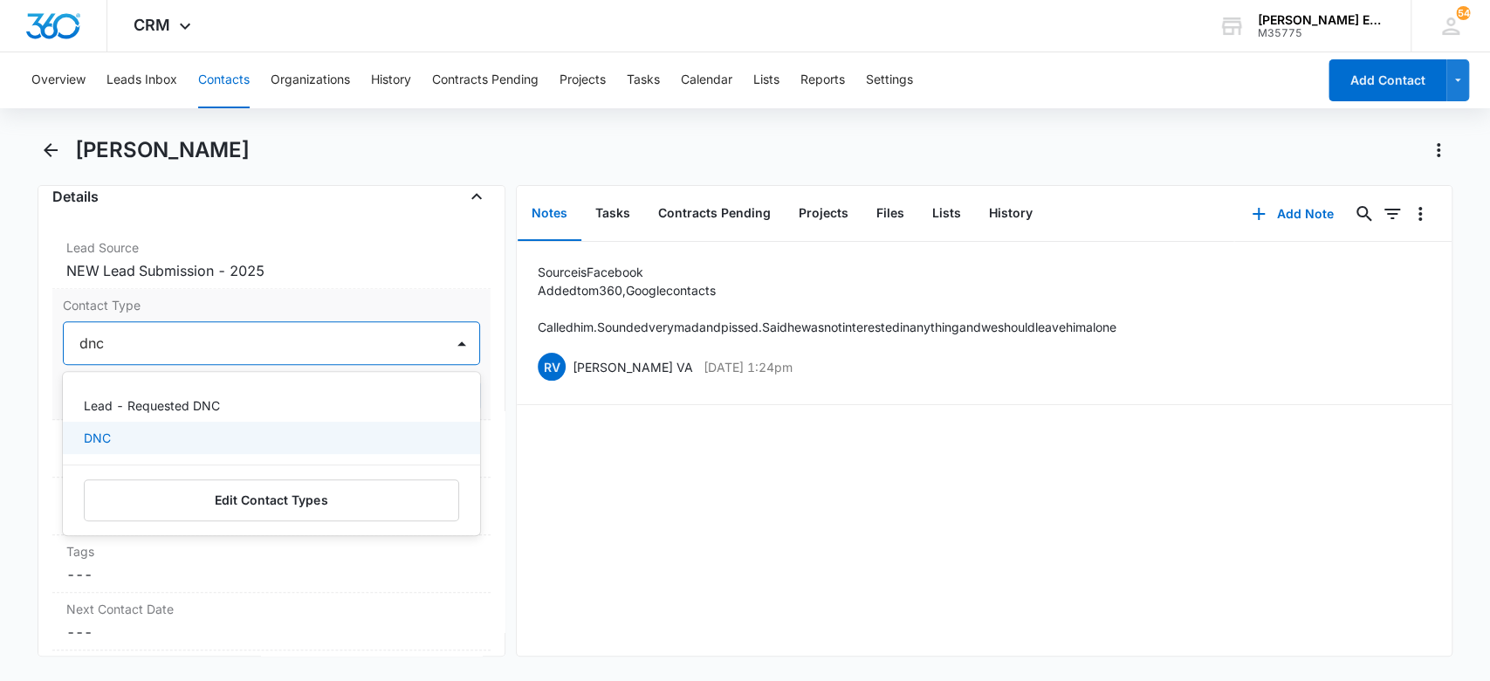
click at [108, 437] on p "DNC" at bounding box center [97, 438] width 27 height 18
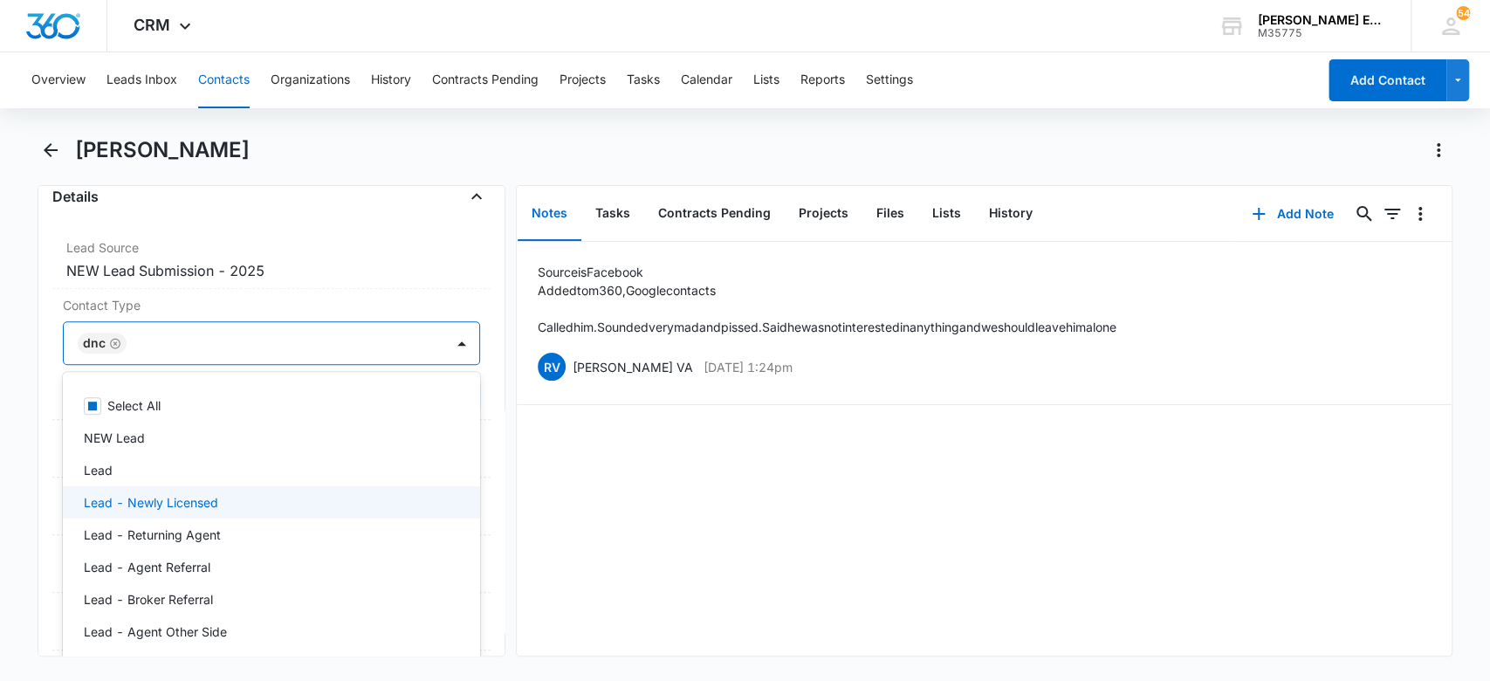
click at [614, 546] on div "Source is Facebook Added to m360, Google contacts Called him. Sounded very mad …" at bounding box center [984, 449] width 935 height 414
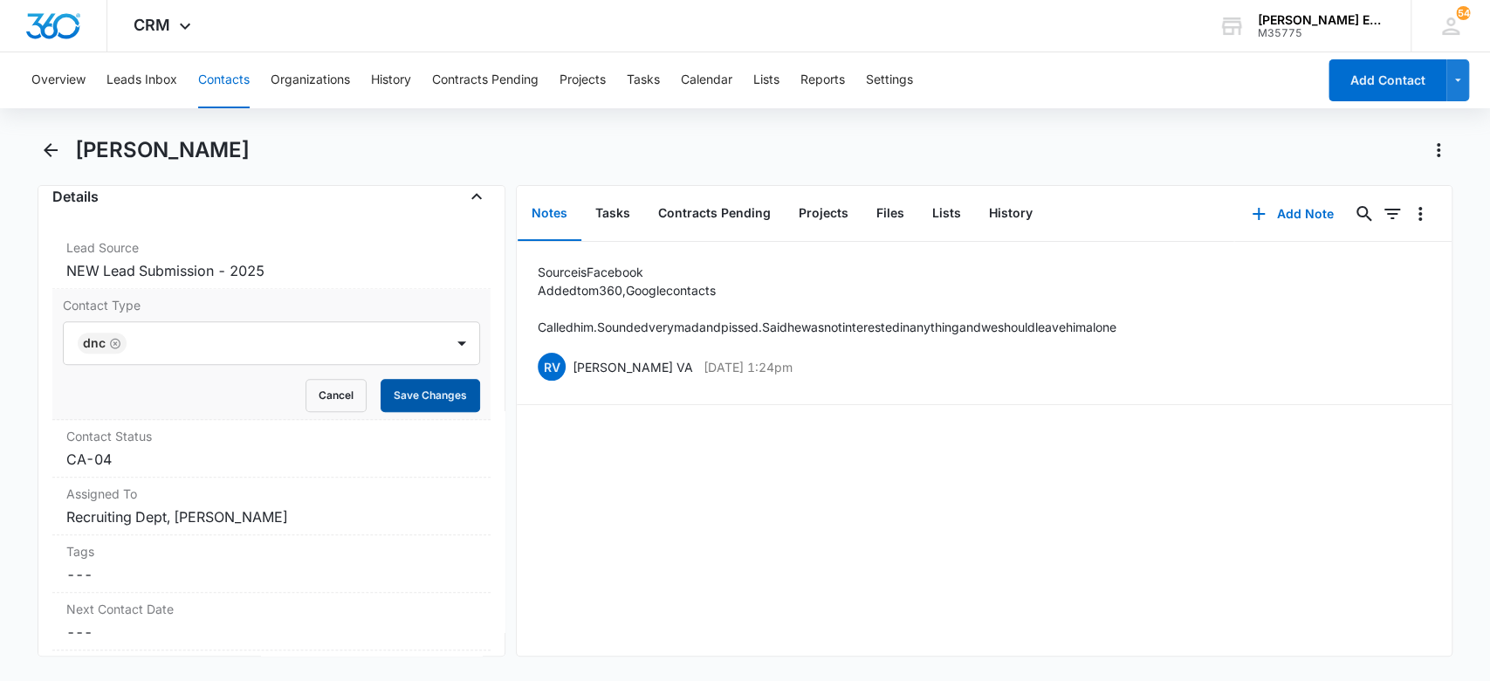
click at [430, 388] on button "Save Changes" at bounding box center [431, 395] width 100 height 33
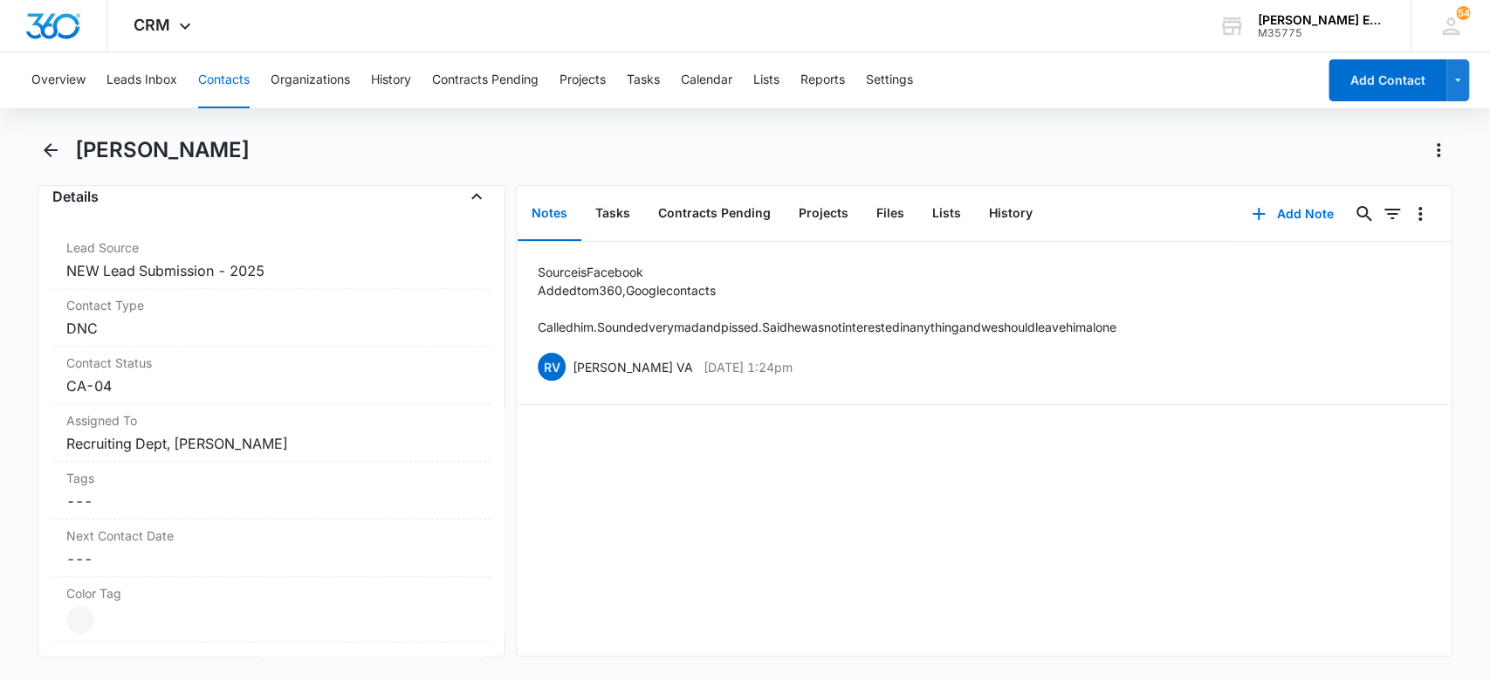
click at [223, 88] on button "Contacts" at bounding box center [224, 80] width 52 height 56
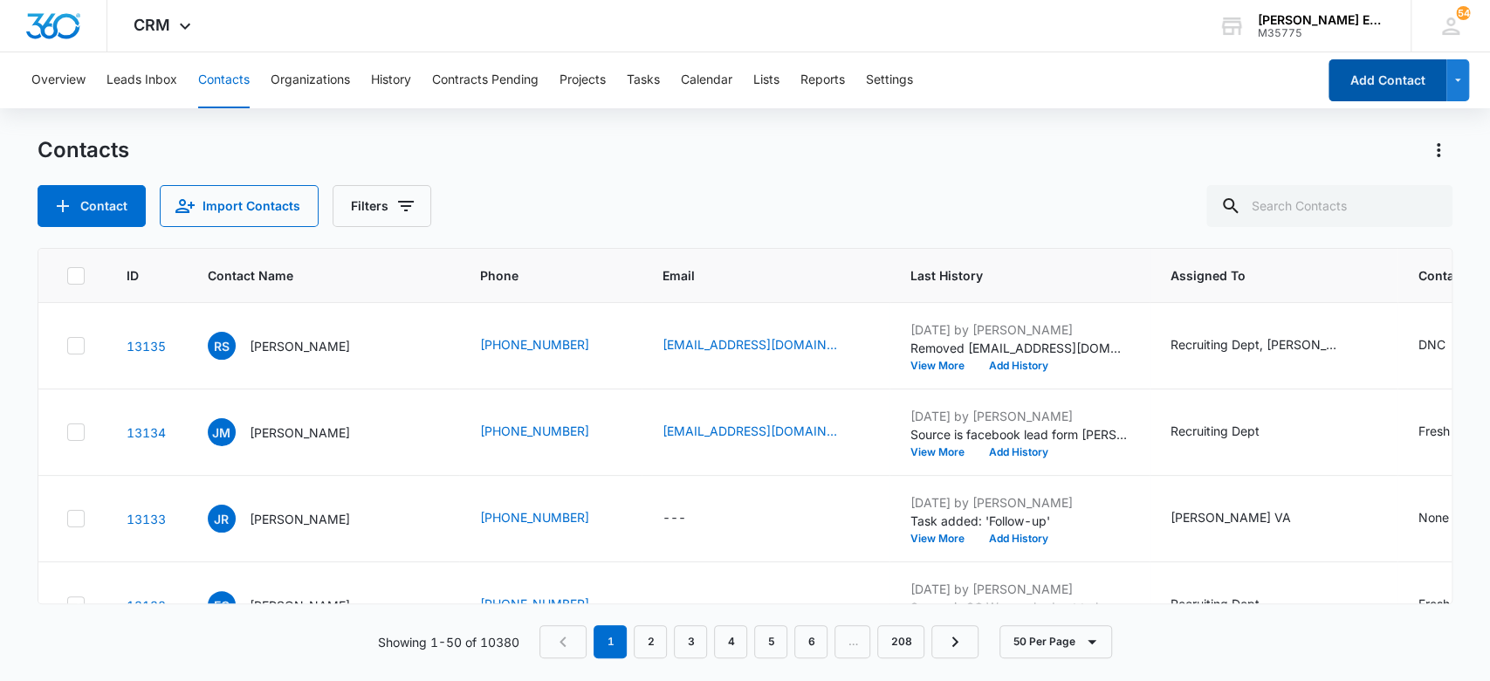
click at [1371, 74] on button "Add Contact" at bounding box center [1388, 80] width 118 height 42
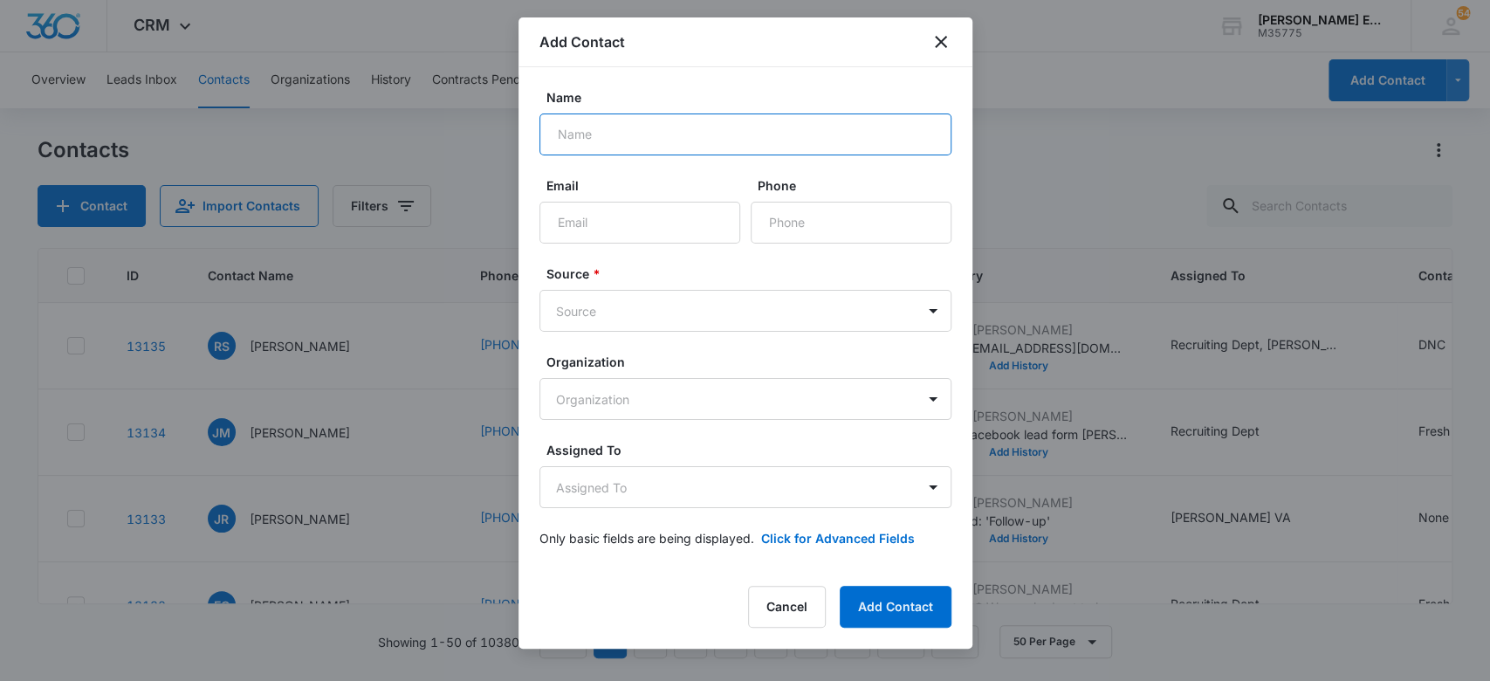
paste input "[PERSON_NAME]"
type input "[PERSON_NAME]"
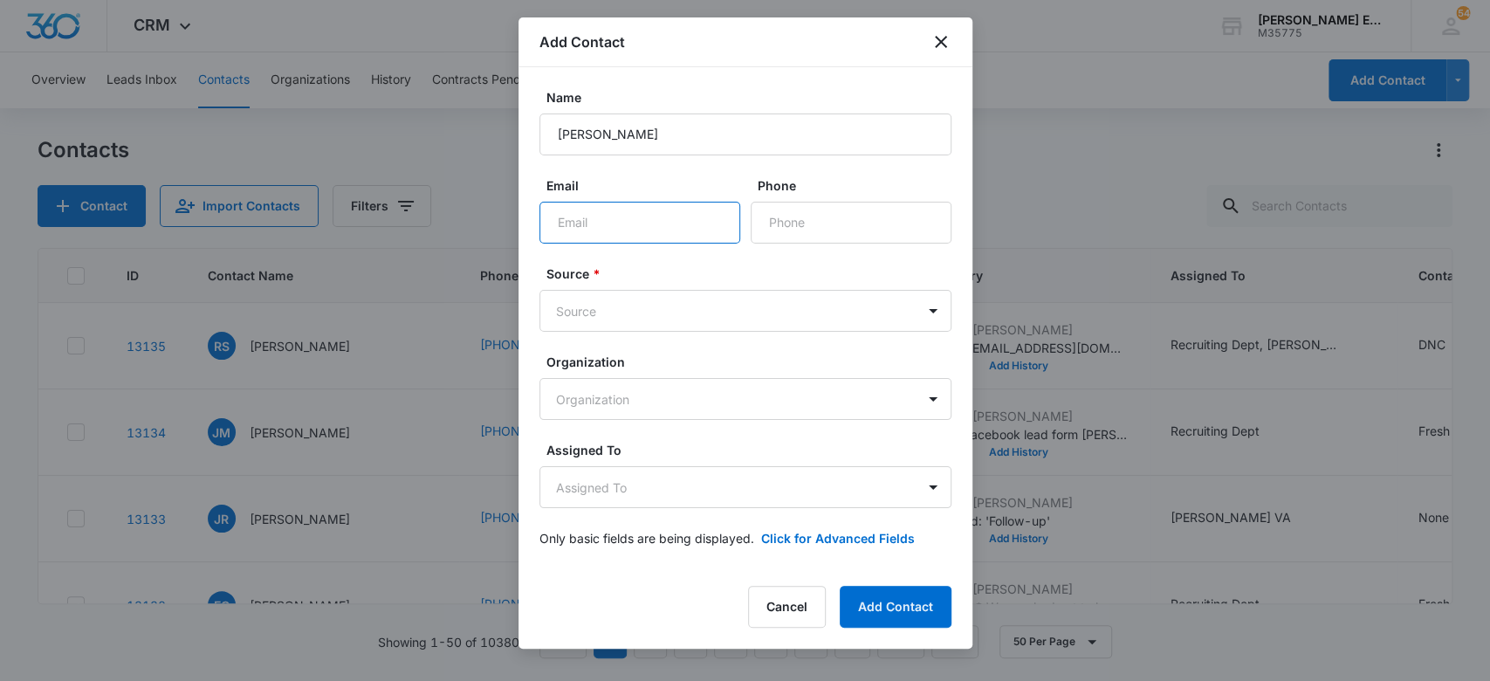
click at [679, 221] on input "Email" at bounding box center [639, 223] width 201 height 42
click at [670, 225] on input "Email" at bounding box center [639, 223] width 201 height 42
paste input "[EMAIL_ADDRESS][DOMAIN_NAME]"
type input "[EMAIL_ADDRESS][DOMAIN_NAME]"
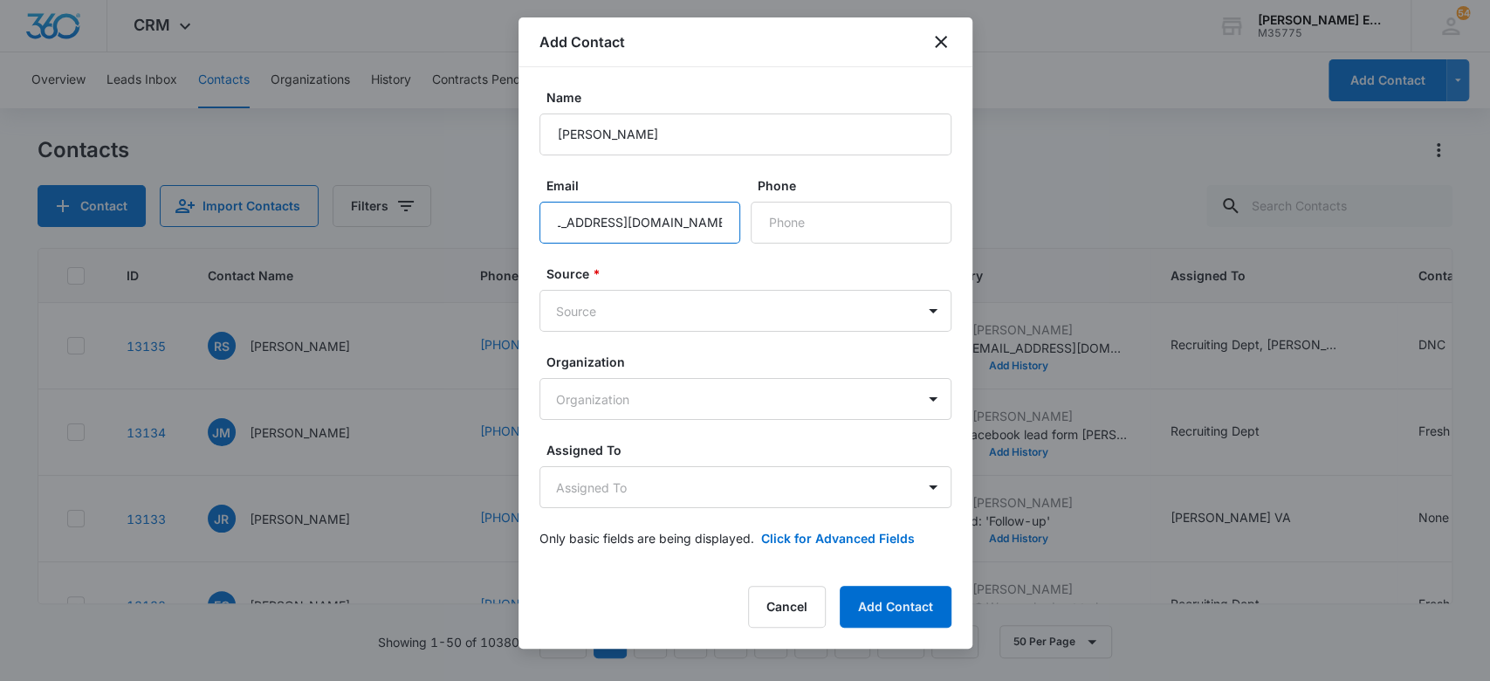
scroll to position [0, 0]
paste input "[PHONE_NUMBER]"
type input "[PHONE_NUMBER]"
click at [695, 322] on body "CRM Apps Websites CRM Email Social Brand Allison James Estates and Homes M35775…" at bounding box center [745, 340] width 1490 height 681
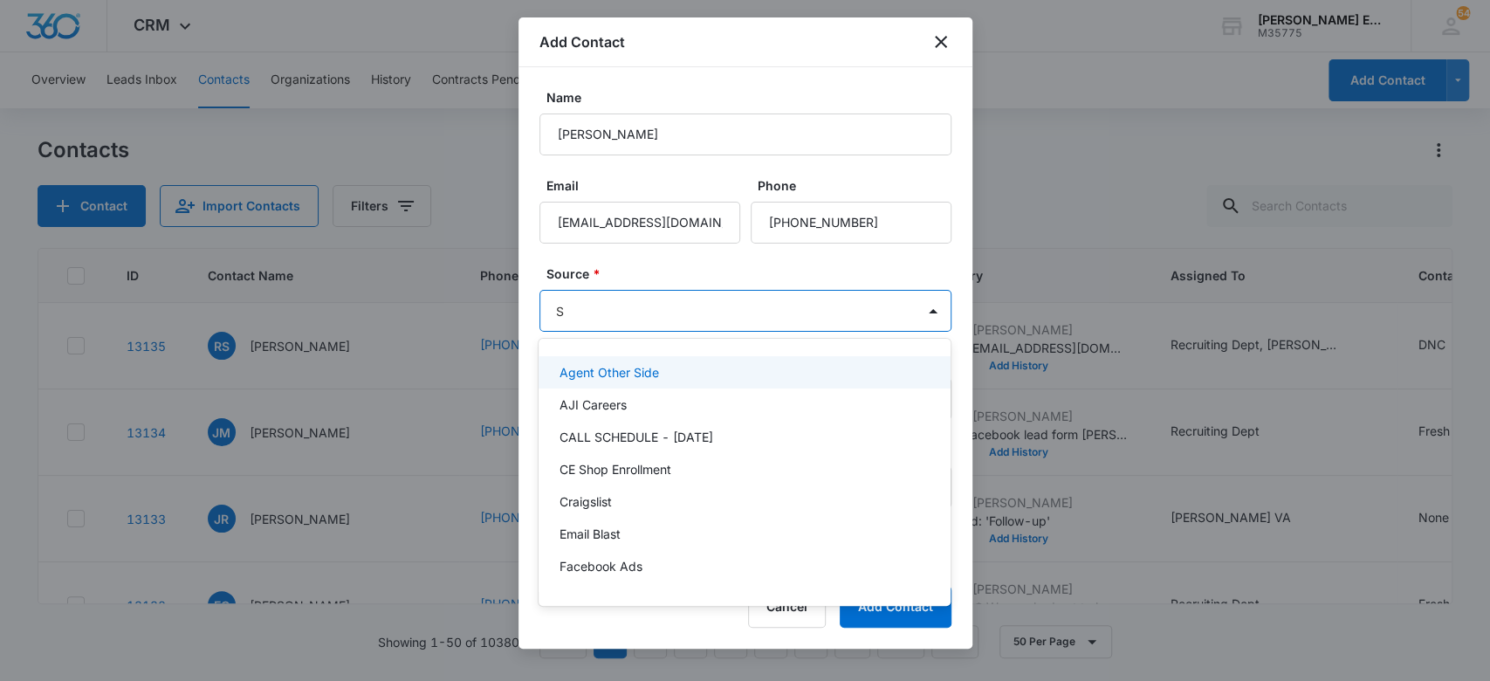
type input "SM"
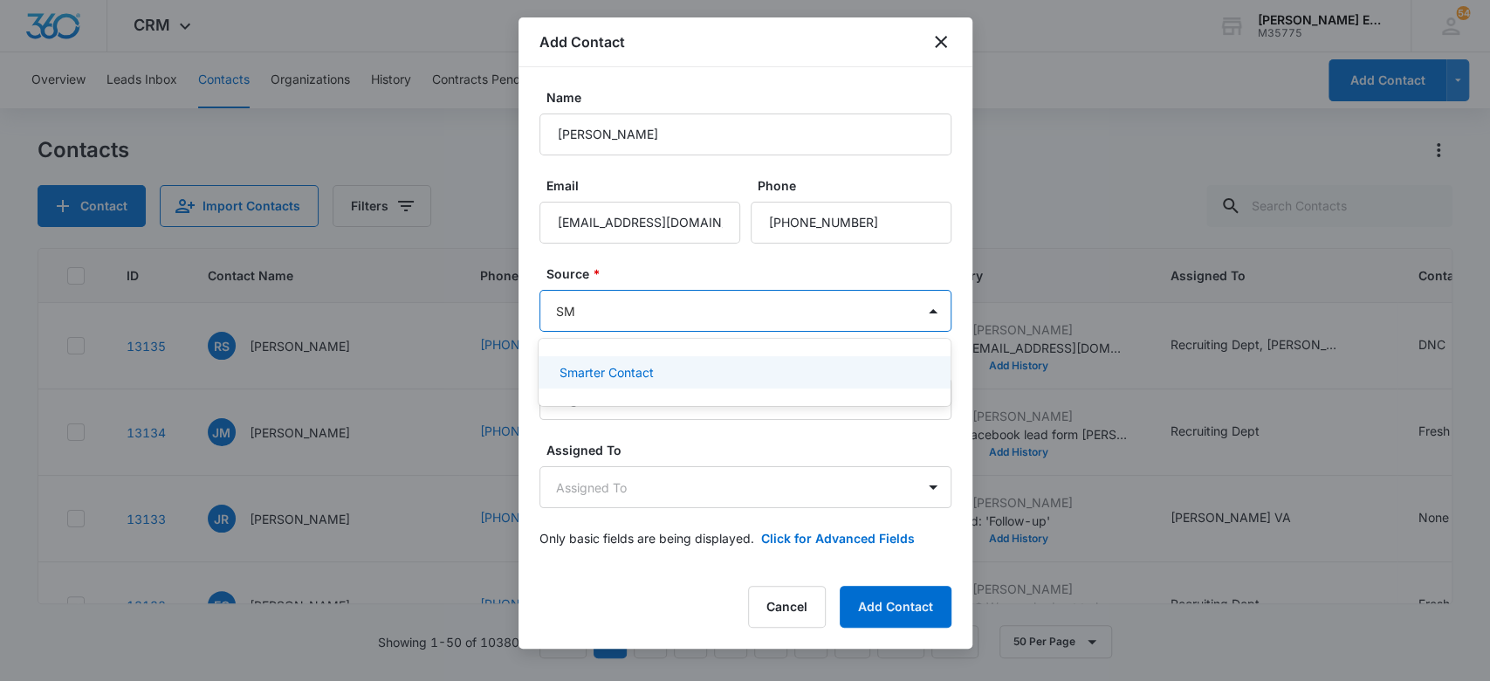
click at [719, 367] on div "Smarter Contact" at bounding box center [743, 372] width 367 height 18
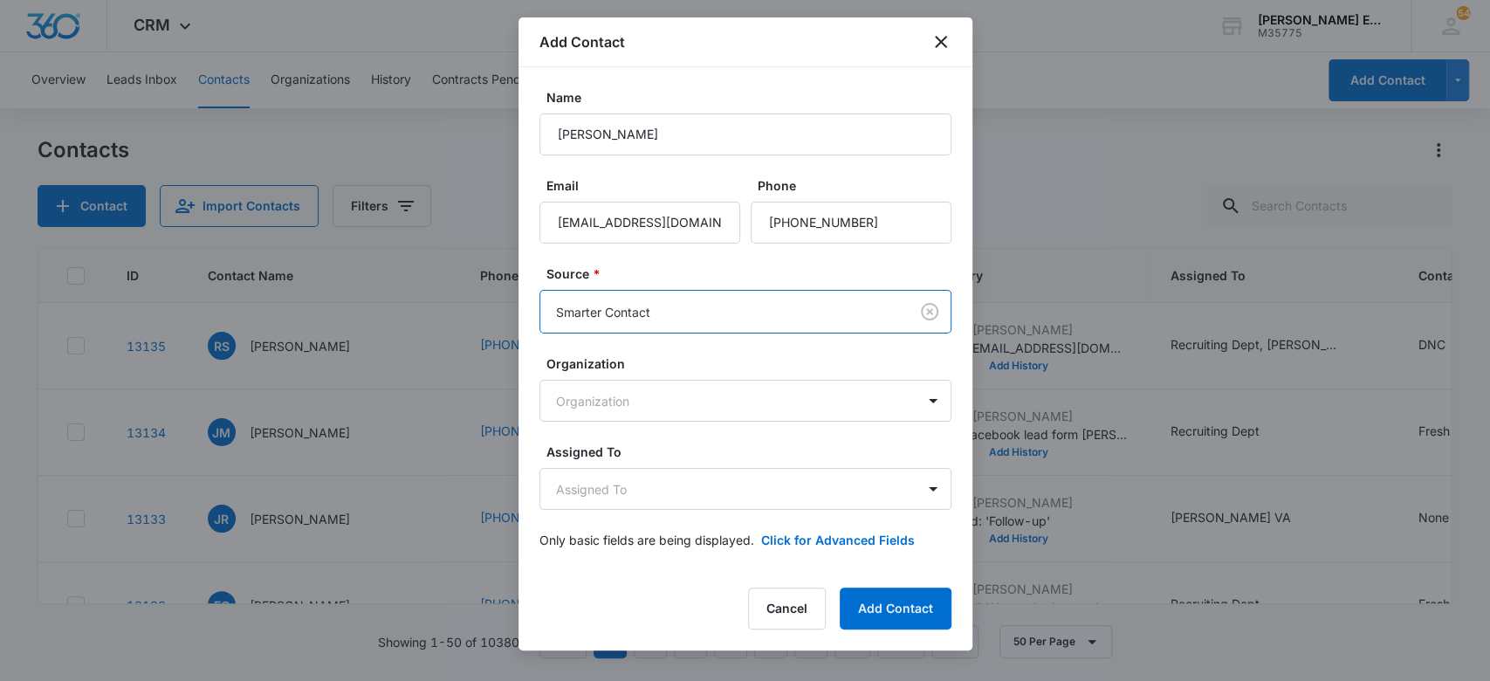
click at [712, 258] on form "Name Daniela Alcantara Delgado Email danielaalcantararealtor@gmail.com Phone So…" at bounding box center [745, 329] width 412 height 482
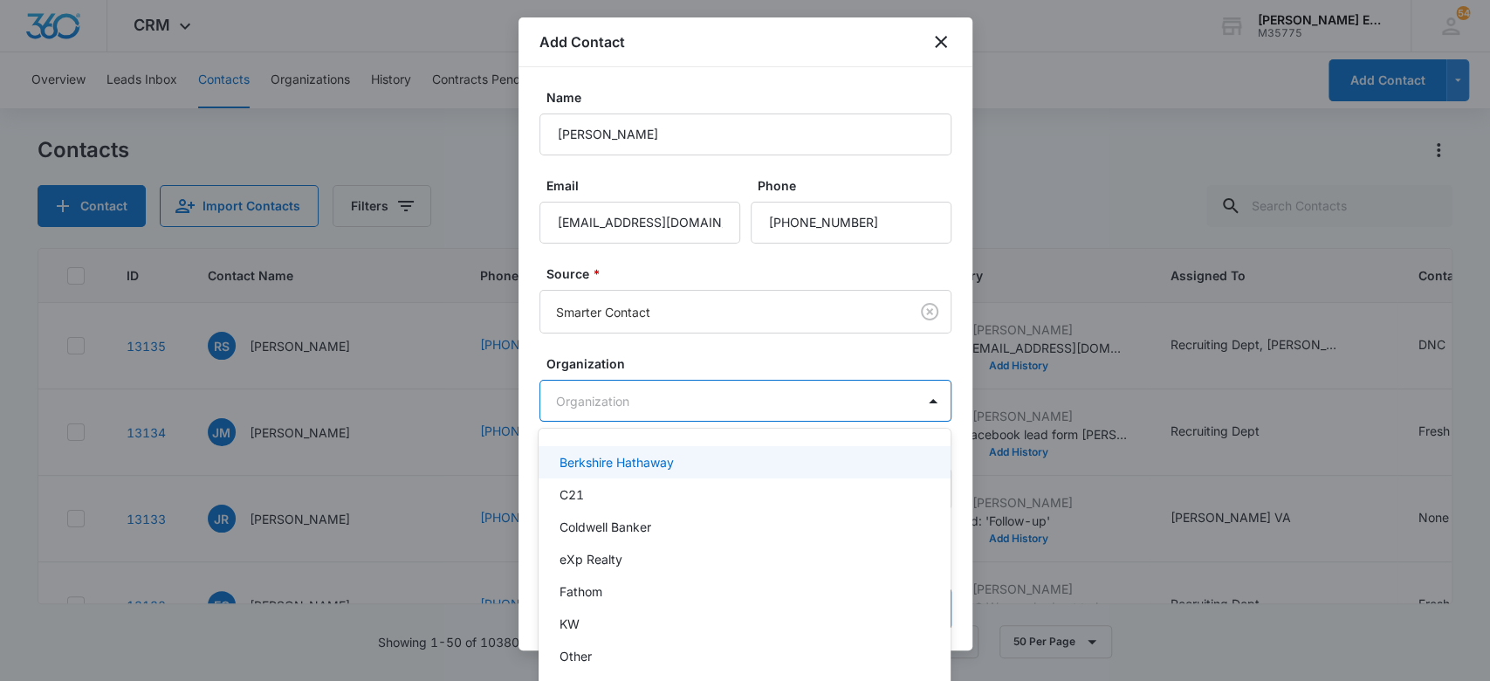
click at [736, 405] on body "CRM Apps Websites CRM Email Social Brand Allison James Estates and Homes M35775…" at bounding box center [745, 340] width 1490 height 681
type input "KW"
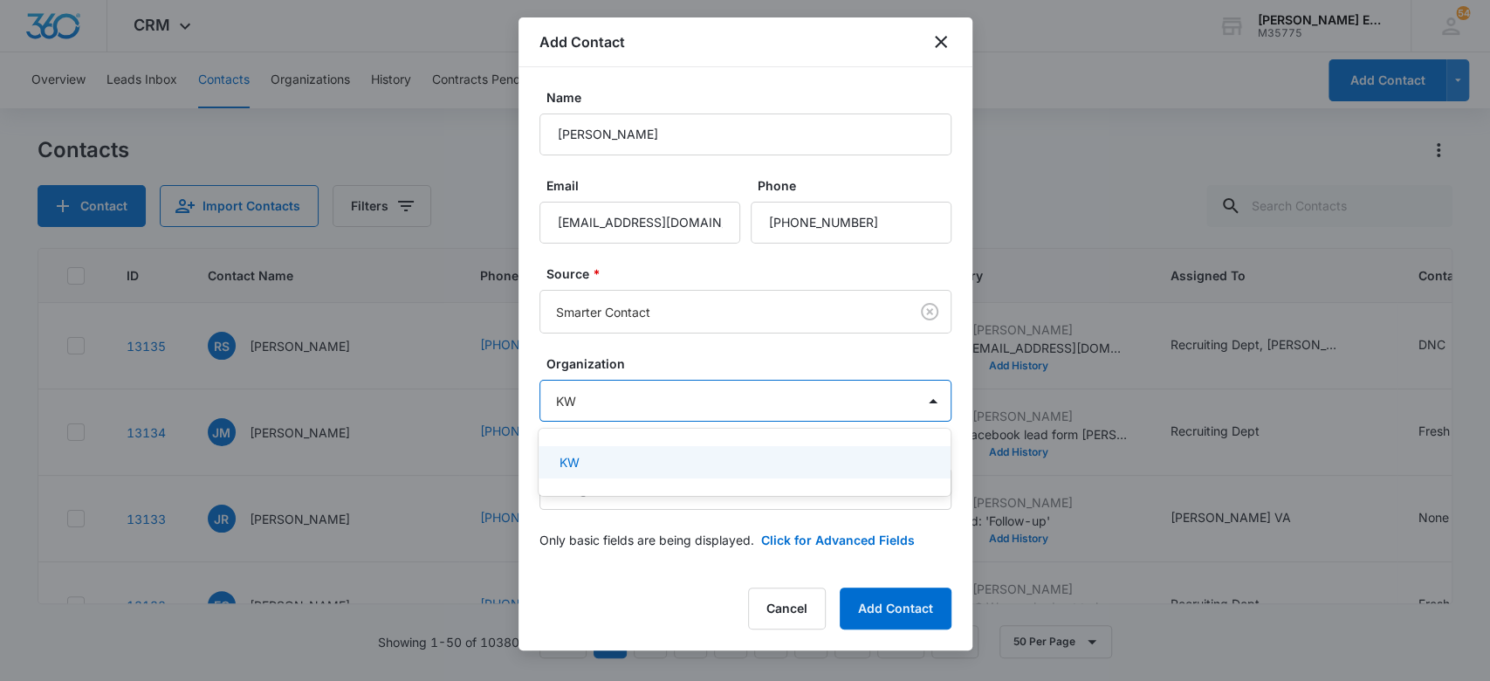
click at [563, 471] on div "KW" at bounding box center [745, 462] width 412 height 32
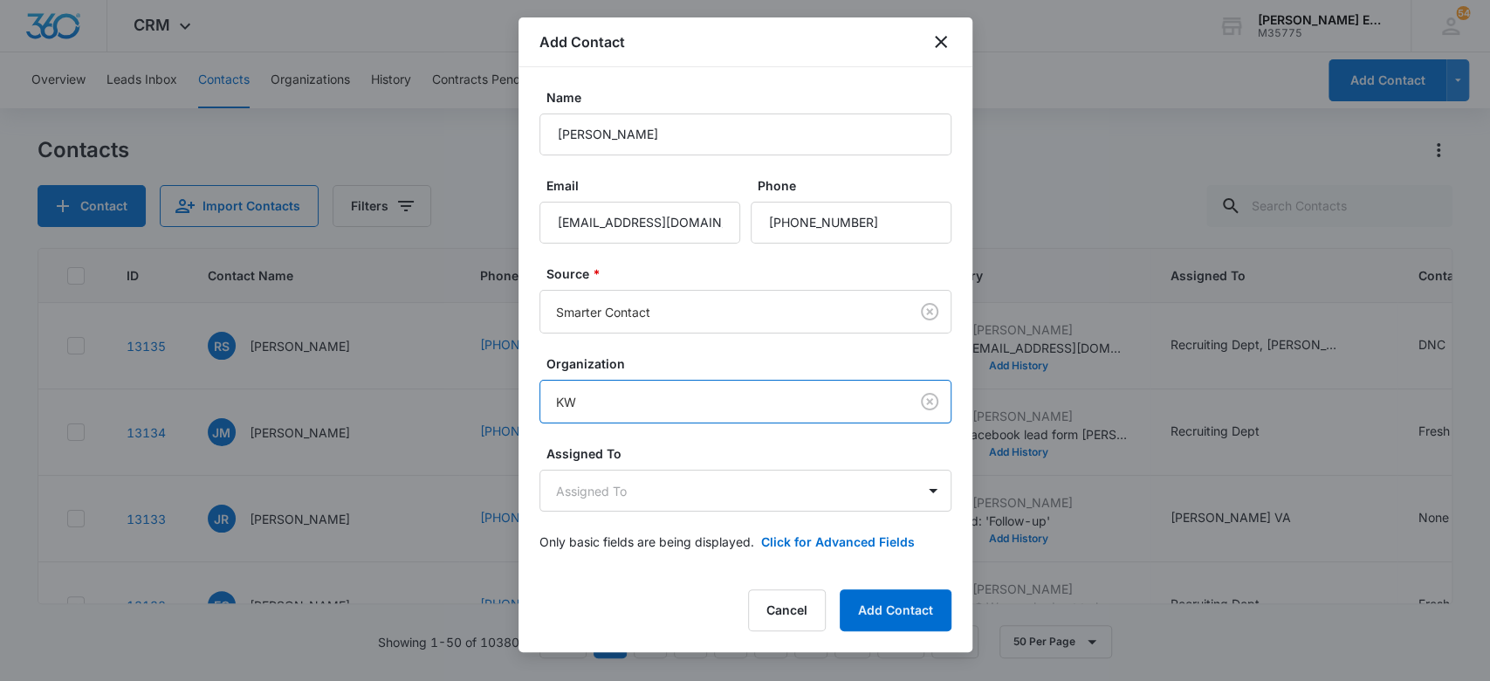
click at [629, 350] on form "Name Daniela Alcantara Delgado Email danielaalcantararealtor@gmail.com Phone So…" at bounding box center [745, 330] width 412 height 484
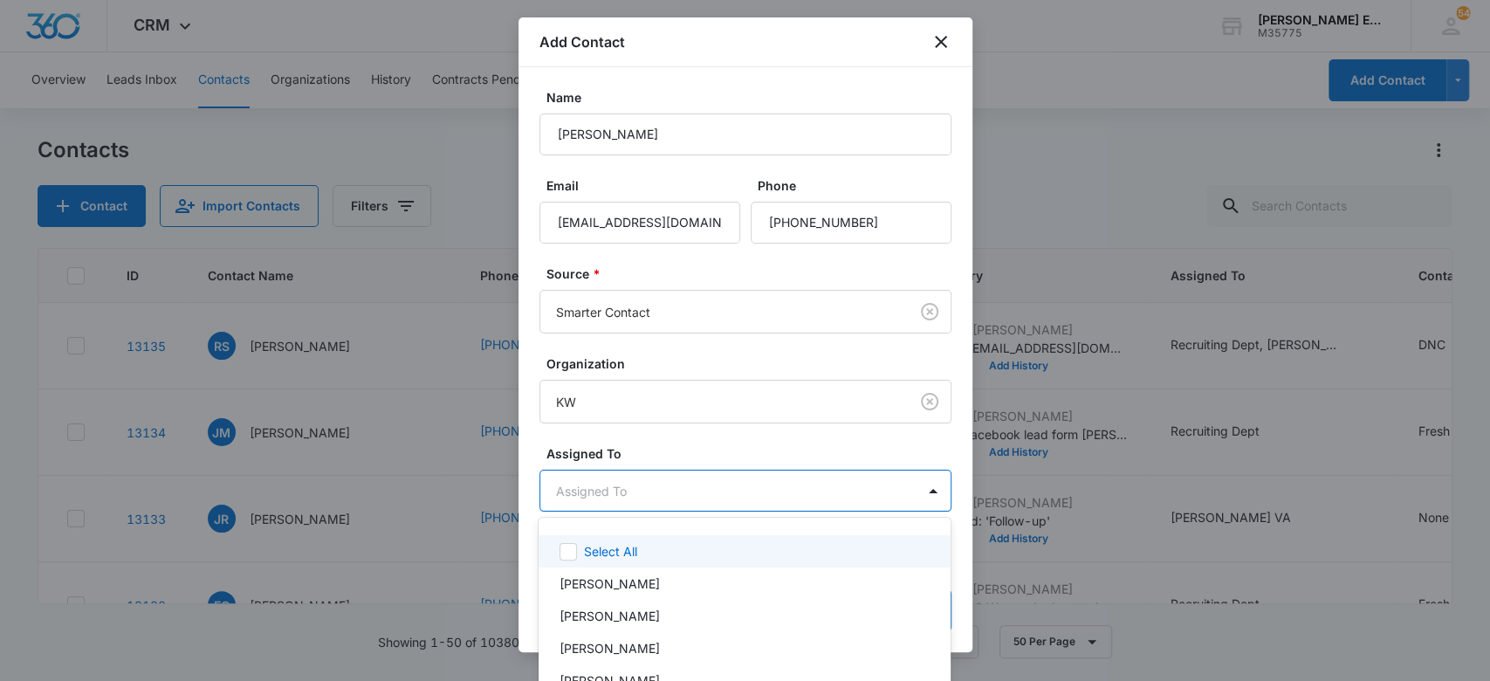
click at [615, 499] on body "CRM Apps Websites CRM Email Social Brand Allison James Estates and Homes M35775…" at bounding box center [745, 340] width 1490 height 681
type input "REC"
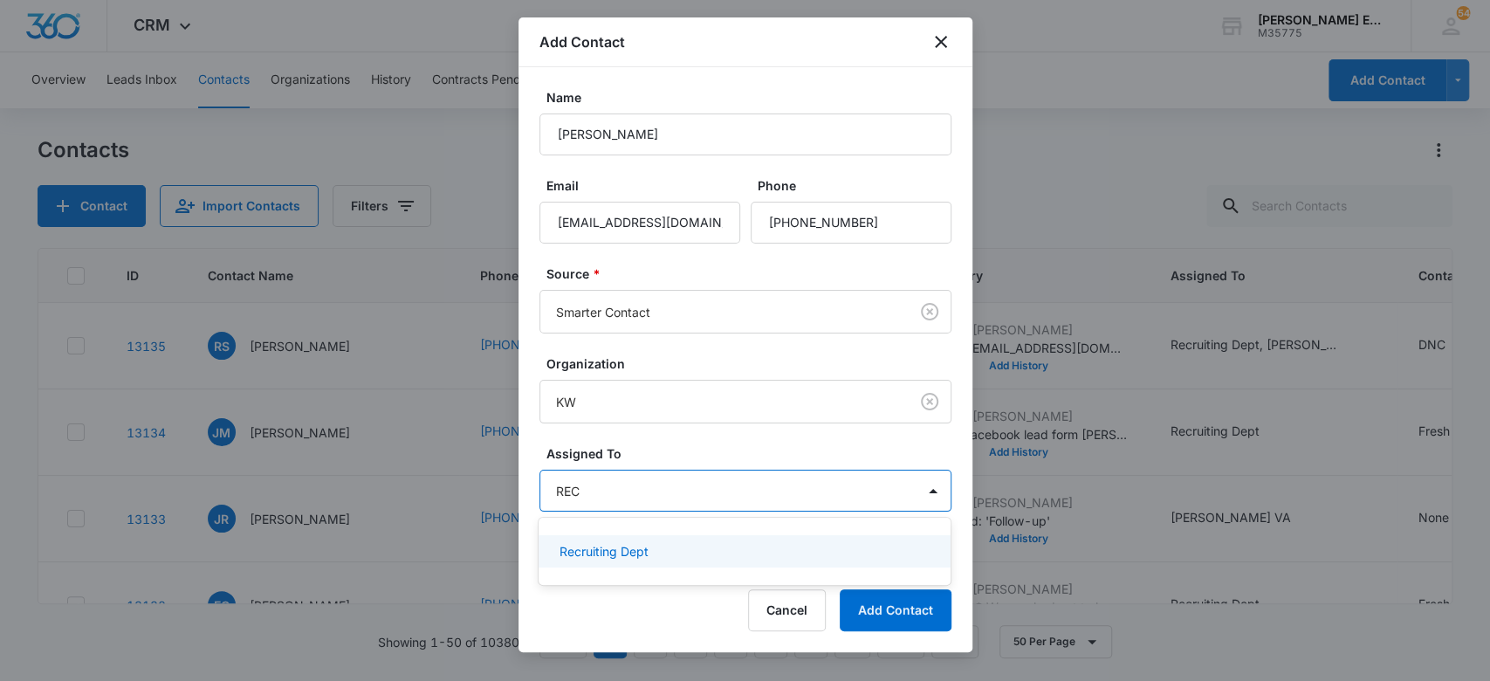
click at [637, 551] on p "Recruiting Dept" at bounding box center [604, 551] width 89 height 18
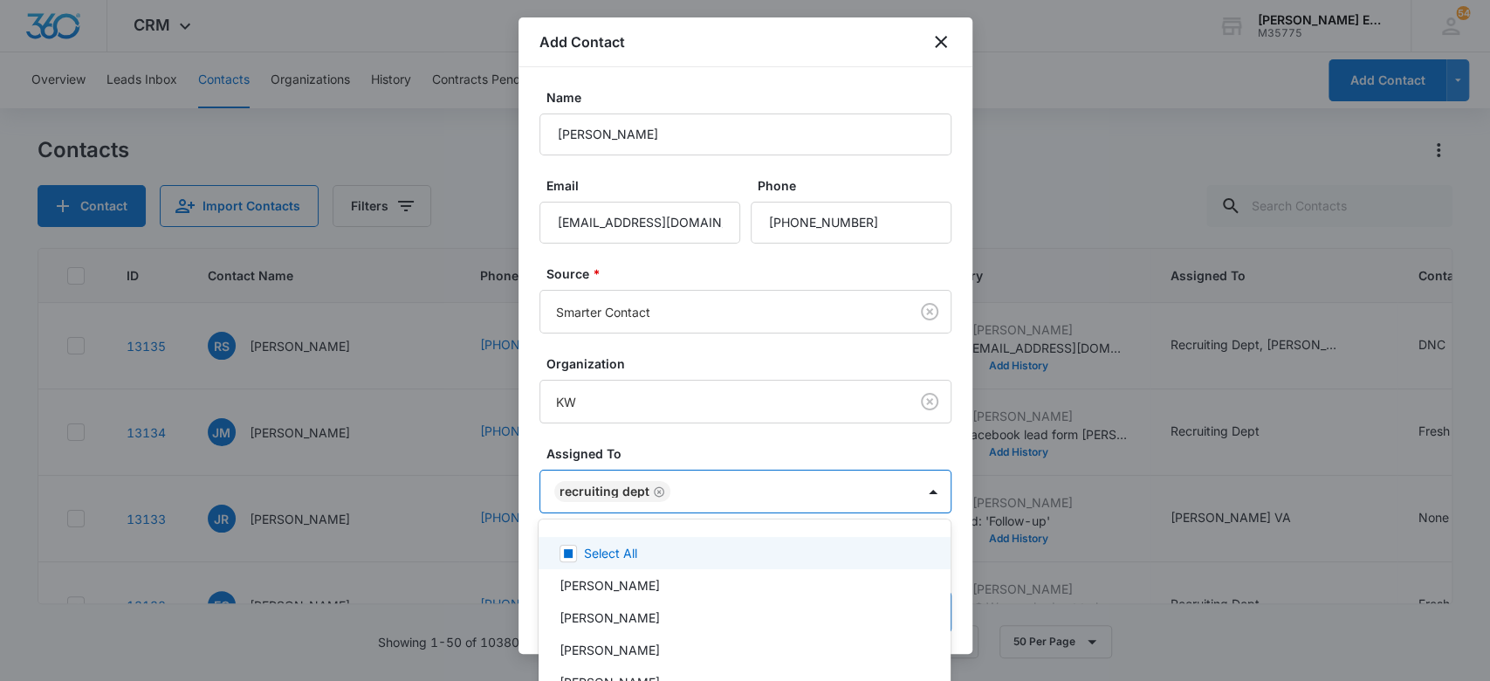
drag, startPoint x: 649, startPoint y: 446, endPoint x: 904, endPoint y: 516, distance: 264.3
click at [649, 443] on div at bounding box center [745, 340] width 1490 height 681
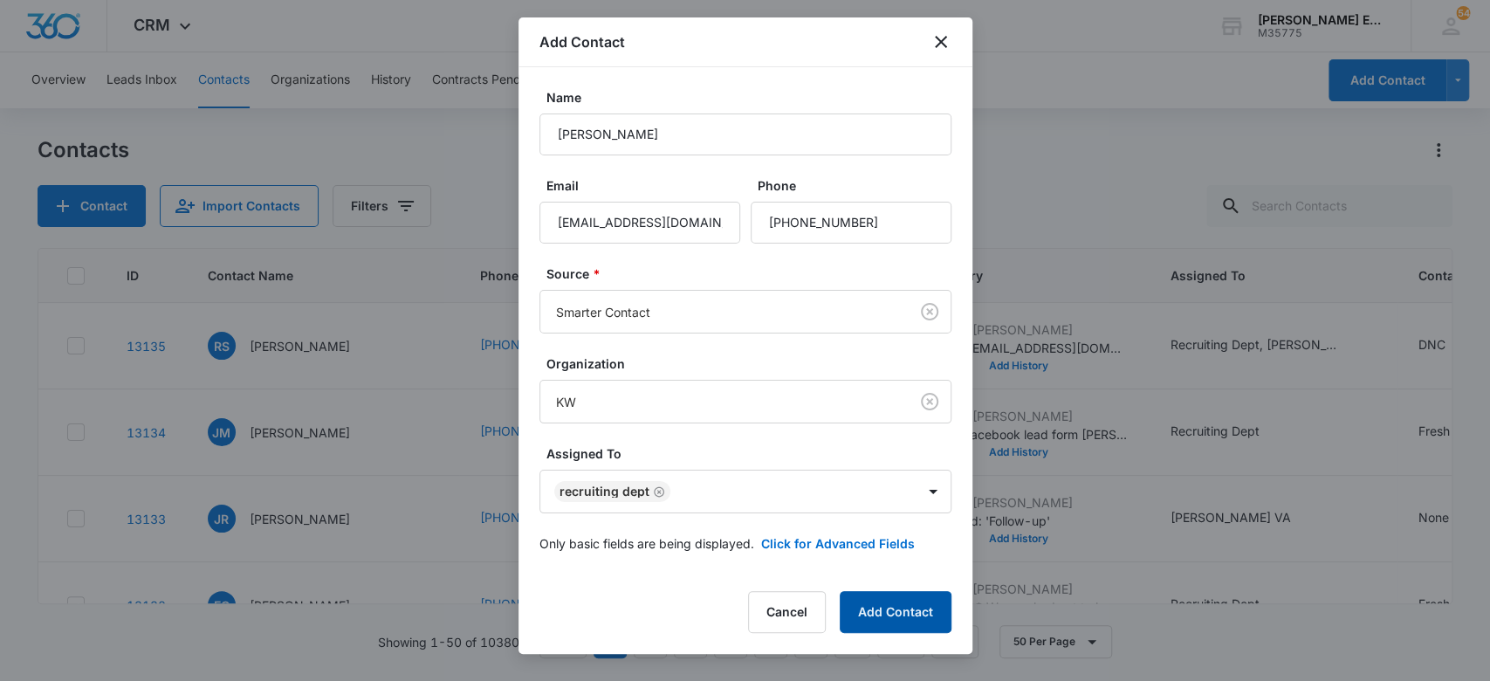
click at [923, 600] on button "Add Contact" at bounding box center [896, 612] width 112 height 42
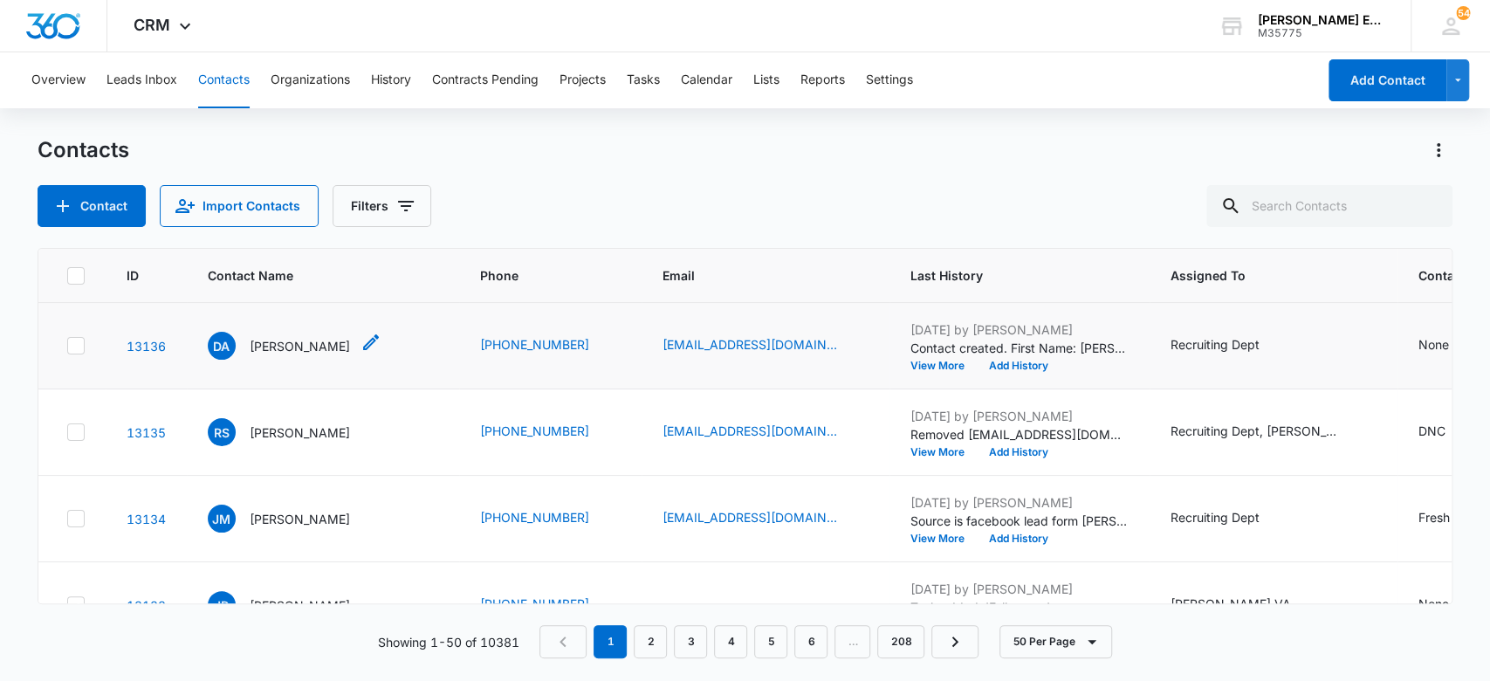
click at [293, 341] on p "[PERSON_NAME]" at bounding box center [300, 346] width 100 height 18
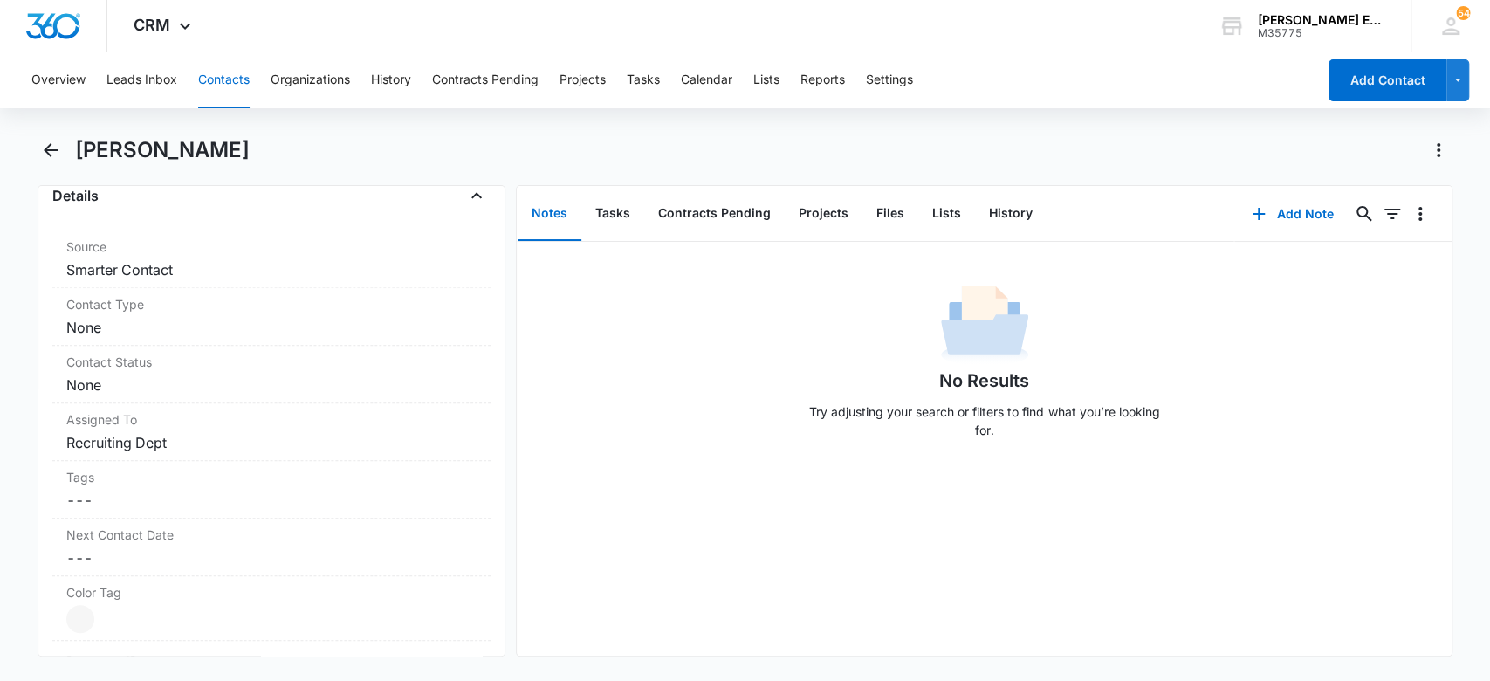
scroll to position [718, 0]
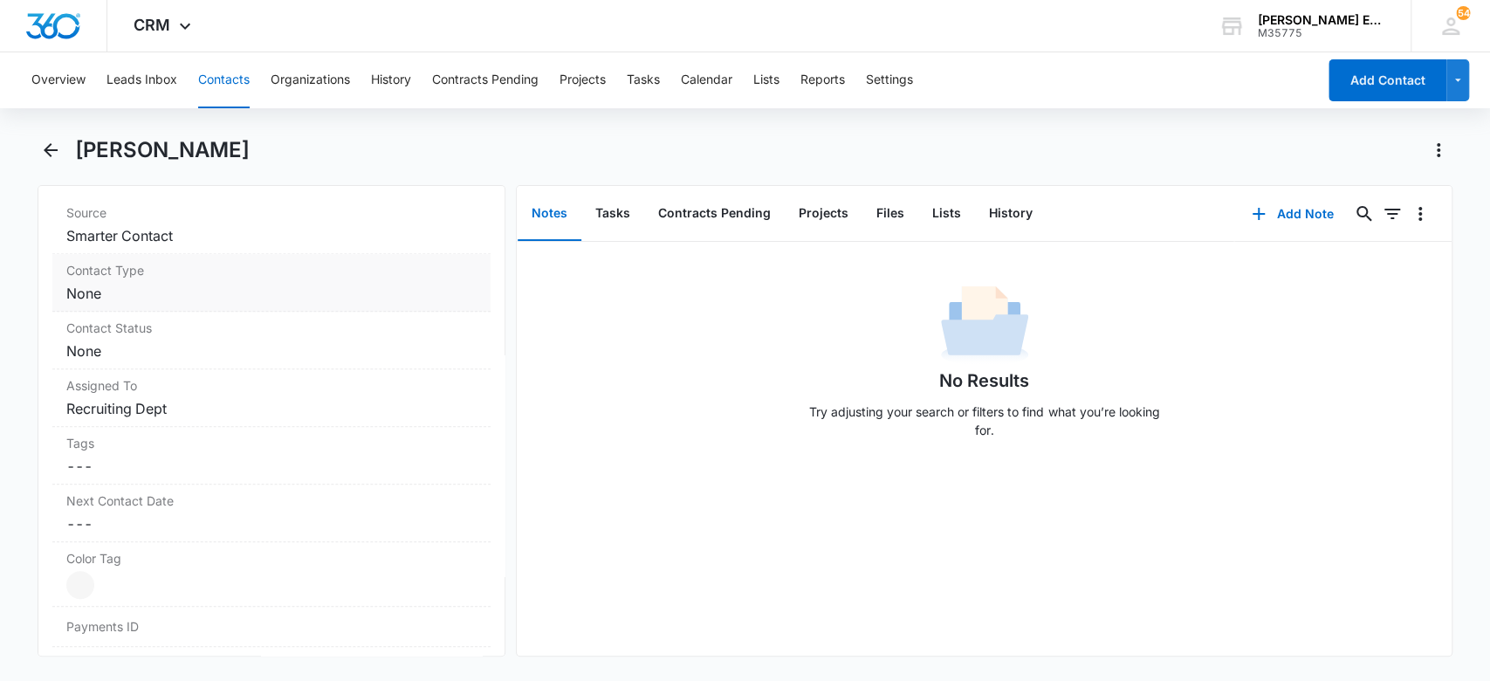
click at [298, 287] on dd "Cancel Save Changes None" at bounding box center [271, 293] width 411 height 21
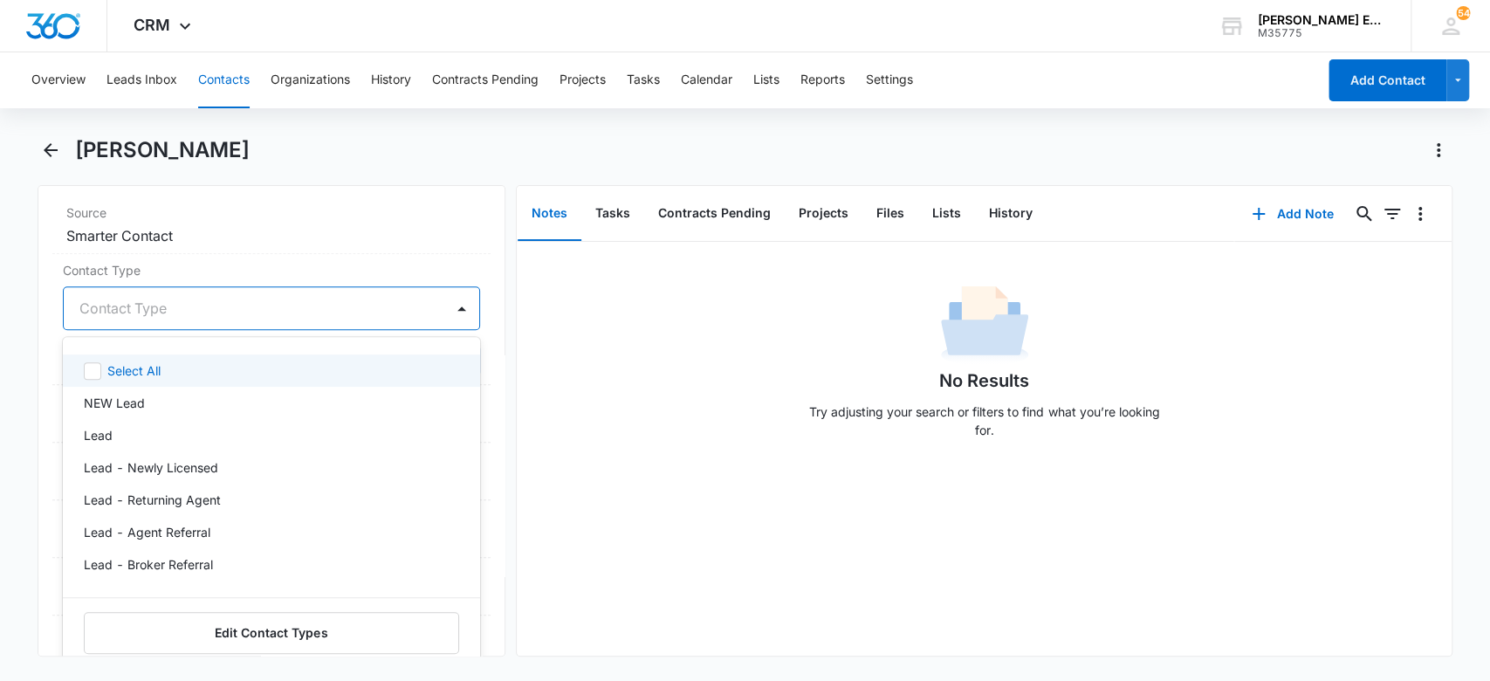
click at [214, 307] on div at bounding box center [250, 308] width 343 height 24
type input "LEAD"
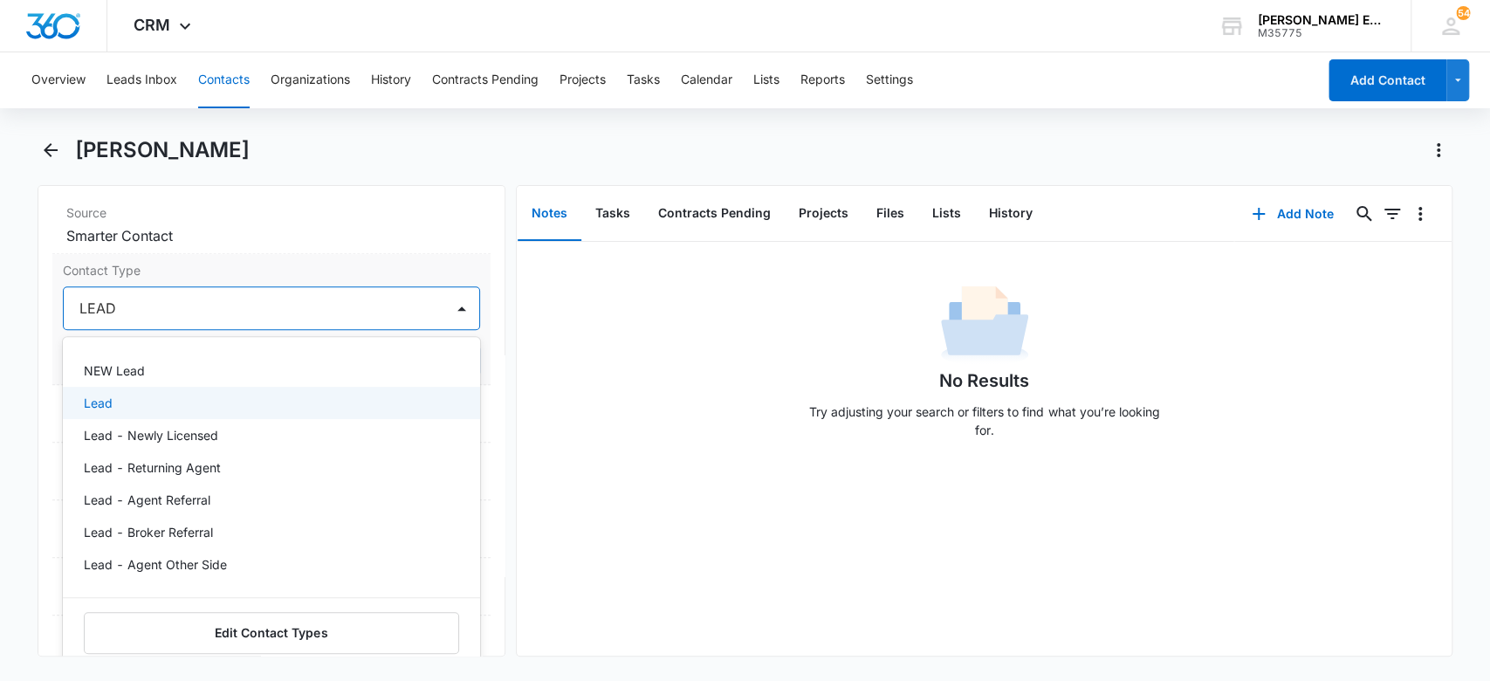
click at [187, 410] on div "Lead" at bounding box center [272, 403] width 418 height 32
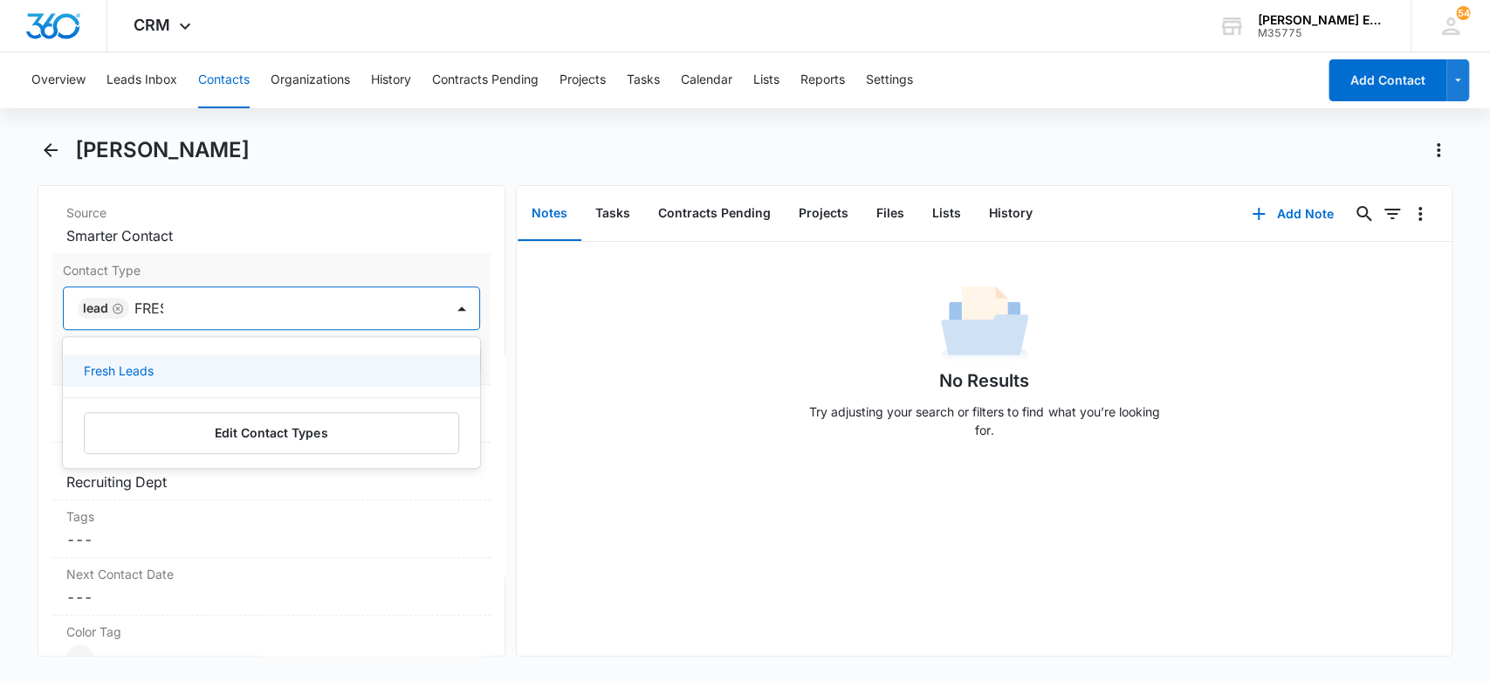
type input "FRESH"
click at [76, 367] on div "Fresh Leads" at bounding box center [272, 370] width 418 height 32
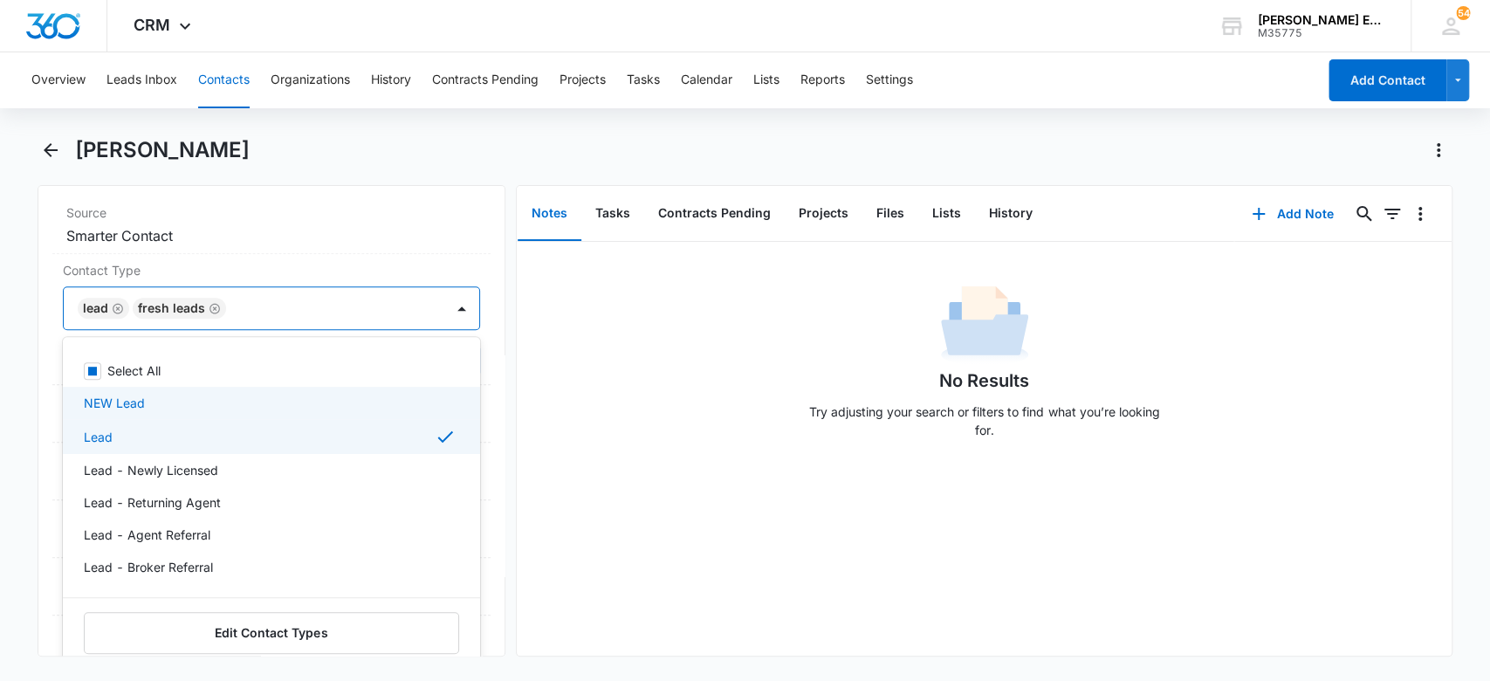
click at [524, 396] on div "No Results Try adjusting your search or filters to find what you’re looking for." at bounding box center [984, 366] width 935 height 173
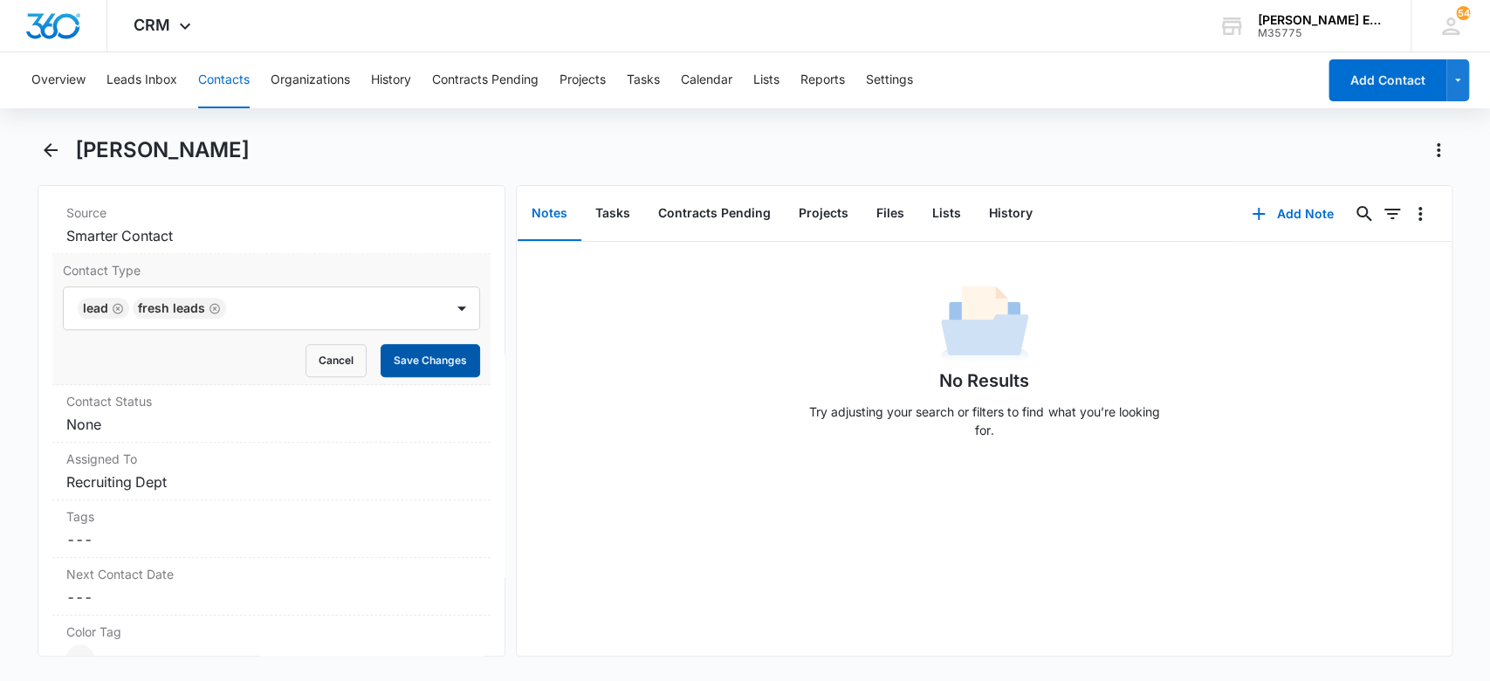
click at [409, 361] on button "Save Changes" at bounding box center [431, 360] width 100 height 33
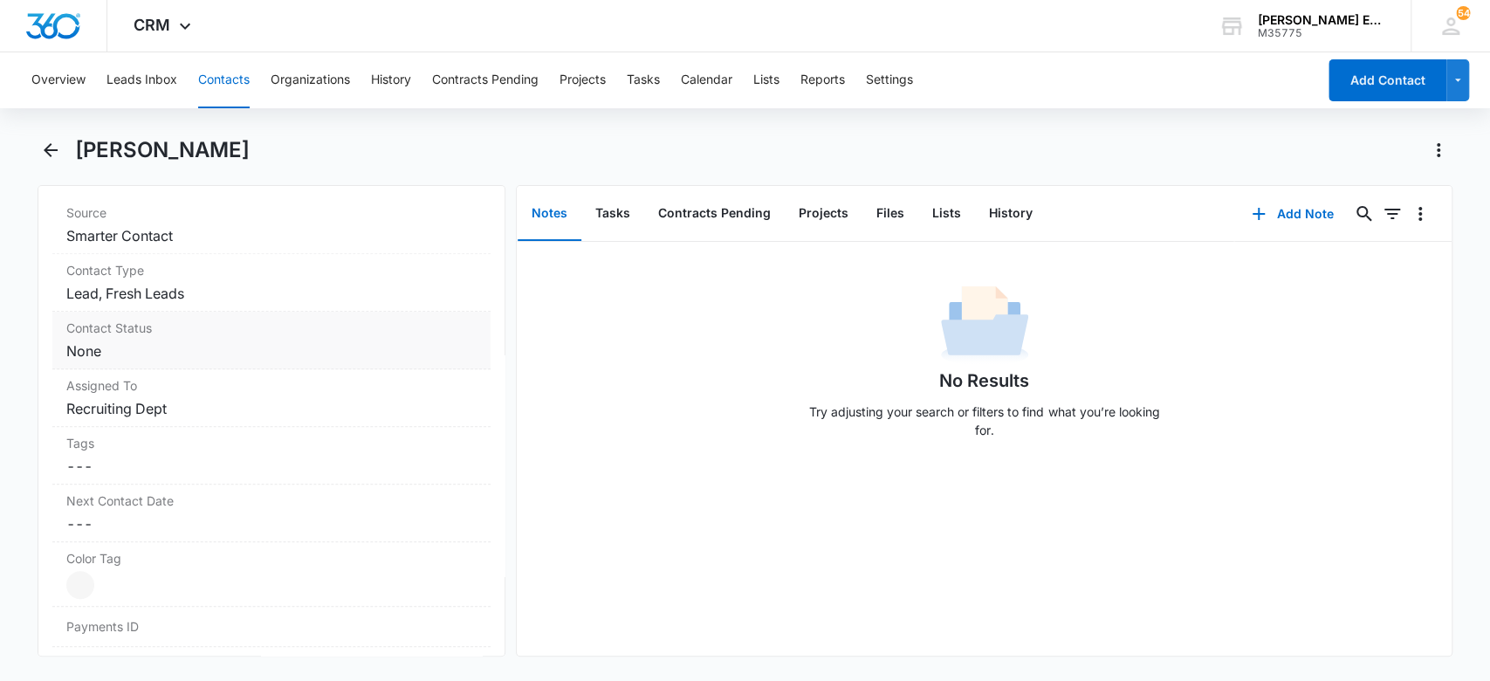
click at [212, 360] on div "Contact Status Cancel Save Changes None" at bounding box center [271, 341] width 439 height 58
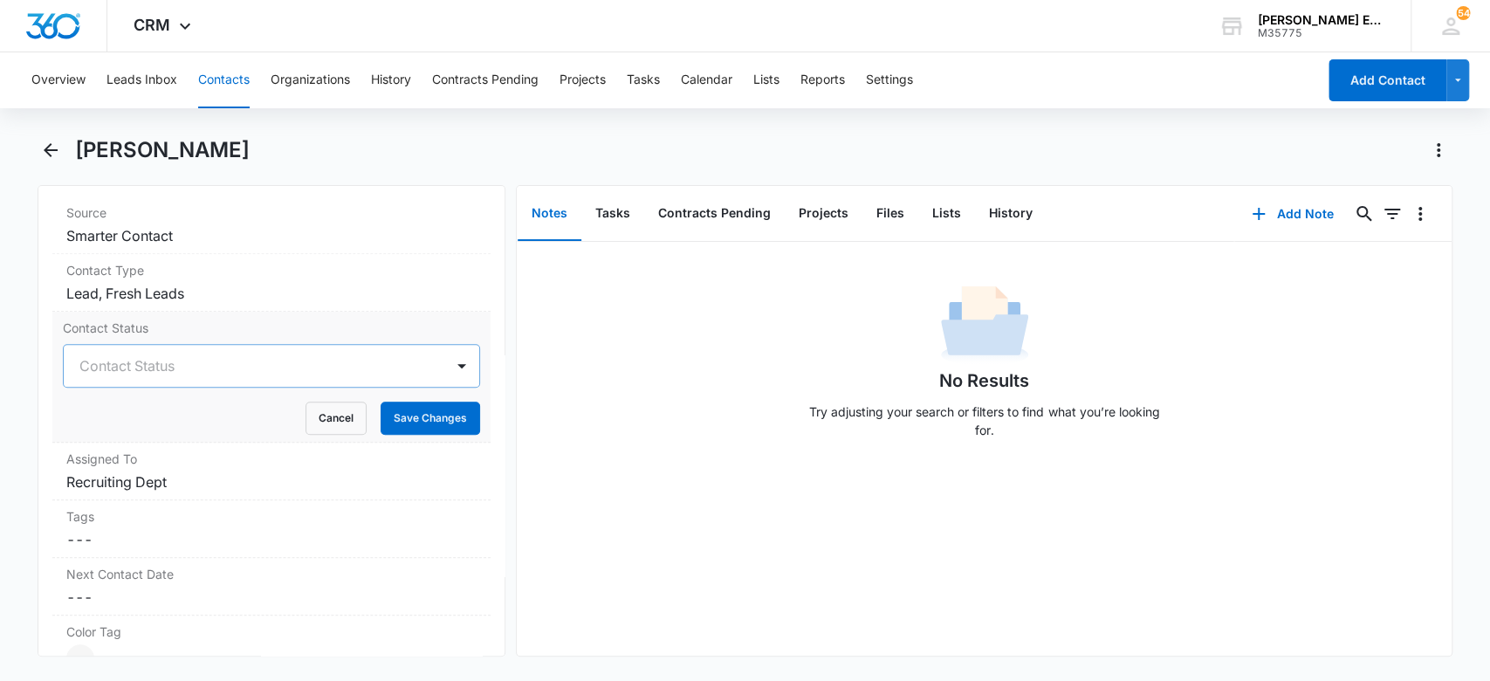
click at [261, 354] on div at bounding box center [250, 366] width 343 height 24
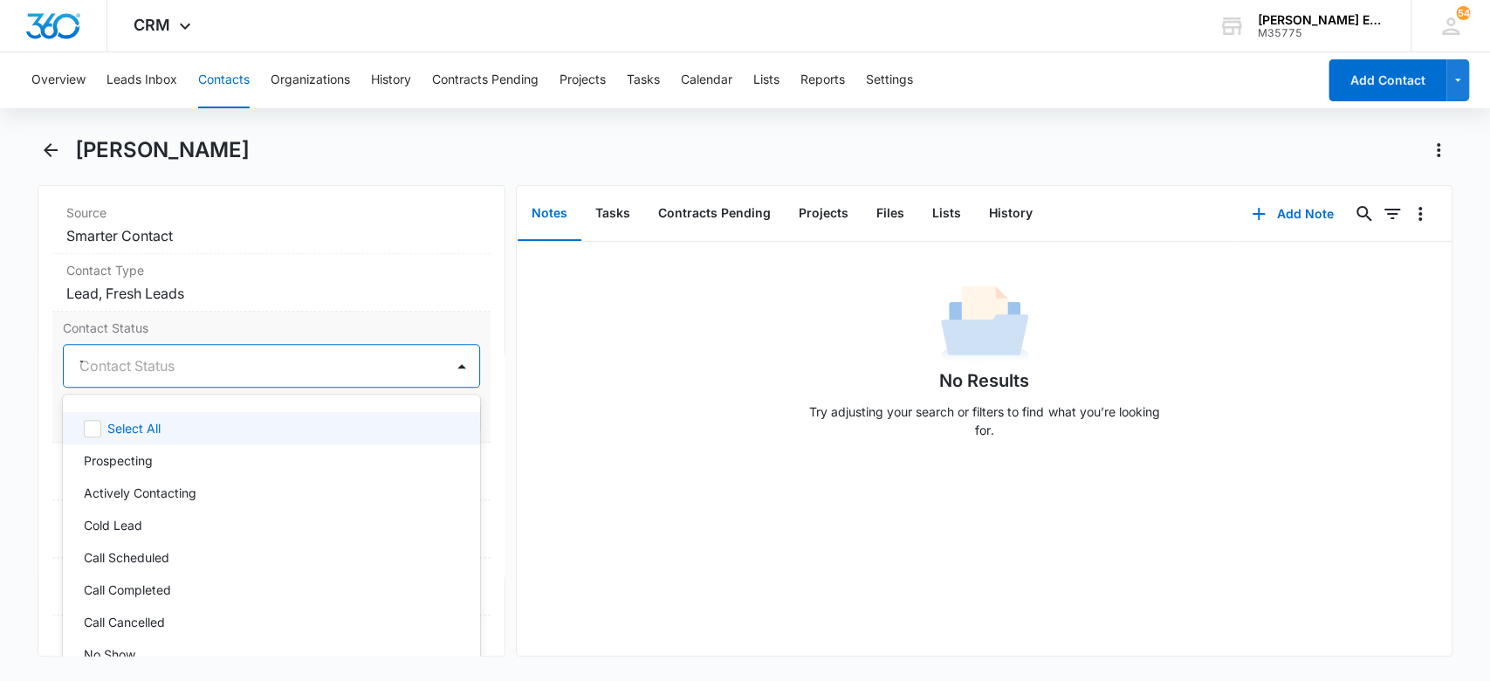
type input "TX"
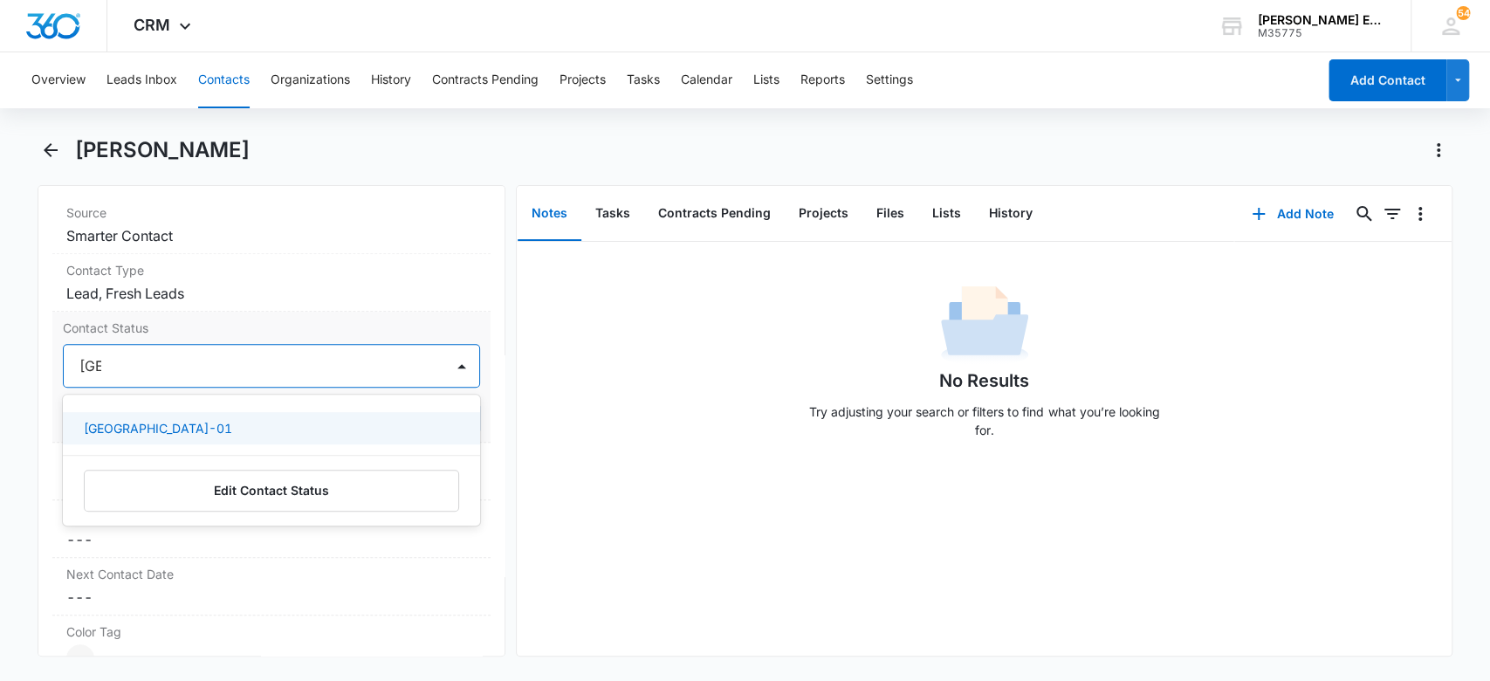
click at [285, 416] on div "[GEOGRAPHIC_DATA]-01" at bounding box center [272, 428] width 418 height 32
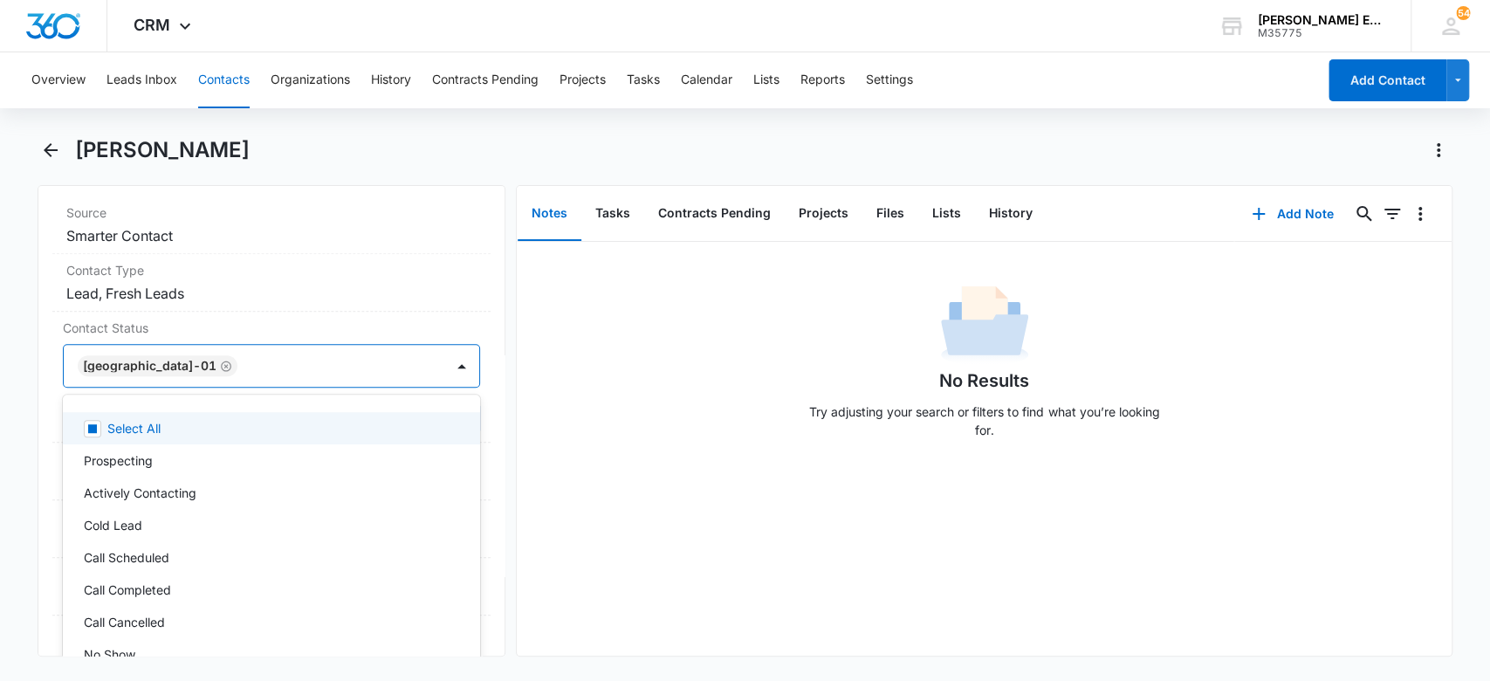
click at [717, 292] on div "No Results Try adjusting your search or filters to find what you’re looking for." at bounding box center [984, 366] width 935 height 173
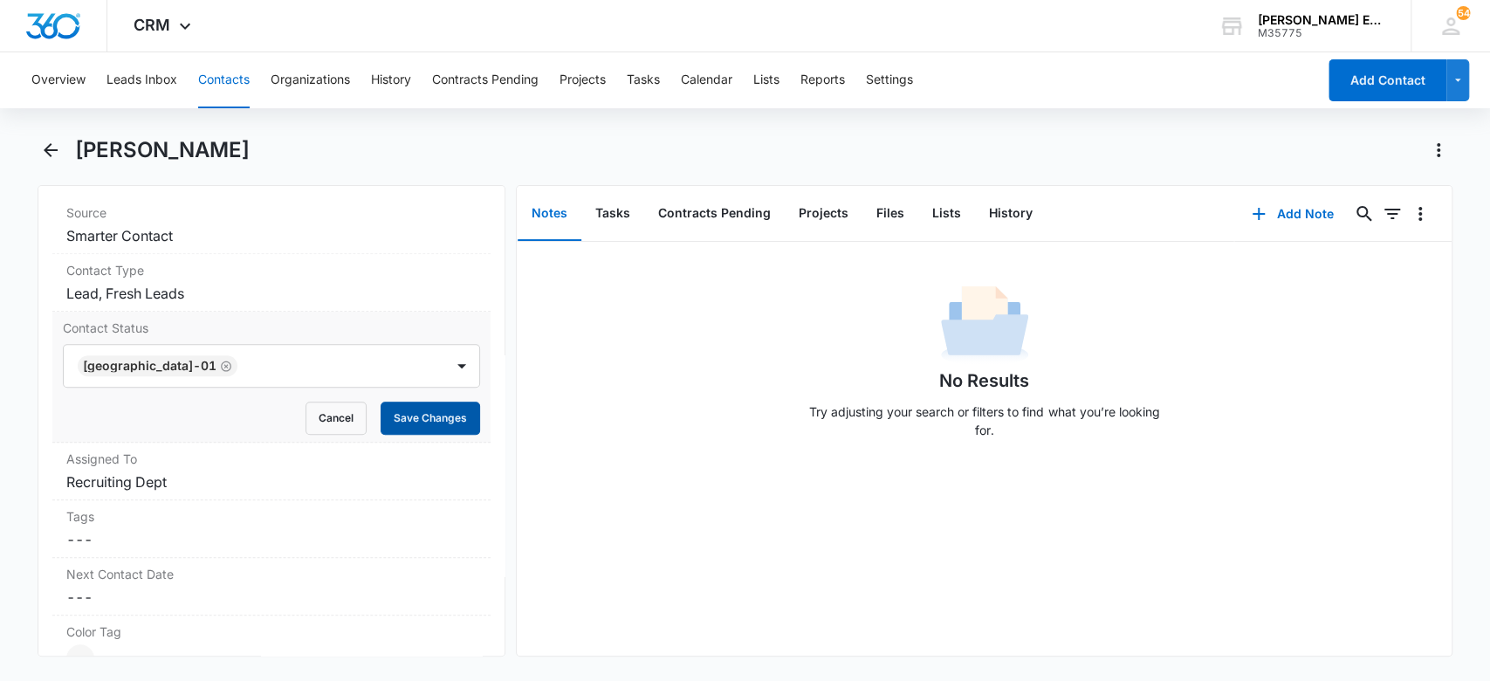
click at [403, 430] on button "Save Changes" at bounding box center [431, 418] width 100 height 33
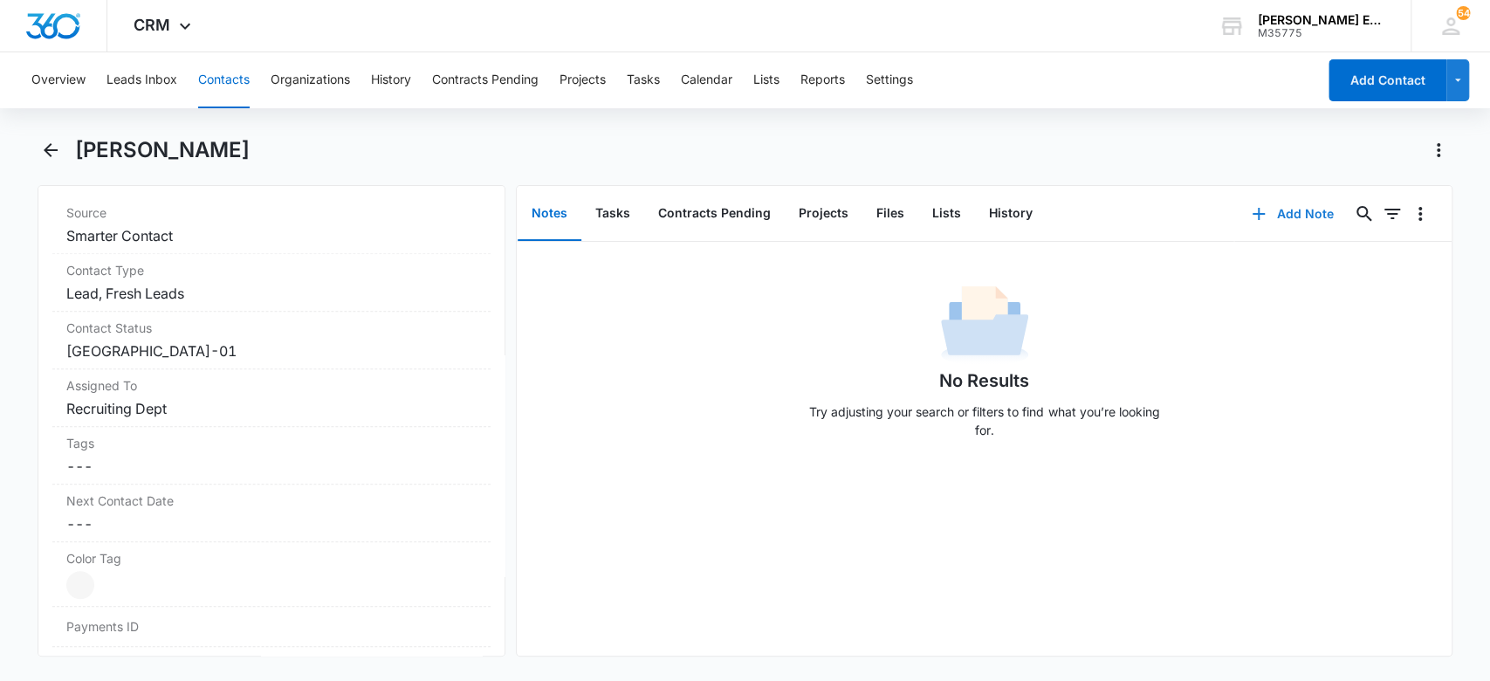
click at [1293, 213] on button "Add Note" at bounding box center [1292, 214] width 116 height 42
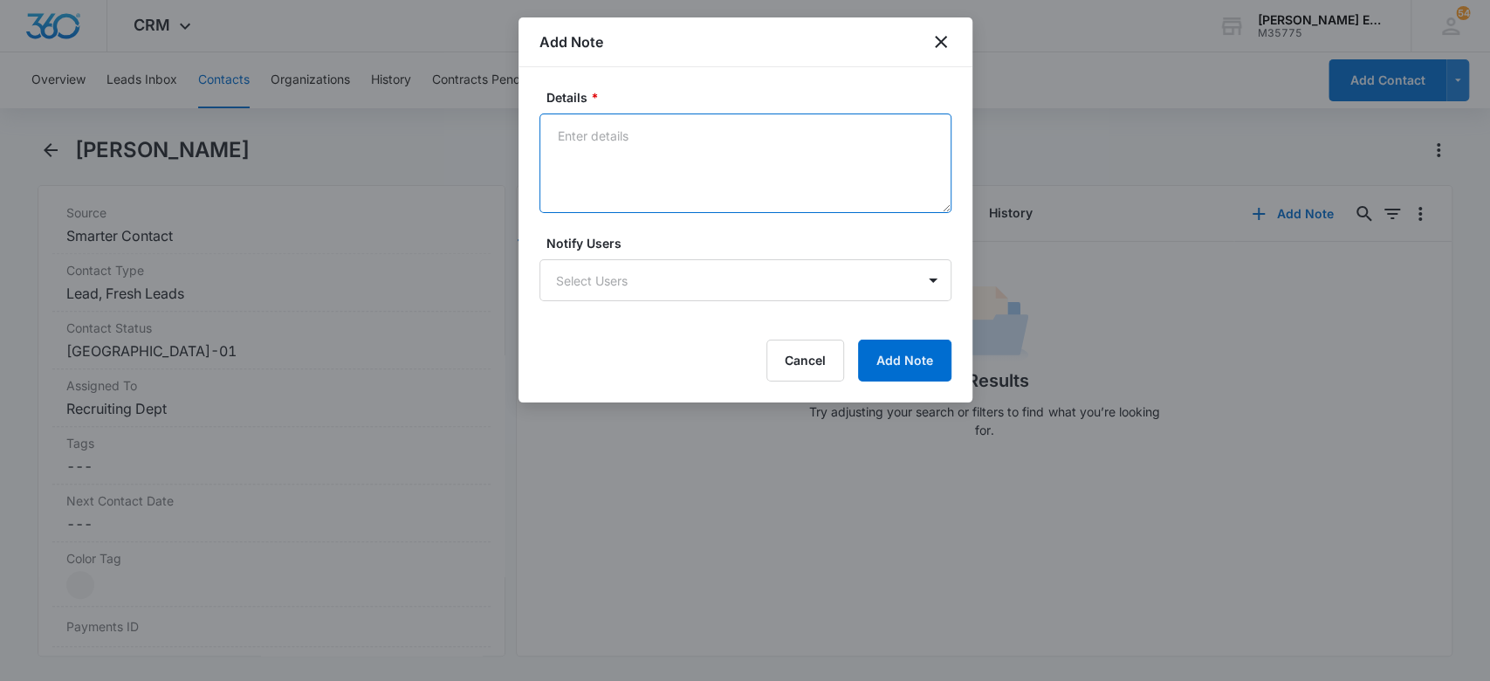
click at [646, 138] on textarea "Details *" at bounding box center [745, 163] width 412 height 100
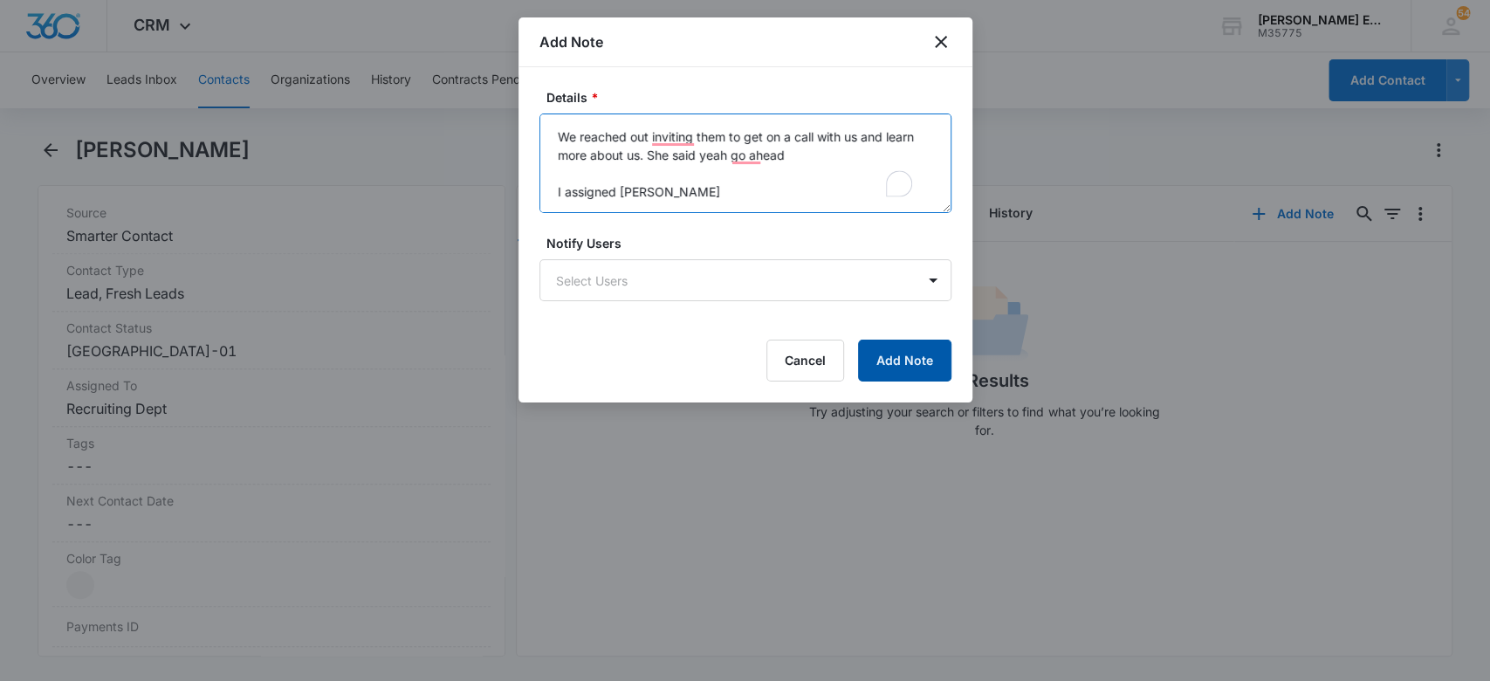
type textarea "Source is SC We reached out inviting them to get on a call with us and learn mo…"
click at [923, 358] on button "Add Note" at bounding box center [904, 361] width 93 height 42
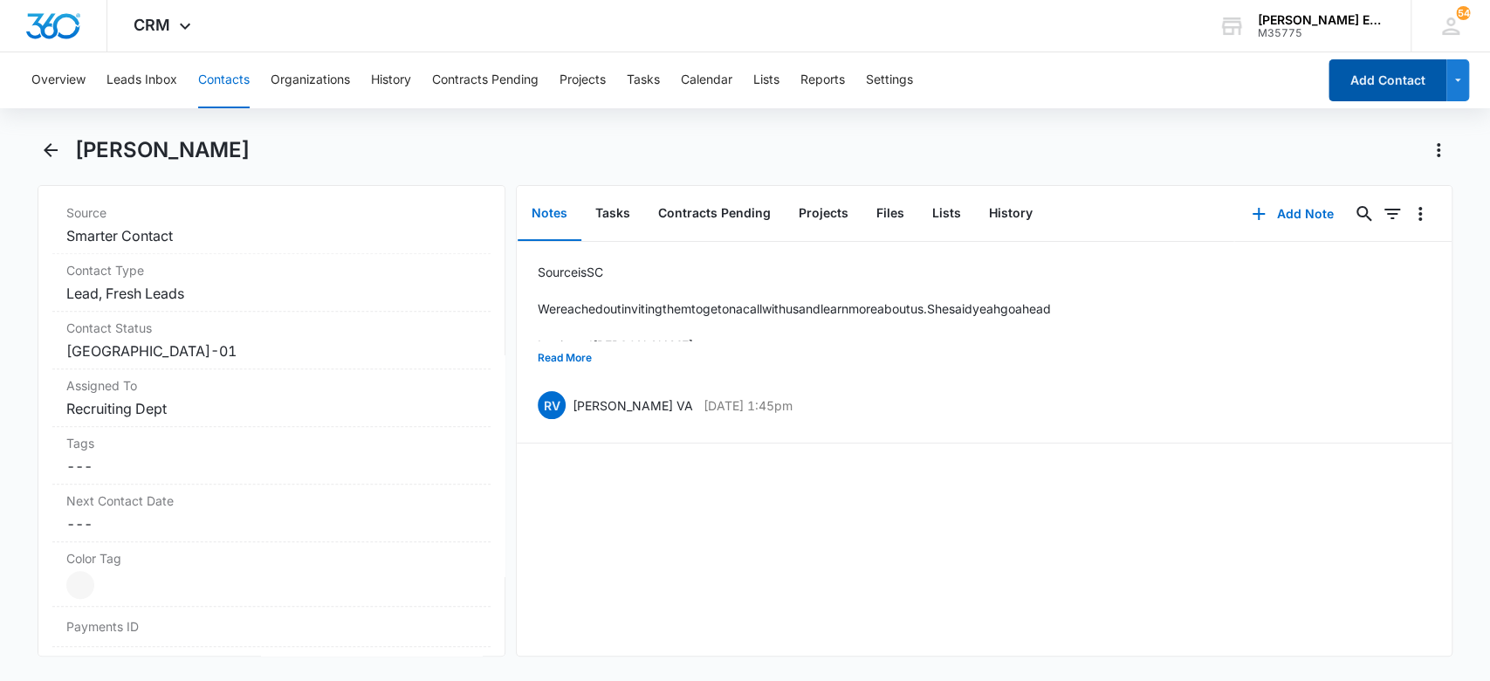
click at [1367, 67] on button "Add Contact" at bounding box center [1388, 80] width 118 height 42
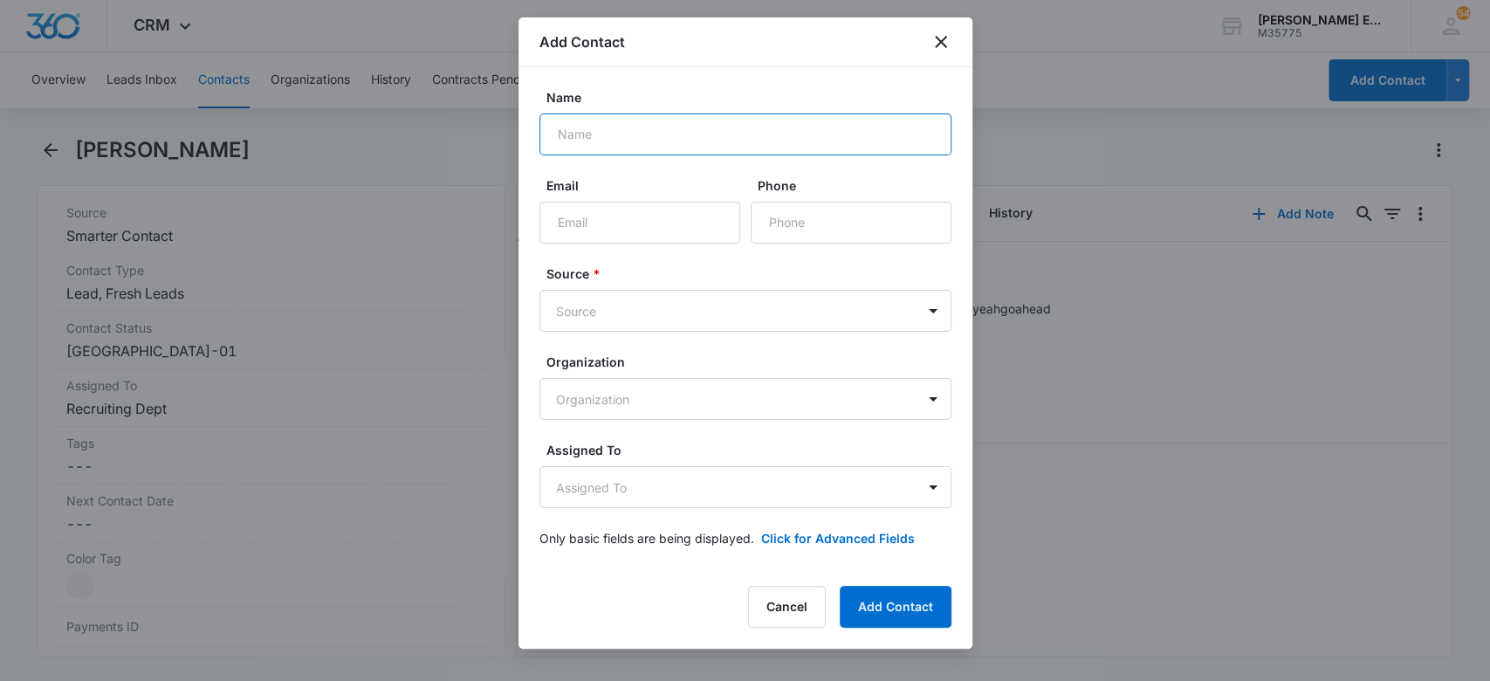
paste input "[PERSON_NAME]"
type input "[PERSON_NAME]"
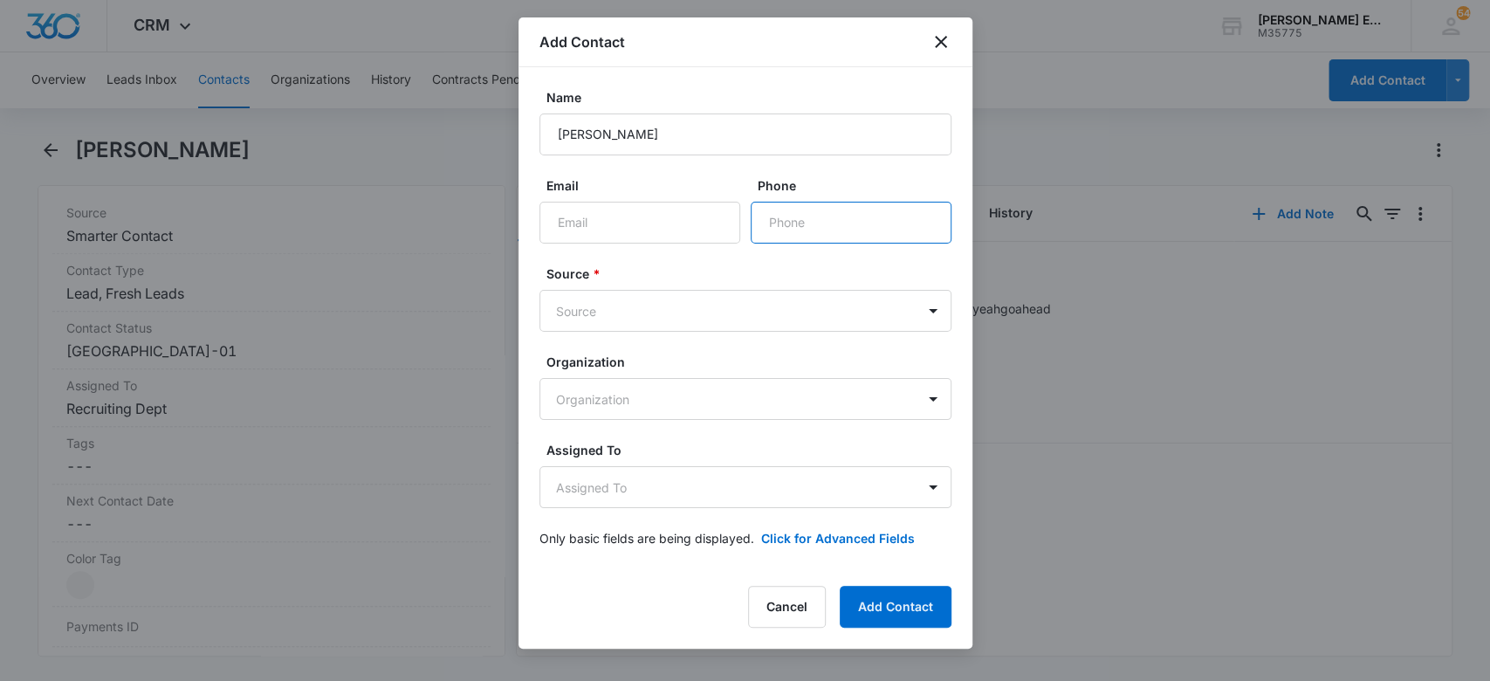
paste input "[PHONE_NUMBER]"
type input "[PHONE_NUMBER]"
paste input "[EMAIL_ADDRESS][DOMAIN_NAME]"
type input "[EMAIL_ADDRESS][DOMAIN_NAME]"
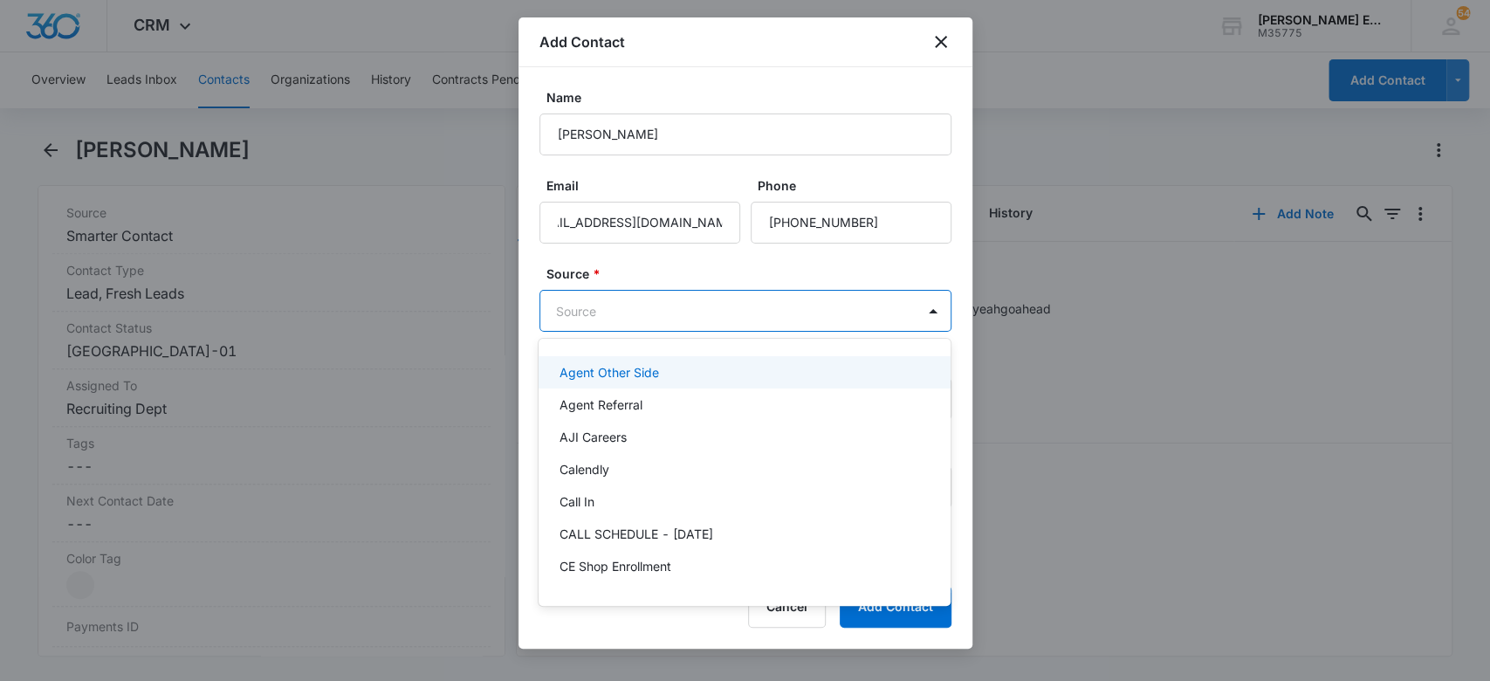
click at [679, 318] on body "CRM Apps Websites CRM Email Social Brand Allison James Estates and Homes M35775…" at bounding box center [745, 340] width 1490 height 681
type input "sm"
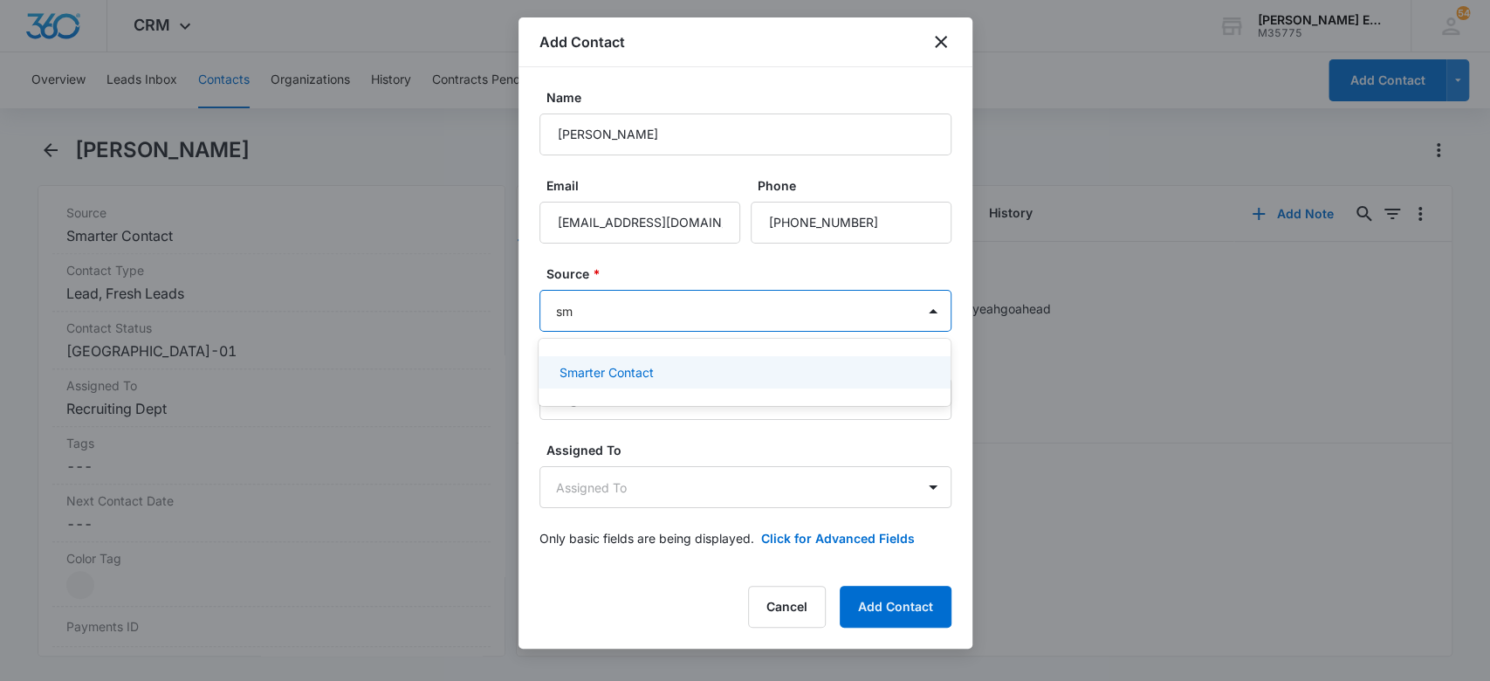
click at [664, 378] on div "Smarter Contact" at bounding box center [743, 372] width 367 height 18
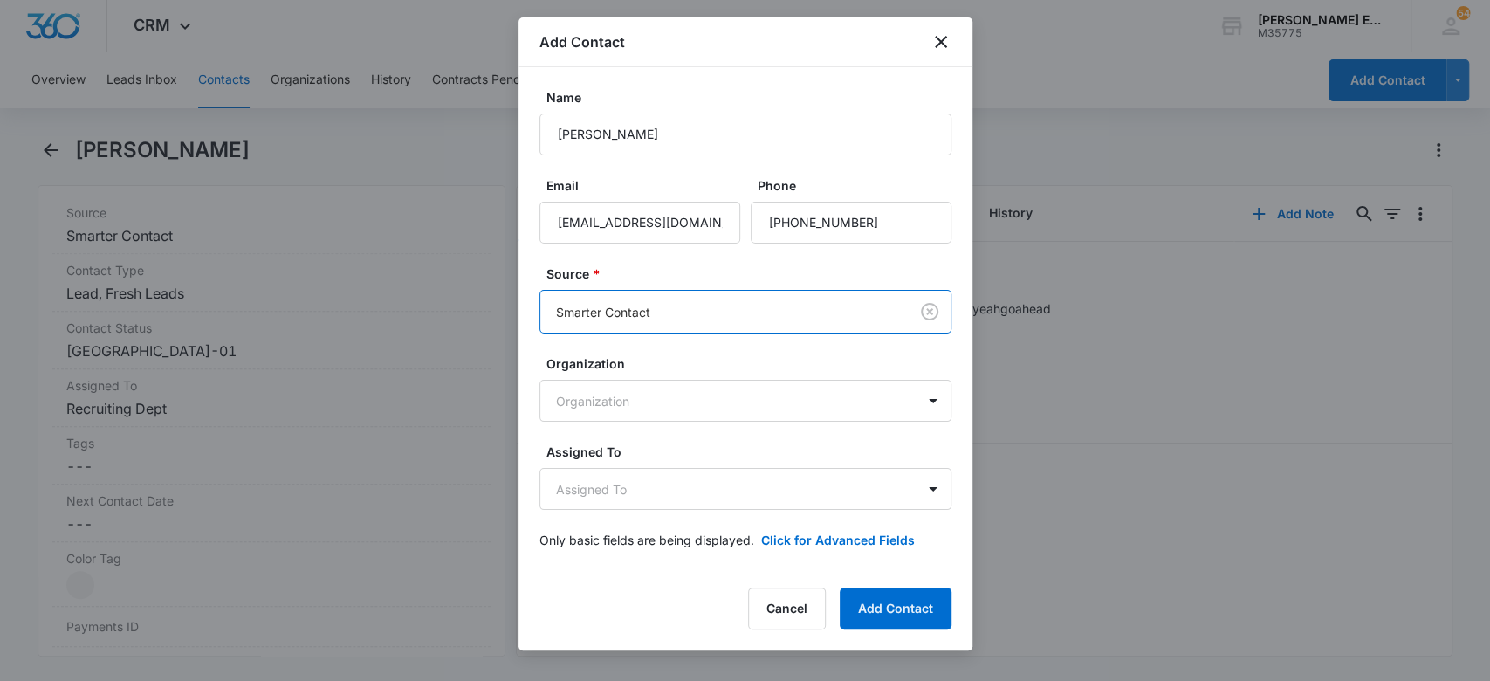
click at [656, 261] on form "Name Mike McAndrew Email mikemcandrew2000@yahoo.com Phone Source * option Smart…" at bounding box center [745, 329] width 412 height 482
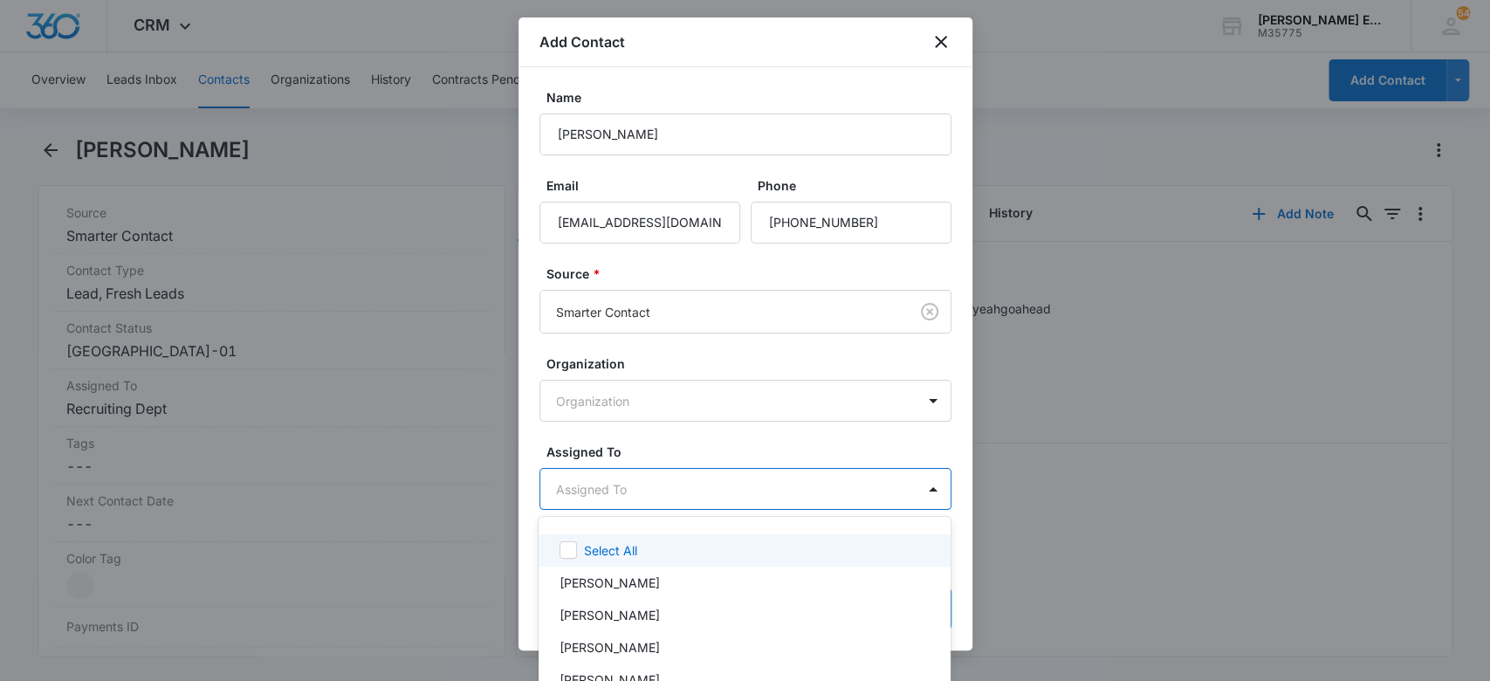
click at [729, 478] on body "CRM Apps Websites CRM Email Social Brand Allison James Estates and Homes M35775…" at bounding box center [745, 340] width 1490 height 681
type input "rec"
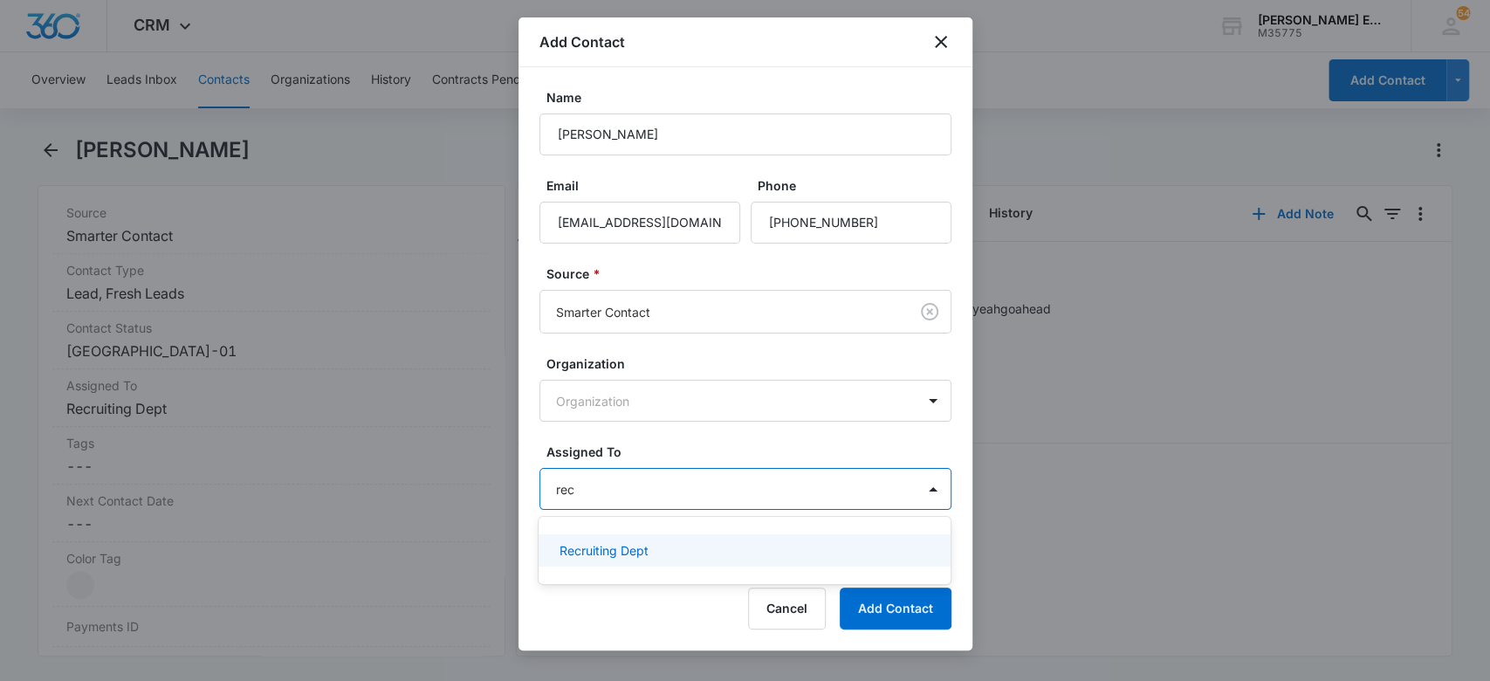
click at [726, 553] on div "Recruiting Dept" at bounding box center [743, 550] width 367 height 18
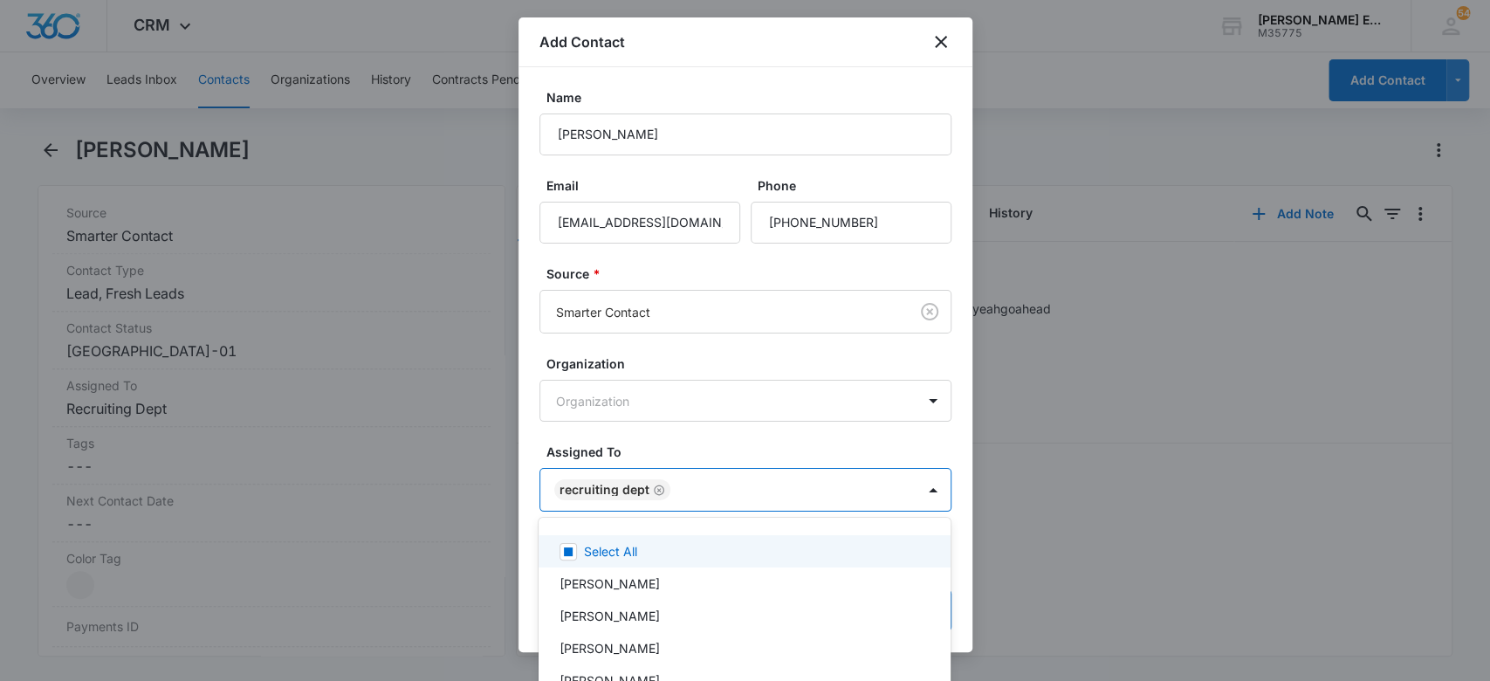
drag, startPoint x: 813, startPoint y: 443, endPoint x: 848, endPoint y: 469, distance: 43.6
click at [816, 442] on div at bounding box center [745, 340] width 1490 height 681
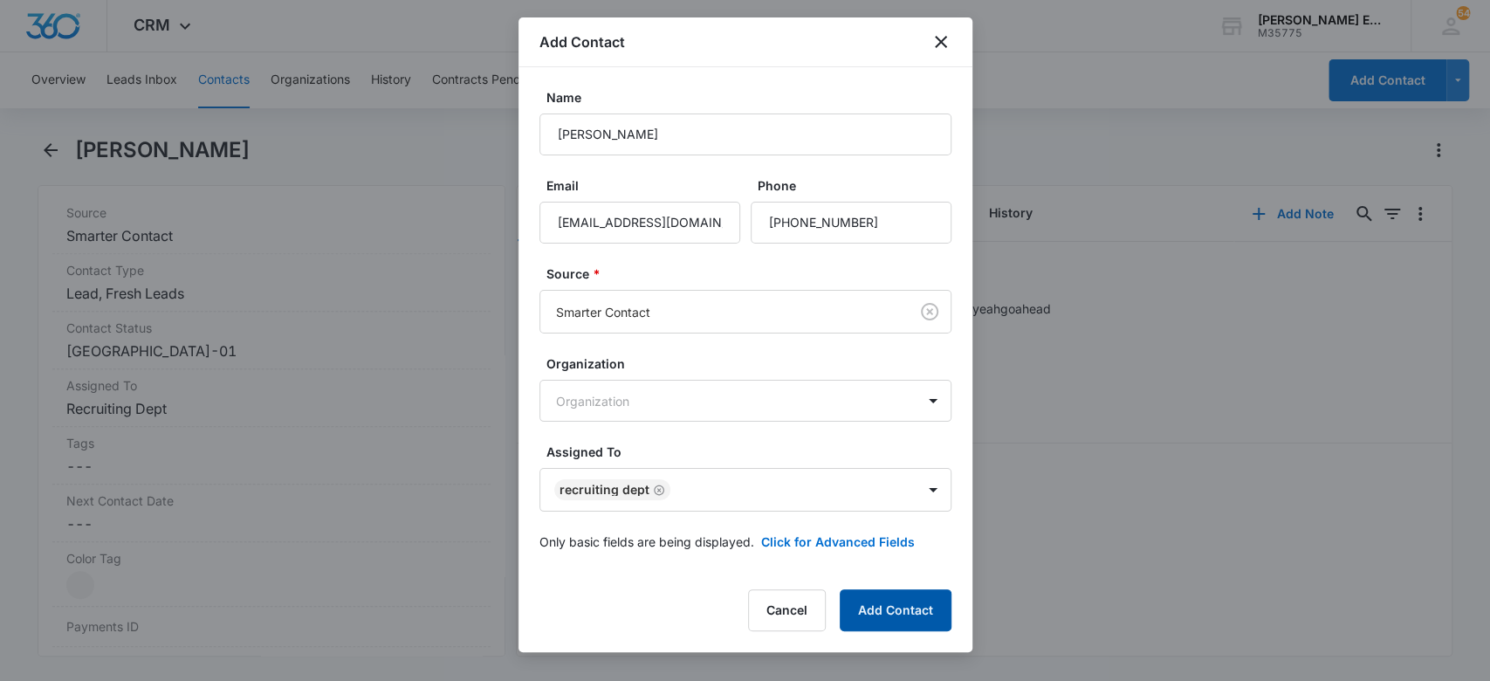
click at [943, 602] on button "Add Contact" at bounding box center [896, 610] width 112 height 42
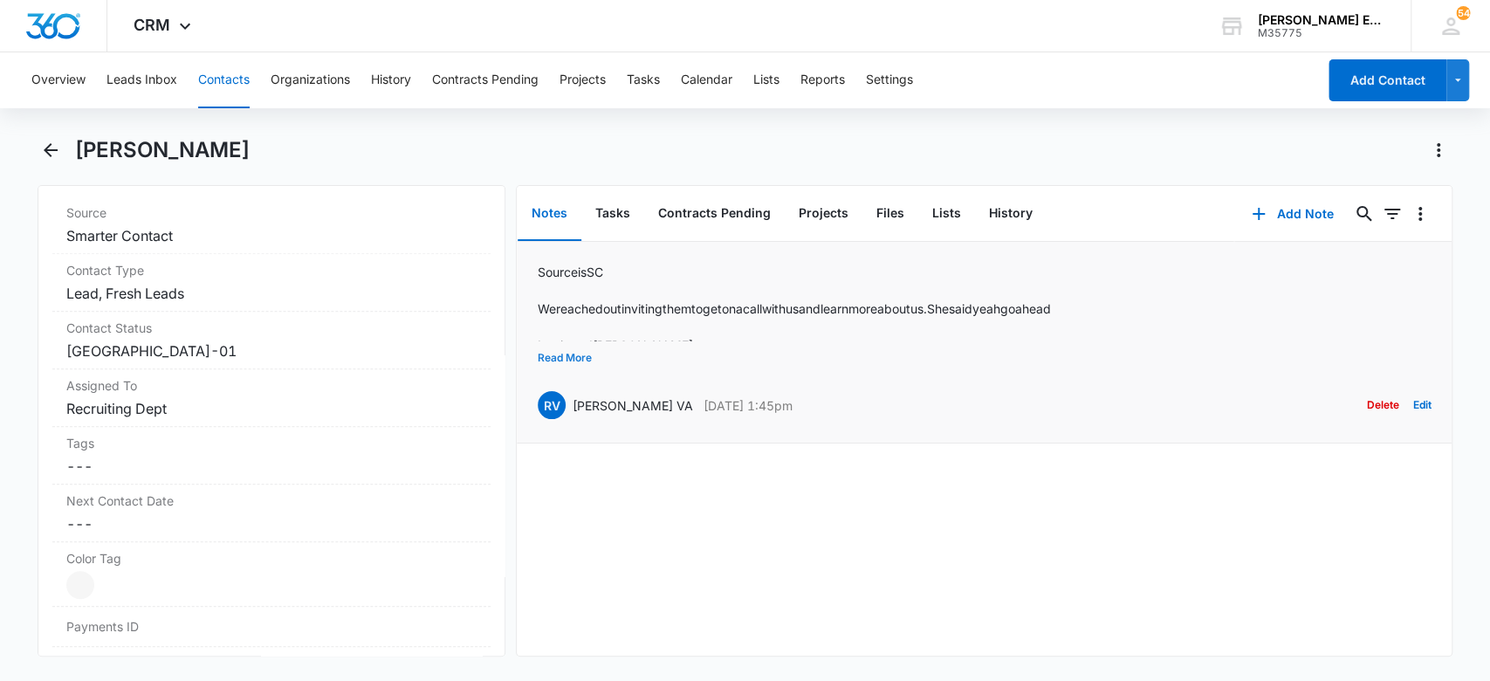
click at [554, 354] on button "Read More" at bounding box center [565, 357] width 54 height 33
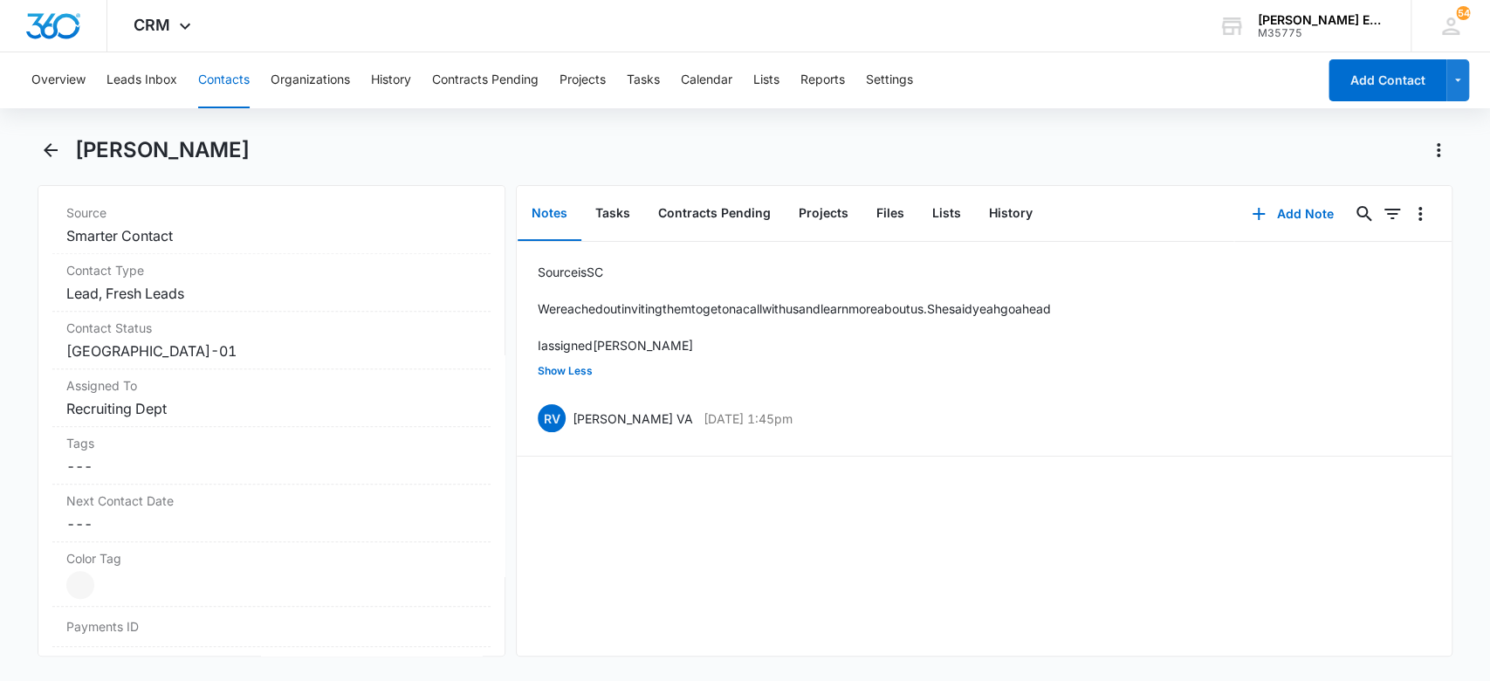
click at [230, 76] on button "Contacts" at bounding box center [224, 80] width 52 height 56
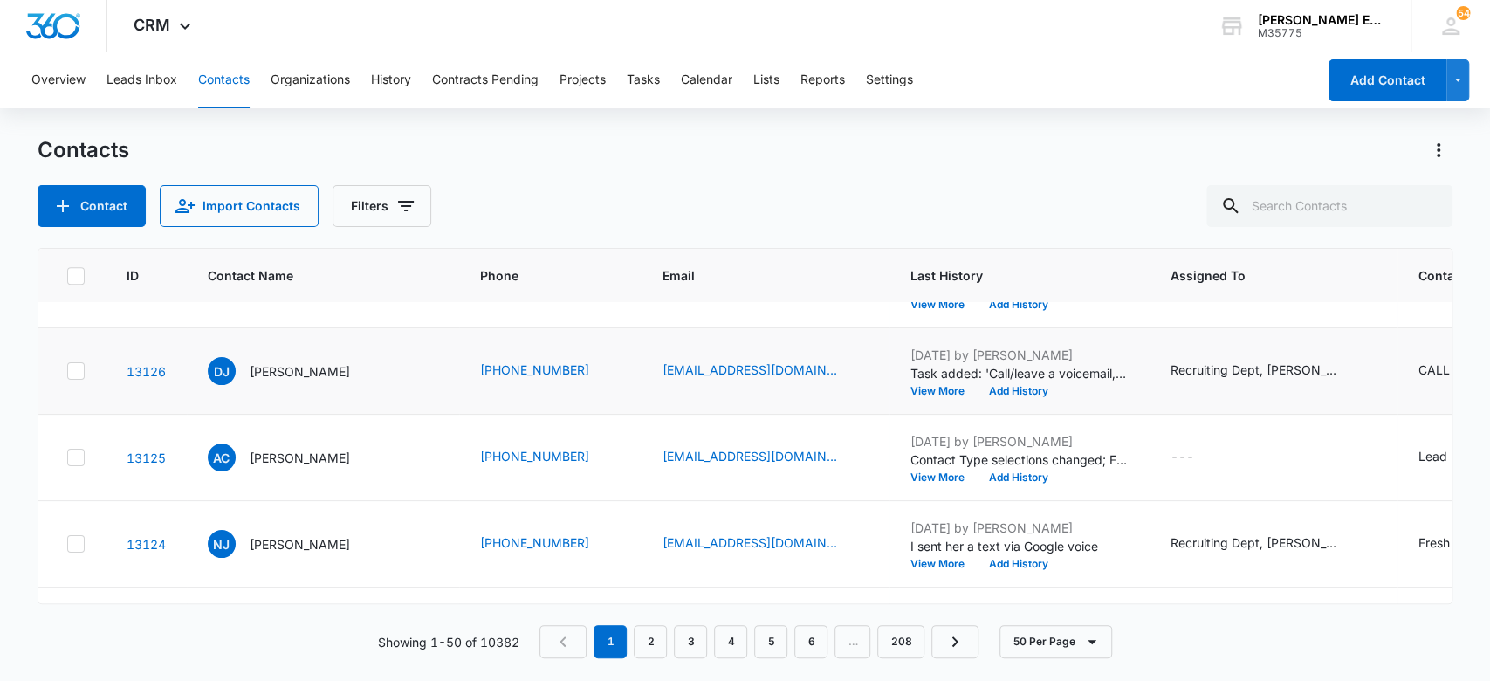
scroll to position [931, 0]
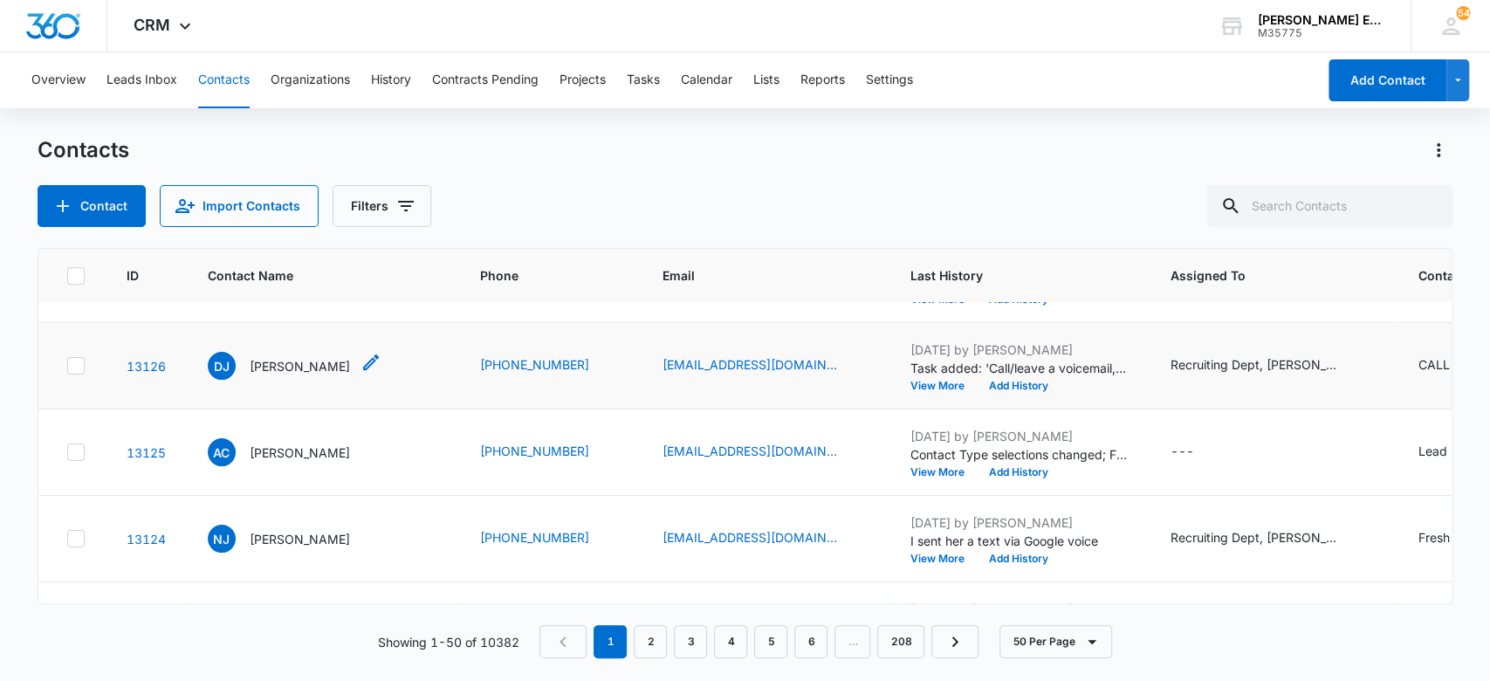
click at [308, 375] on p "[PERSON_NAME]" at bounding box center [300, 366] width 100 height 18
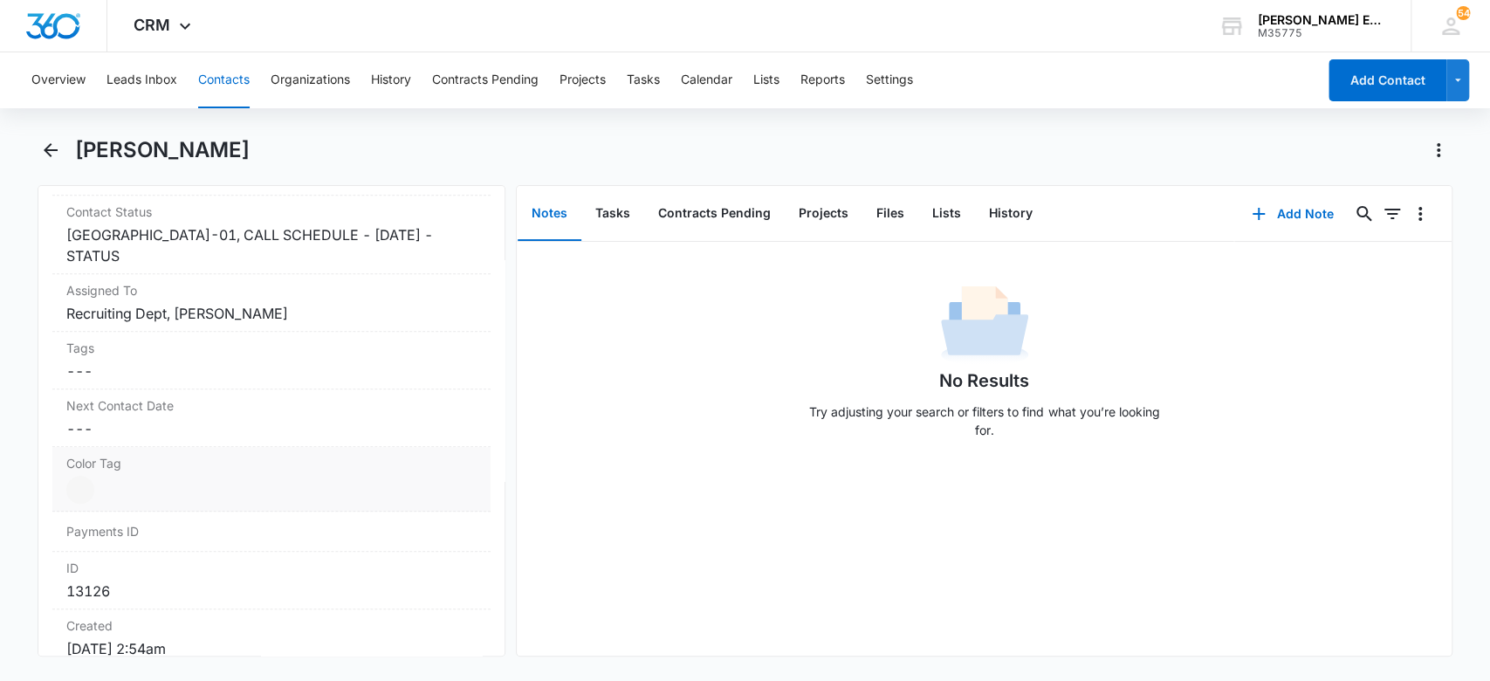
scroll to position [814, 0]
click at [412, 217] on label "Contact Status" at bounding box center [271, 211] width 411 height 18
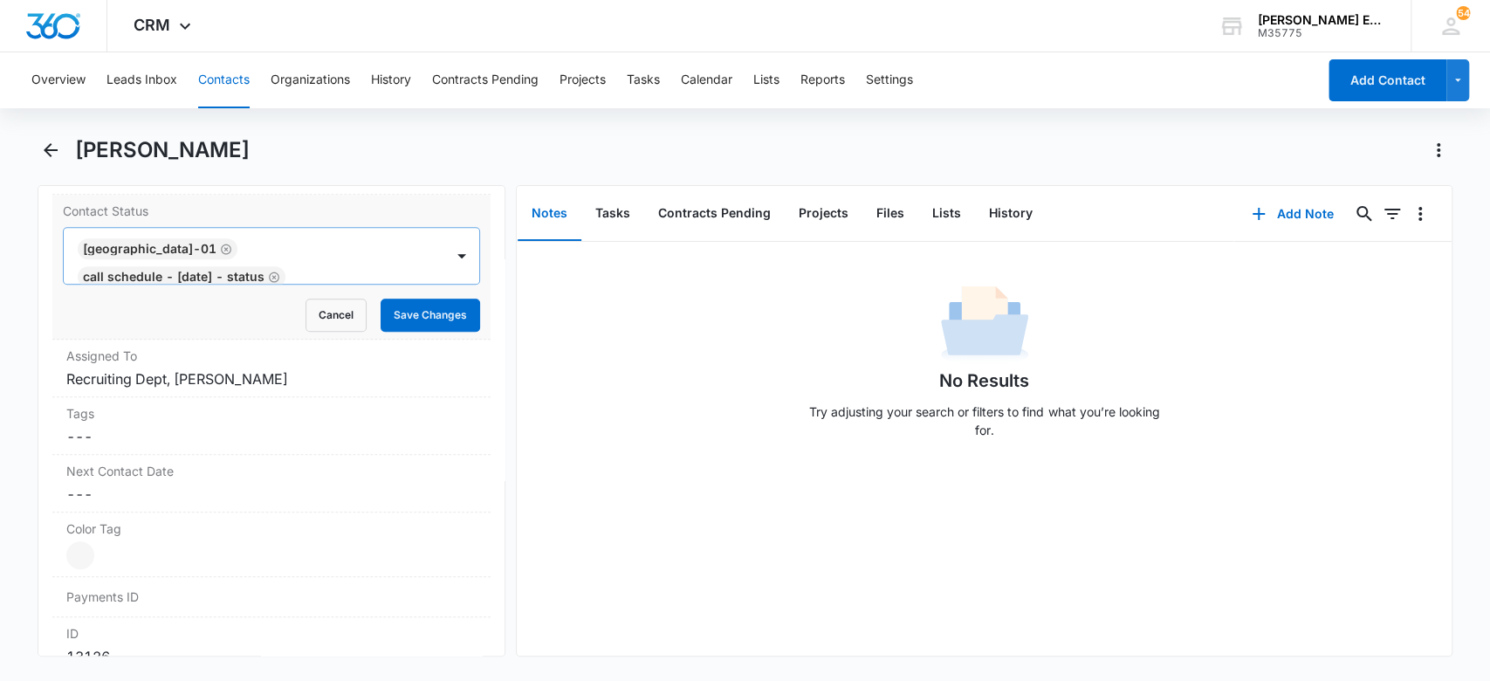
click at [280, 271] on icon "Remove CALL SCHEDULE - DEC 2024 - STATUS" at bounding box center [274, 277] width 12 height 13
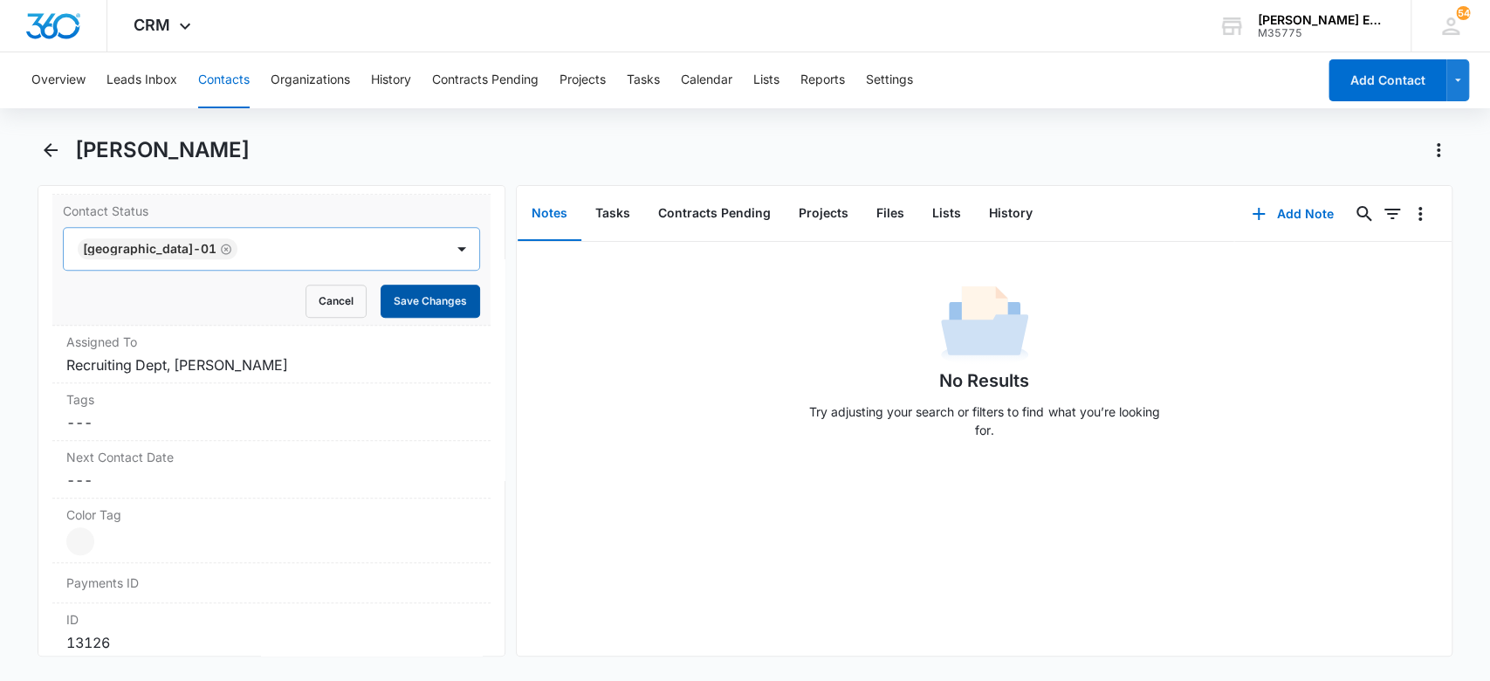
click at [397, 300] on button "Save Changes" at bounding box center [431, 301] width 100 height 33
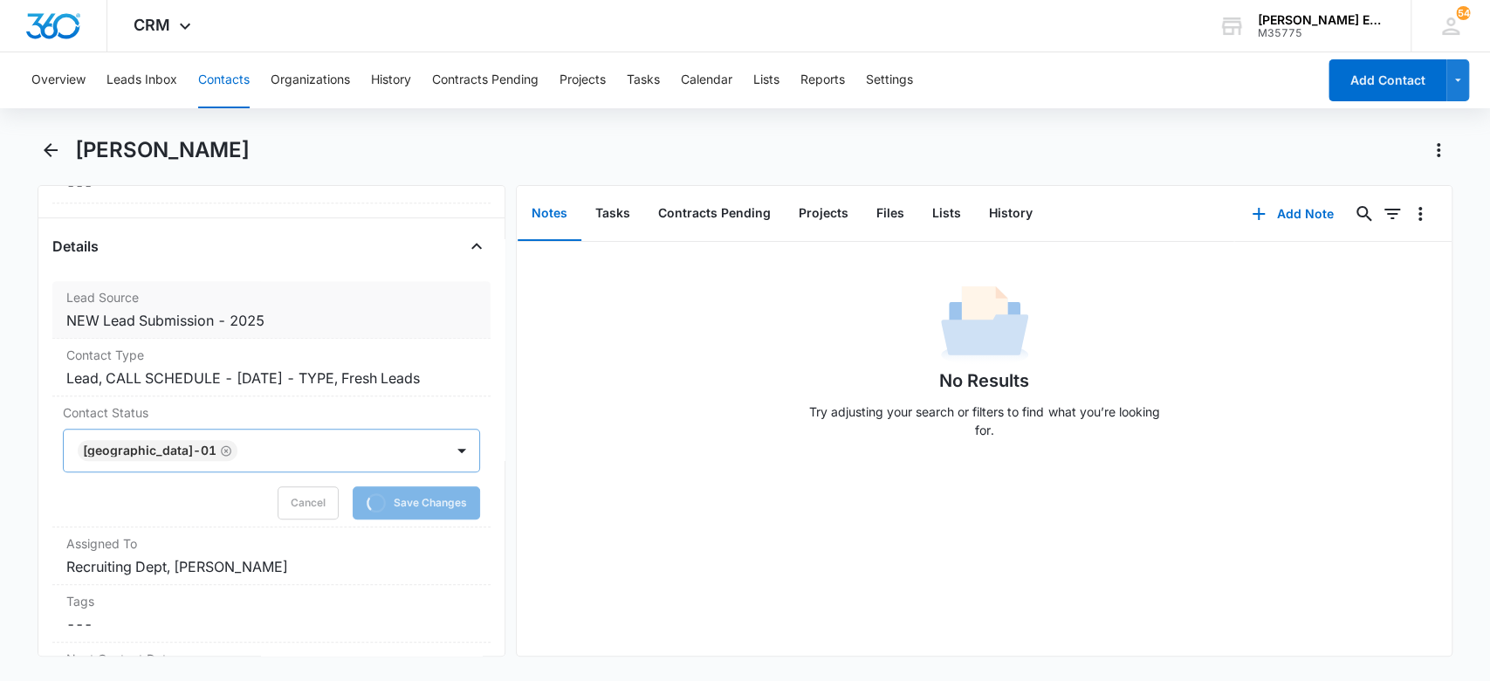
scroll to position [581, 0]
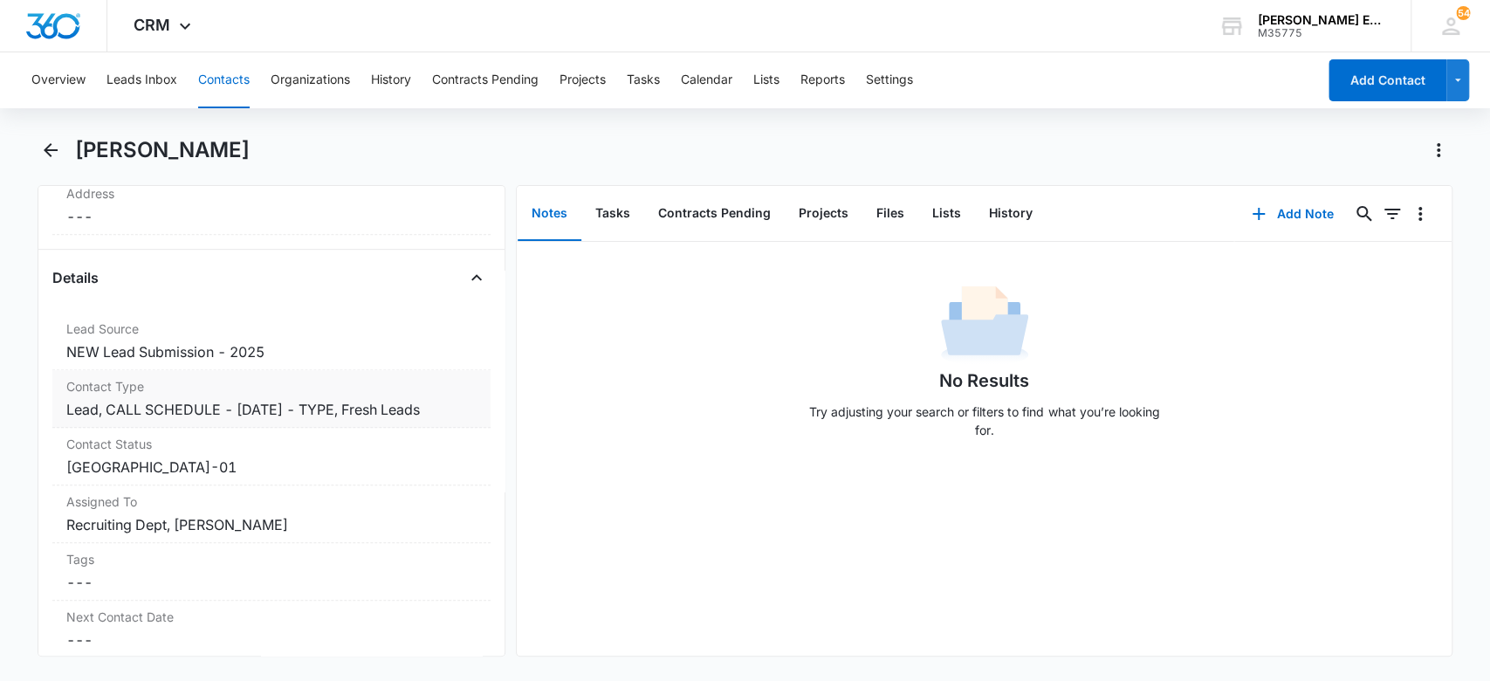
click at [408, 402] on dd "Cancel Save Changes Lead, CALL SCHEDULE - [DATE] - TYPE, Fresh Leads" at bounding box center [271, 409] width 411 height 21
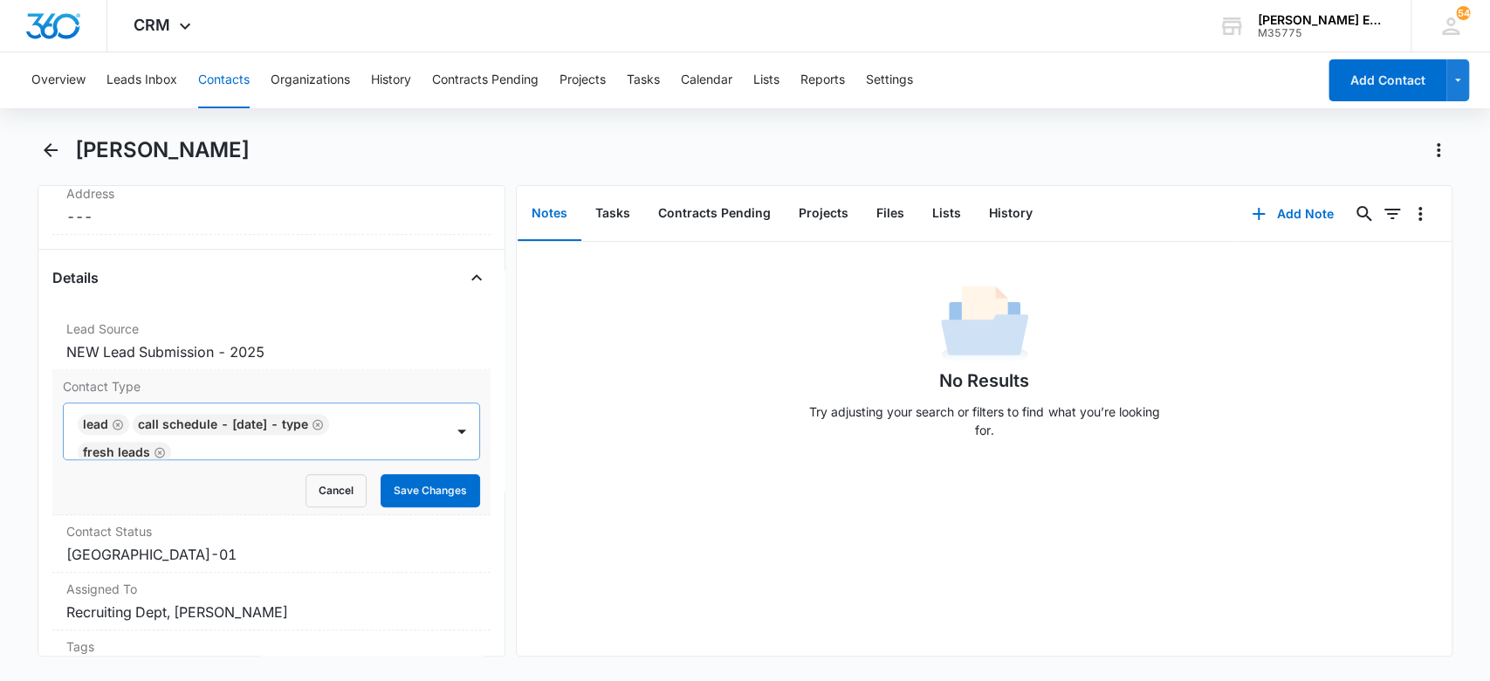
click at [324, 419] on icon "Remove CALL SCHEDULE - DEC 2024 - TYPE" at bounding box center [318, 424] width 12 height 13
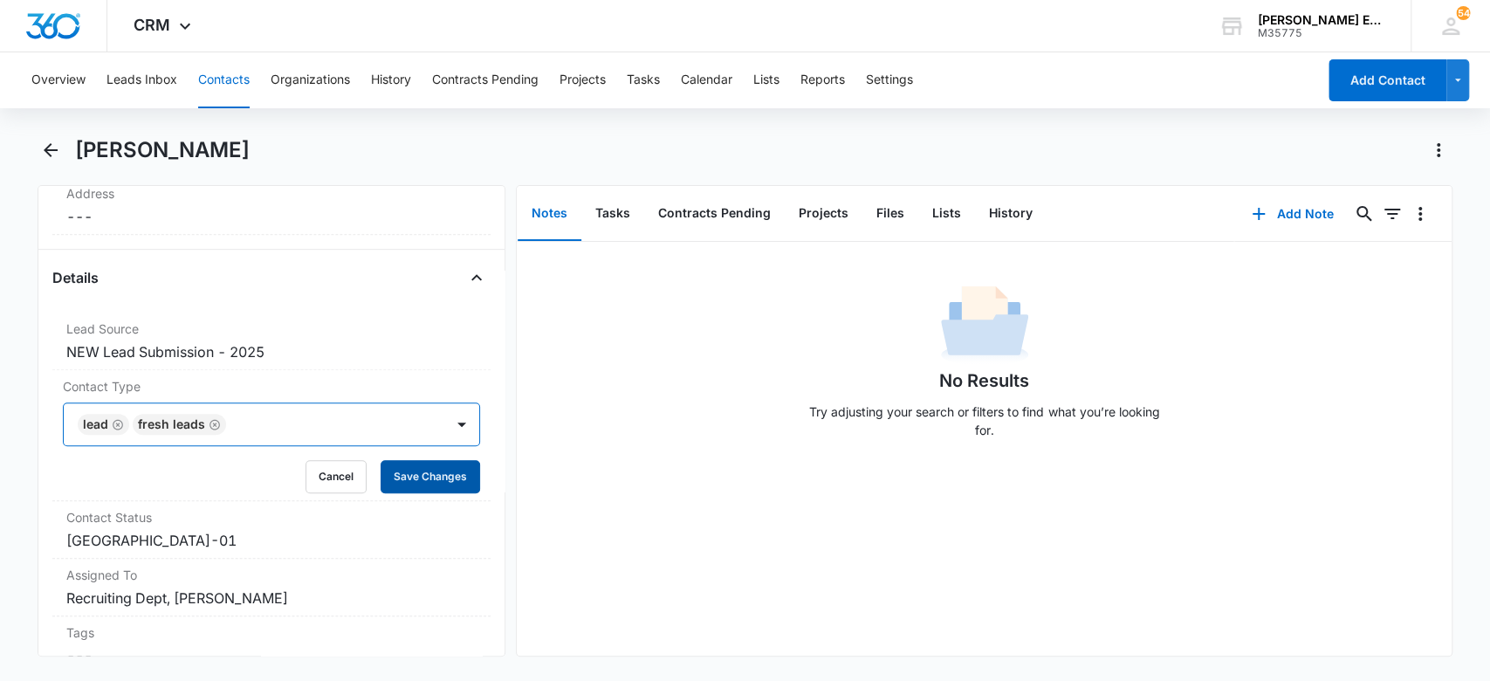
drag, startPoint x: 426, startPoint y: 471, endPoint x: 487, endPoint y: 456, distance: 63.1
click at [426, 471] on button "Save Changes" at bounding box center [431, 476] width 100 height 33
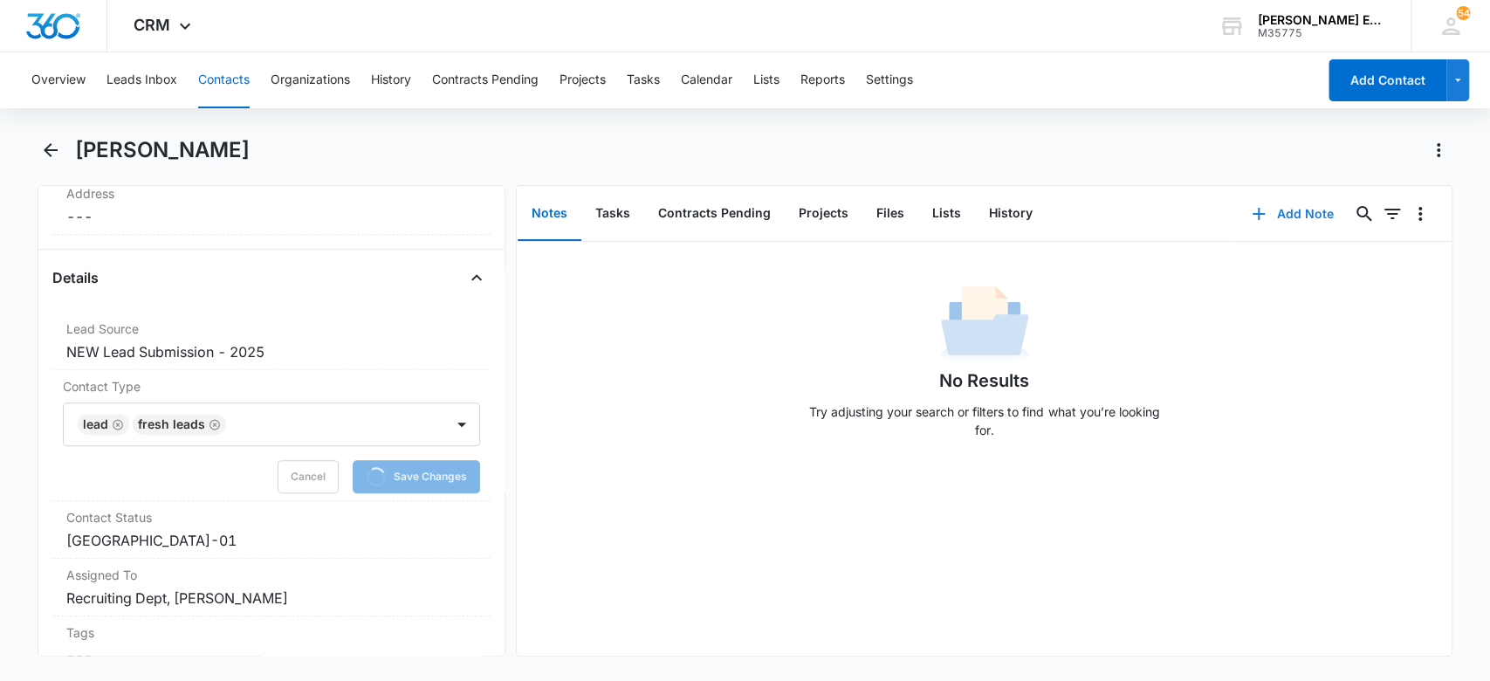
click at [1253, 213] on icon "button" at bounding box center [1259, 214] width 12 height 12
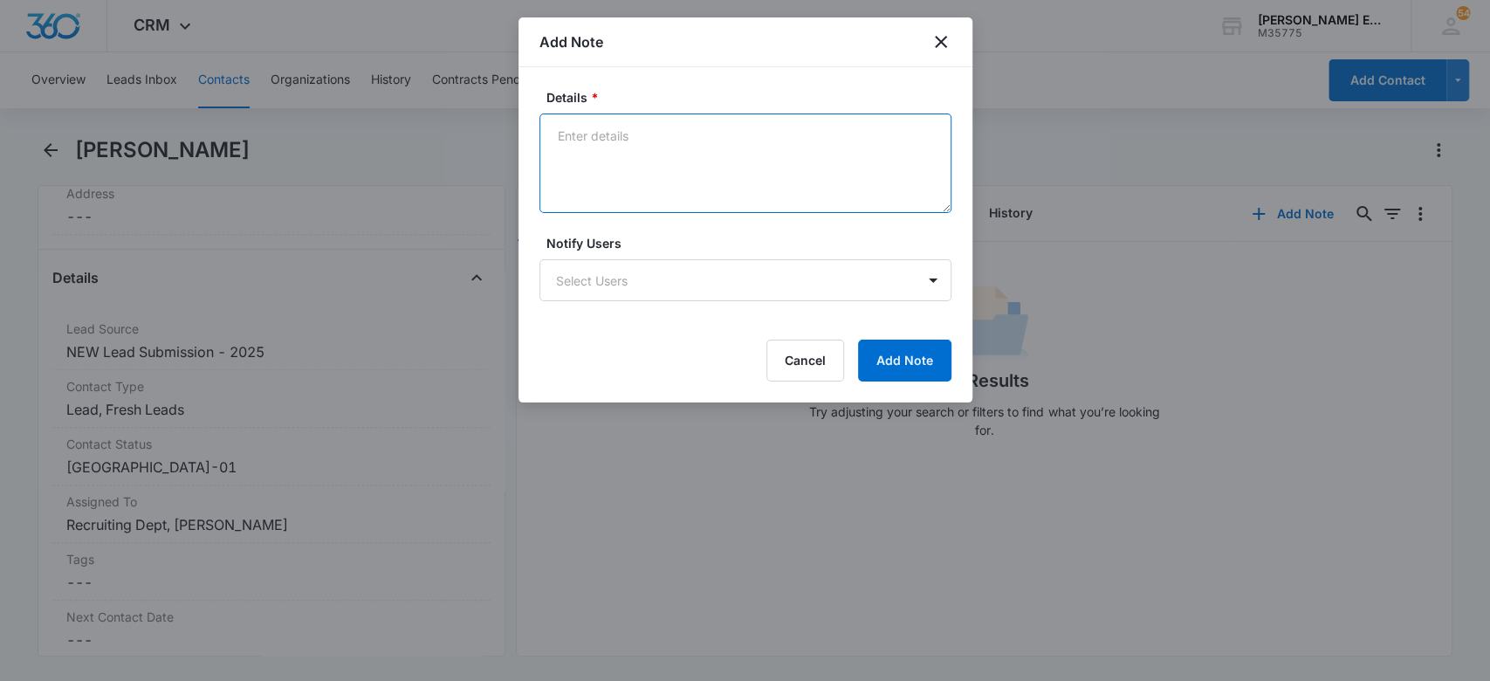
click at [700, 143] on textarea "Details *" at bounding box center [745, 163] width 412 height 100
type textarea "Source is not mentioned but submitted to m360"
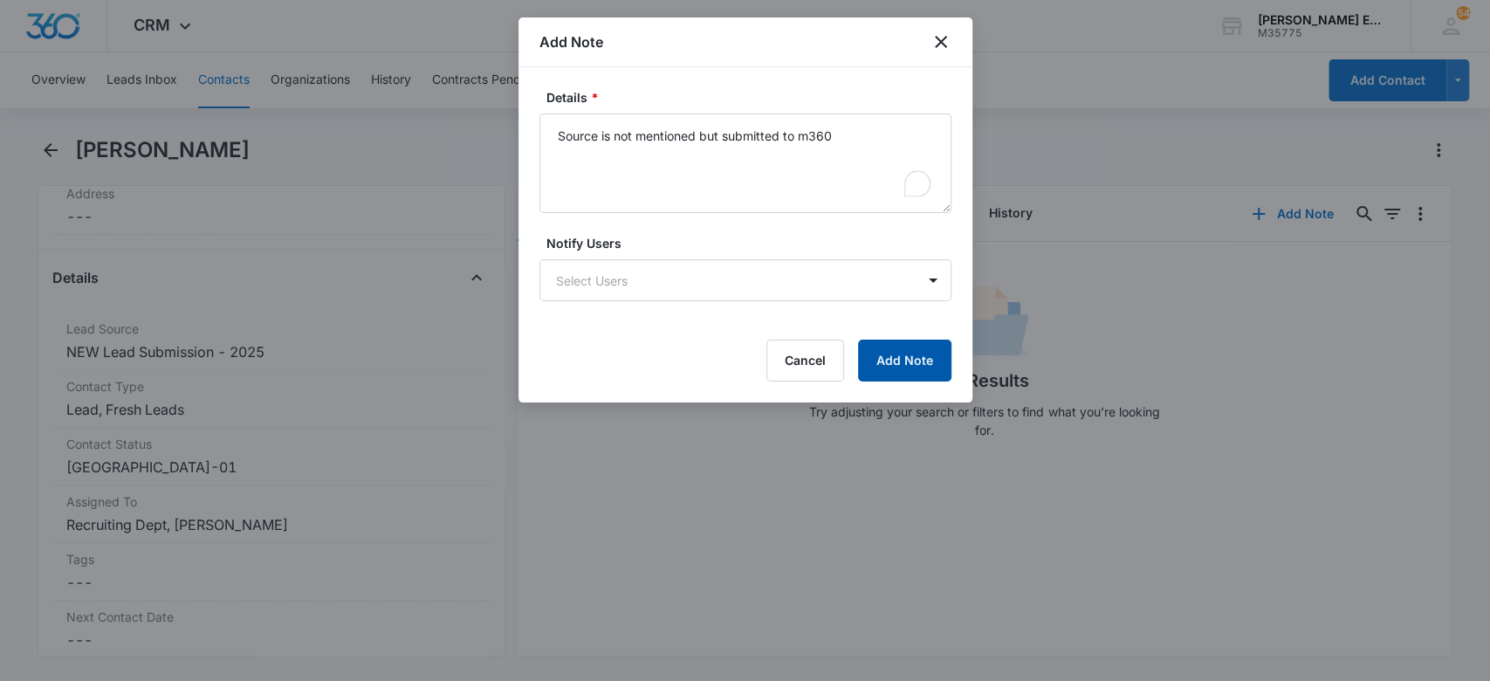
click at [919, 356] on button "Add Note" at bounding box center [904, 361] width 93 height 42
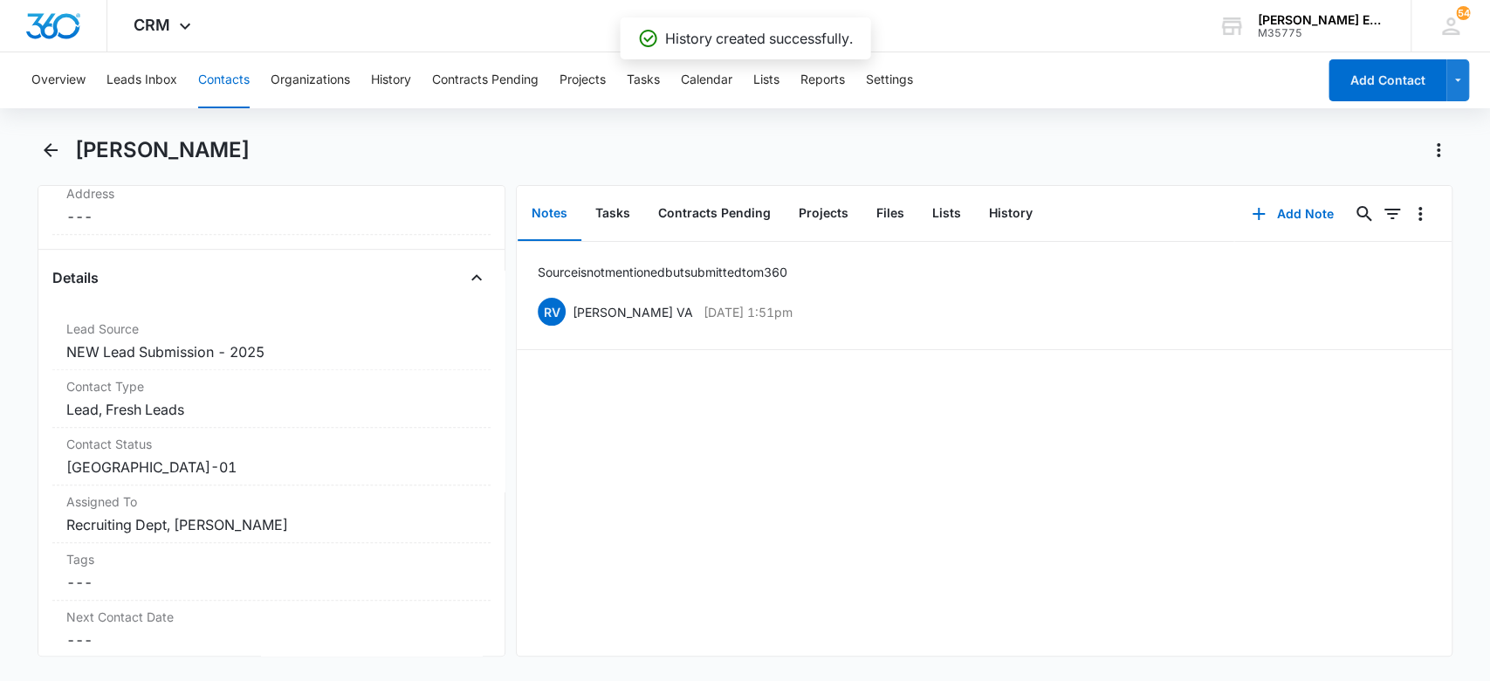
click at [207, 81] on button "Contacts" at bounding box center [224, 80] width 52 height 56
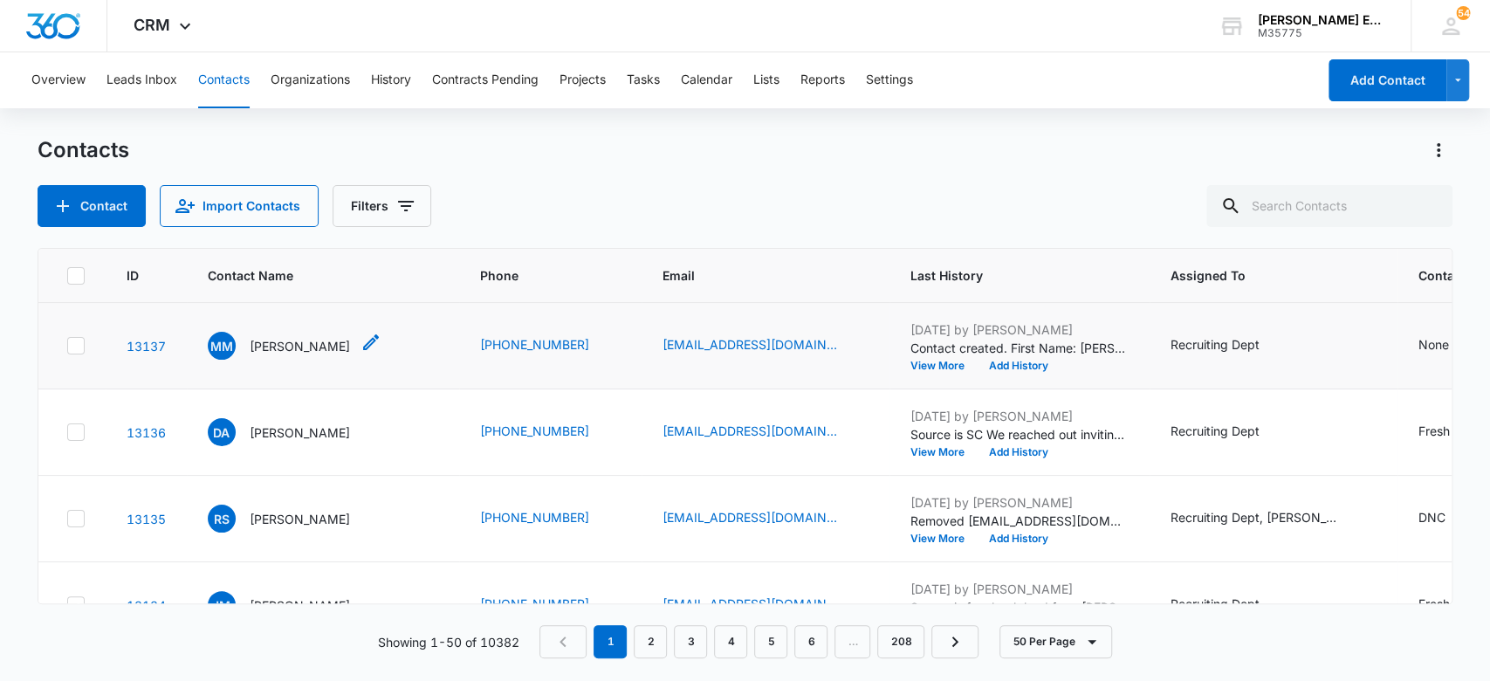
click at [322, 347] on p "[PERSON_NAME]" at bounding box center [300, 346] width 100 height 18
click at [320, 345] on p "[PERSON_NAME]" at bounding box center [300, 346] width 100 height 18
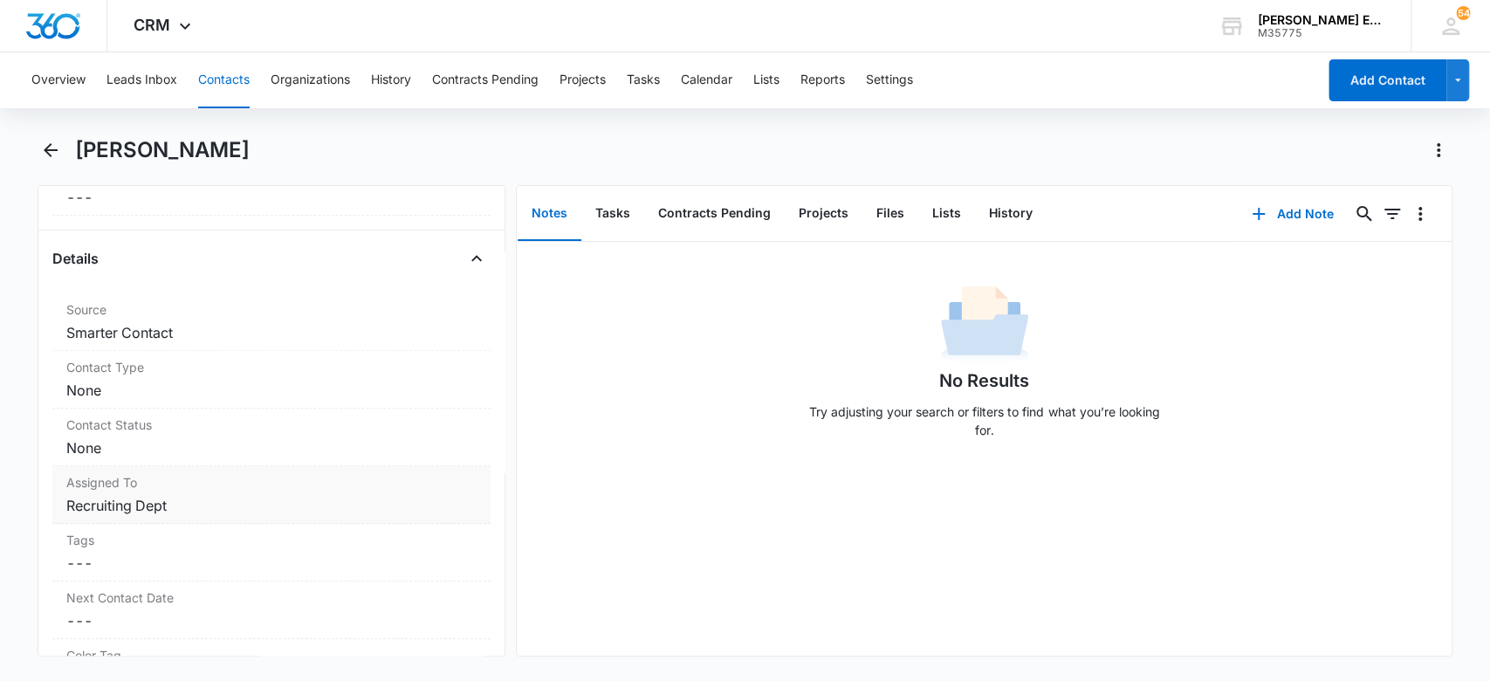
scroll to position [698, 0]
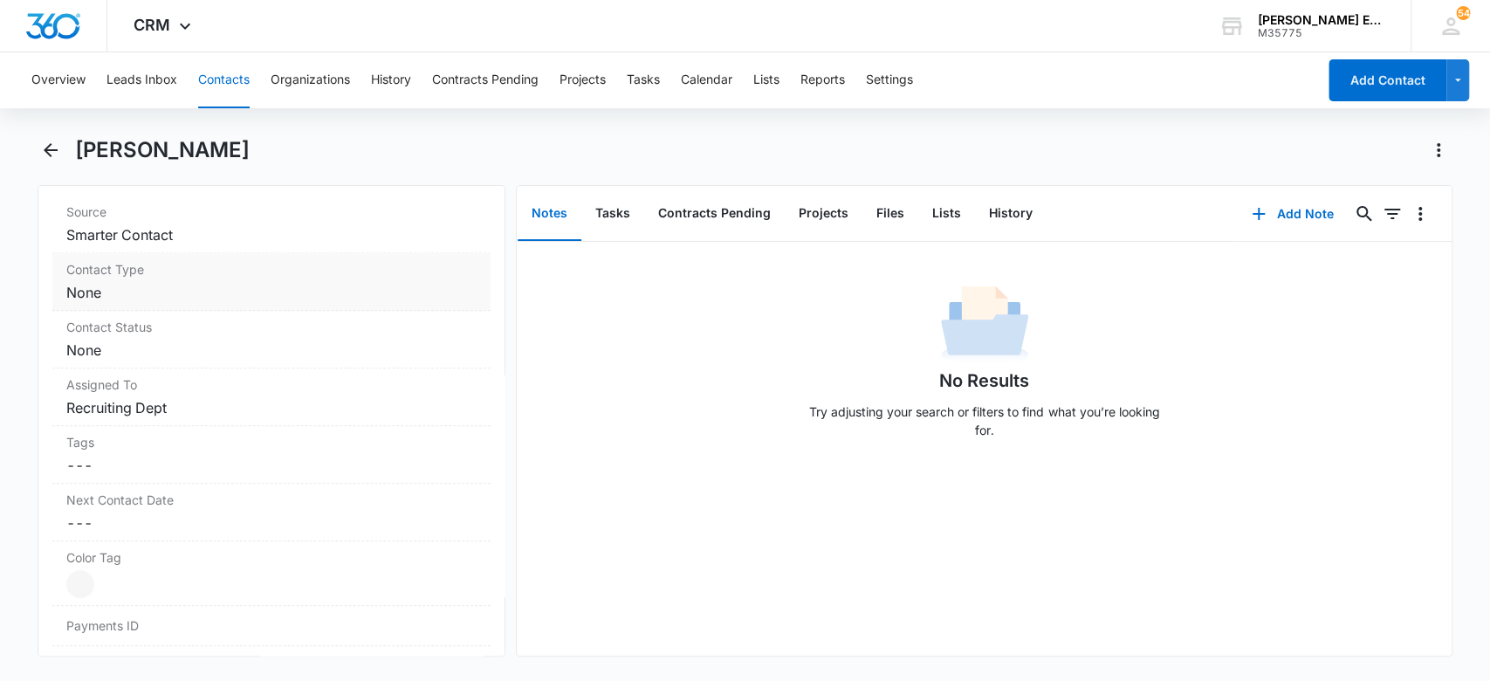
click at [216, 303] on div "Contact Type Cancel Save Changes None" at bounding box center [271, 282] width 439 height 58
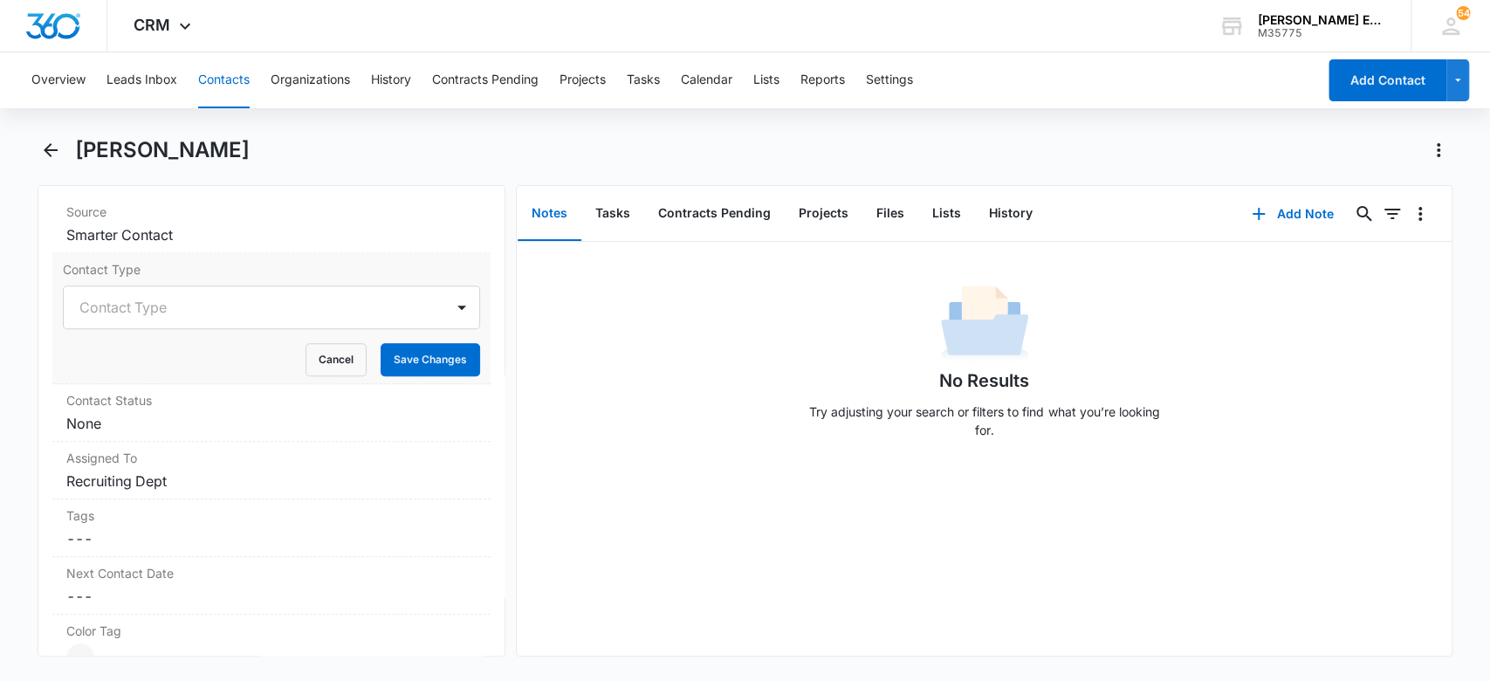
click at [216, 303] on div at bounding box center [250, 307] width 343 height 24
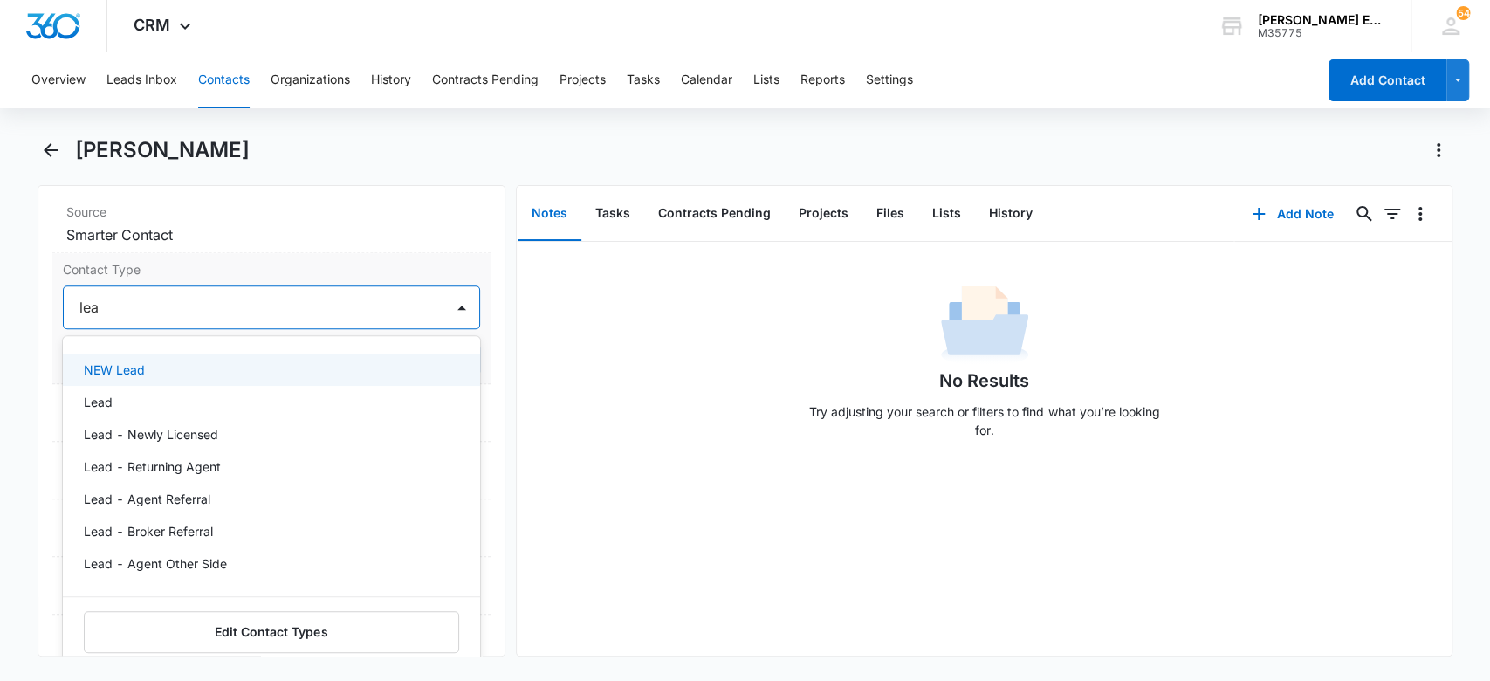
type input "lead"
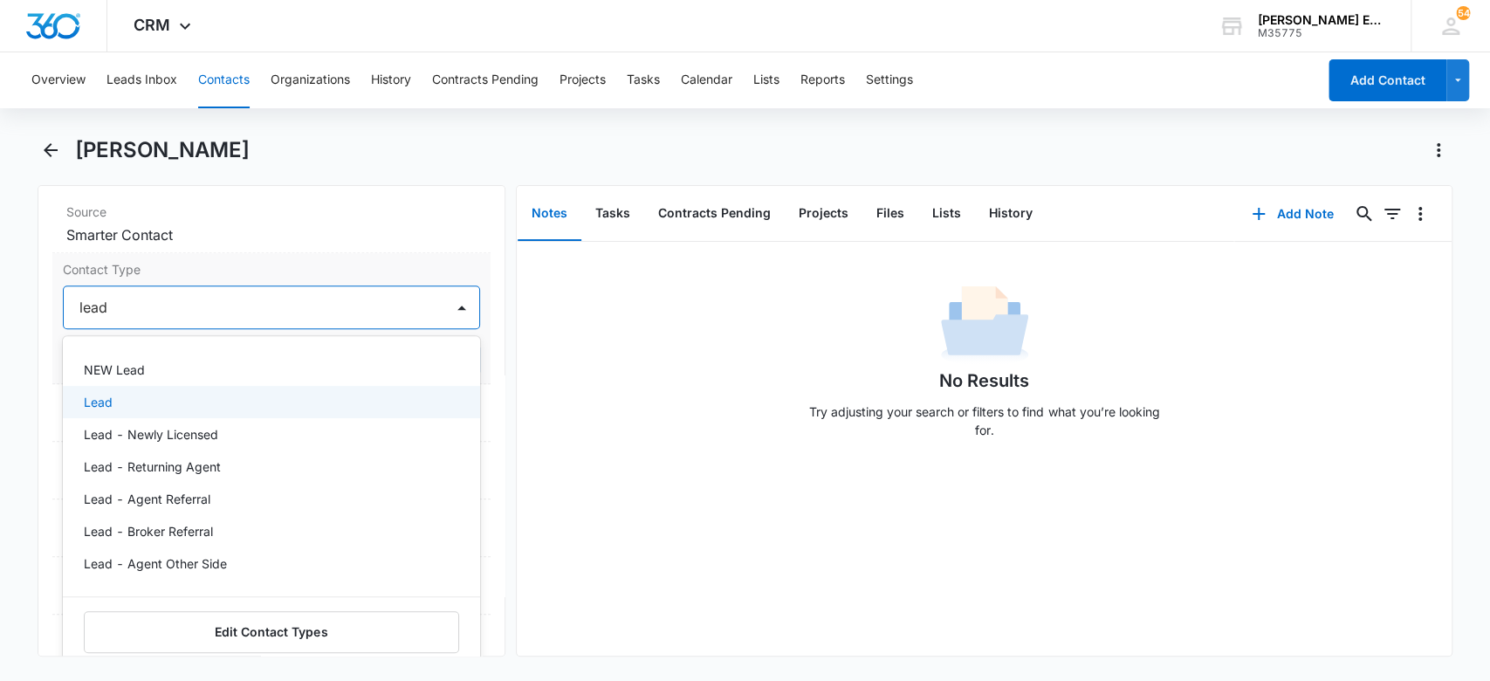
click at [257, 409] on div "Lead" at bounding box center [270, 402] width 373 height 18
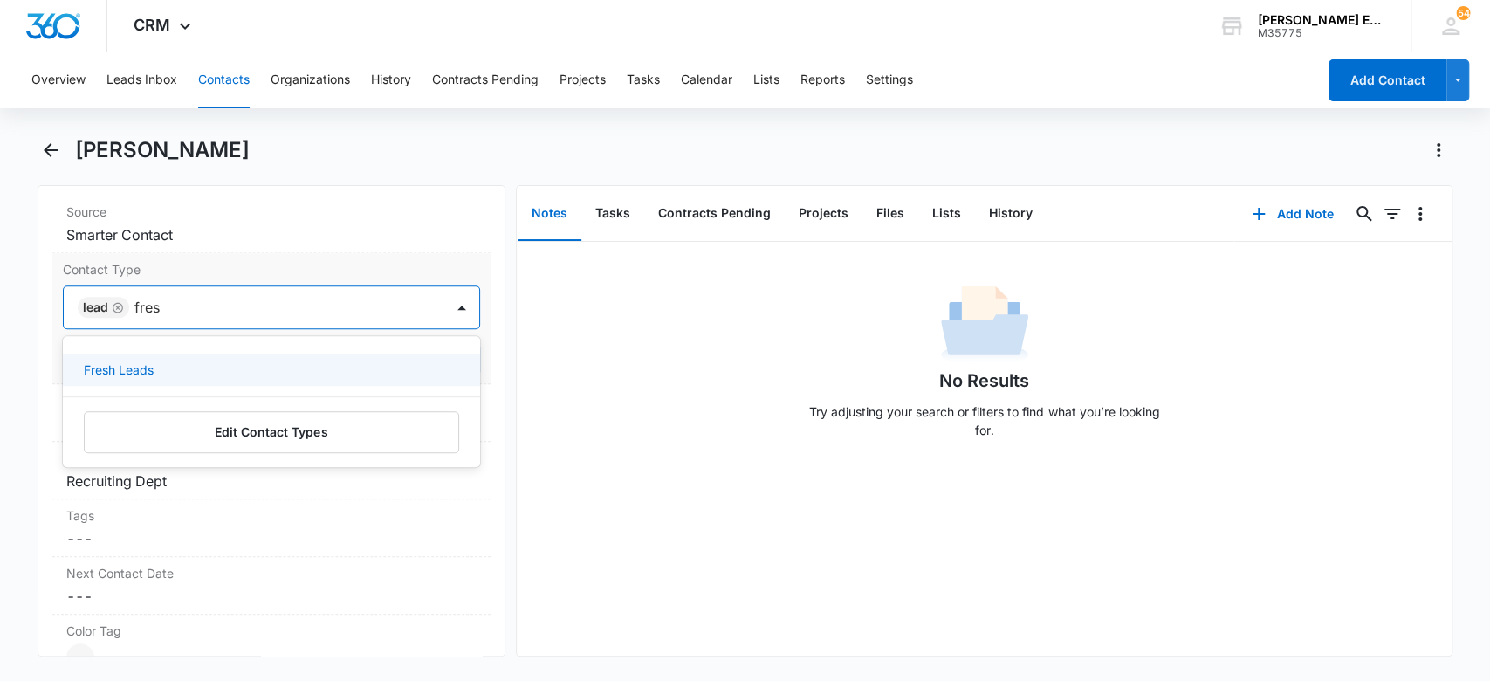
type input "fresh"
click at [341, 365] on div "Fresh Leads" at bounding box center [270, 370] width 373 height 18
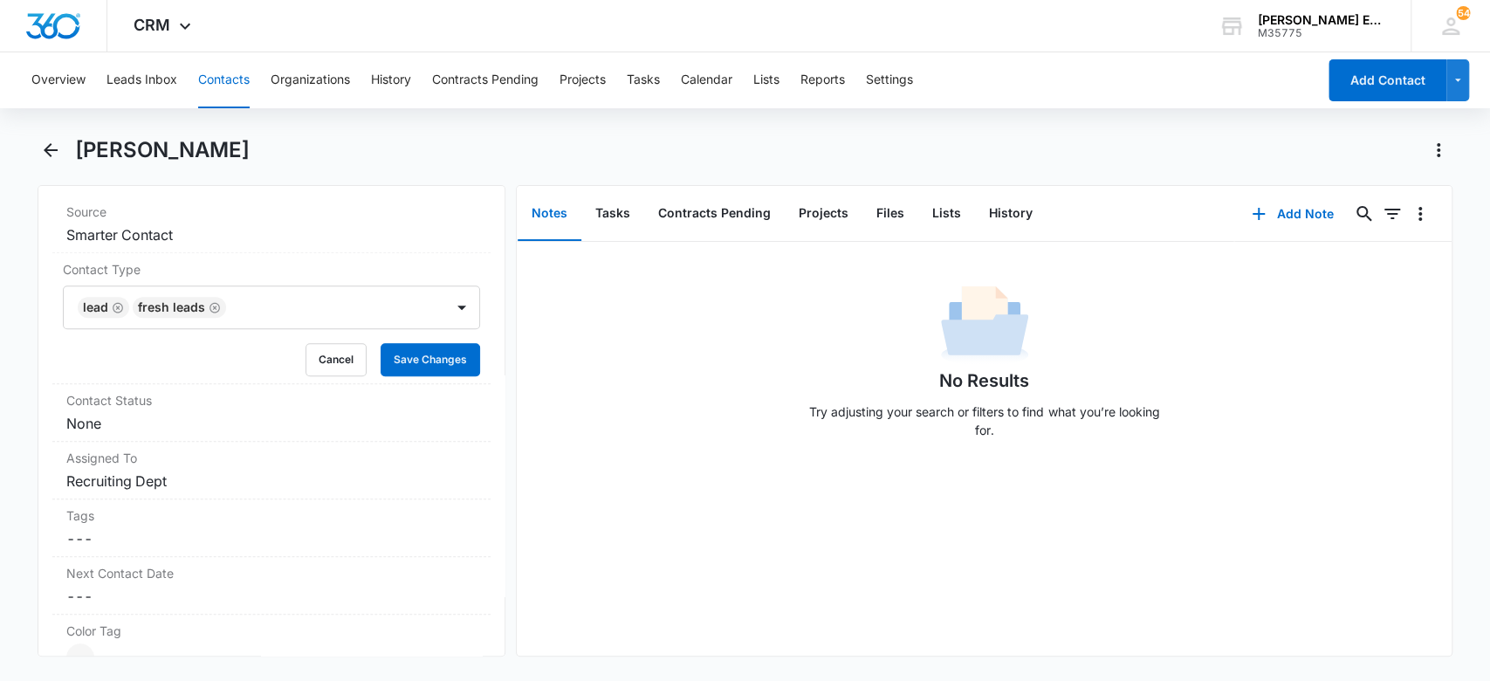
drag, startPoint x: 643, startPoint y: 357, endPoint x: 505, endPoint y: 357, distance: 138.8
click at [629, 357] on div "No Results Try adjusting your search or filters to find what you’re looking for." at bounding box center [984, 366] width 935 height 173
click at [399, 365] on button "Save Changes" at bounding box center [431, 359] width 100 height 33
click at [174, 426] on dd "Cancel Save Changes None" at bounding box center [271, 423] width 411 height 21
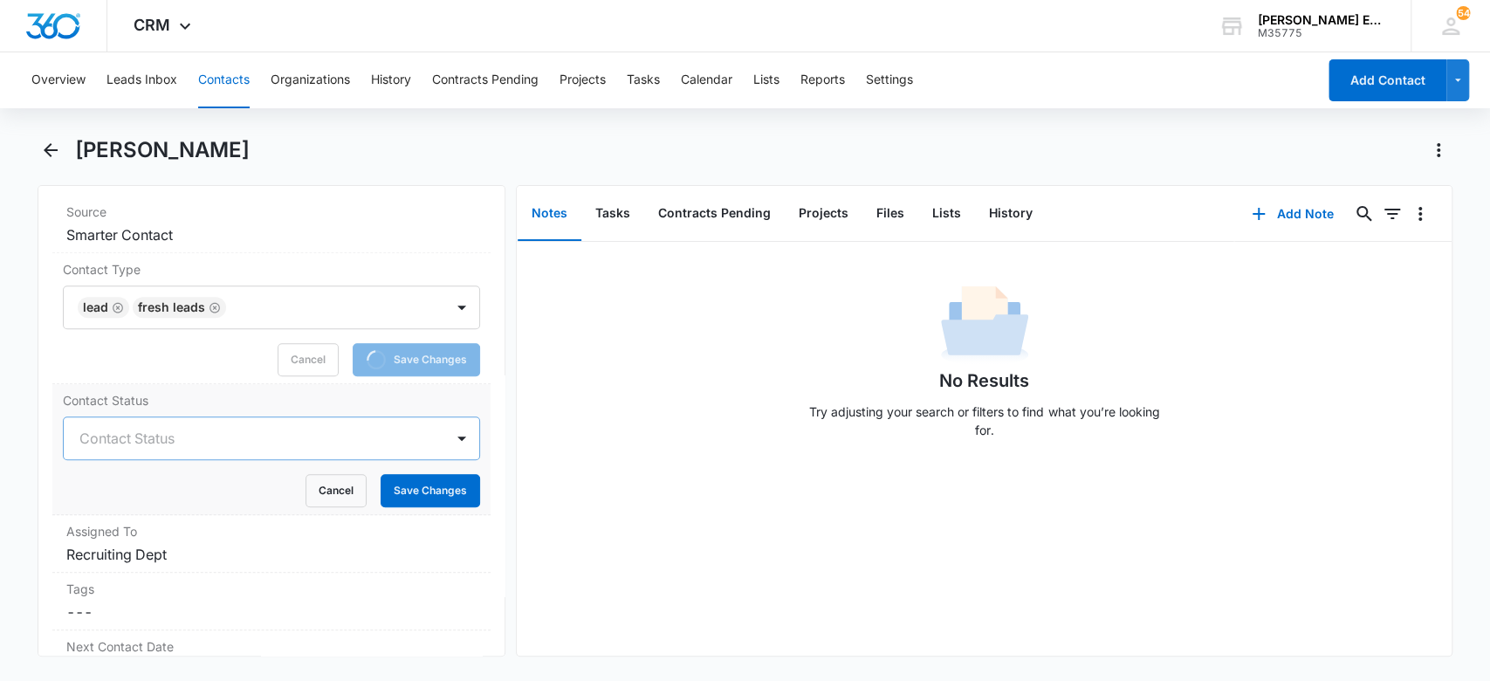
click at [187, 443] on div at bounding box center [250, 438] width 343 height 24
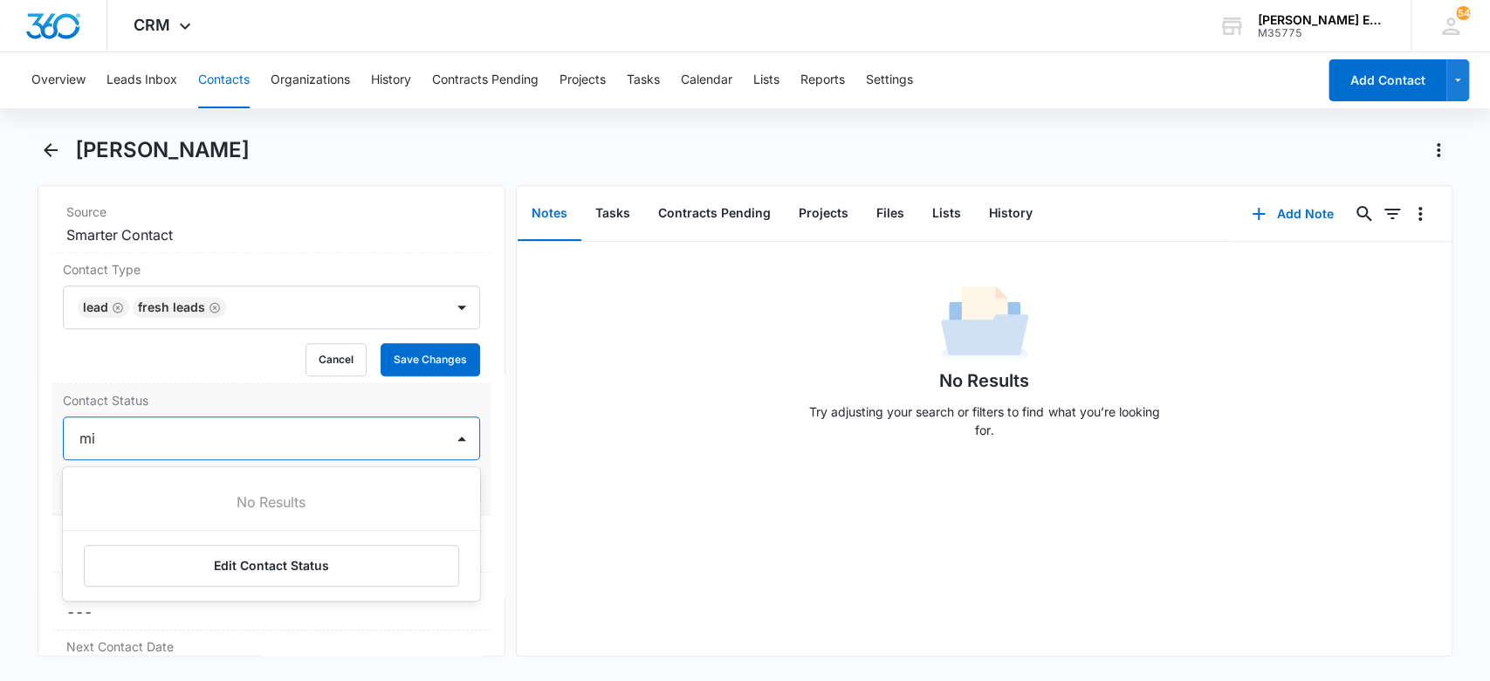
type input "m"
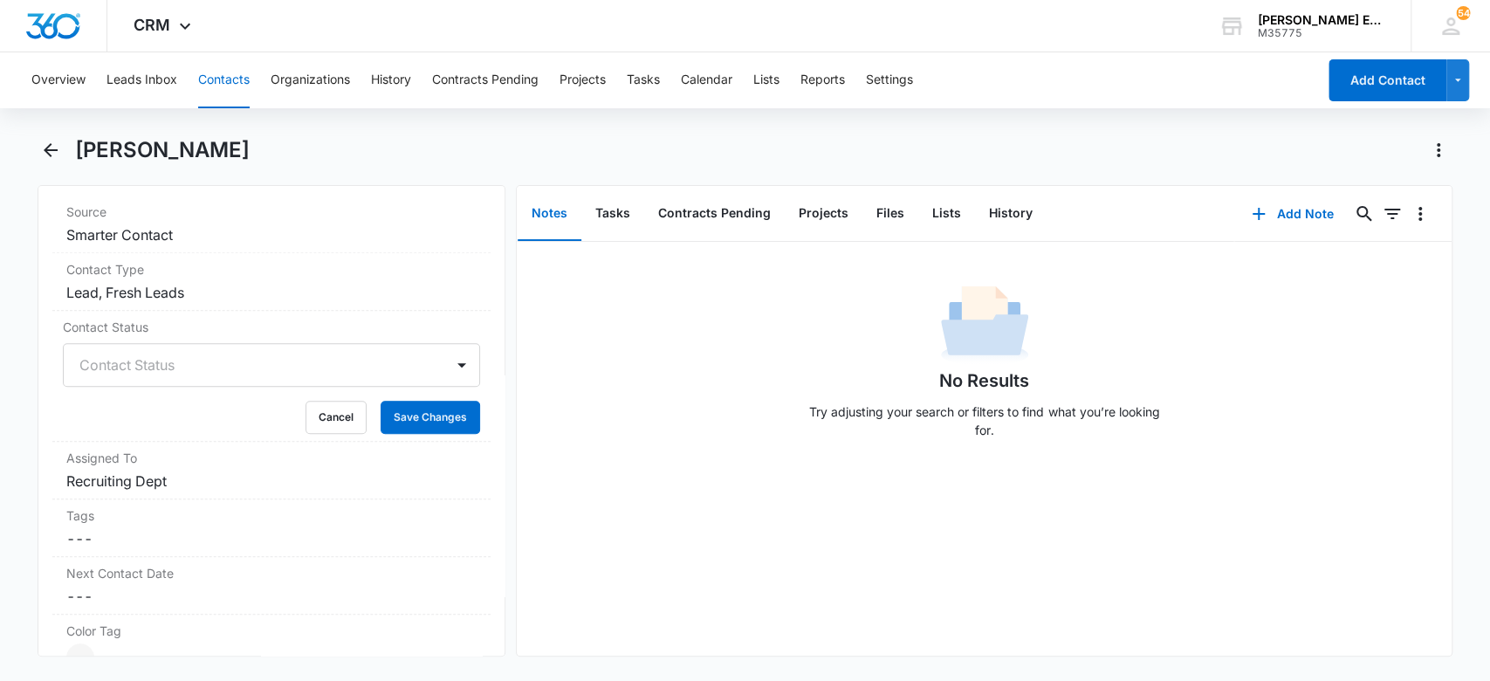
click at [605, 369] on div "No Results Try adjusting your search or filters to find what you’re looking for." at bounding box center [984, 366] width 935 height 173
click at [263, 295] on dd "Cancel Save Changes Lead, Fresh Leads" at bounding box center [271, 292] width 411 height 21
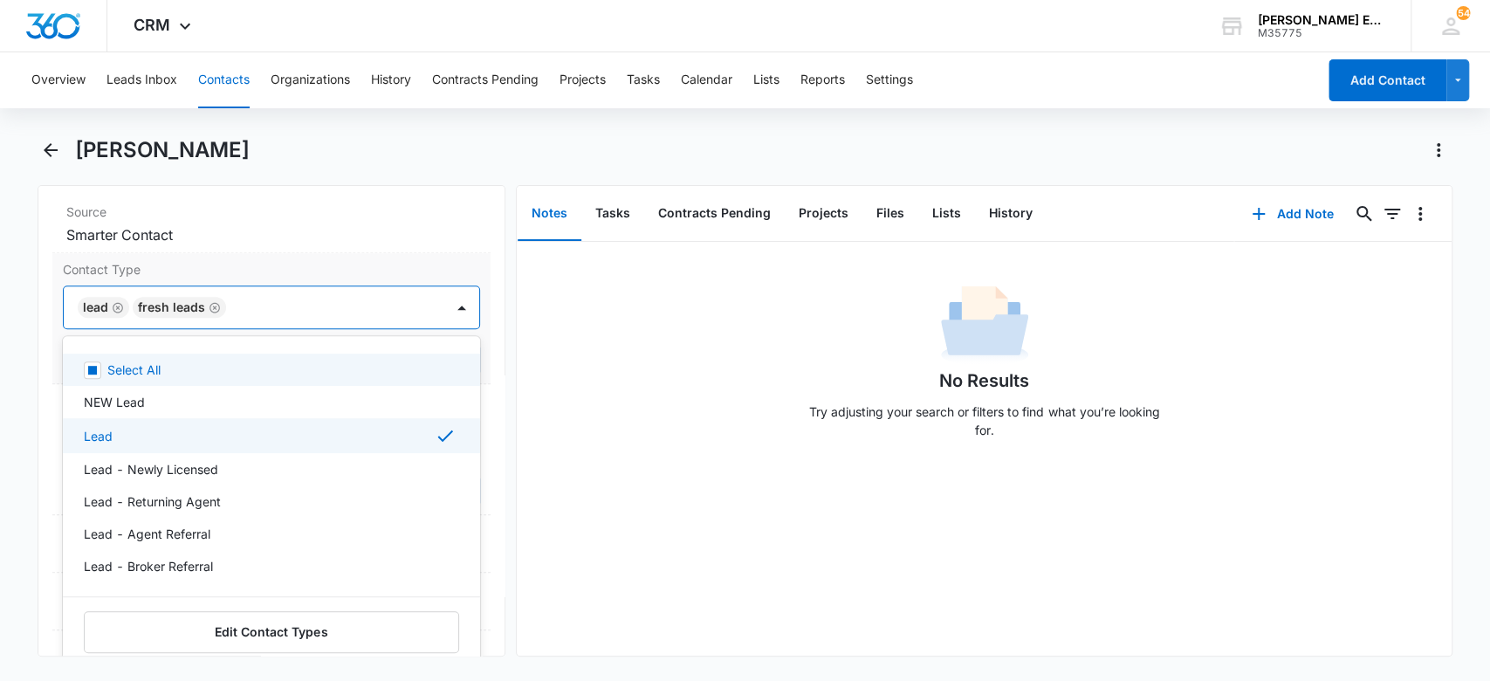
click at [306, 317] on div at bounding box center [326, 307] width 191 height 24
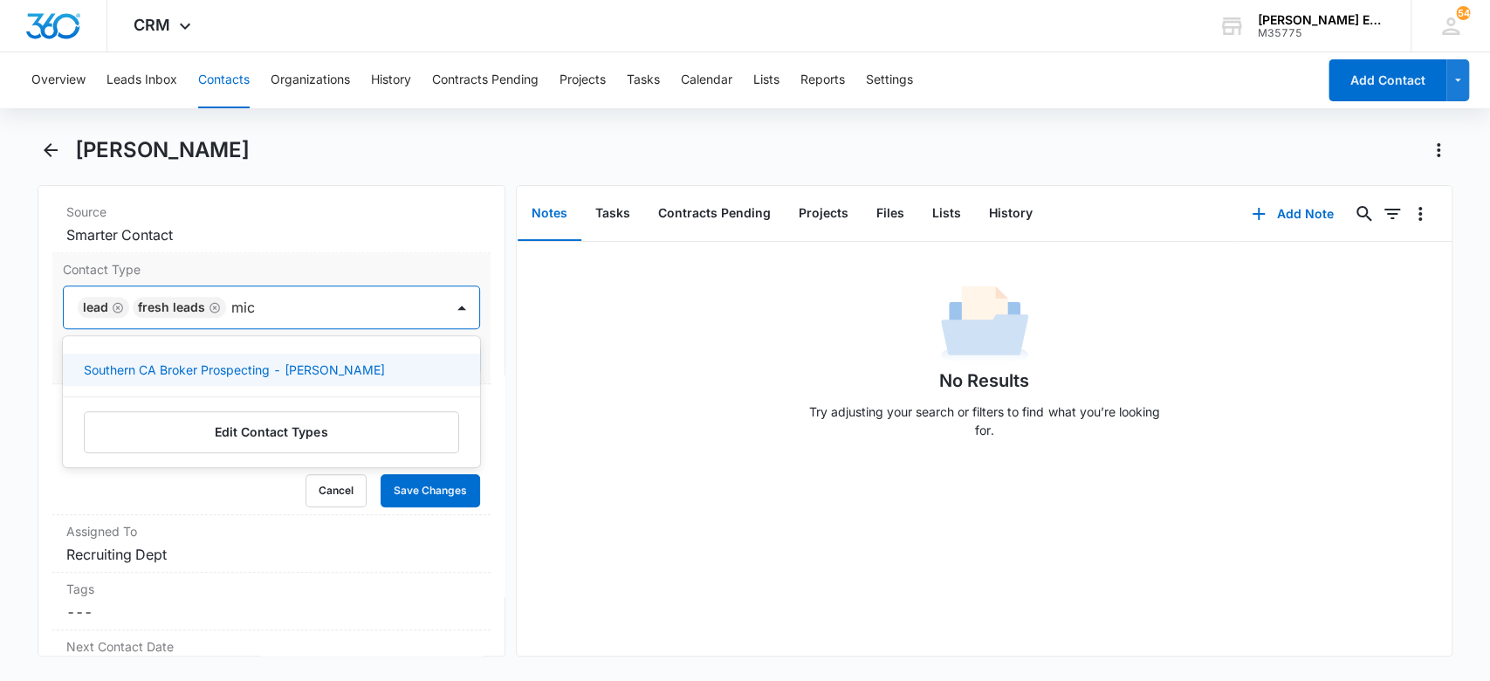
type input "mich"
click at [340, 369] on p "Southern CA Broker Prospecting - [PERSON_NAME]" at bounding box center [234, 370] width 301 height 18
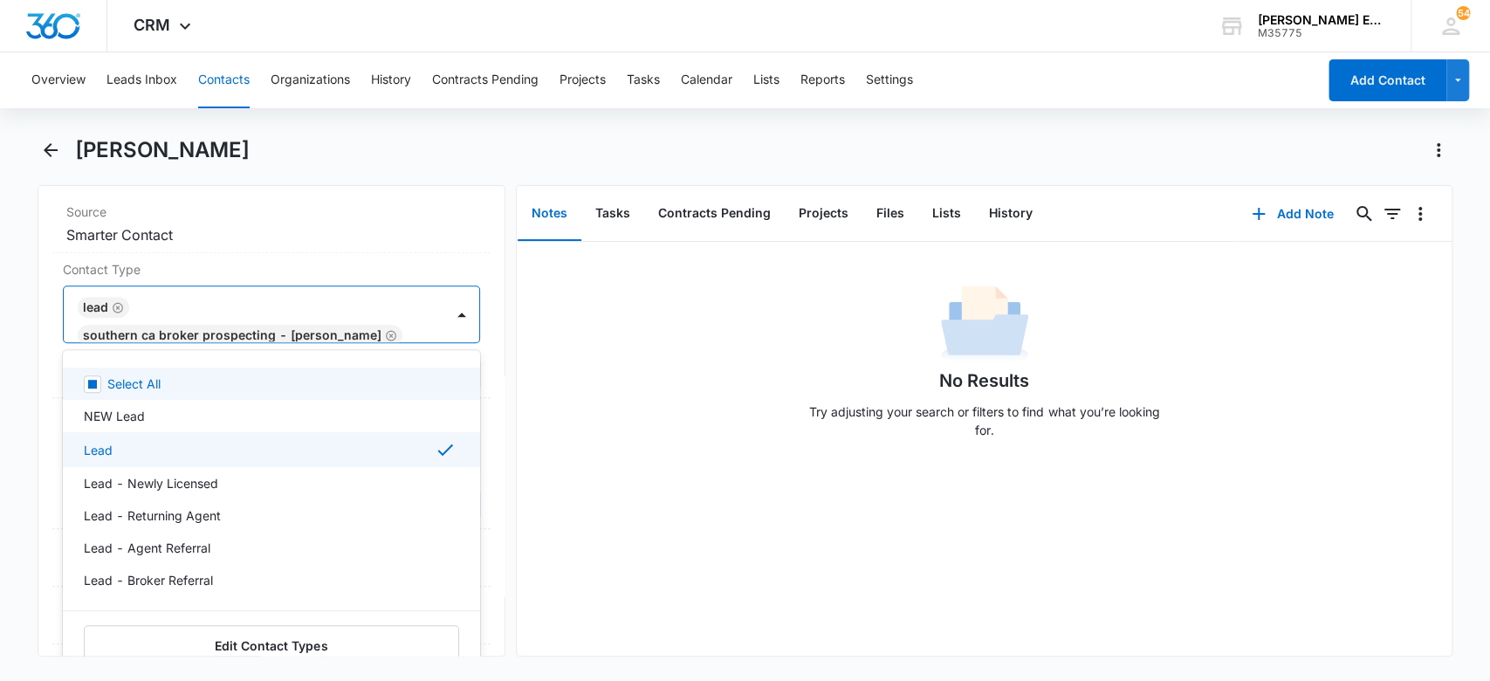
click at [587, 454] on div "No Results Try adjusting your search or filters to find what you’re looking for." at bounding box center [984, 449] width 935 height 414
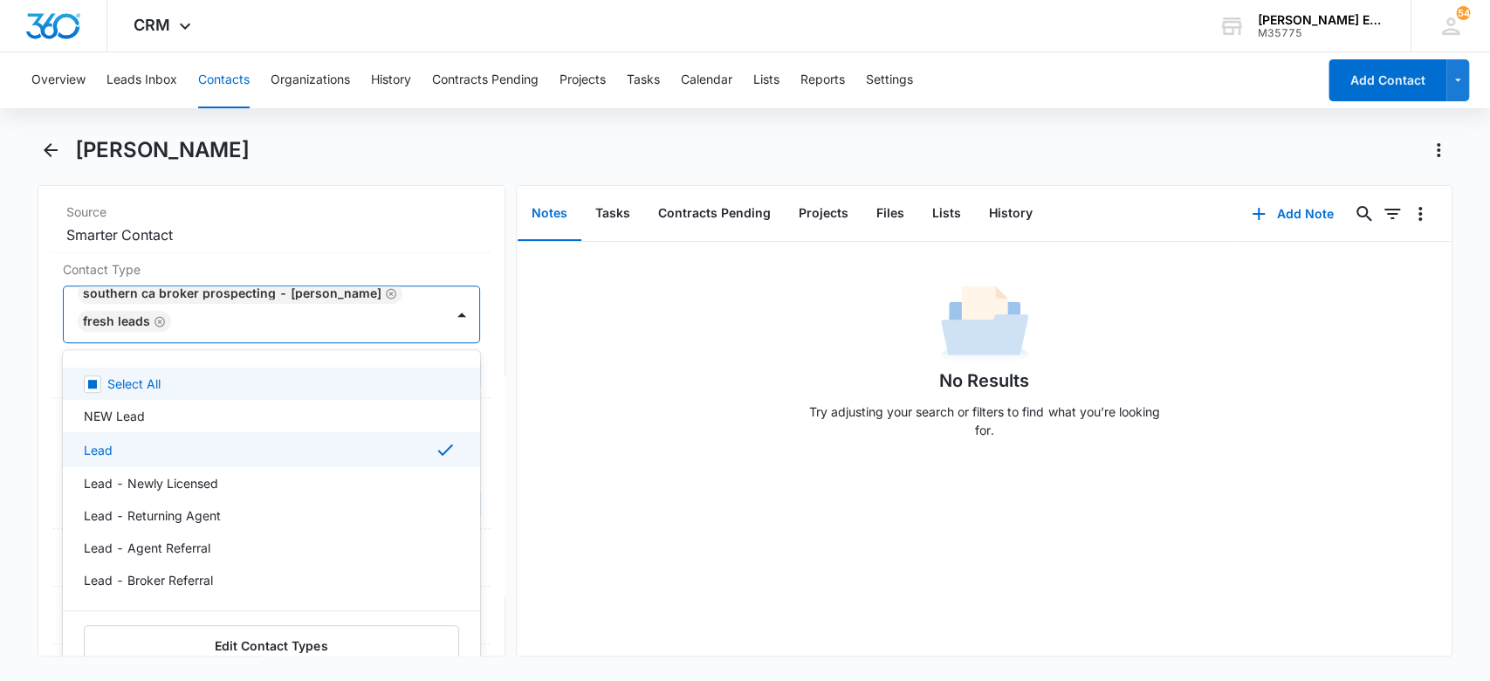
click at [614, 388] on div "No Results Try adjusting your search or filters to find what you’re looking for." at bounding box center [984, 366] width 935 height 173
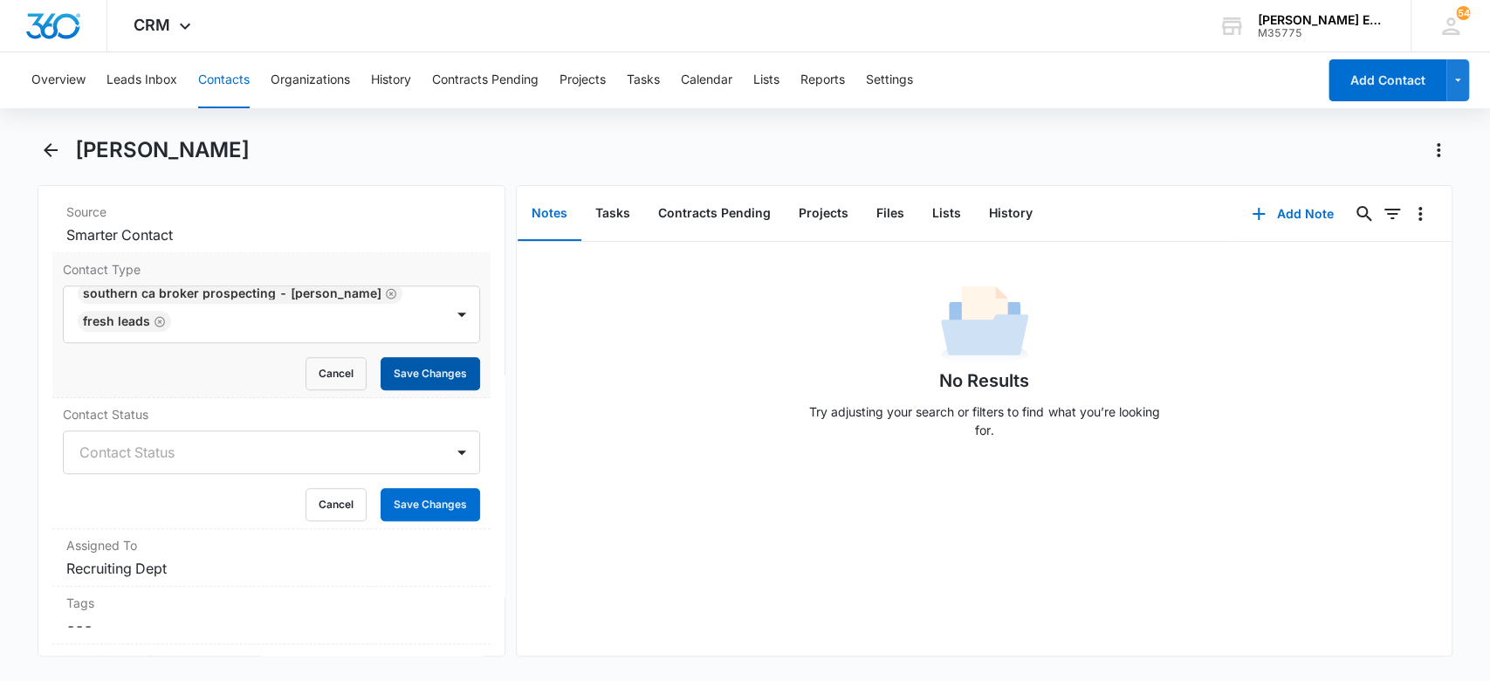
click at [399, 380] on button "Save Changes" at bounding box center [431, 373] width 100 height 33
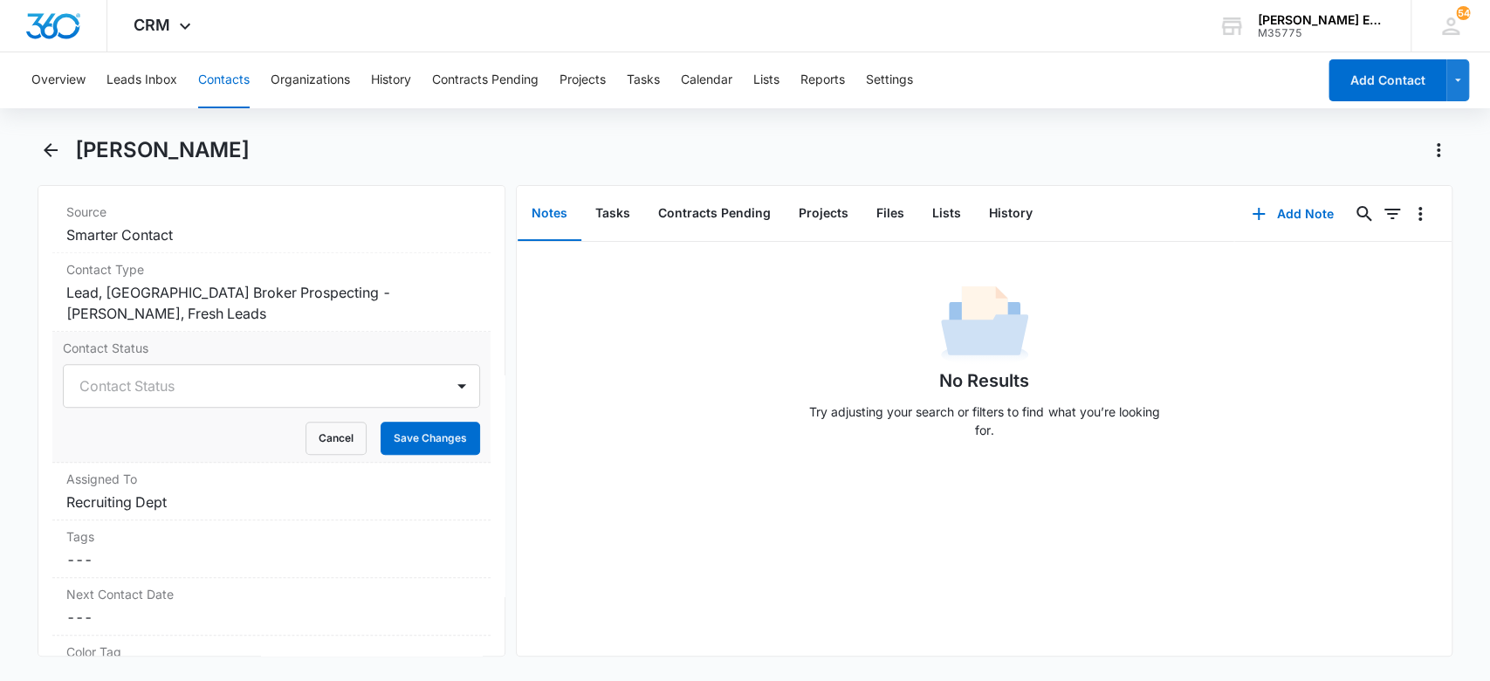
drag, startPoint x: 297, startPoint y: 304, endPoint x: 293, endPoint y: 321, distance: 17.8
click at [298, 309] on dd "Cancel Save Changes Lead, Southern CA Broker Prospecting - Michelle Beeson, Fre…" at bounding box center [271, 303] width 411 height 42
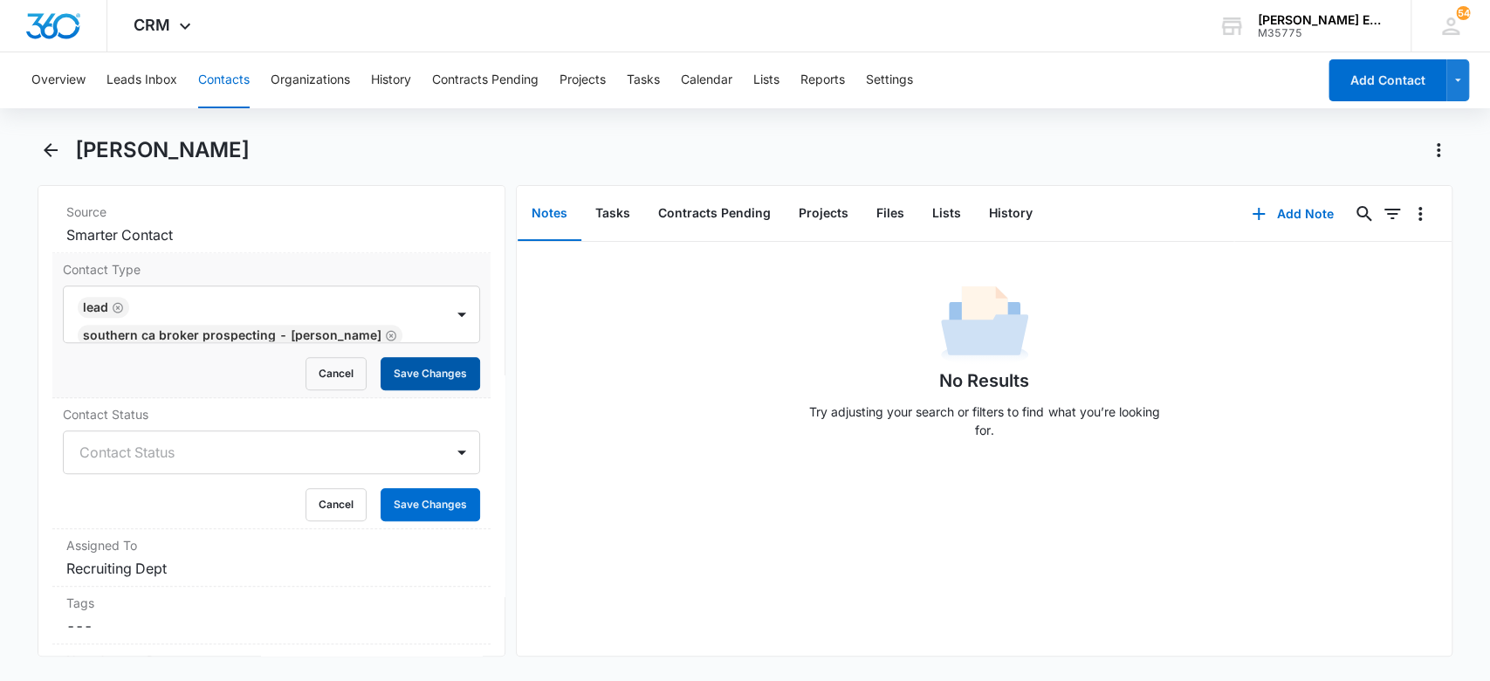
click at [456, 367] on button "Save Changes" at bounding box center [431, 373] width 100 height 33
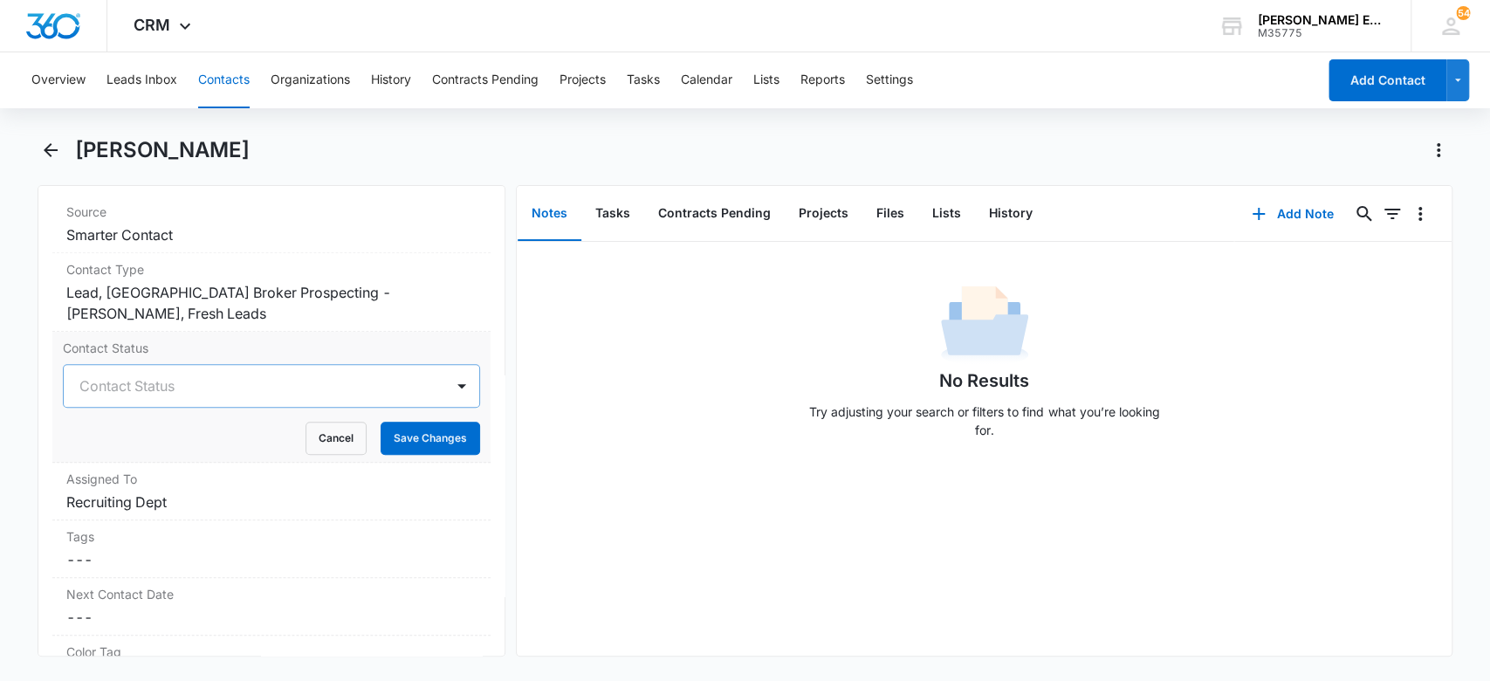
click at [397, 395] on div at bounding box center [250, 386] width 343 height 24
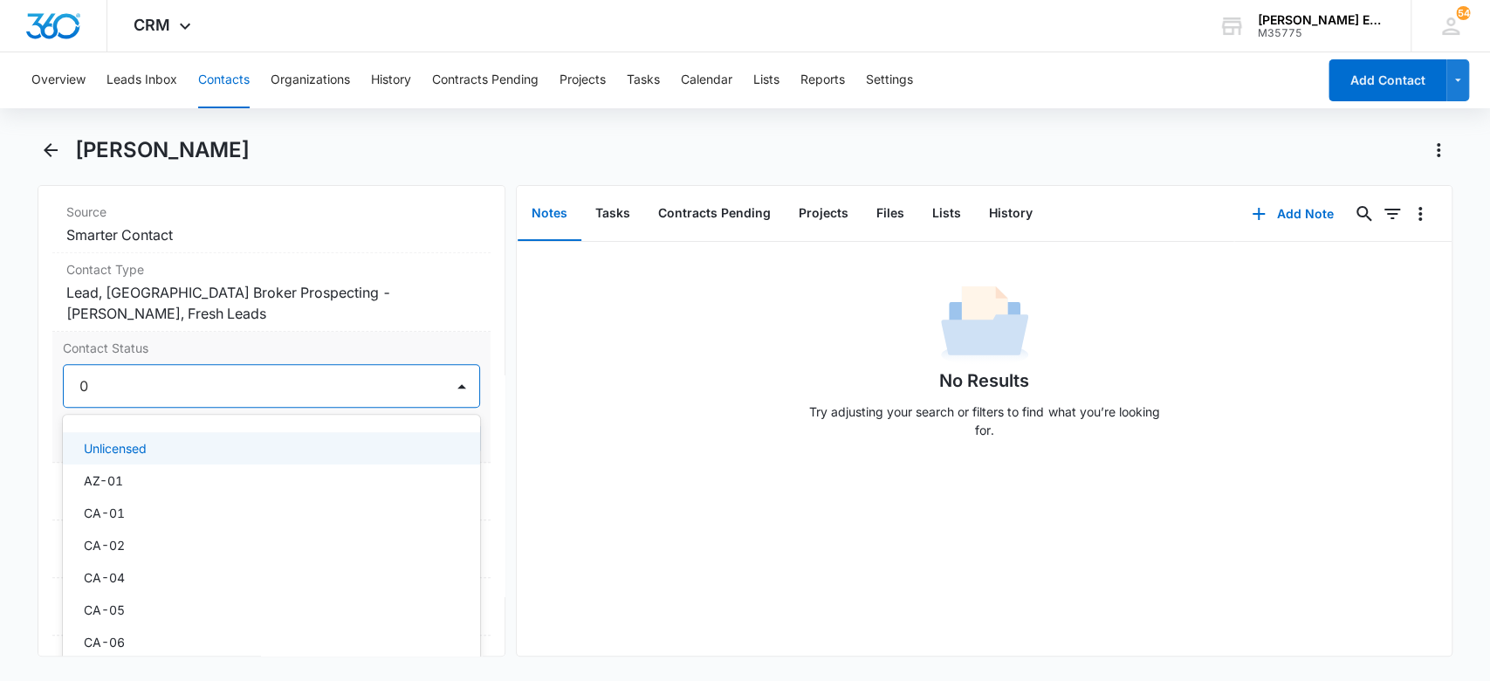
type input "04"
click at [292, 446] on div "CA-04" at bounding box center [270, 448] width 373 height 18
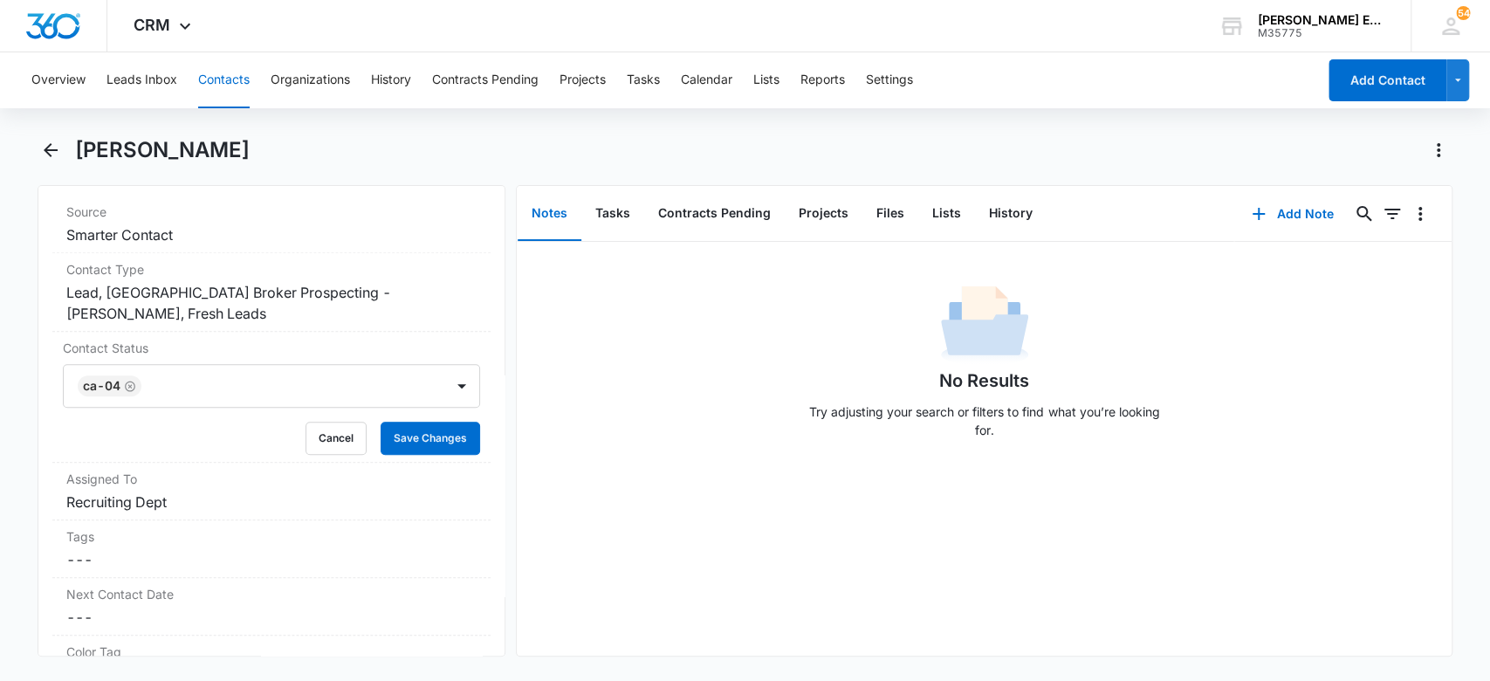
click at [633, 346] on div "No Results Try adjusting your search or filters to find what you’re looking for." at bounding box center [984, 366] width 935 height 173
click at [381, 441] on button "Save Changes" at bounding box center [431, 438] width 100 height 33
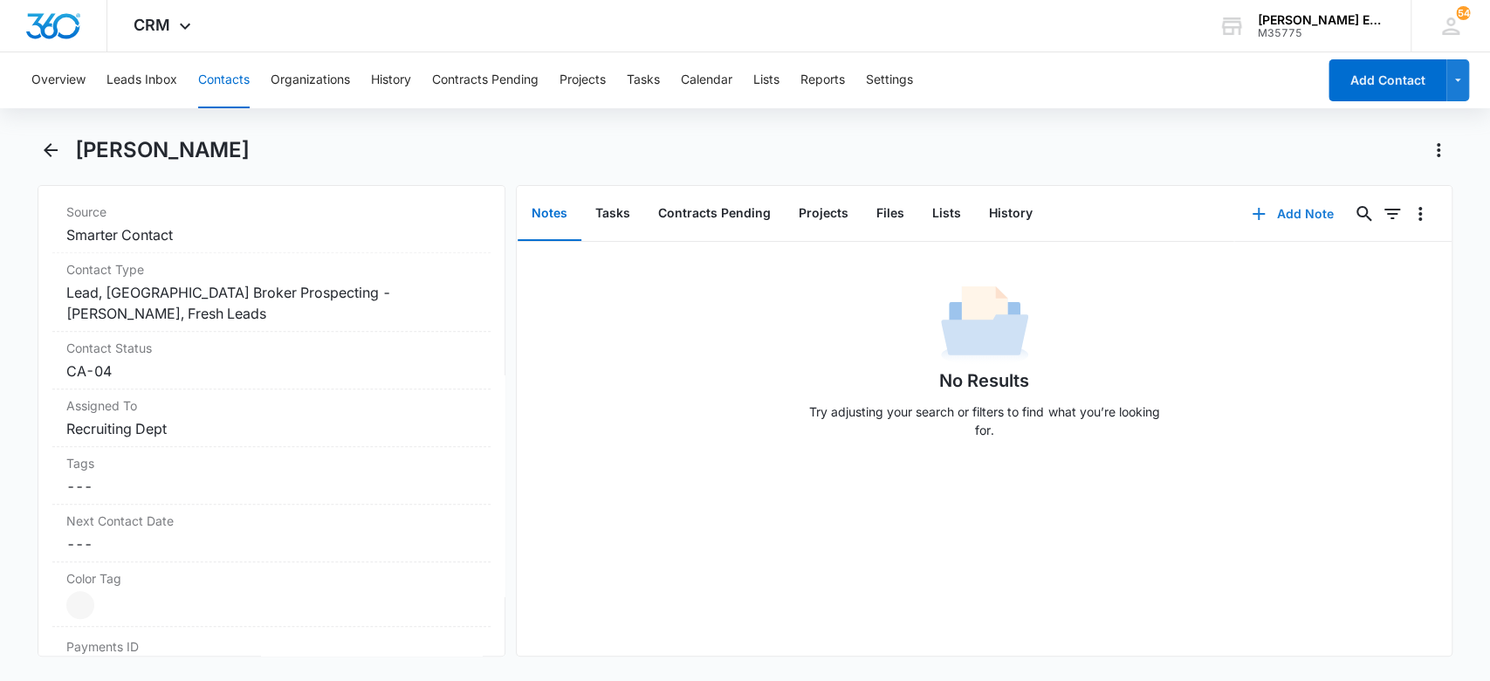
click at [1262, 211] on button "Add Note" at bounding box center [1292, 214] width 116 height 42
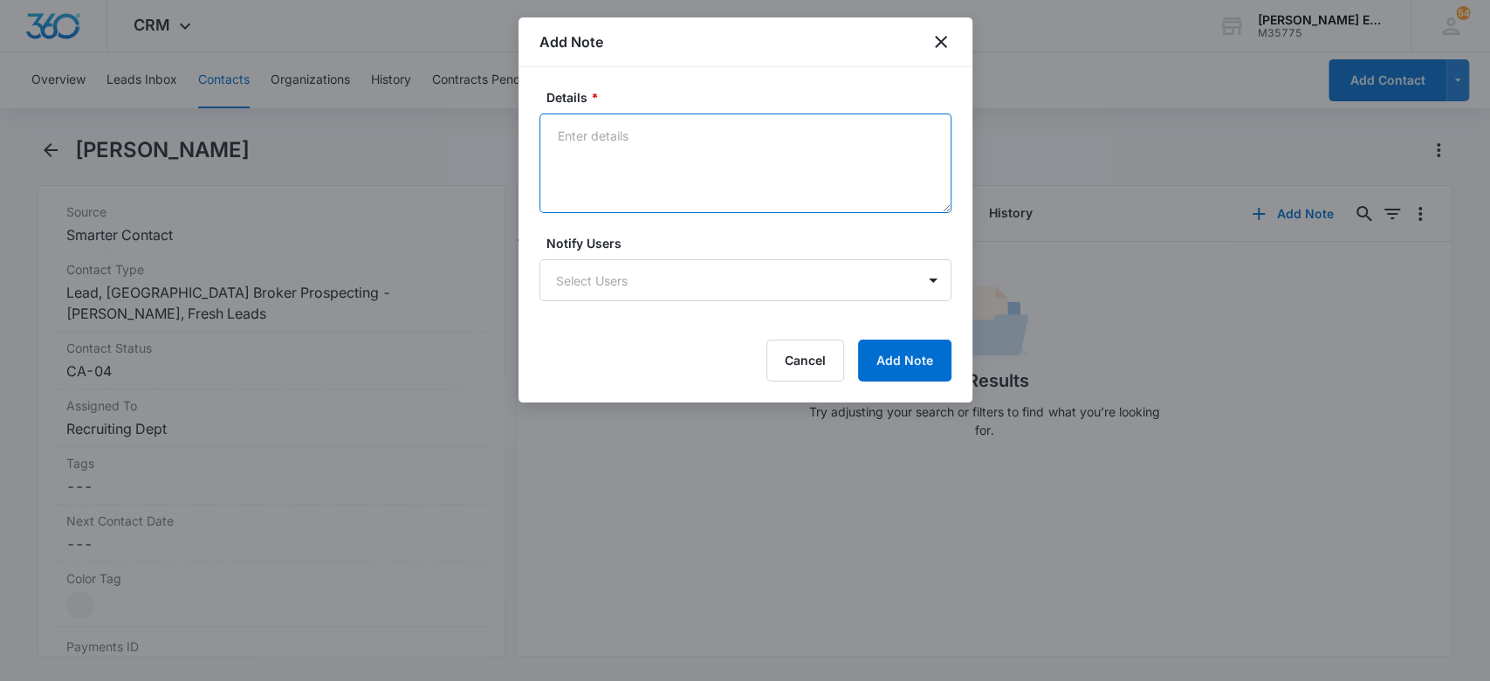
click at [665, 161] on textarea "Details *" at bounding box center [745, 163] width 412 height 100
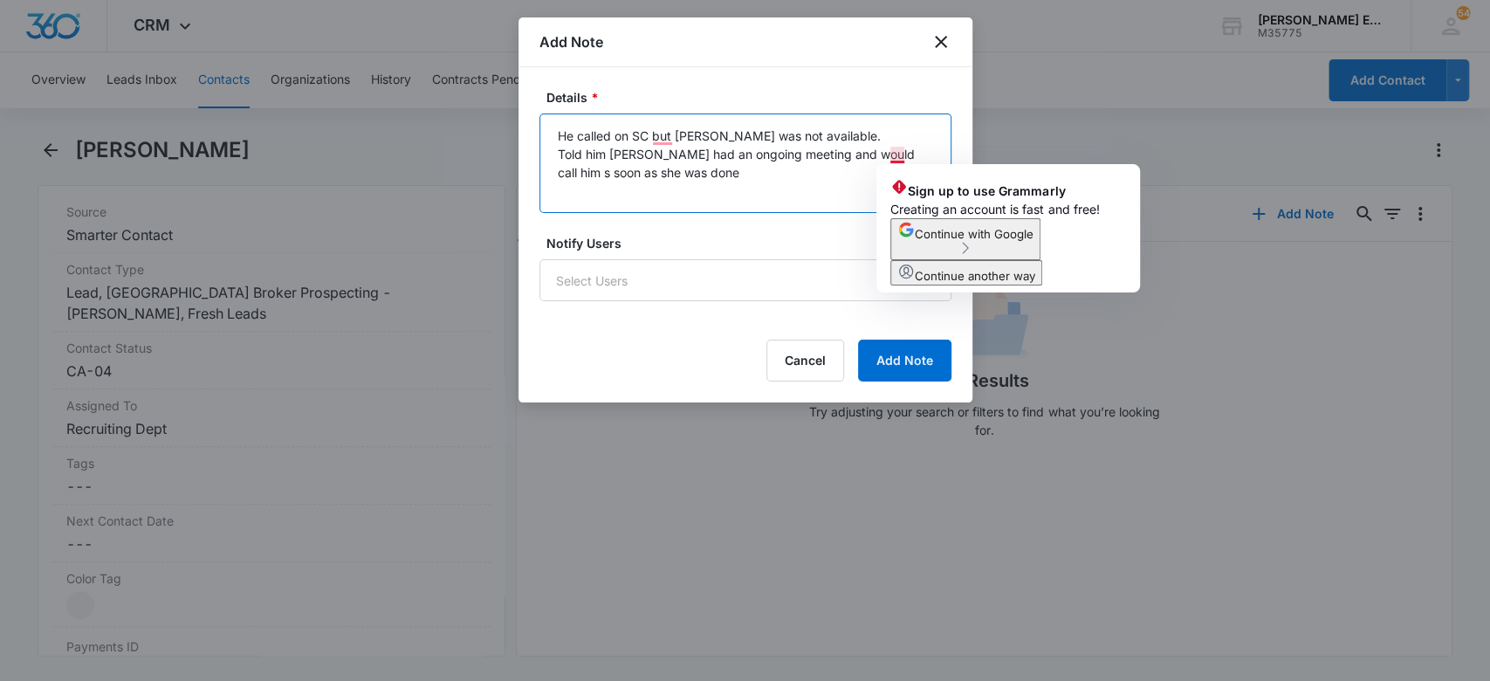
click at [897, 155] on textarea "He called on SC but Jessica was not available. Told him Jess had an ongoing mee…" at bounding box center [745, 163] width 412 height 100
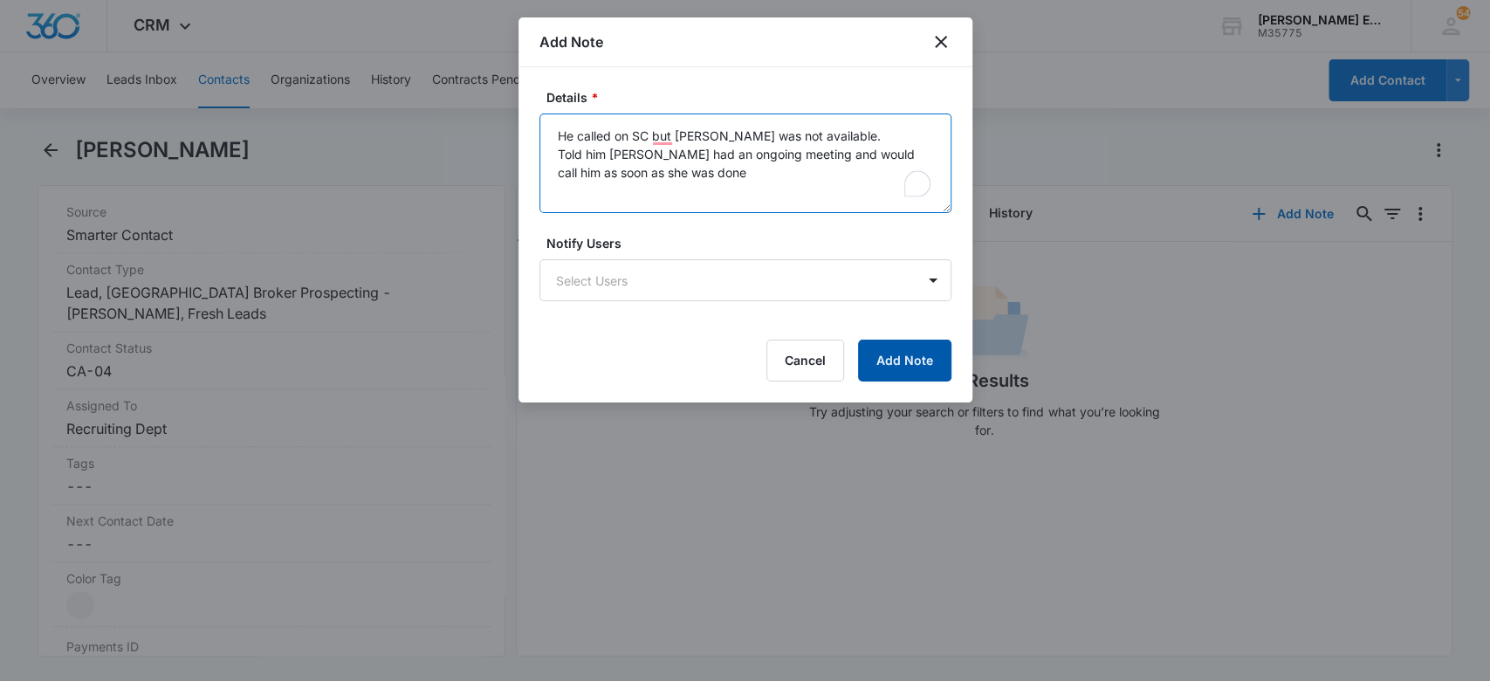
type textarea "He called on SC but [PERSON_NAME] was not available. Told him [PERSON_NAME] had…"
drag, startPoint x: 944, startPoint y: 351, endPoint x: 926, endPoint y: 357, distance: 19.3
click at [944, 353] on button "Add Note" at bounding box center [904, 361] width 93 height 42
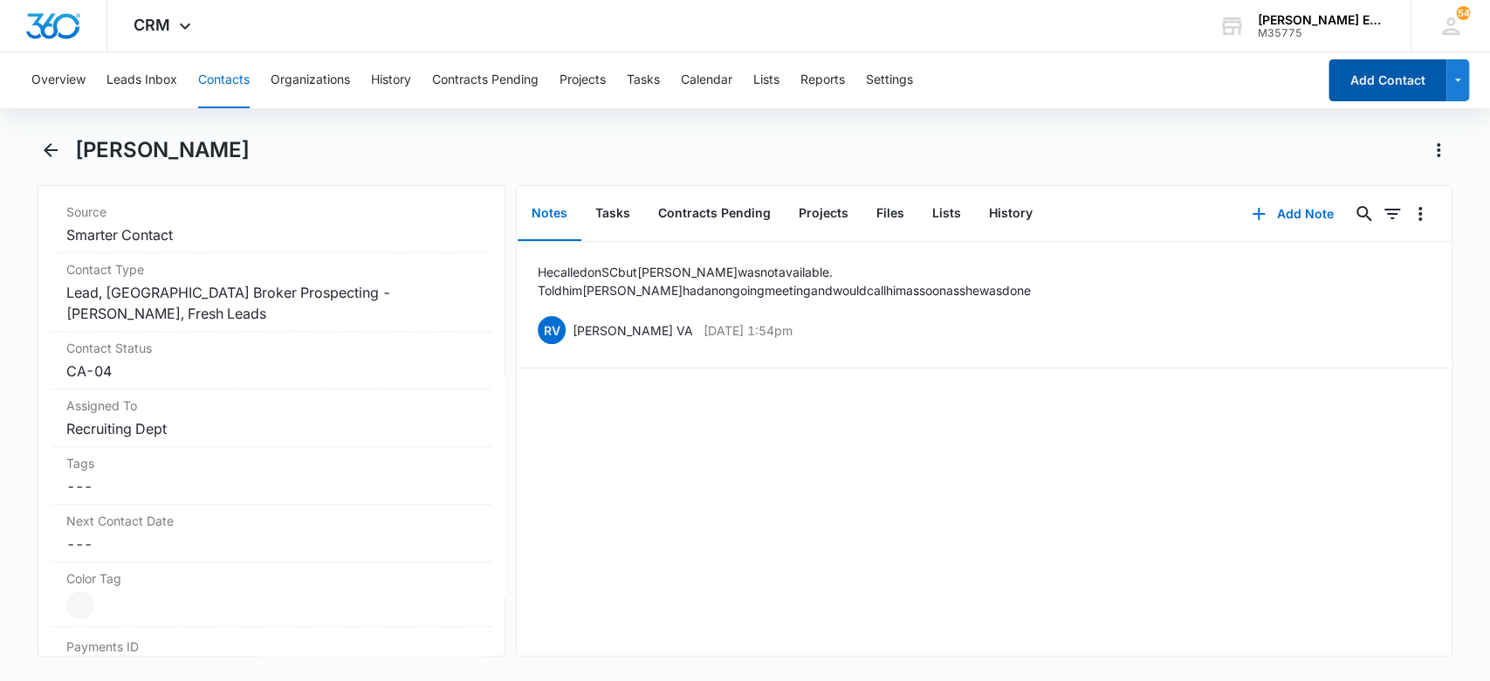
click at [1345, 94] on button "Add Contact" at bounding box center [1388, 80] width 118 height 42
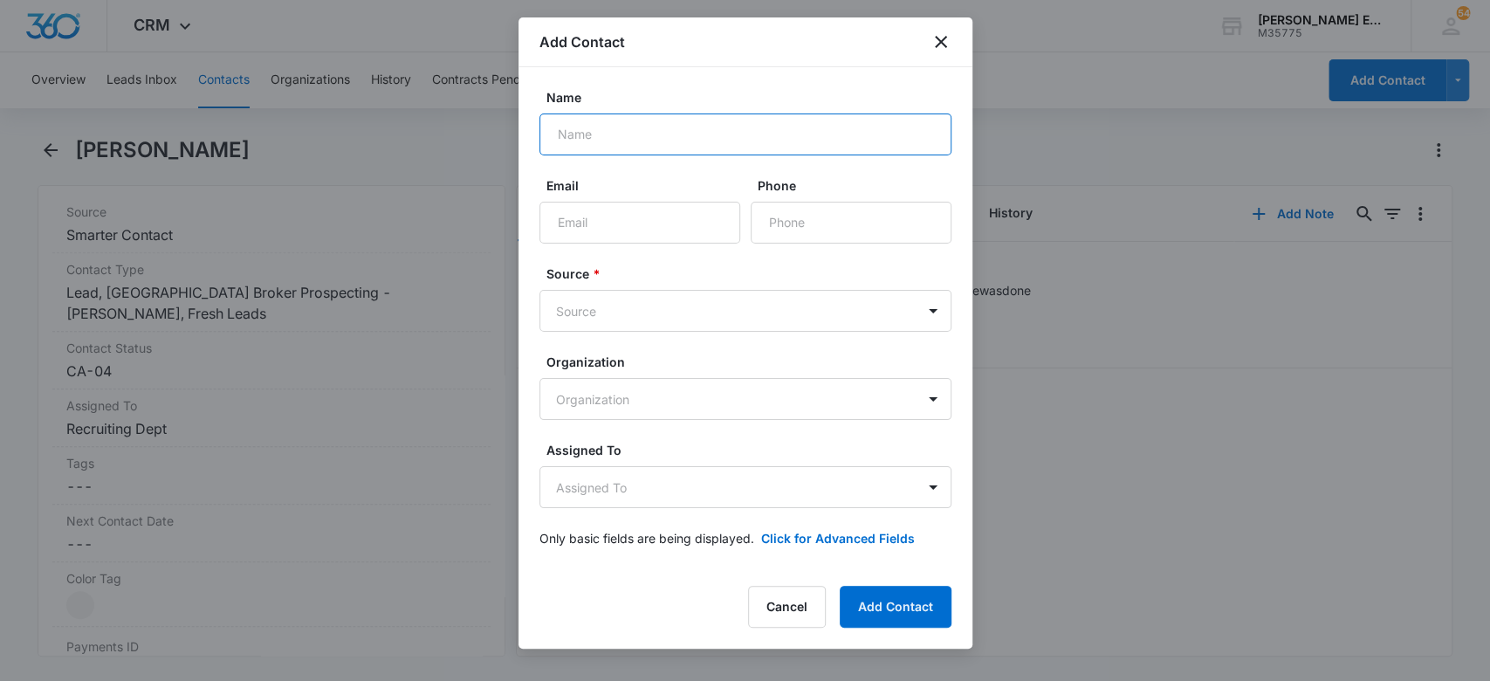
click at [596, 120] on input "Name" at bounding box center [745, 134] width 412 height 42
paste input "[PERSON_NAME]"
type input "[PERSON_NAME]"
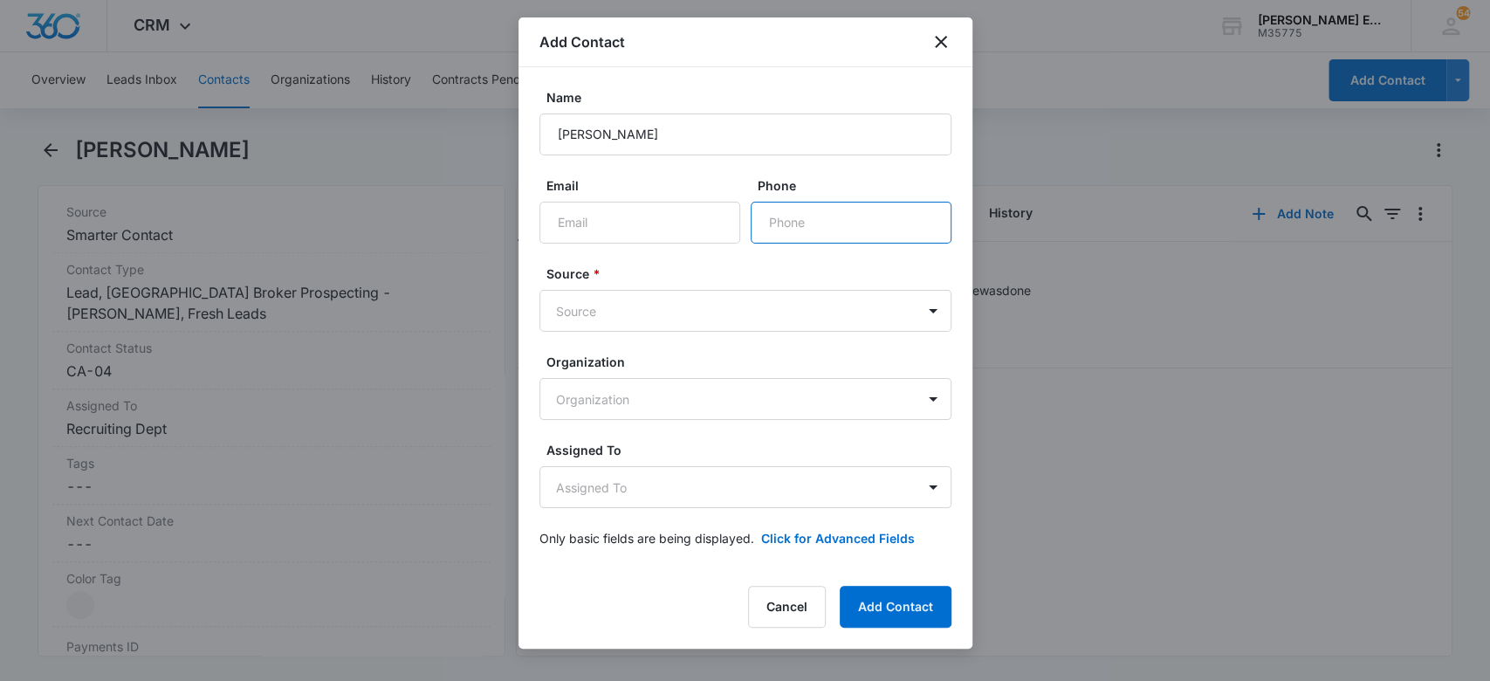
paste input "[PHONE_NUMBER]"
type input "[PHONE_NUMBER]"
drag, startPoint x: 677, startPoint y: 225, endPoint x: 652, endPoint y: 175, distance: 55.4
click at [677, 225] on input "Email" at bounding box center [639, 223] width 201 height 42
paste input "[PHONE_NUMBER]"
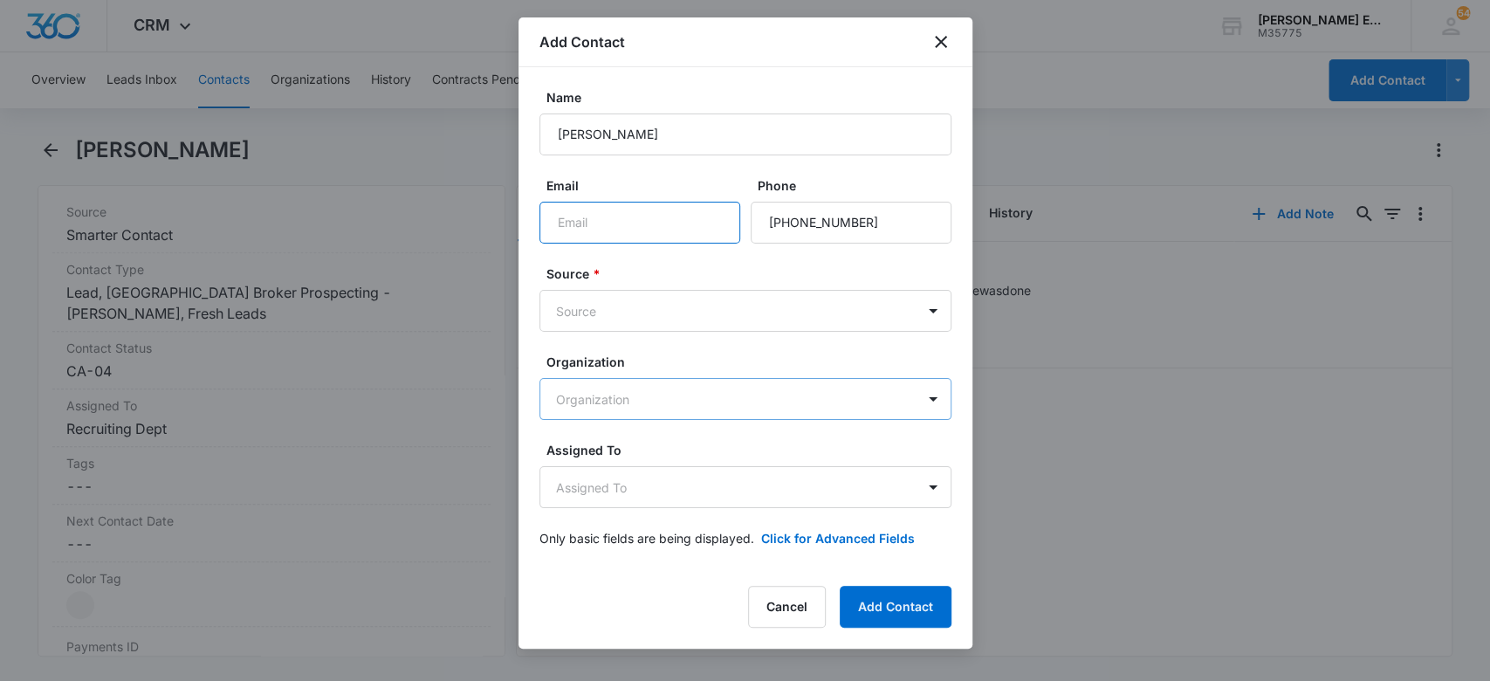
type input "[PHONE_NUMBER]"
drag, startPoint x: 641, startPoint y: 219, endPoint x: 483, endPoint y: 219, distance: 158.0
click at [483, 219] on body "CRM Apps Websites CRM Email Social Brand Allison James Estates and Homes M35775…" at bounding box center [745, 340] width 1490 height 681
paste input "[EMAIL_ADDRESS][DOMAIN_NAME]"
type input "[EMAIL_ADDRESS][DOMAIN_NAME]"
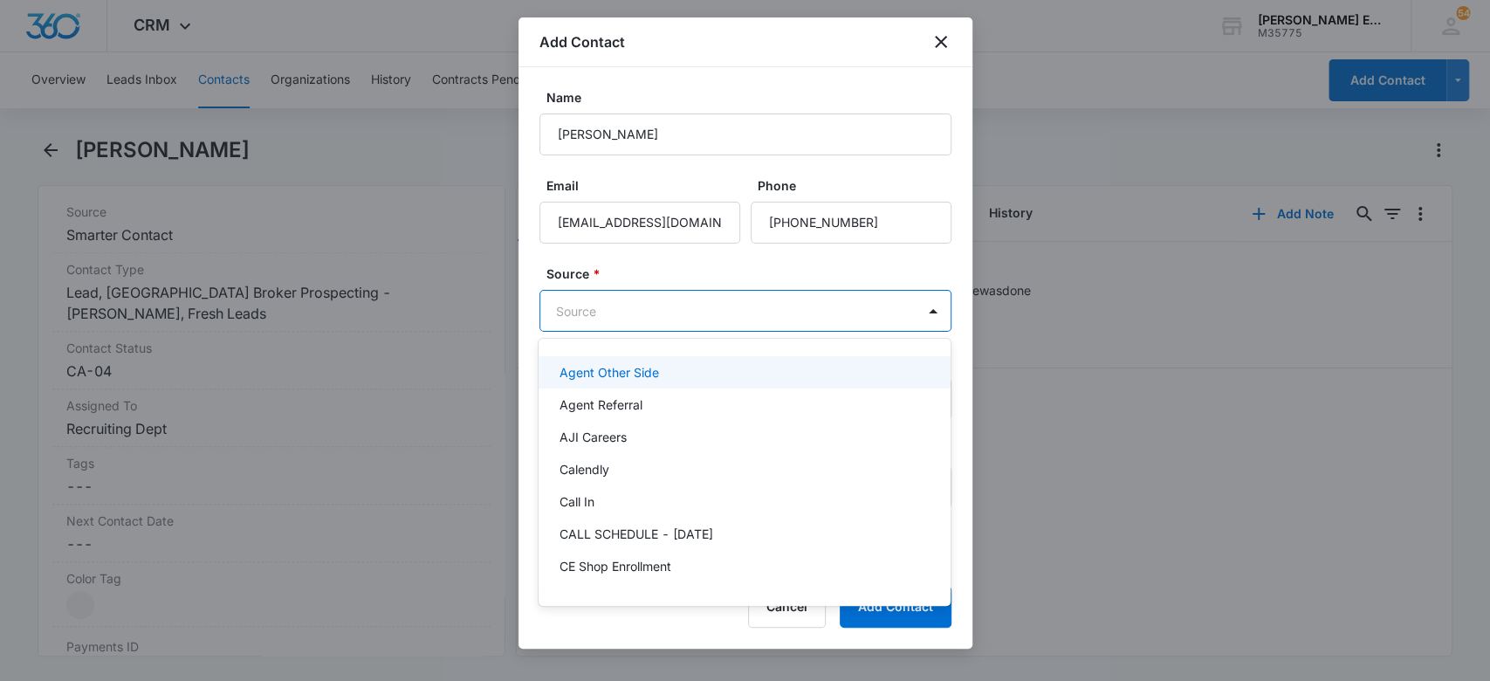
click at [690, 299] on body "CRM Apps Websites CRM Email Social Brand Allison James Estates and Homes M35775…" at bounding box center [745, 340] width 1490 height 681
type input "sm"
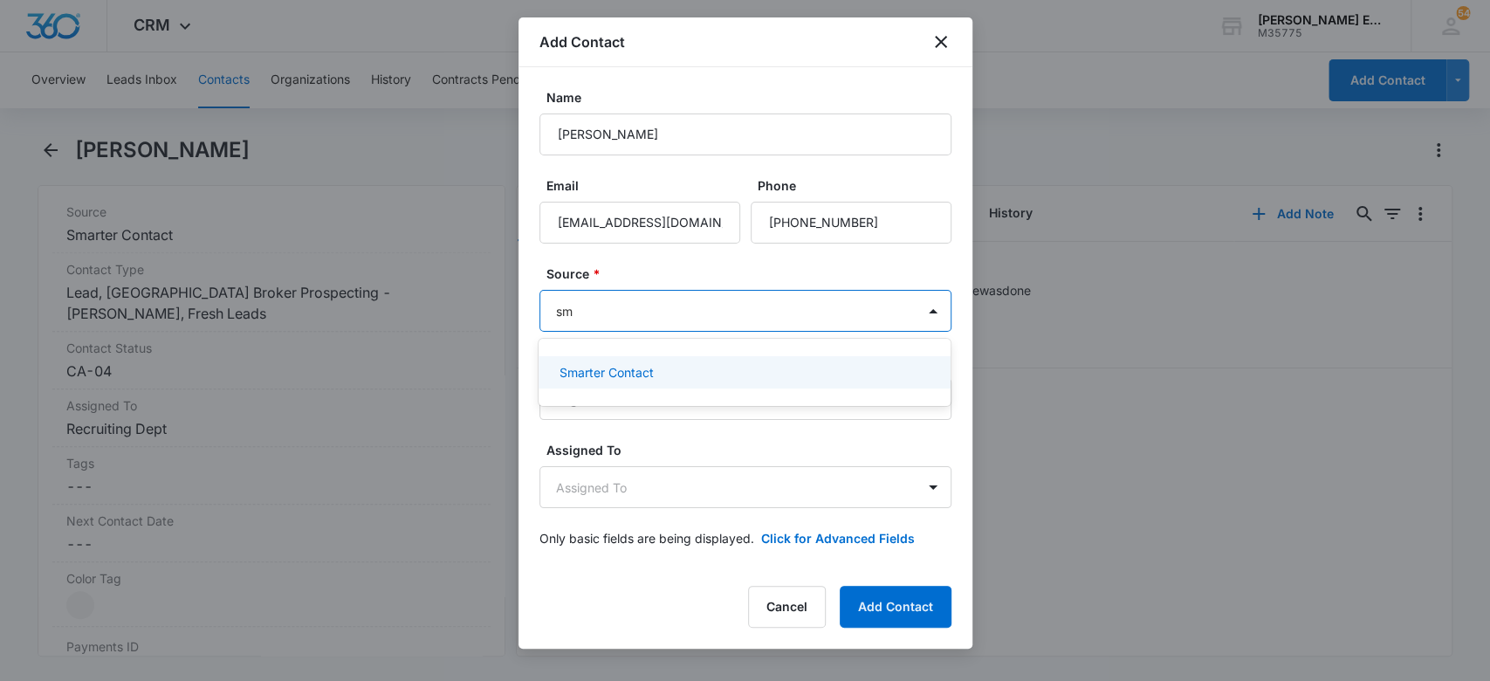
click at [721, 380] on div "Smarter Contact" at bounding box center [743, 372] width 367 height 18
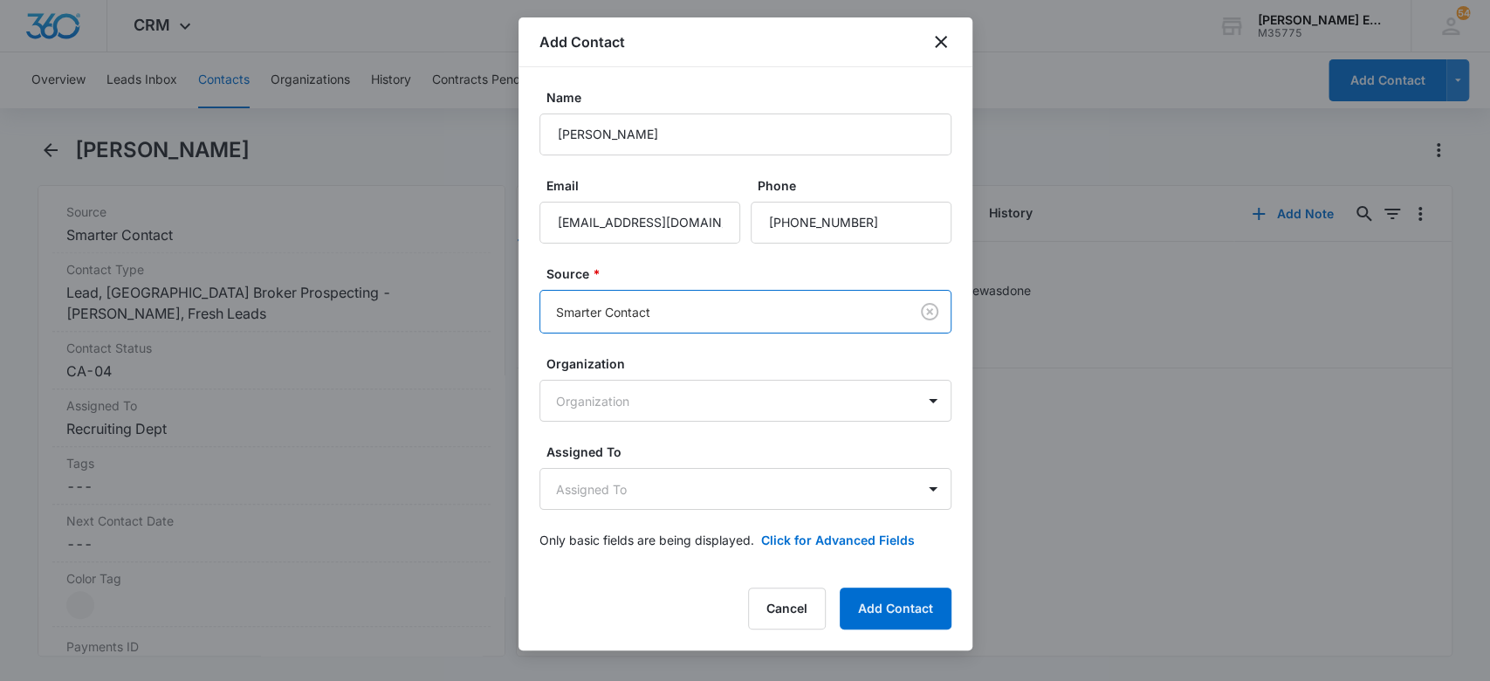
click at [671, 271] on label "Source *" at bounding box center [752, 273] width 412 height 18
click at [663, 395] on body "CRM Apps Websites CRM Email Social Brand Allison James Estates and Homes M35775…" at bounding box center [745, 340] width 1490 height 681
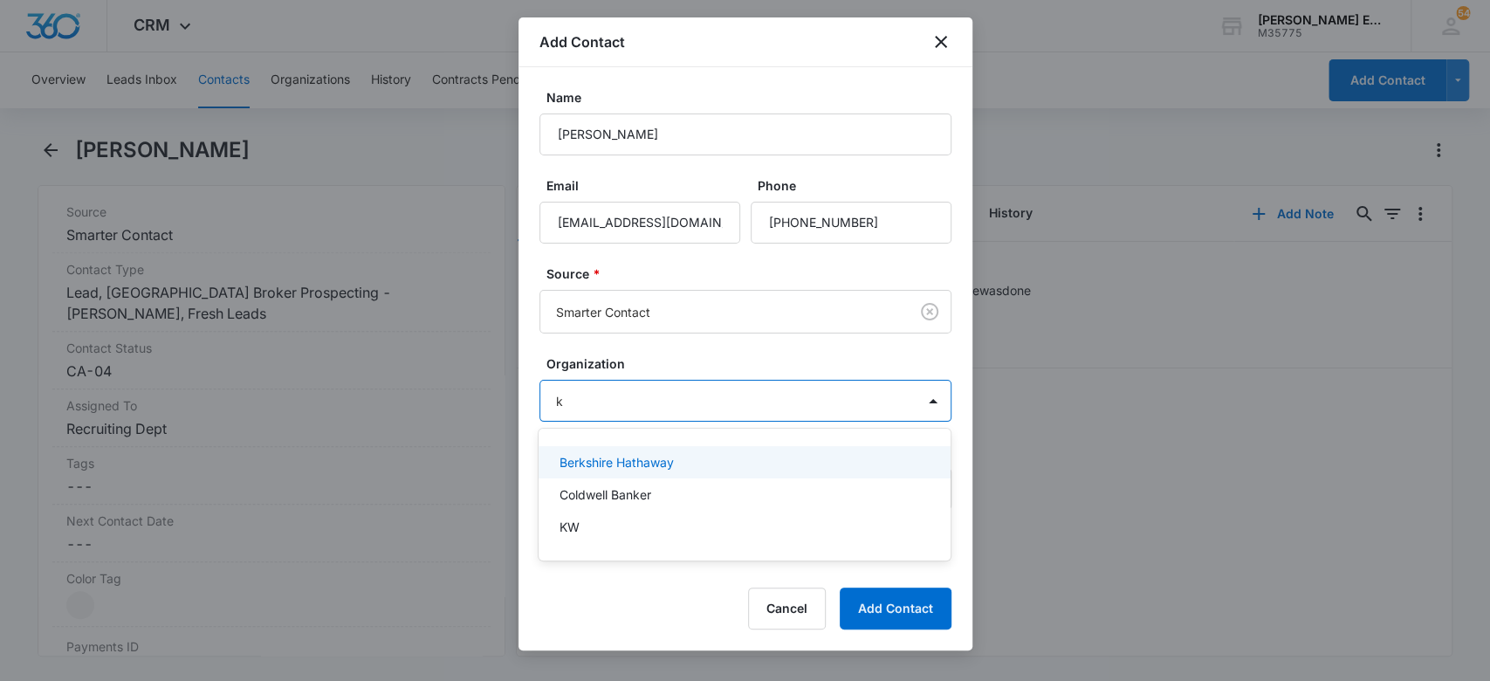
type input "kw"
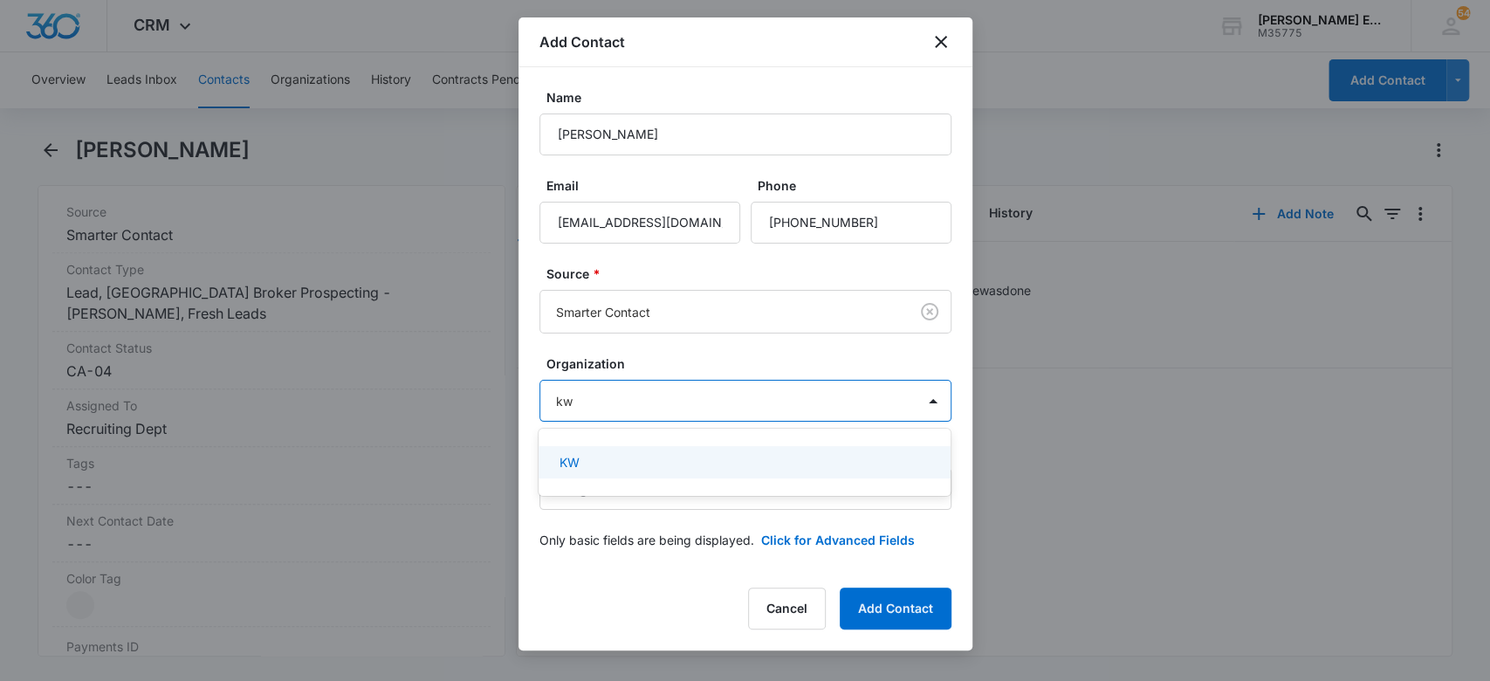
click at [697, 458] on div "KW" at bounding box center [743, 462] width 367 height 18
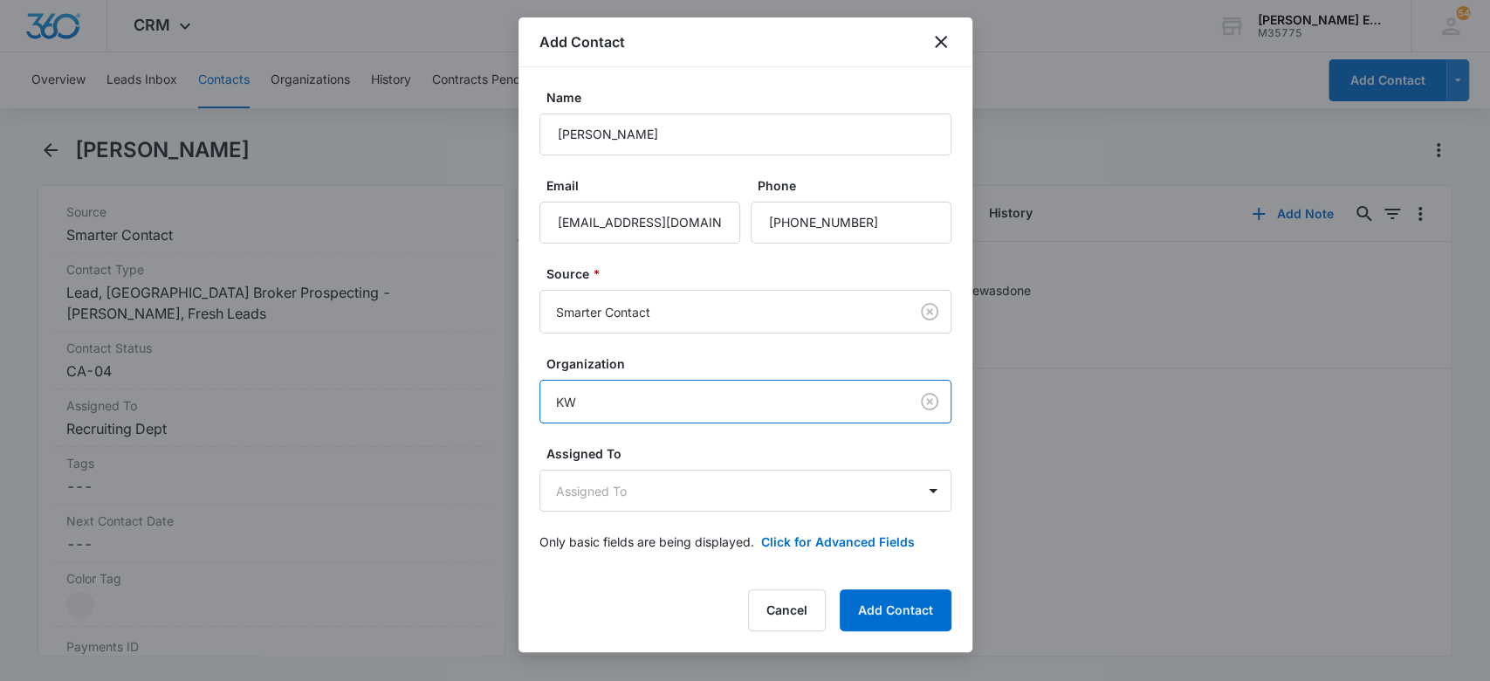
click at [780, 347] on form "Name Ashley Dowell Email adowell@gmail.com Phone Source * Smarter Contact Organ…" at bounding box center [745, 330] width 412 height 484
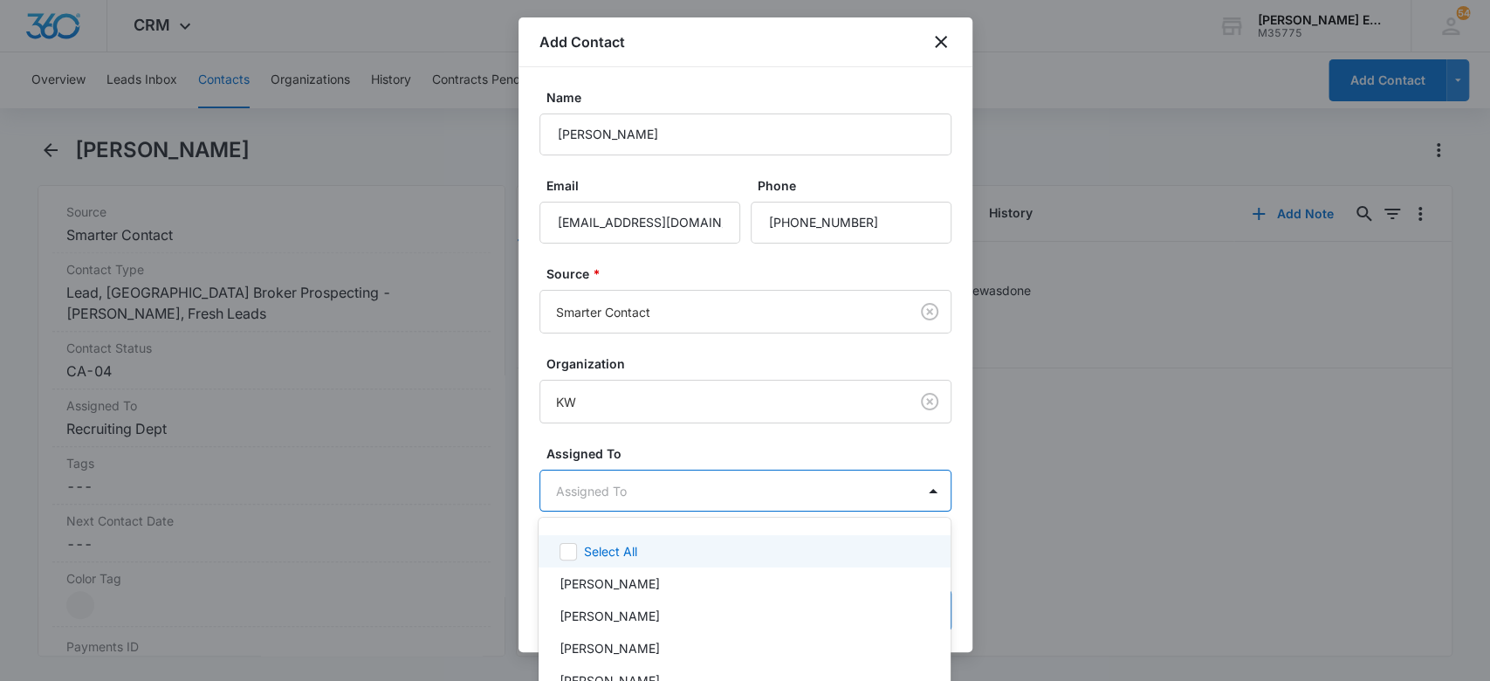
click at [623, 508] on body "CRM Apps Websites CRM Email Social Brand Allison James Estates and Homes M35775…" at bounding box center [745, 340] width 1490 height 681
type input "rec"
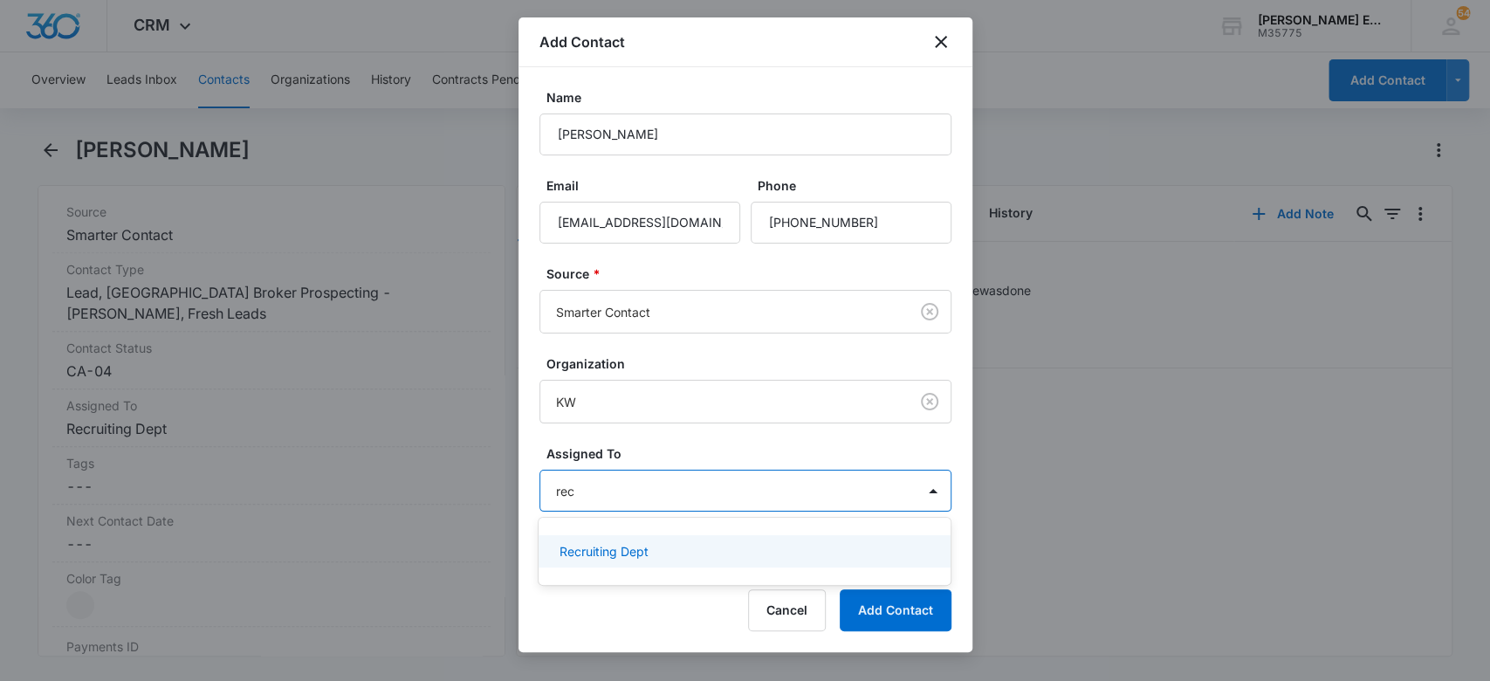
click at [662, 546] on div "Recruiting Dept" at bounding box center [743, 551] width 367 height 18
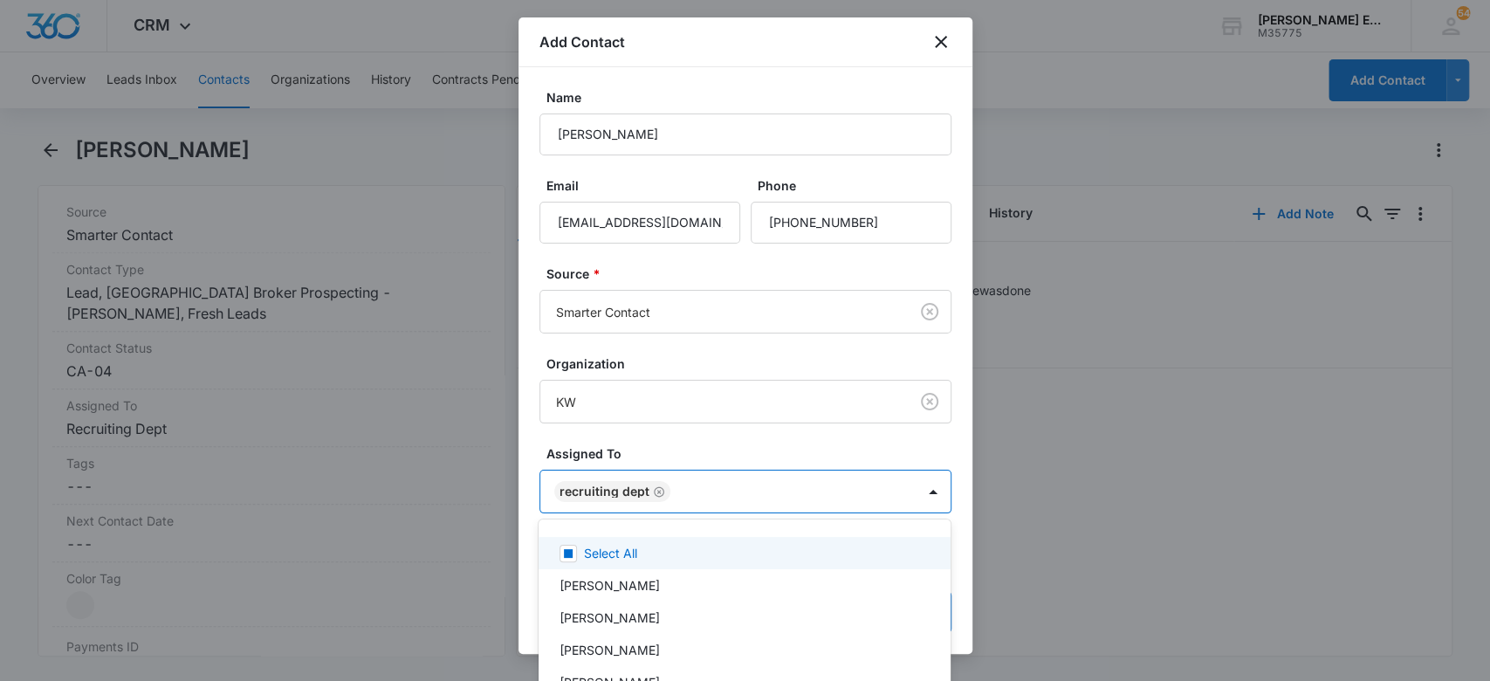
click at [653, 441] on div at bounding box center [745, 340] width 1490 height 681
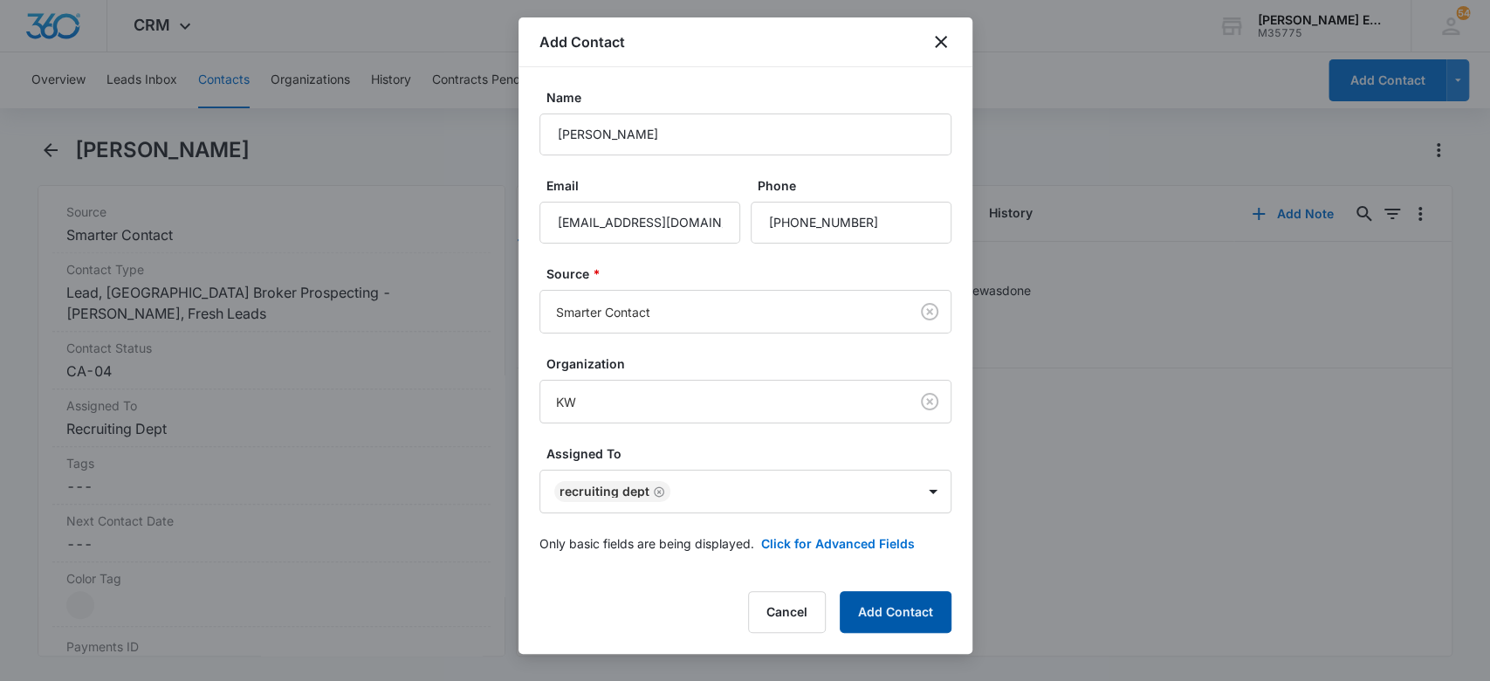
click at [871, 618] on button "Add Contact" at bounding box center [896, 612] width 112 height 42
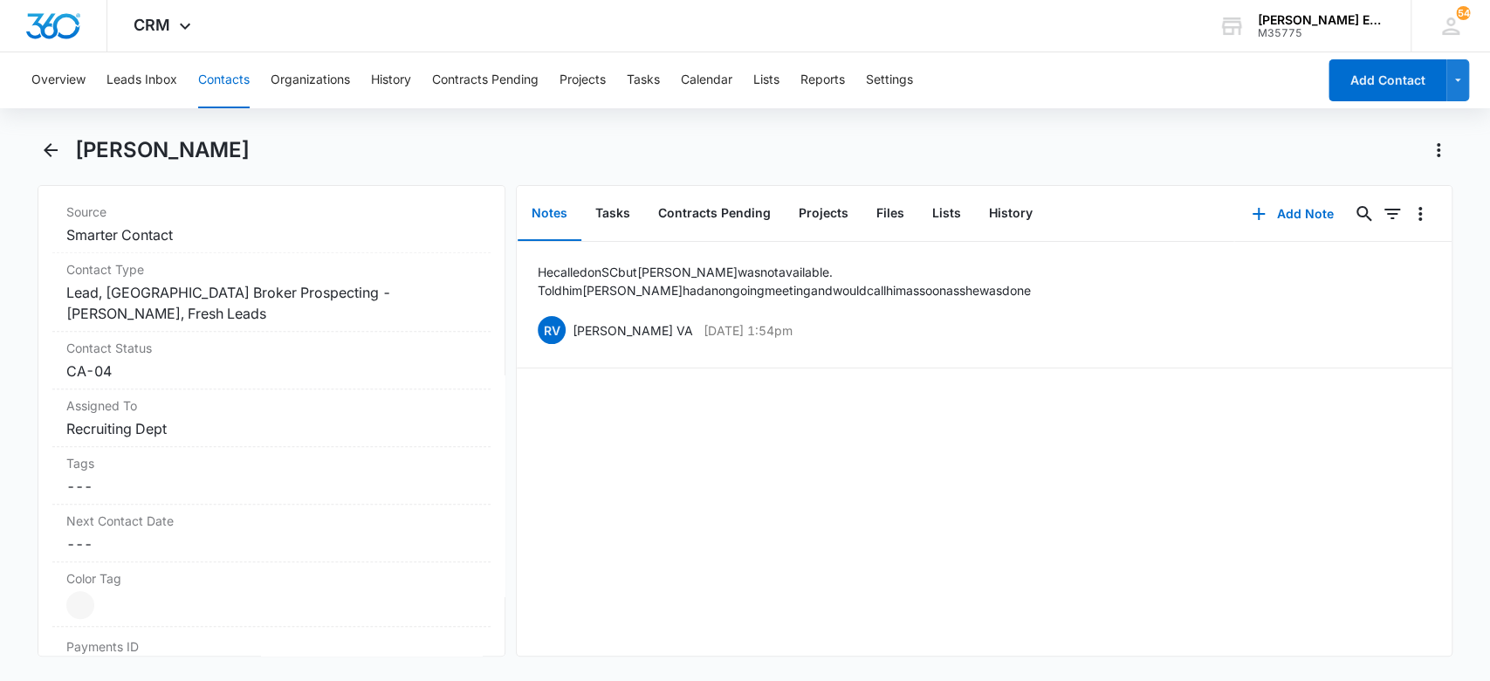
click at [230, 79] on button "Contacts" at bounding box center [224, 80] width 52 height 56
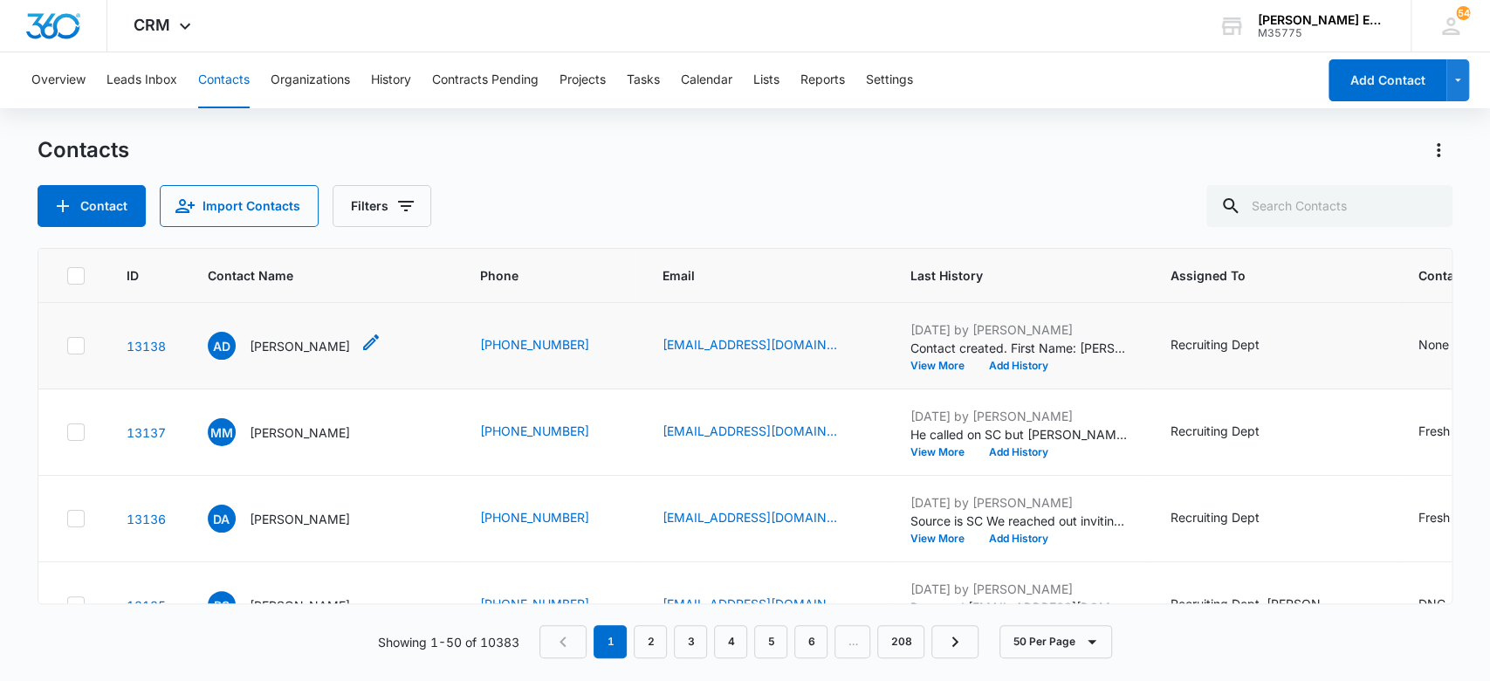
click at [260, 347] on p "[PERSON_NAME]" at bounding box center [300, 346] width 100 height 18
click at [260, 346] on p "[PERSON_NAME]" at bounding box center [300, 346] width 100 height 18
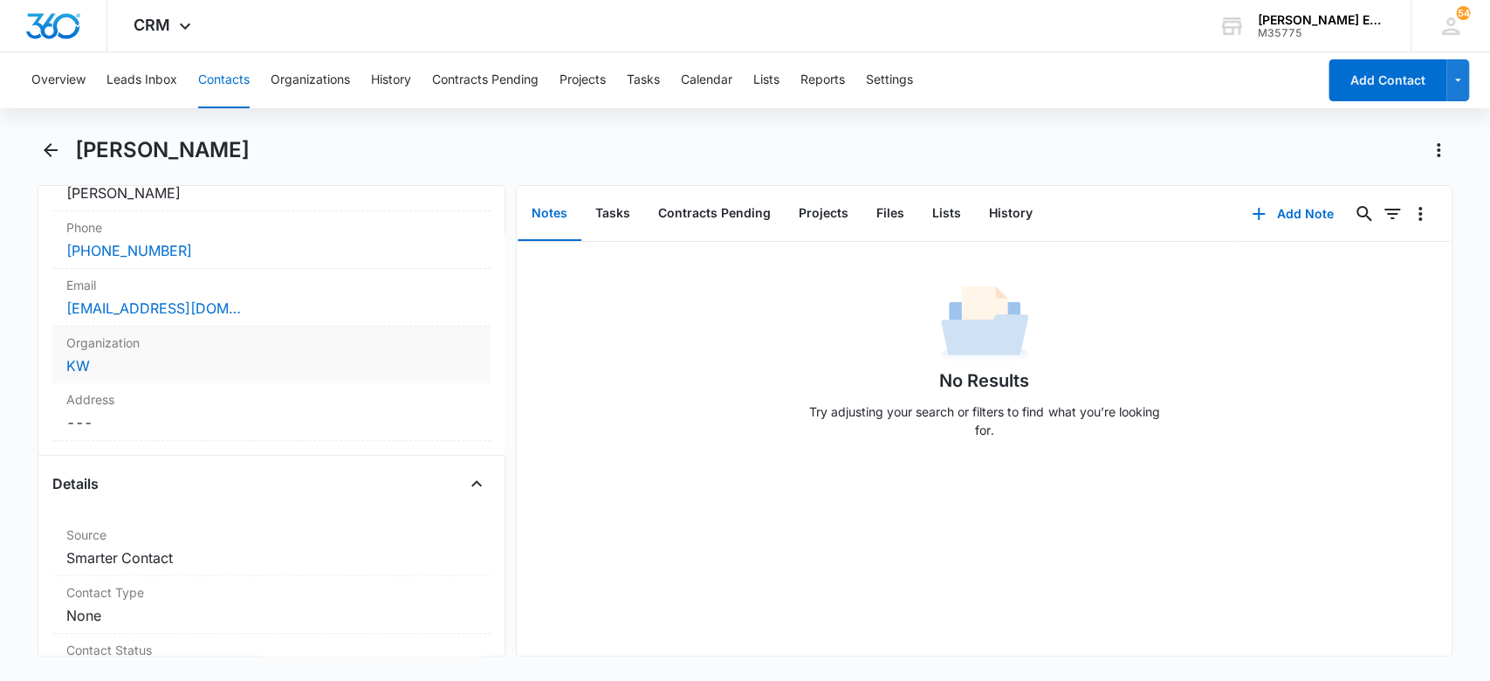
scroll to position [629, 0]
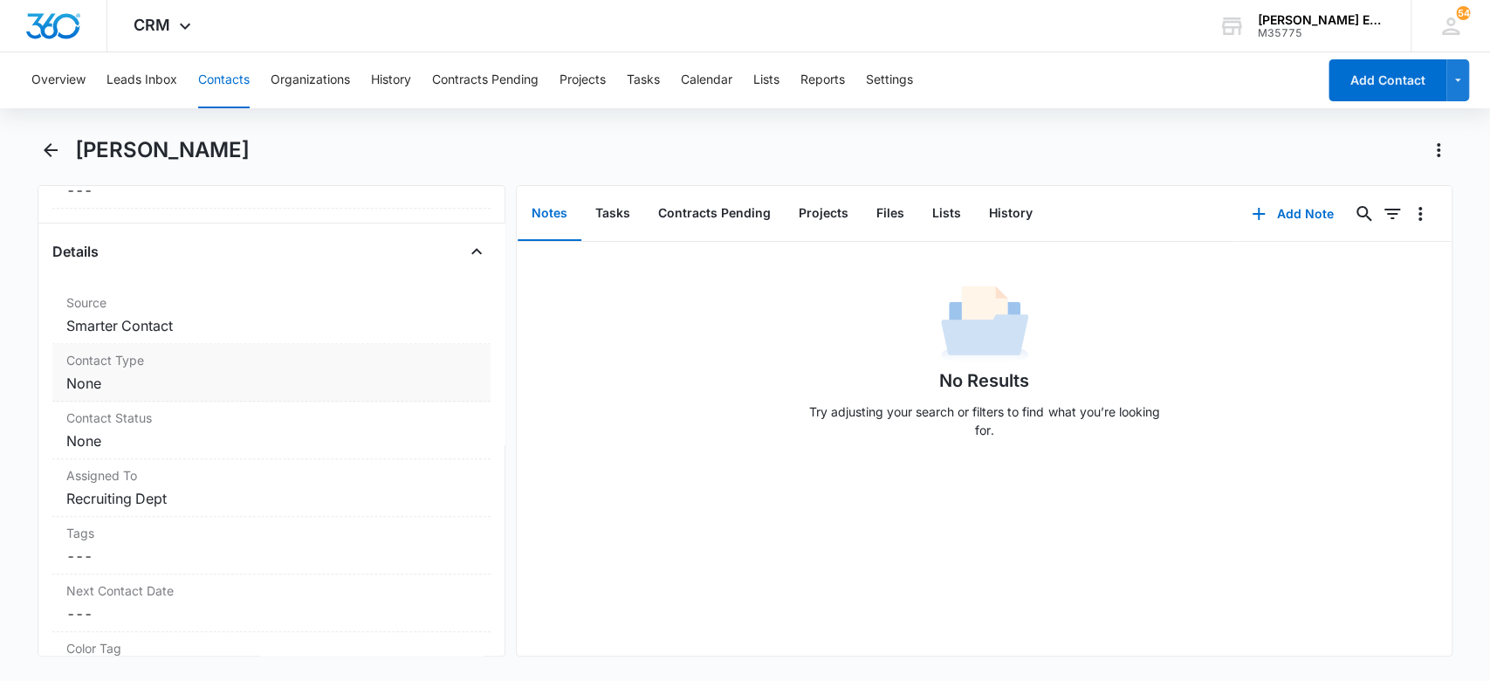
click at [237, 379] on dd "Cancel Save Changes None" at bounding box center [271, 383] width 411 height 21
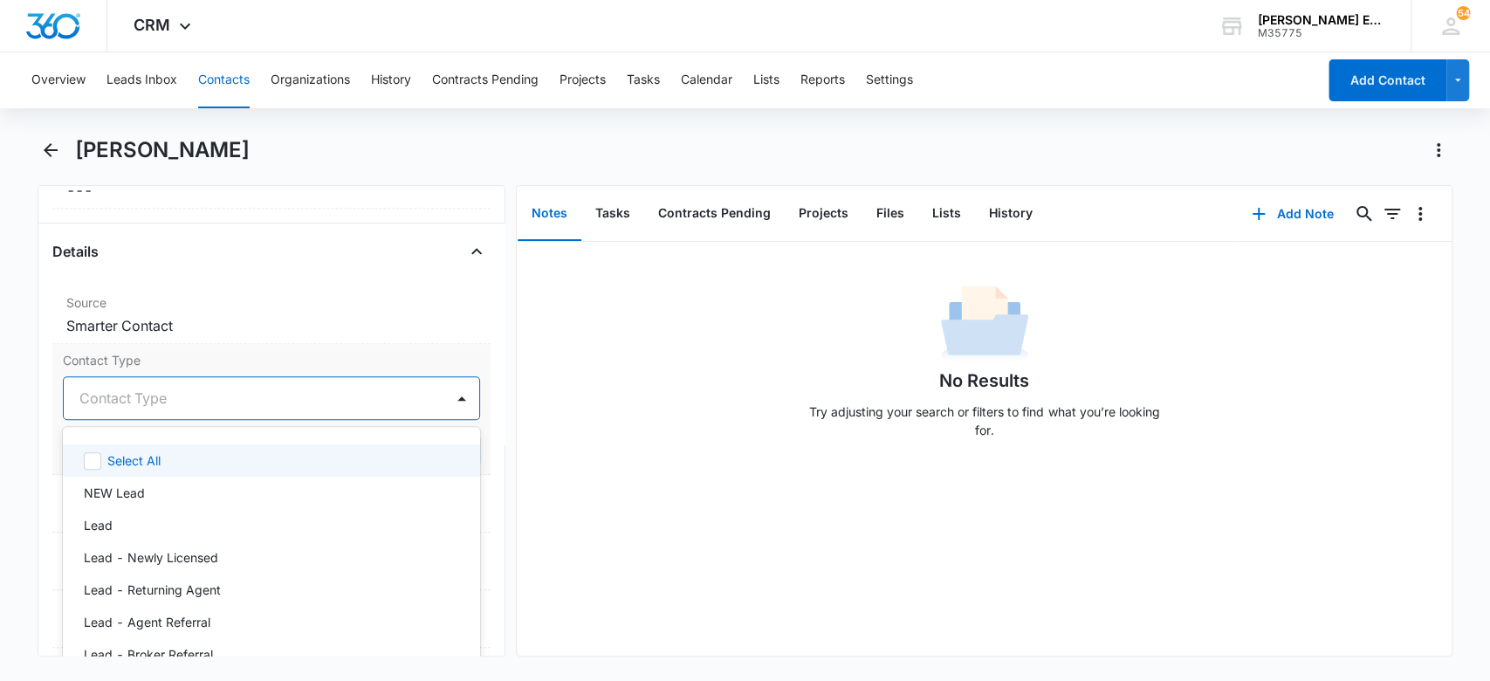
click at [182, 395] on div at bounding box center [250, 398] width 343 height 24
type input "lead"
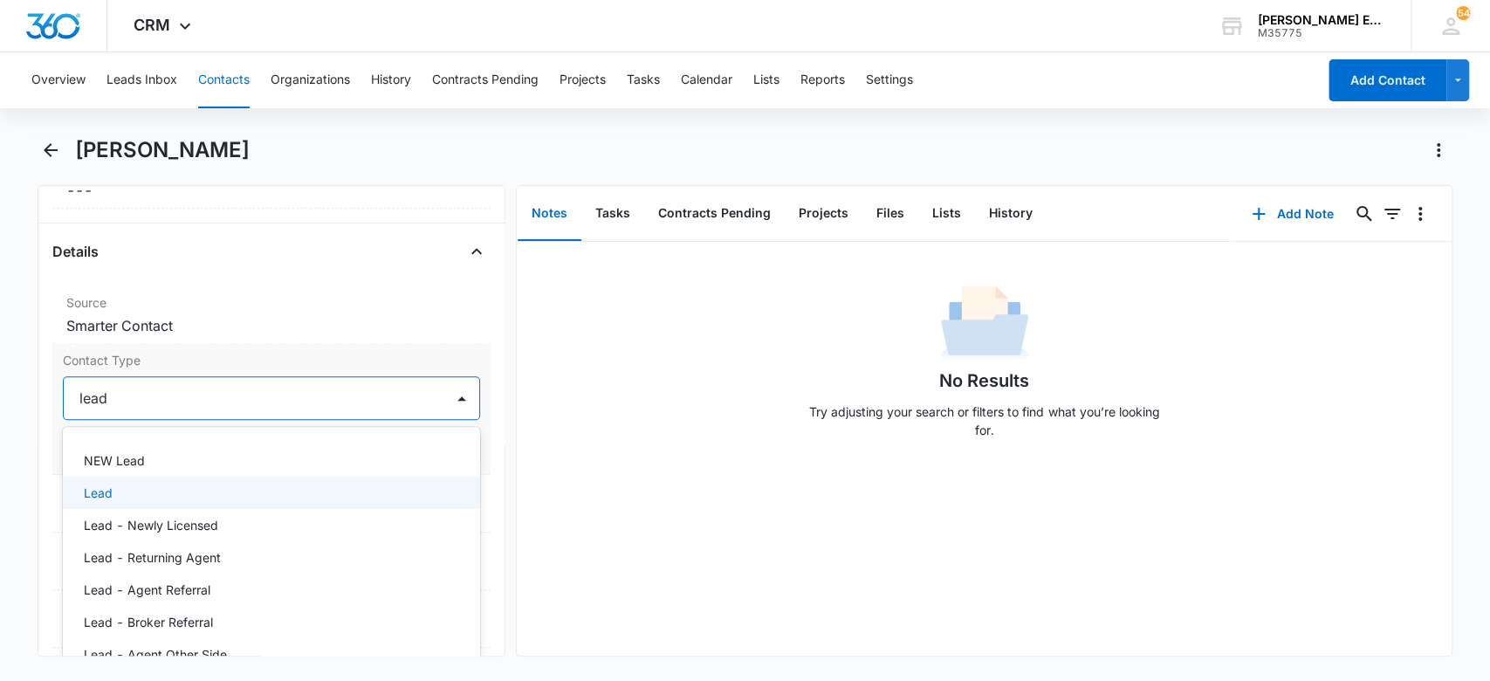
click at [144, 503] on div "Lead" at bounding box center [272, 493] width 418 height 32
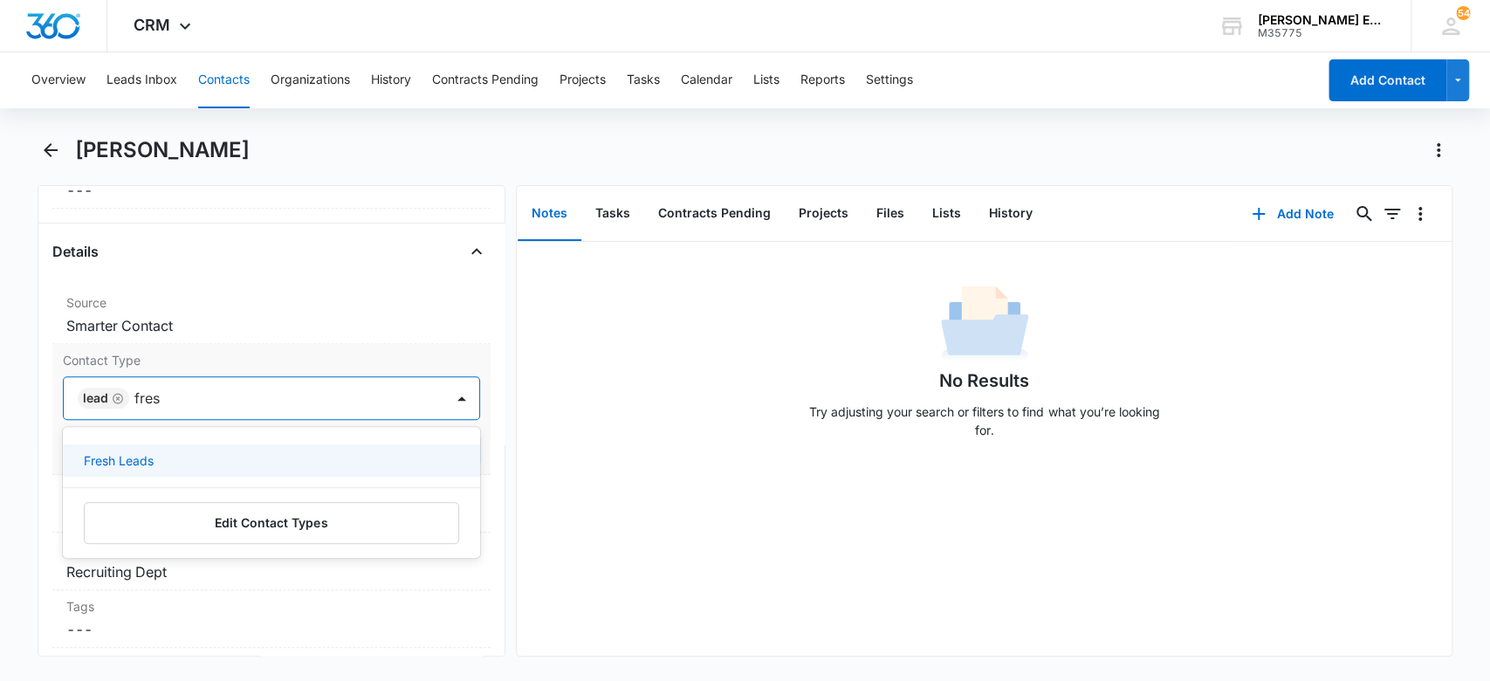
type input "fresh"
click at [340, 457] on div "Fresh Leads" at bounding box center [270, 460] width 373 height 18
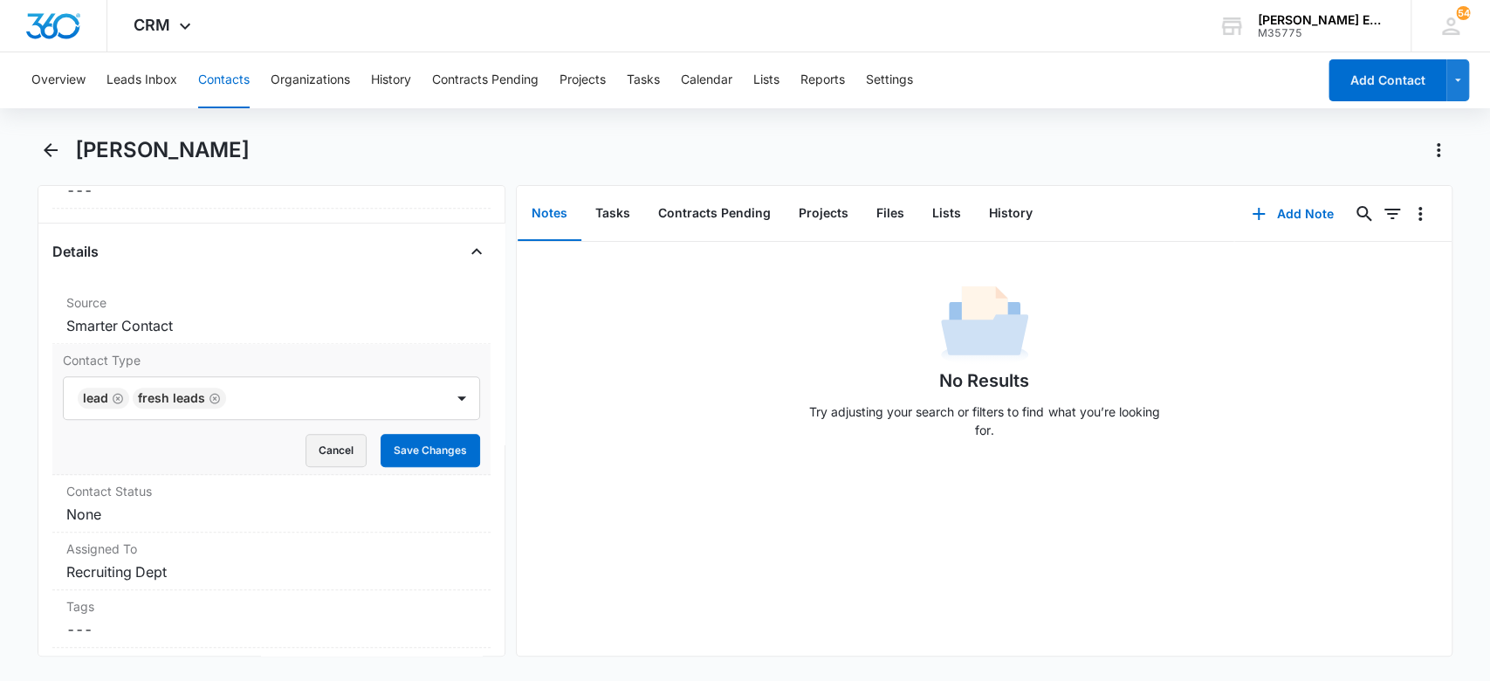
drag, startPoint x: 615, startPoint y: 400, endPoint x: 347, endPoint y: 455, distance: 272.7
click at [597, 405] on div "No Results Try adjusting your search or filters to find what you’re looking for." at bounding box center [984, 366] width 935 height 173
click at [381, 446] on button "Save Changes" at bounding box center [431, 450] width 100 height 33
click at [167, 508] on dd "Cancel Save Changes None" at bounding box center [271, 514] width 411 height 21
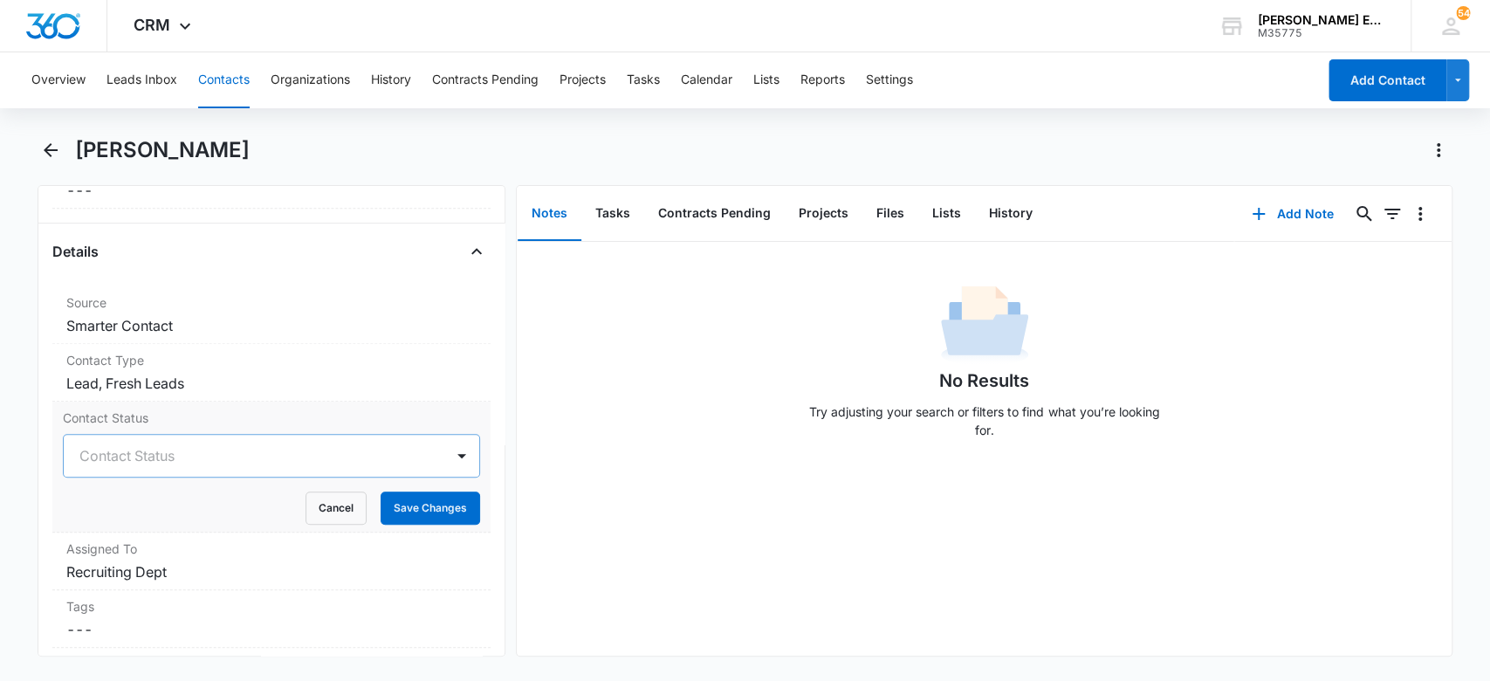
click at [198, 450] on div at bounding box center [250, 455] width 343 height 24
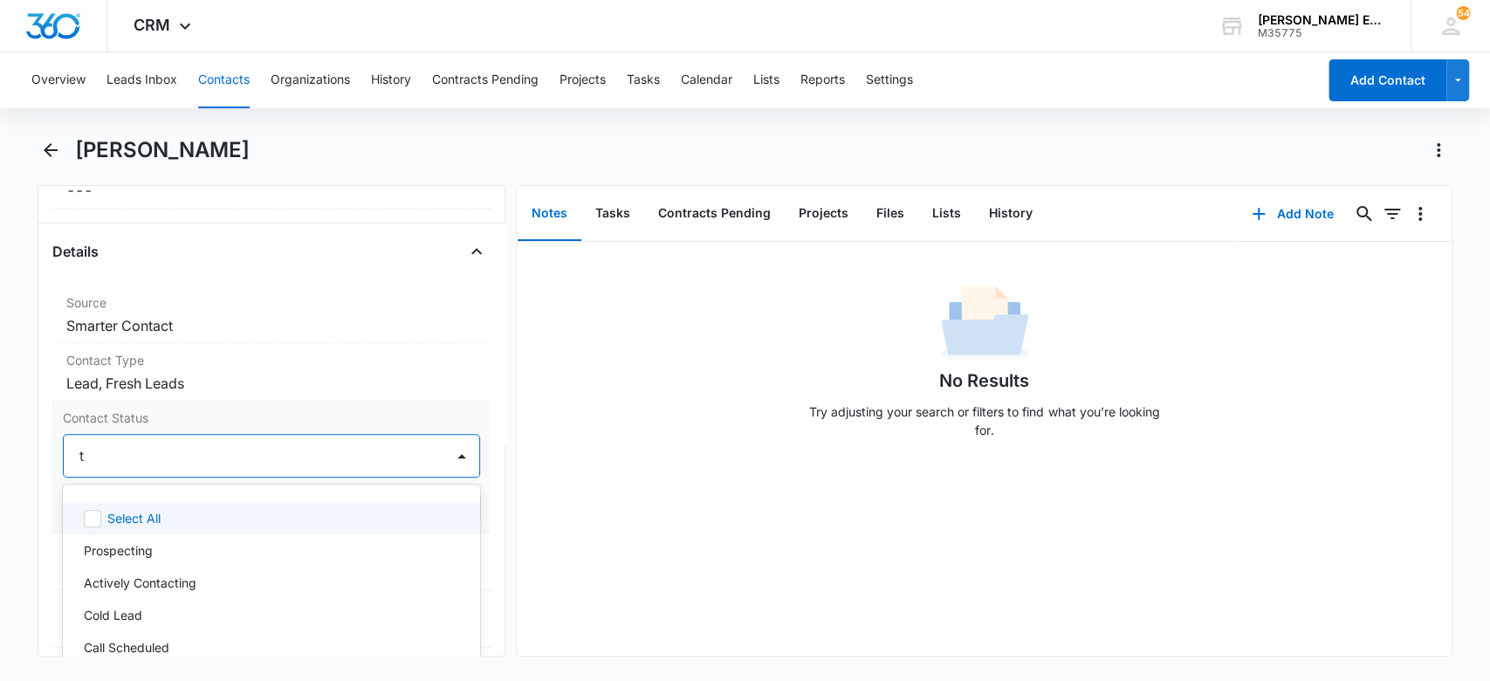
type input "tx"
click at [247, 520] on div "[GEOGRAPHIC_DATA]-01" at bounding box center [270, 518] width 373 height 18
click at [674, 399] on div "No Results Try adjusting your search or filters to find what you’re looking for." at bounding box center [984, 366] width 935 height 173
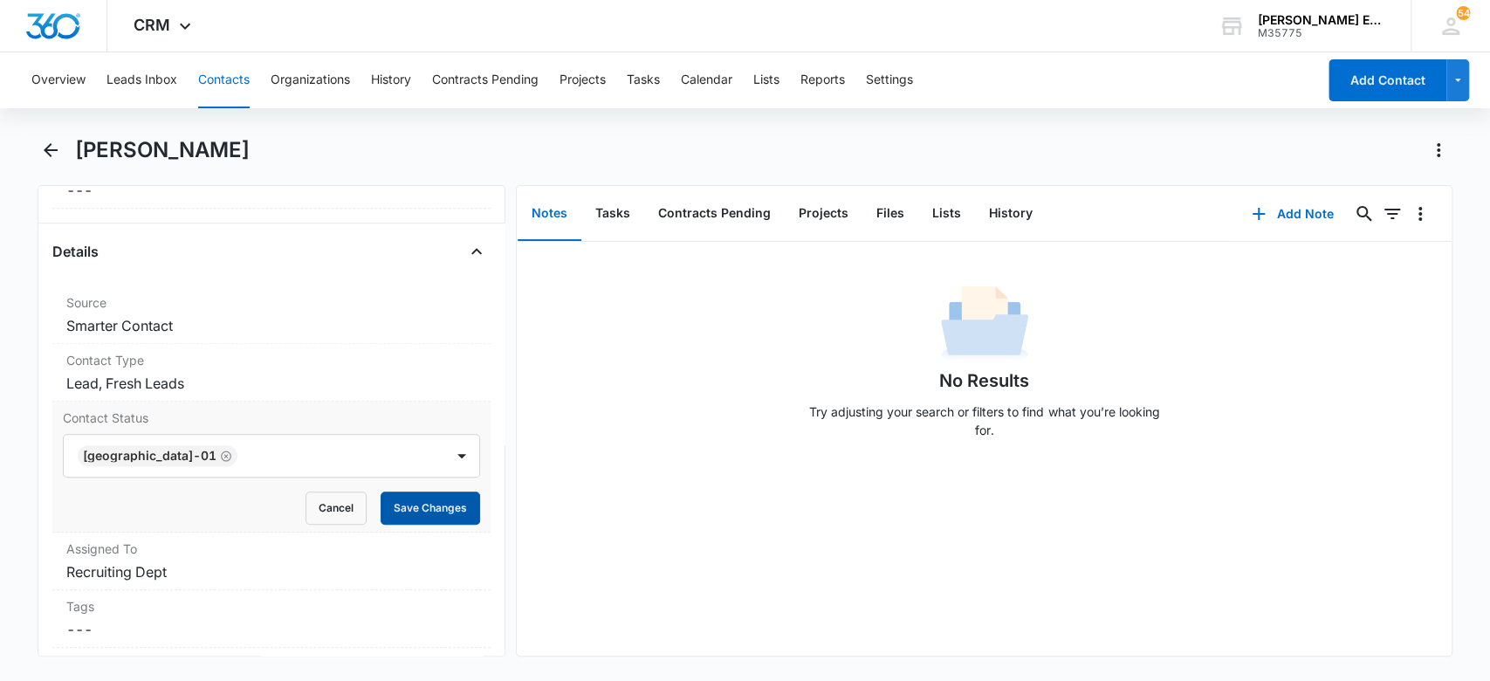
drag, startPoint x: 409, startPoint y: 505, endPoint x: 435, endPoint y: 506, distance: 26.2
click at [409, 505] on button "Save Changes" at bounding box center [431, 507] width 100 height 33
click at [1302, 214] on button "Add Note" at bounding box center [1292, 214] width 116 height 42
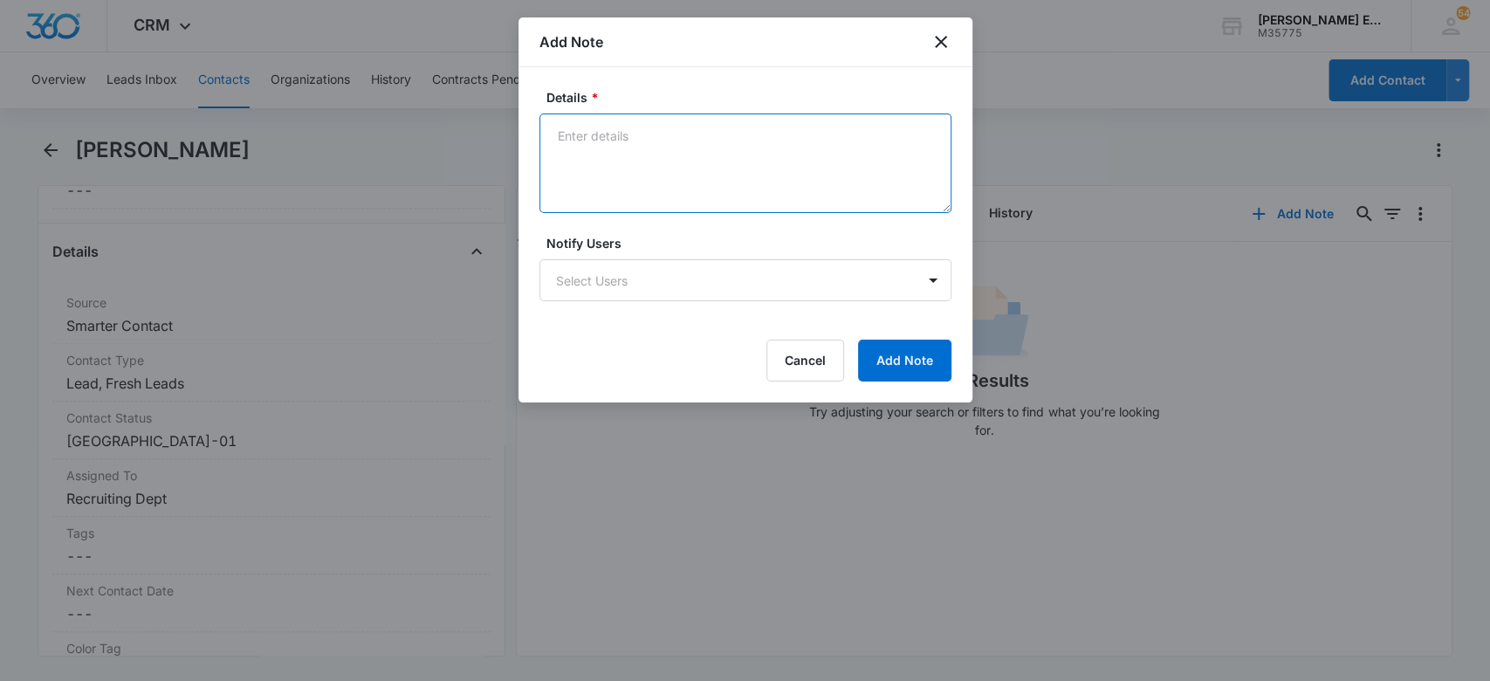
click at [611, 136] on textarea "Details *" at bounding box center [745, 163] width 412 height 100
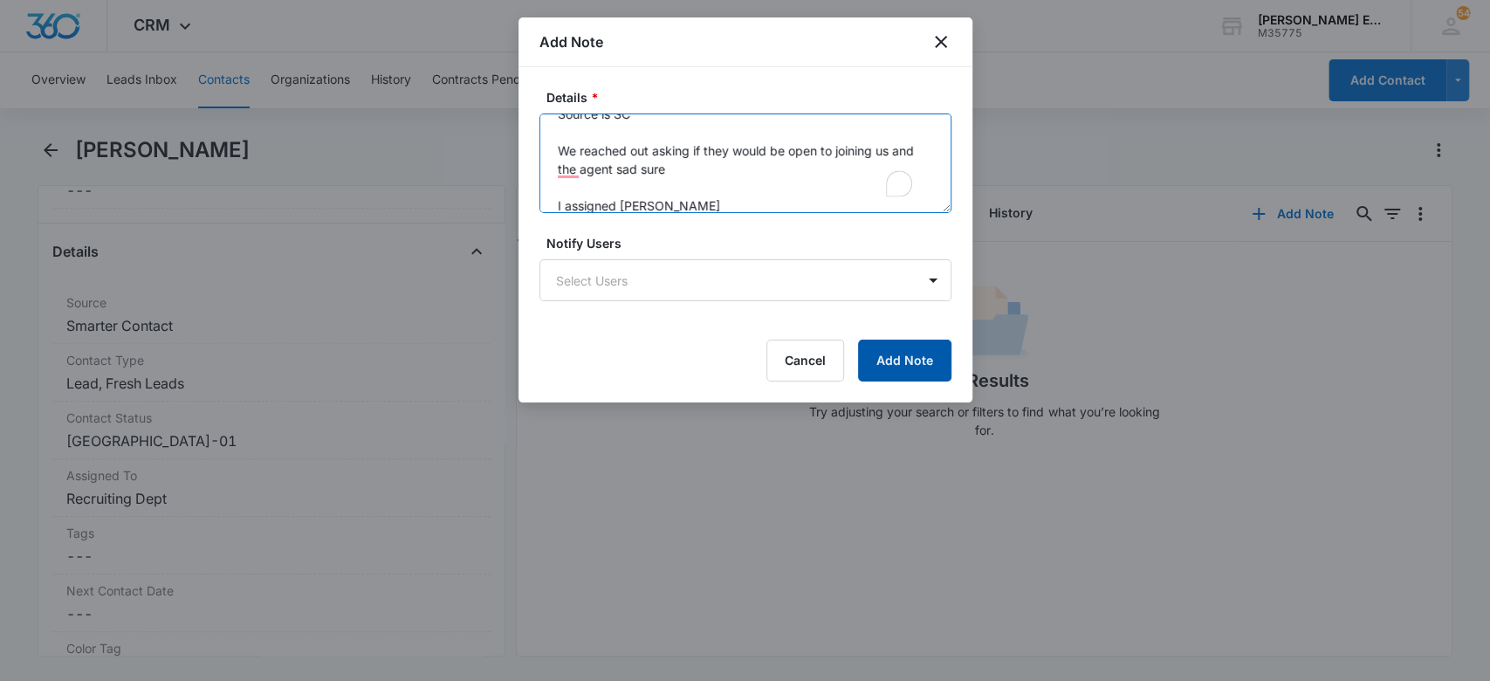
type textarea "Source is SC We reached out asking if they would be open to joining us and the …"
click at [880, 360] on button "Add Note" at bounding box center [904, 361] width 93 height 42
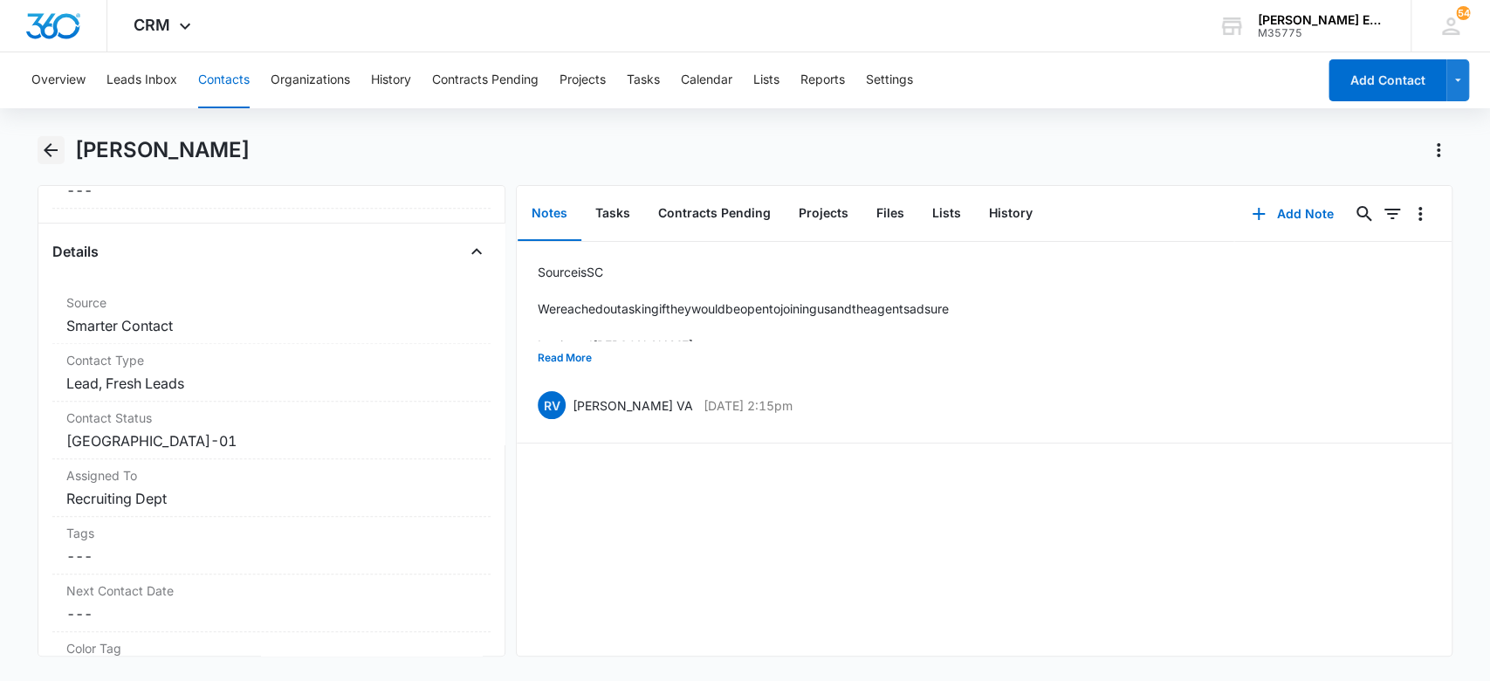
click at [53, 150] on icon "Back" at bounding box center [51, 150] width 14 height 14
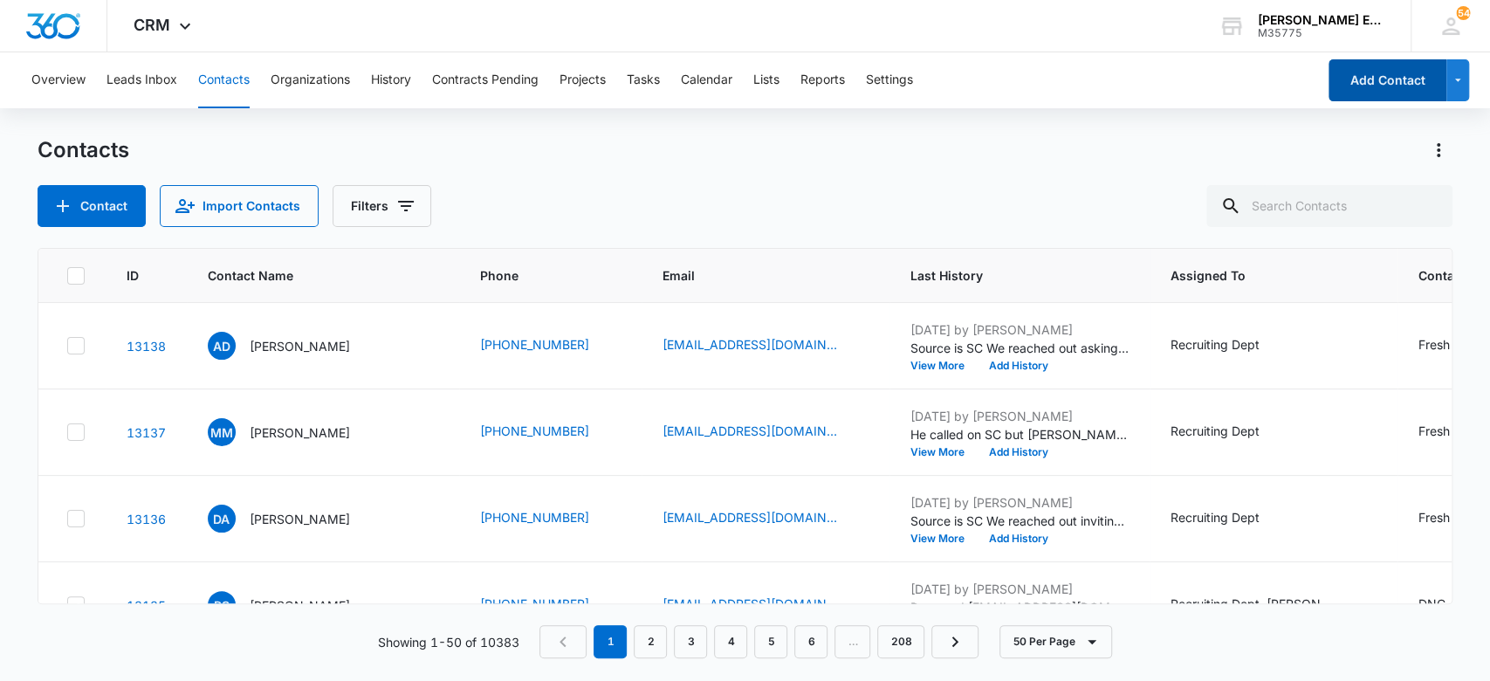
click at [1394, 80] on button "Add Contact" at bounding box center [1388, 80] width 118 height 42
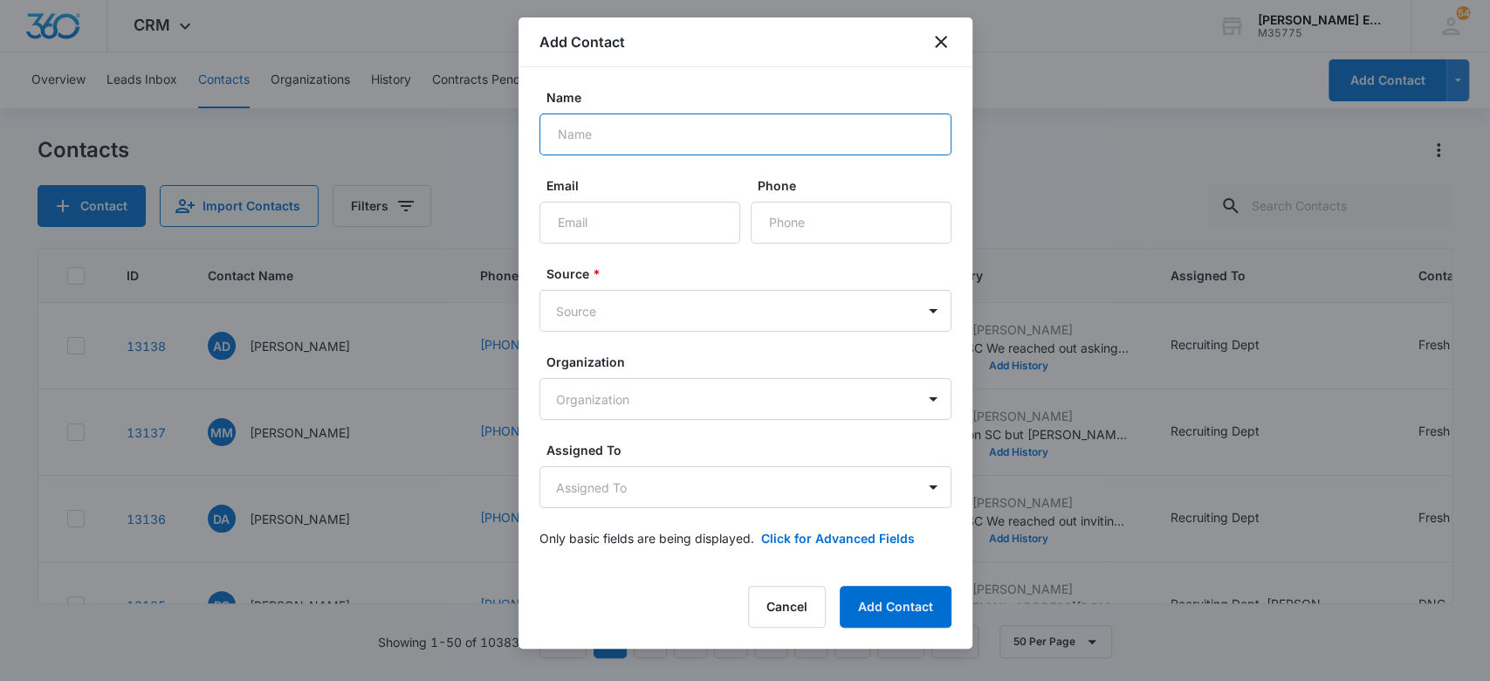
paste input "[PERSON_NAME]"
type input "[PERSON_NAME]"
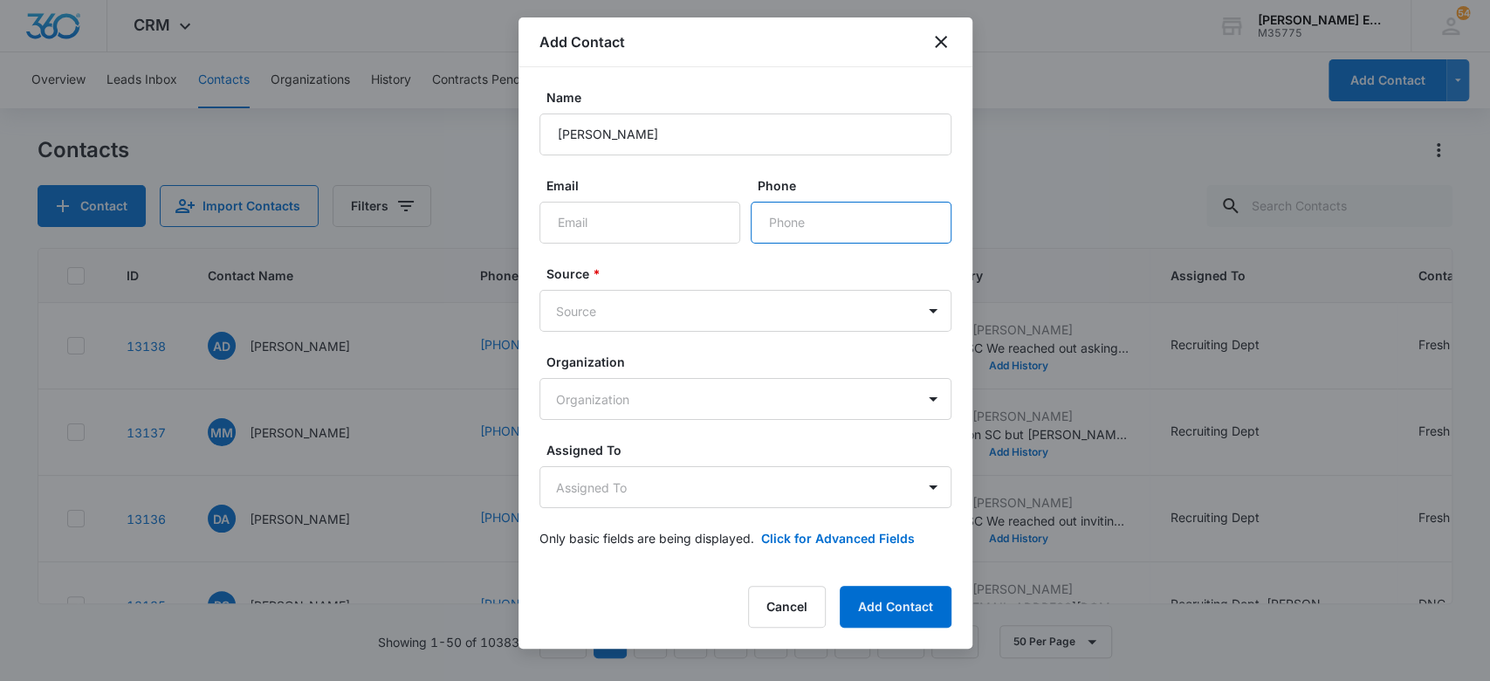
paste input "[PHONE_NUMBER]"
type input "[PHONE_NUMBER]"
click at [684, 304] on body "CRM Apps Websites CRM Email Social Brand Allison James Estates and Homes M35775…" at bounding box center [745, 340] width 1490 height 681
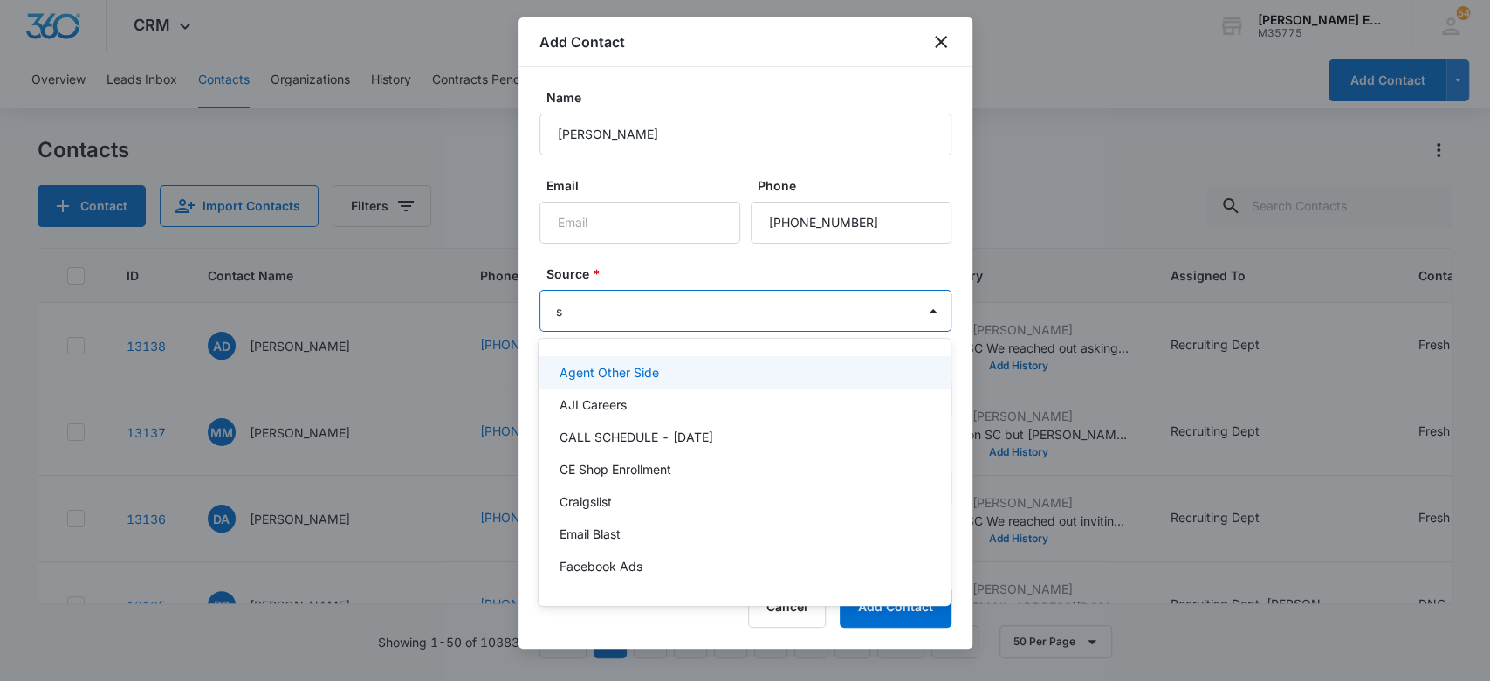
type input "sm"
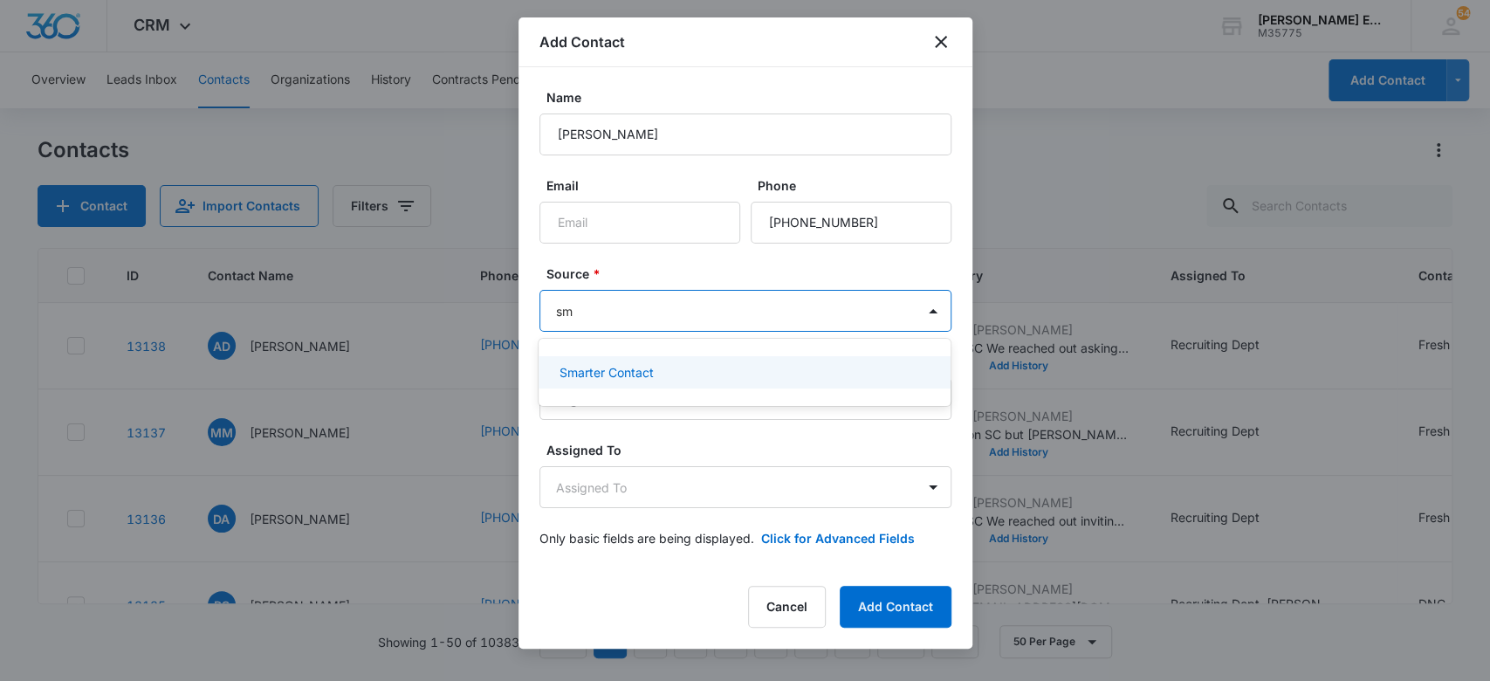
drag, startPoint x: 670, startPoint y: 373, endPoint x: 652, endPoint y: 353, distance: 27.2
click at [670, 373] on div "Smarter Contact" at bounding box center [743, 372] width 367 height 18
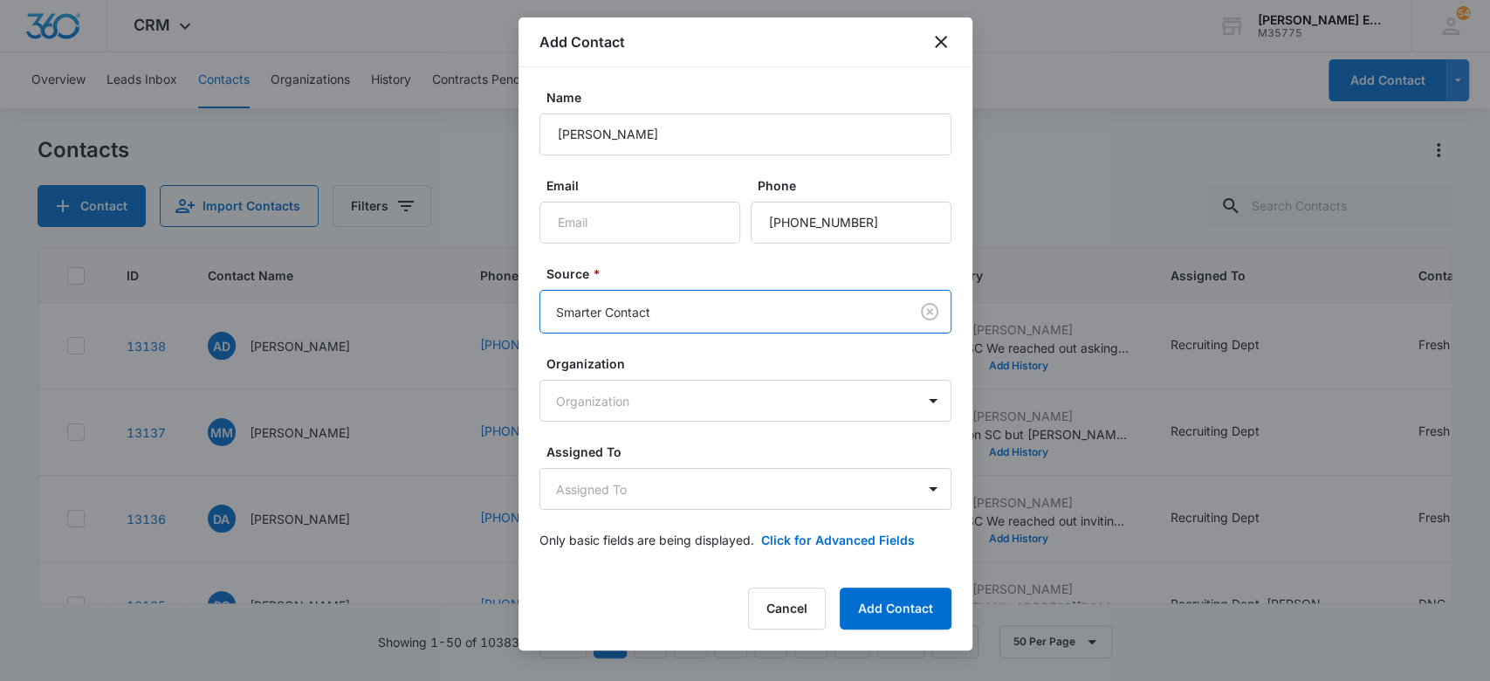
click at [623, 267] on label "Source *" at bounding box center [752, 273] width 412 height 18
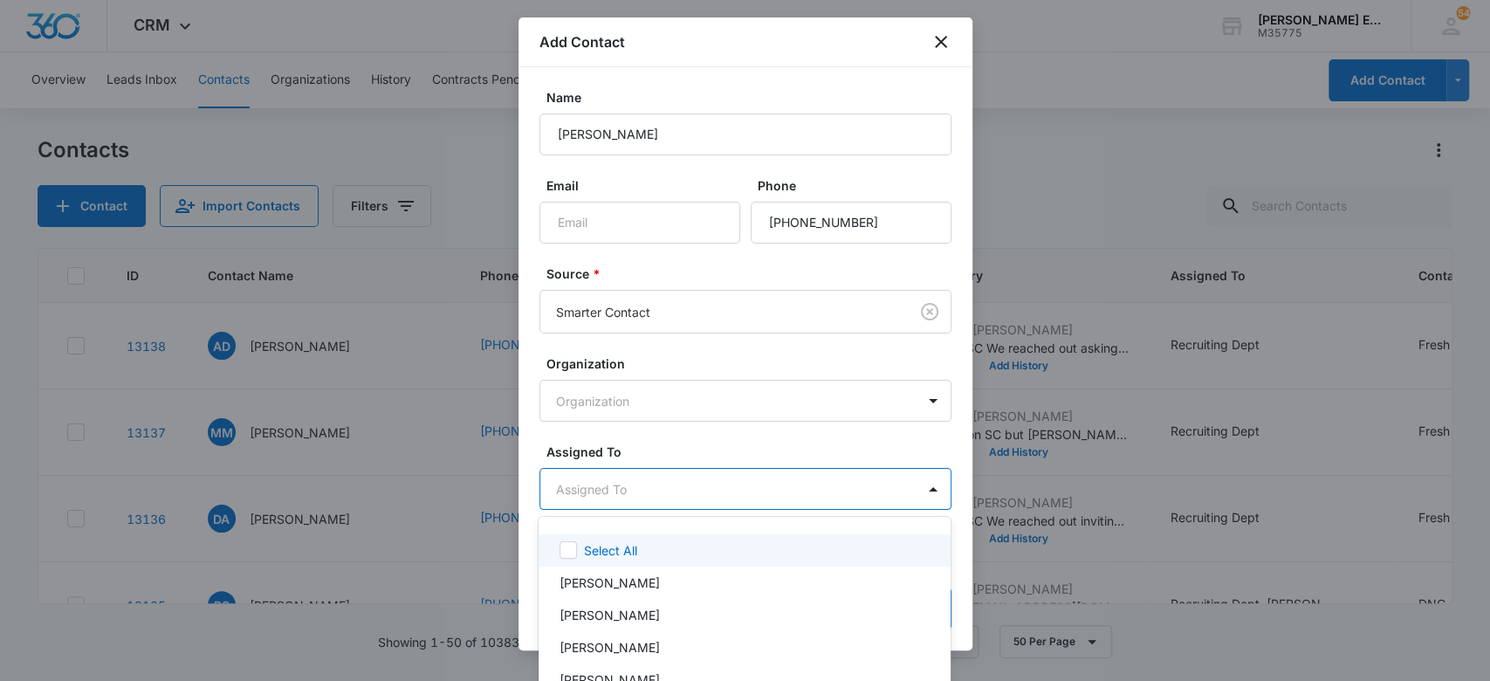
click at [642, 485] on body "CRM Apps Websites CRM Email Social Brand Allison James Estates and Homes M35775…" at bounding box center [745, 340] width 1490 height 681
type input "rec"
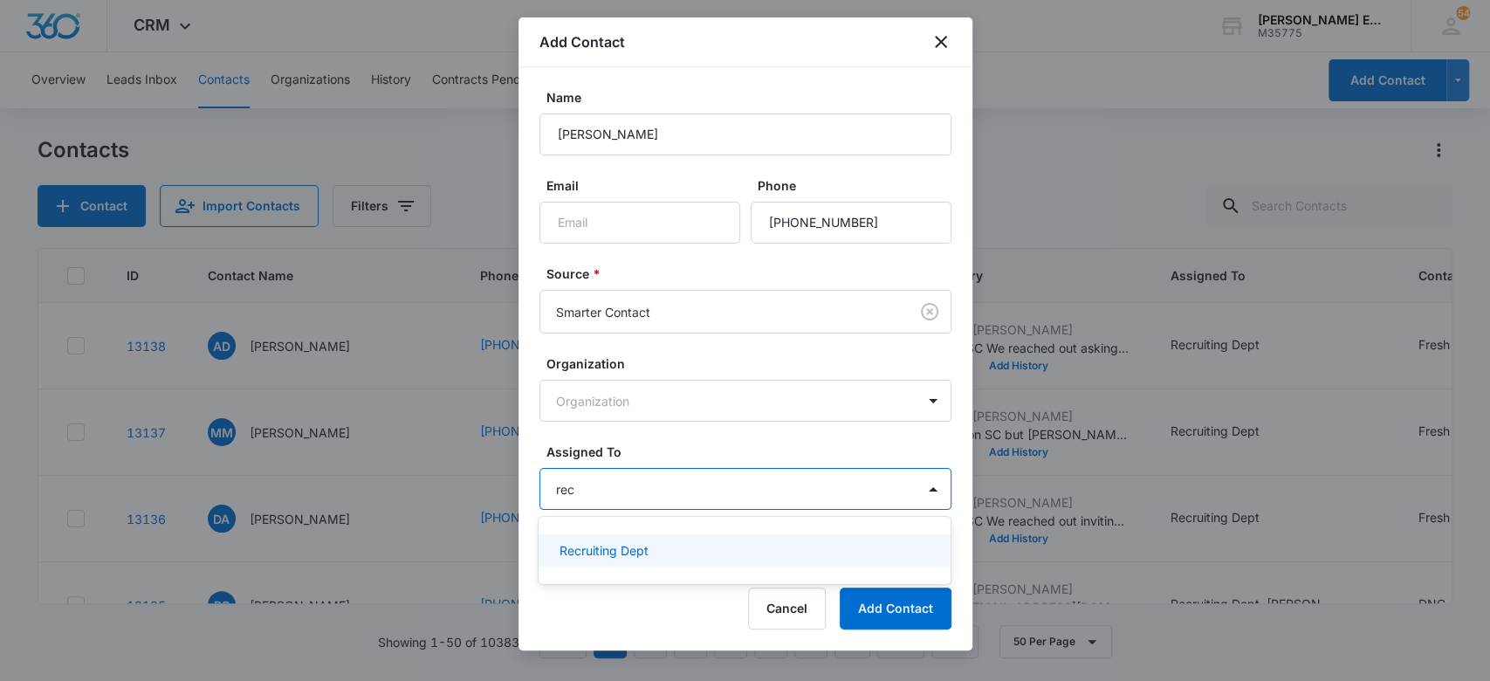
click at [635, 546] on p "Recruiting Dept" at bounding box center [604, 550] width 89 height 18
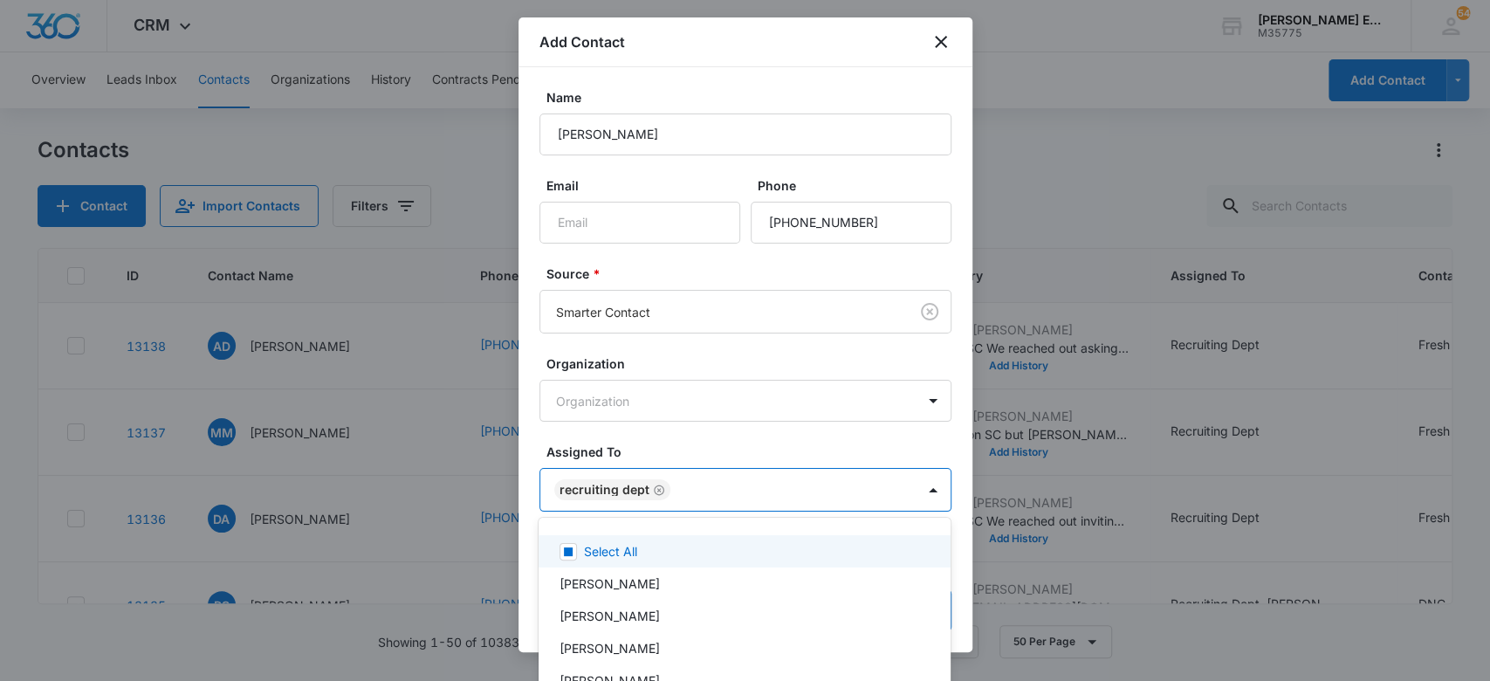
click at [648, 401] on div at bounding box center [745, 340] width 1490 height 681
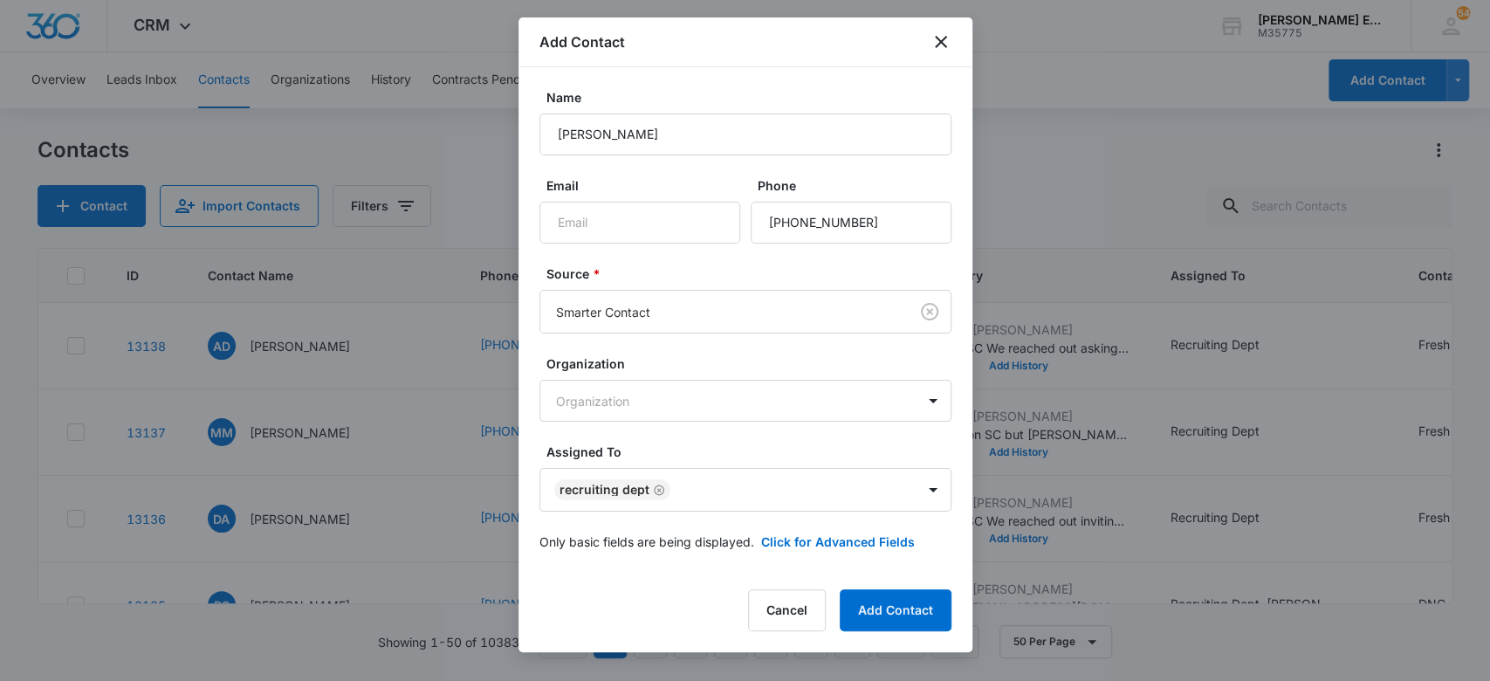
click at [650, 427] on form "Name Richard Kaplan Email Phone Source * Smarter Contact Organization Organizat…" at bounding box center [745, 330] width 412 height 484
click at [936, 593] on button "Add Contact" at bounding box center [896, 610] width 112 height 42
